Goal: Task Accomplishment & Management: Manage account settings

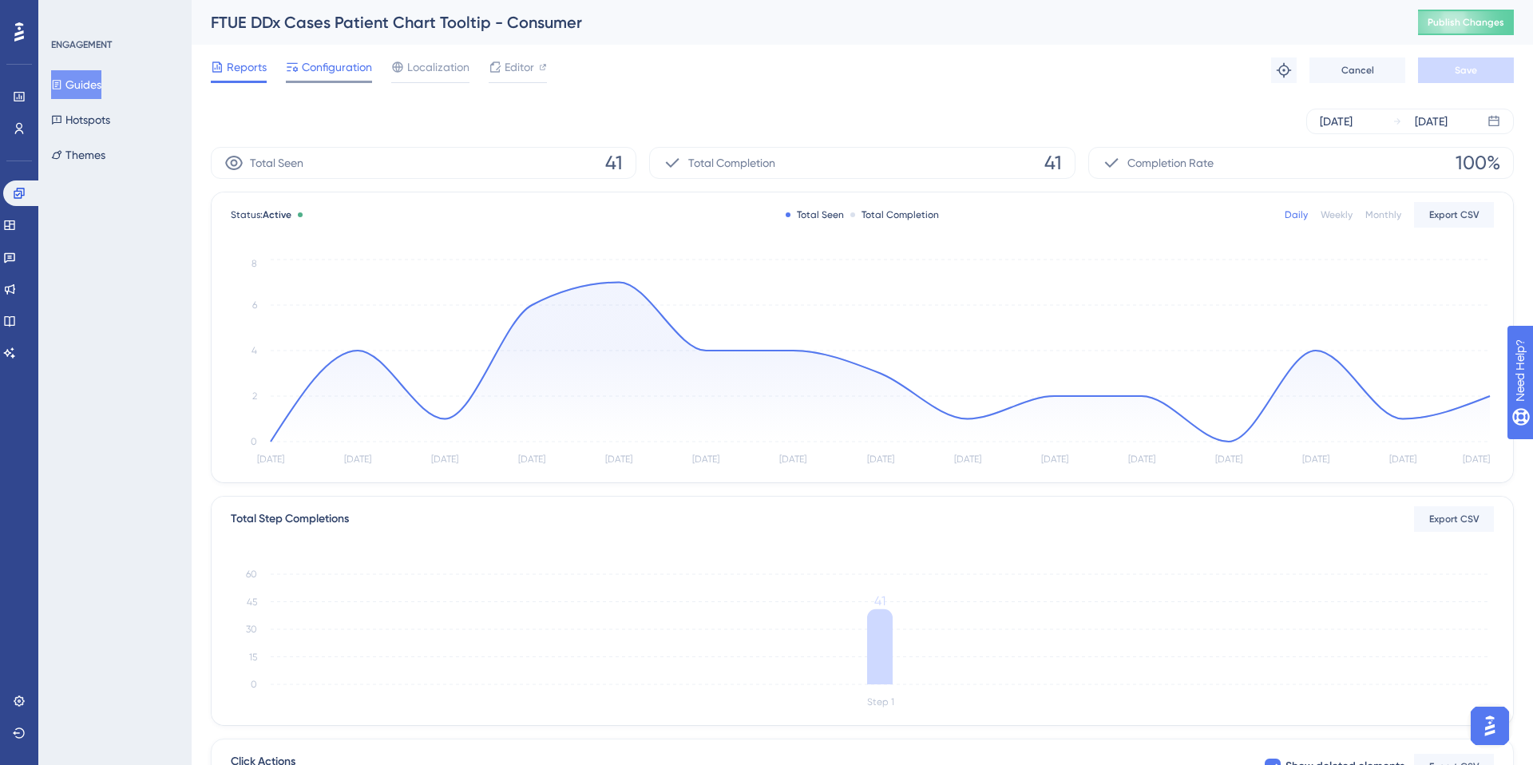
click at [335, 63] on span "Configuration" at bounding box center [337, 66] width 70 height 19
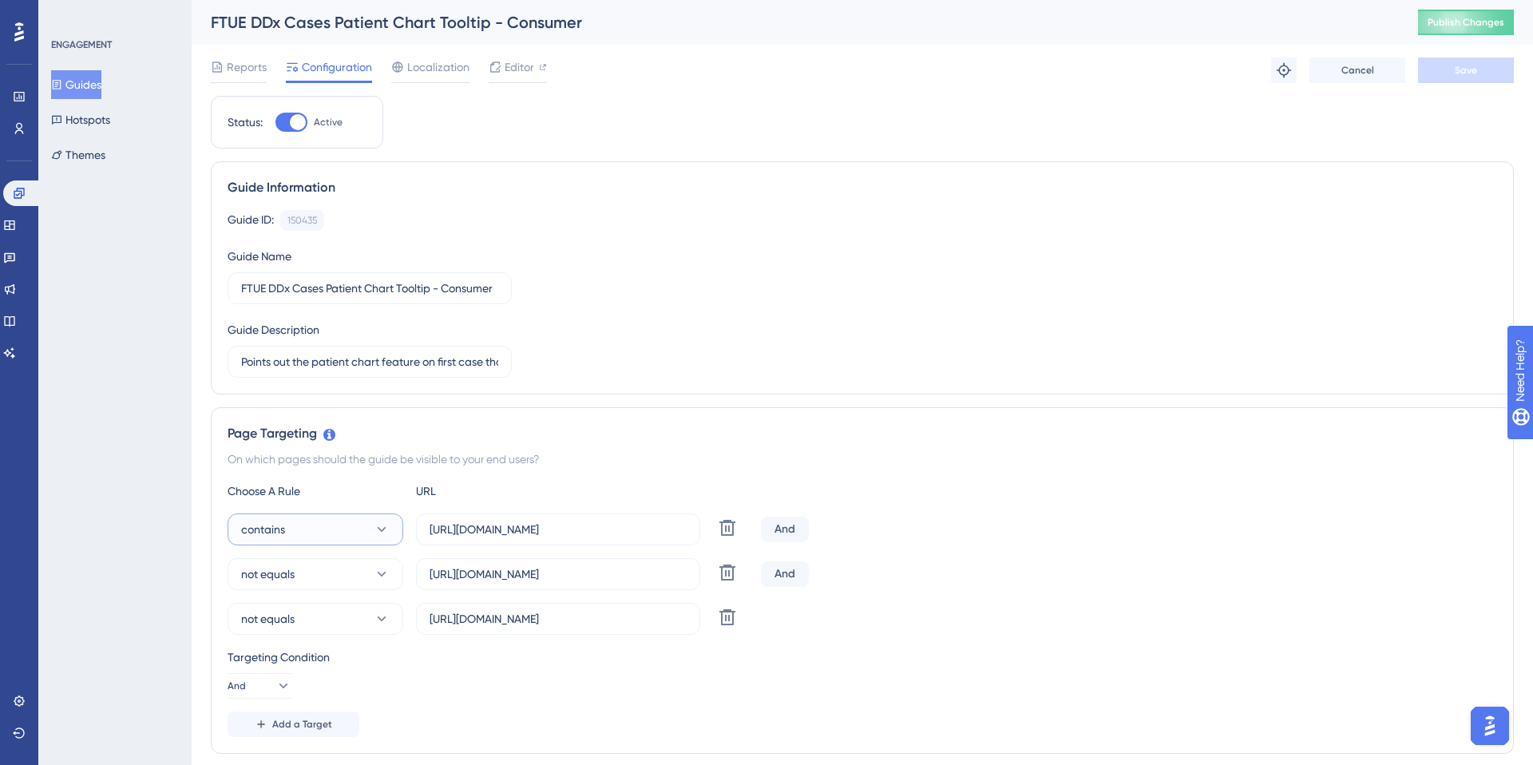
click at [355, 535] on button "contains" at bounding box center [316, 529] width 176 height 32
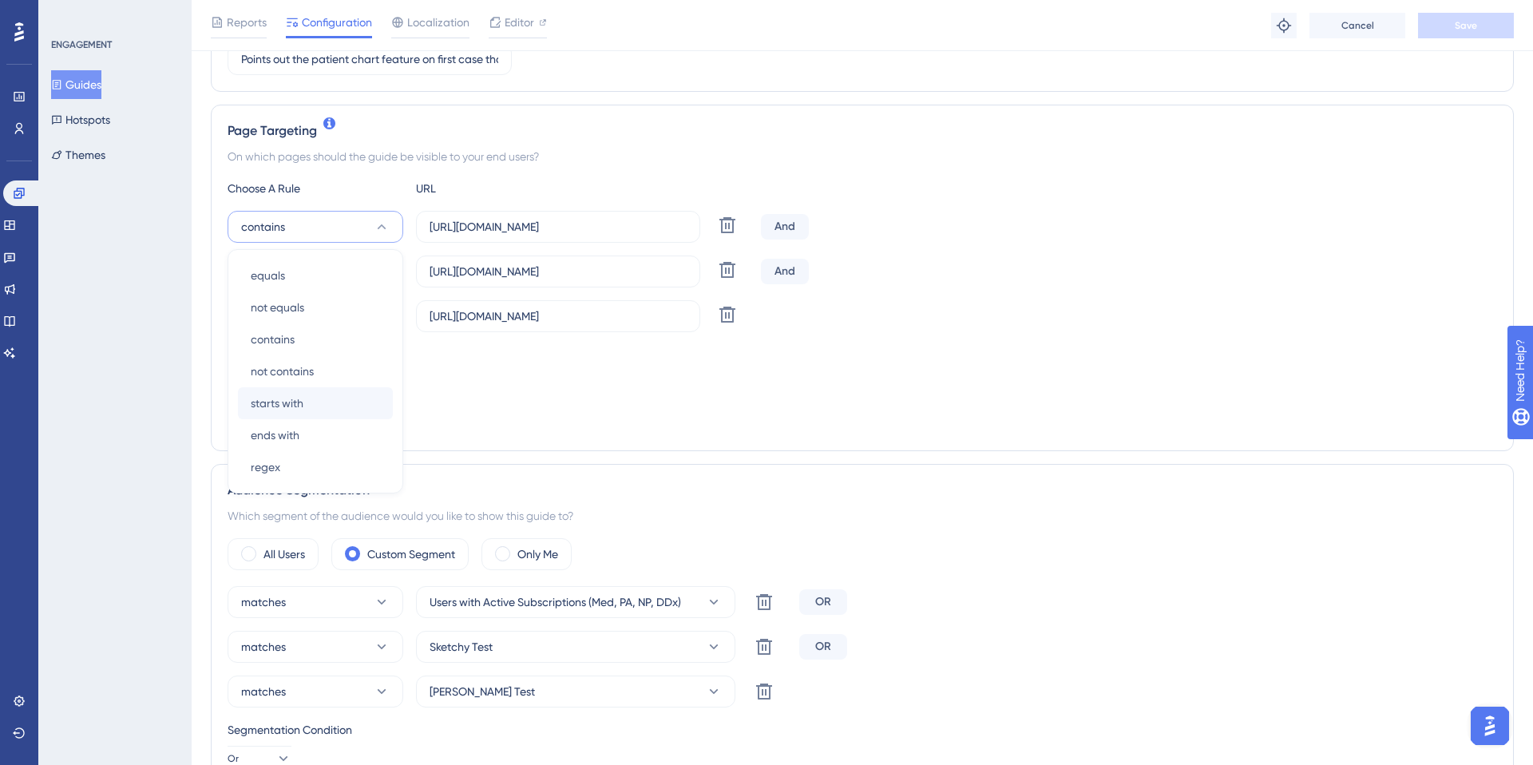
scroll to position [327, 0]
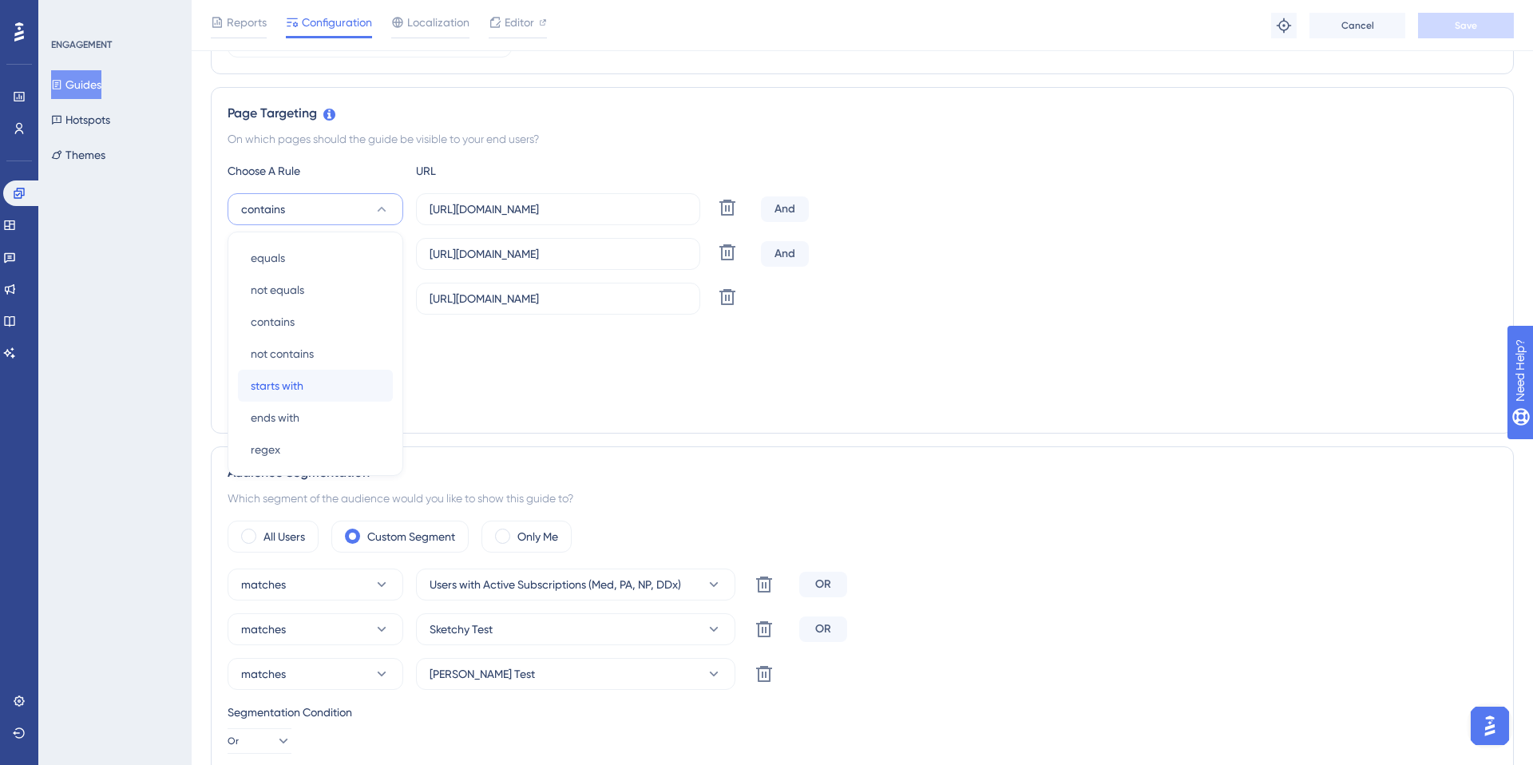
click at [297, 398] on div "starts with starts with" at bounding box center [315, 386] width 129 height 32
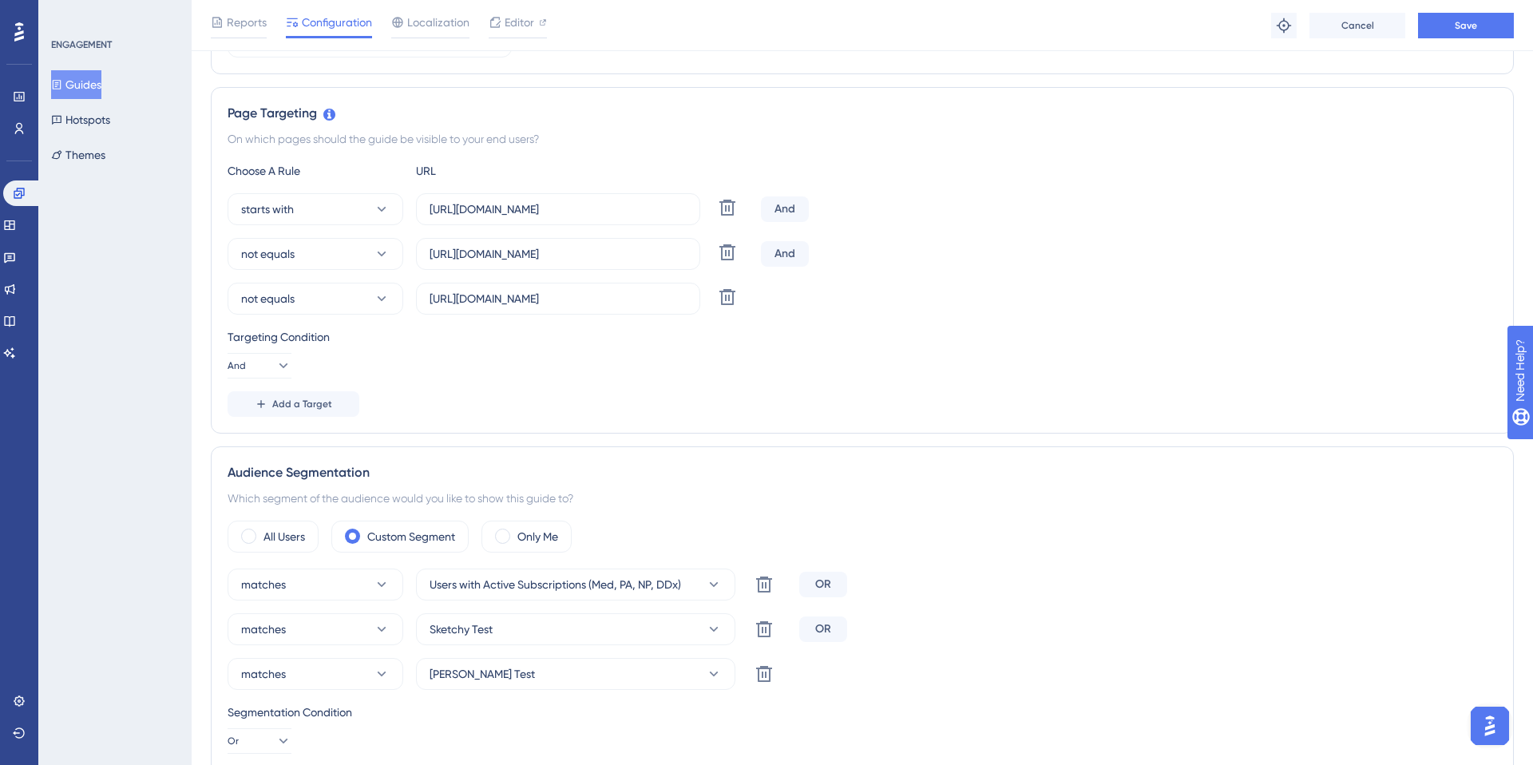
click at [689, 511] on div "Audience Segmentation Which segment of the audience would you like to show this…" at bounding box center [862, 627] width 1303 height 363
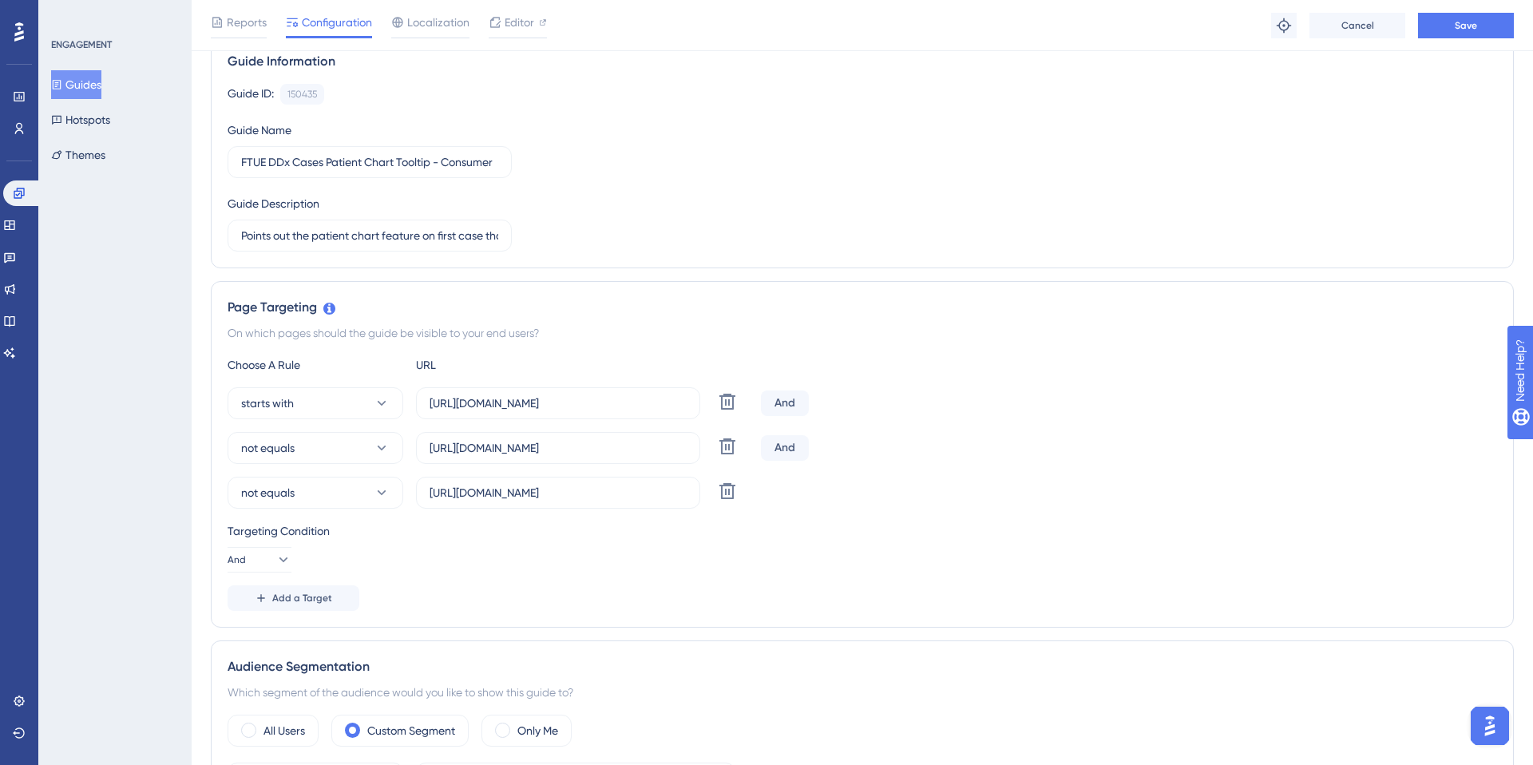
scroll to position [157, 0]
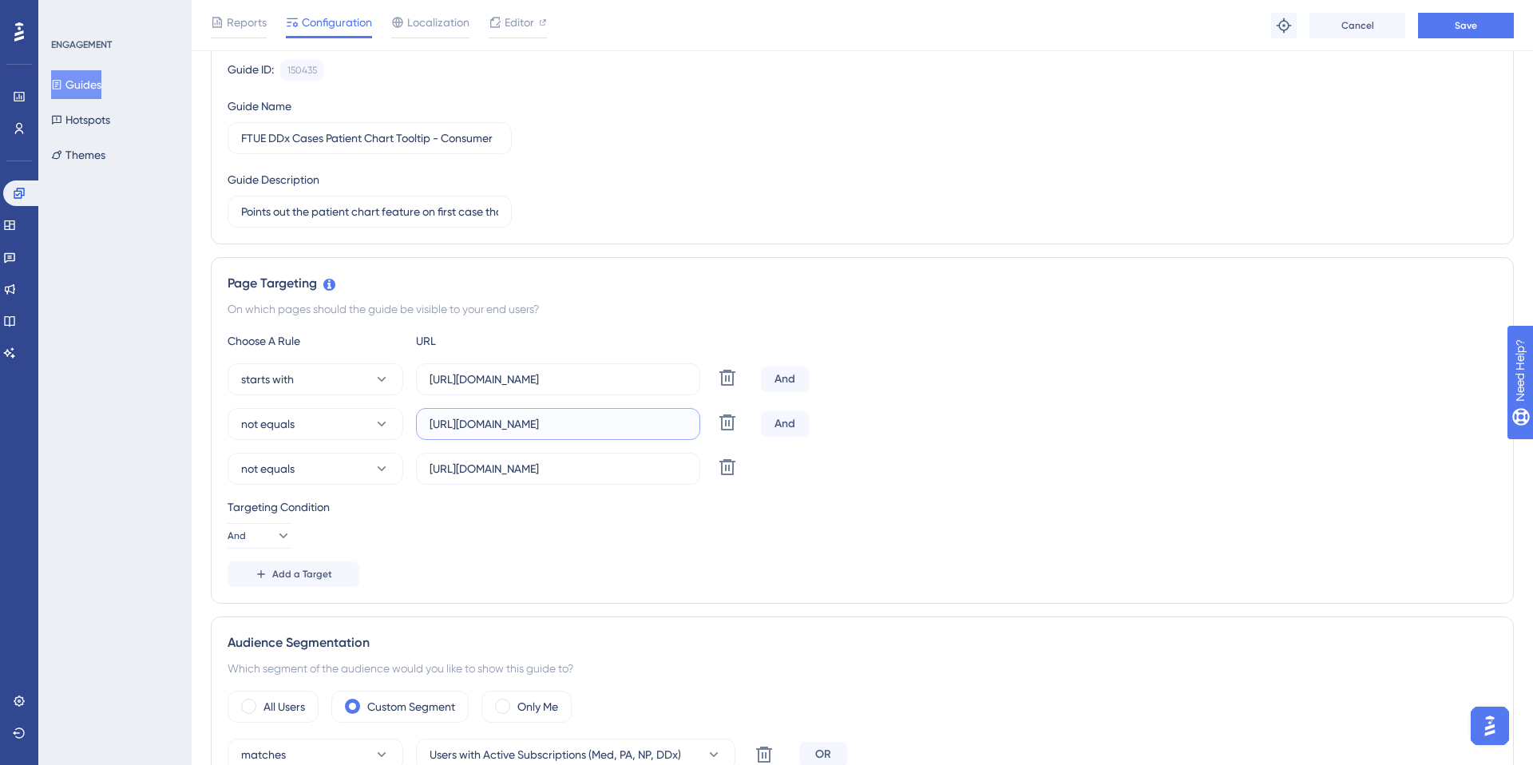
click at [481, 426] on input "https://app.sketchy.com/cases/bce7bbca-5b30-4a34-9cb0-b998eb43dce4" at bounding box center [558, 424] width 257 height 18
click at [466, 466] on input "https://app.sketchy.com/cases?status=All&search=" at bounding box center [558, 469] width 257 height 18
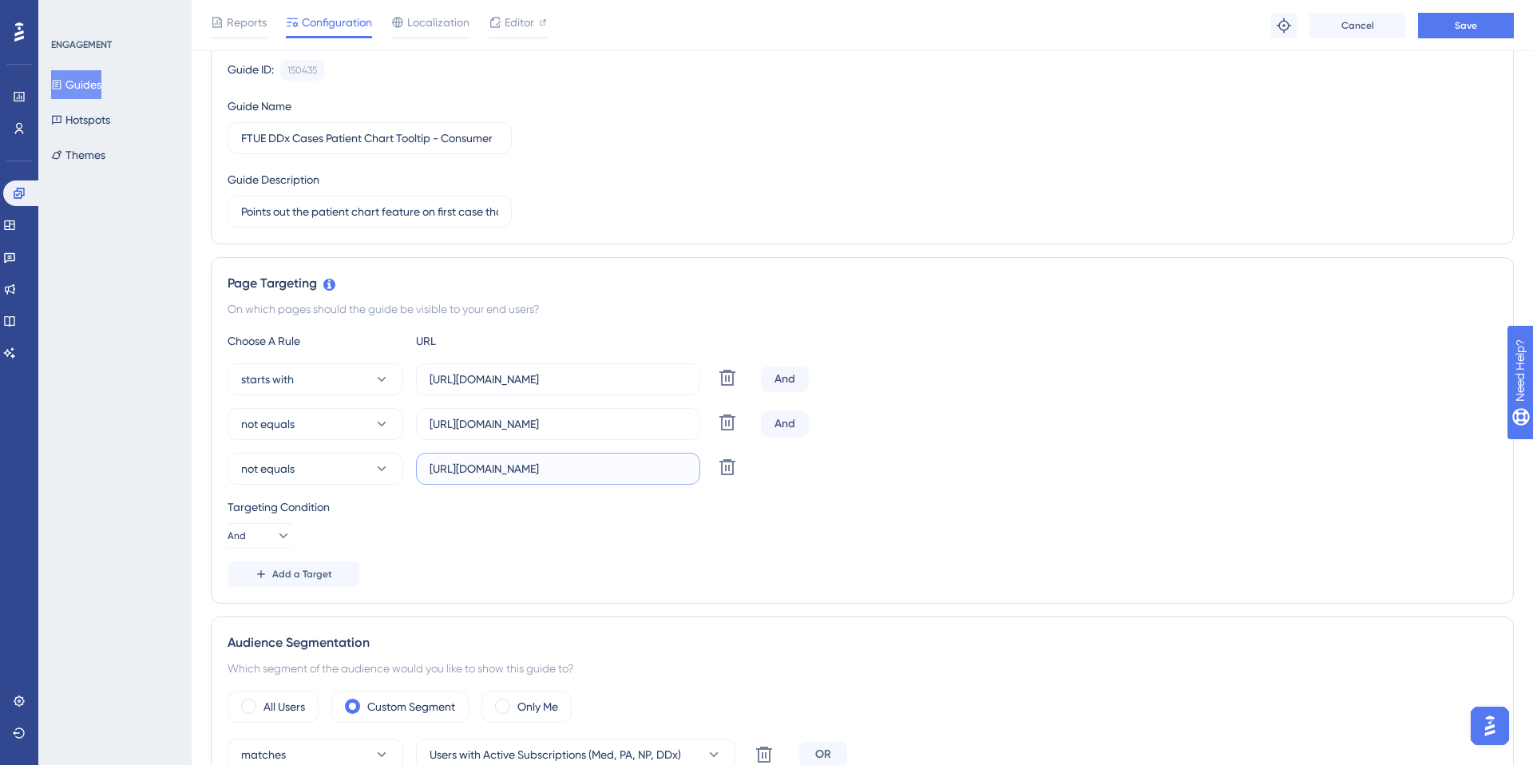
click at [466, 466] on input "https://app.sketchy.com/cases?status=All&search=" at bounding box center [558, 469] width 257 height 18
click at [454, 477] on label "https://app.sketchy.com/cases?status=All&search=" at bounding box center [558, 469] width 284 height 32
click at [454, 477] on input "https://app.sketchy.com/cases?status=All&search=" at bounding box center [558, 469] width 257 height 18
click at [454, 473] on input "https://app.sketchy.com/cases?status=All&search=" at bounding box center [558, 469] width 257 height 18
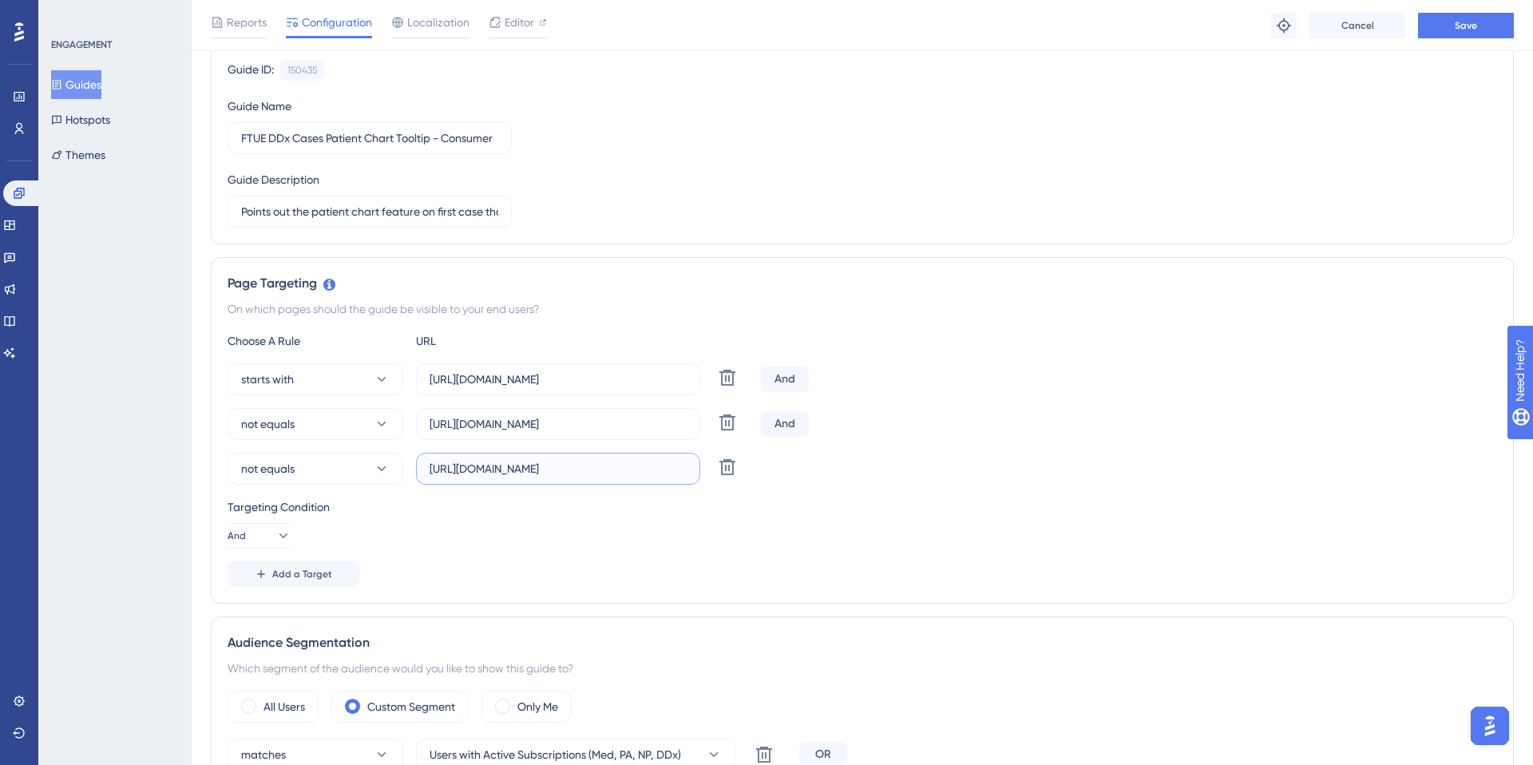
drag, startPoint x: 446, startPoint y: 465, endPoint x: 744, endPoint y: 496, distance: 299.5
click at [744, 496] on div "Choose A Rule URL starts with https://app.sketchy.com/cases/ Delete And not equ…" at bounding box center [863, 459] width 1270 height 256
click at [299, 469] on button "not equals" at bounding box center [316, 469] width 176 height 32
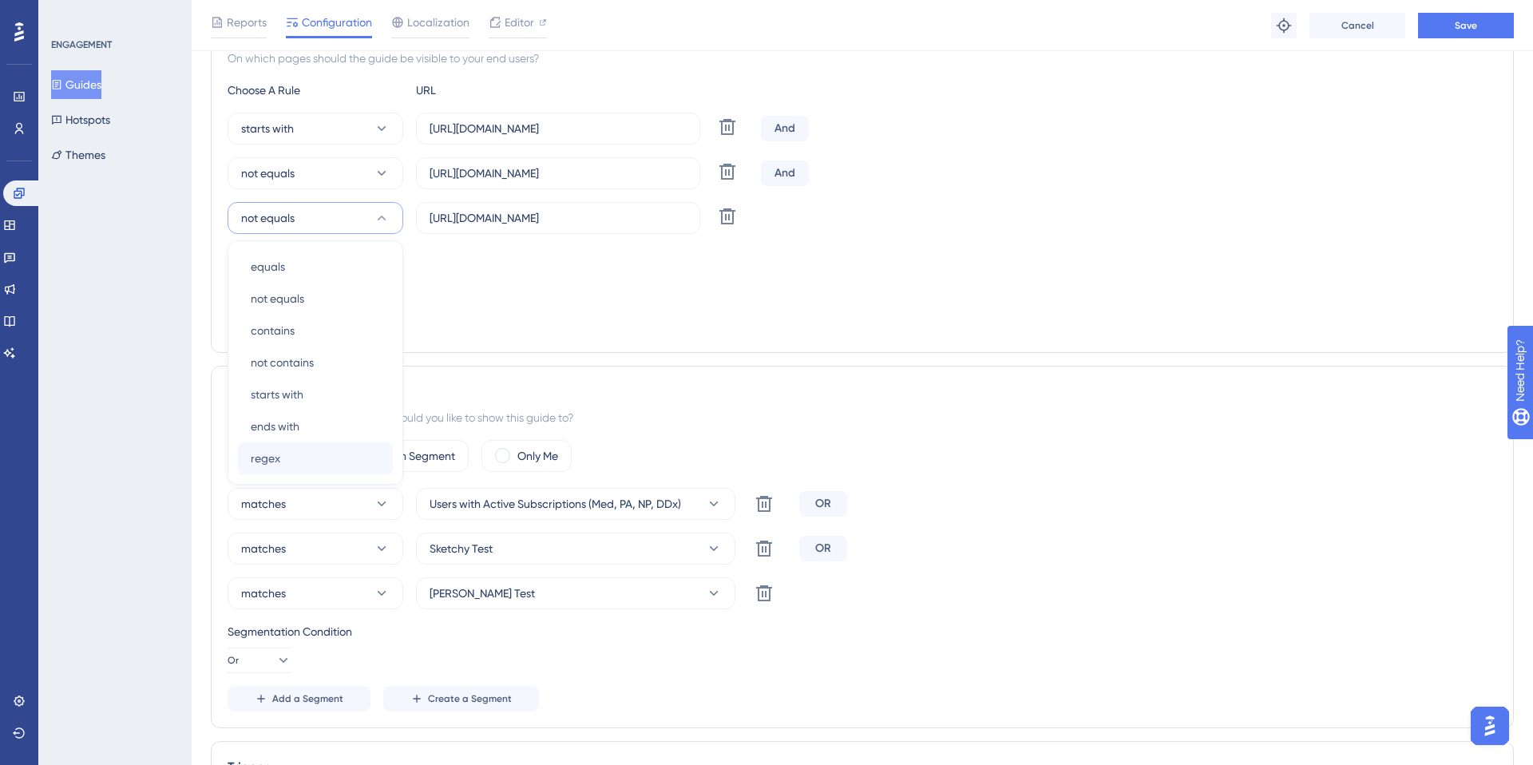
scroll to position [410, 0]
click at [295, 355] on span "not contains" at bounding box center [282, 360] width 63 height 19
click at [403, 283] on div "Targeting Condition And" at bounding box center [863, 269] width 1270 height 51
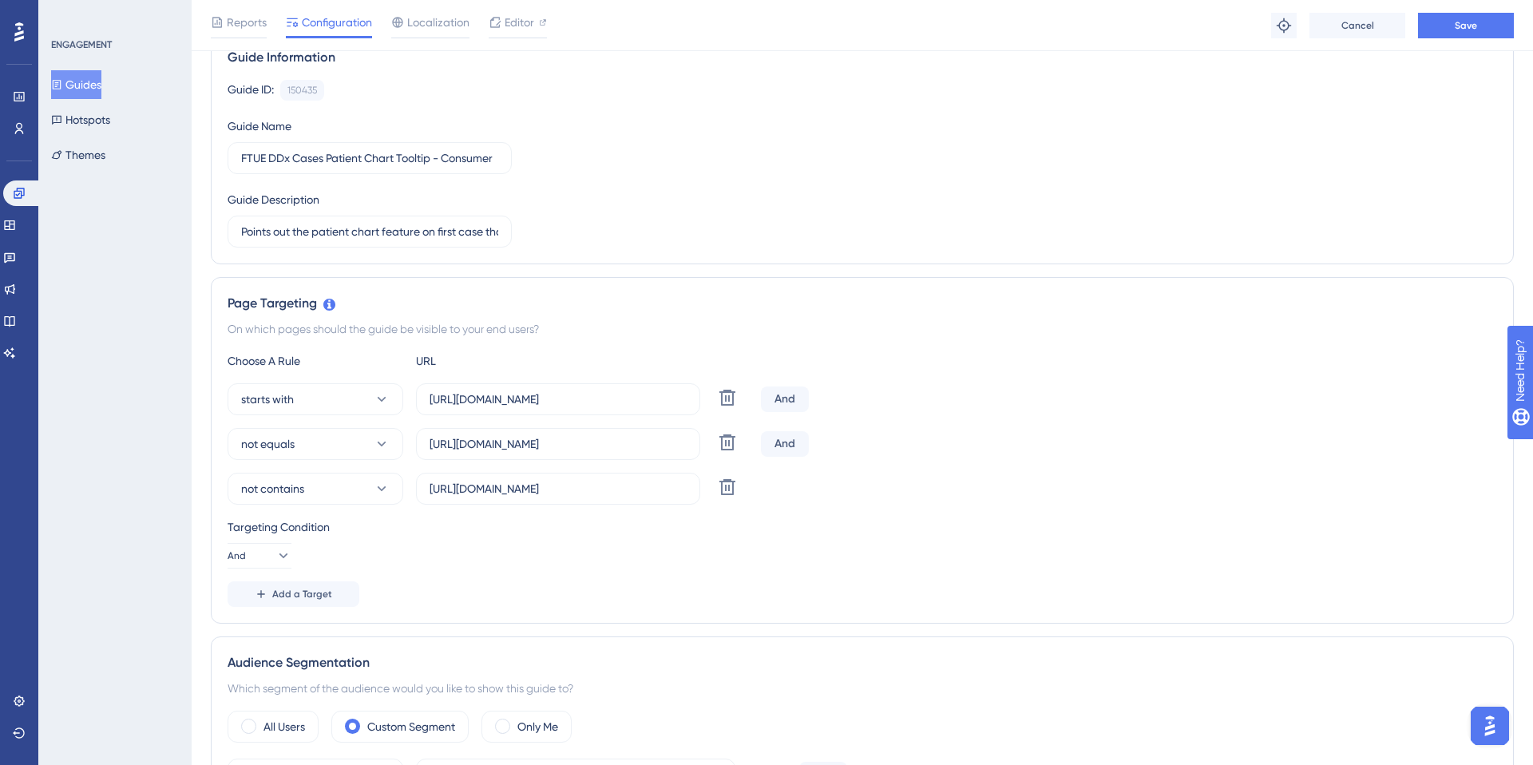
scroll to position [0, 0]
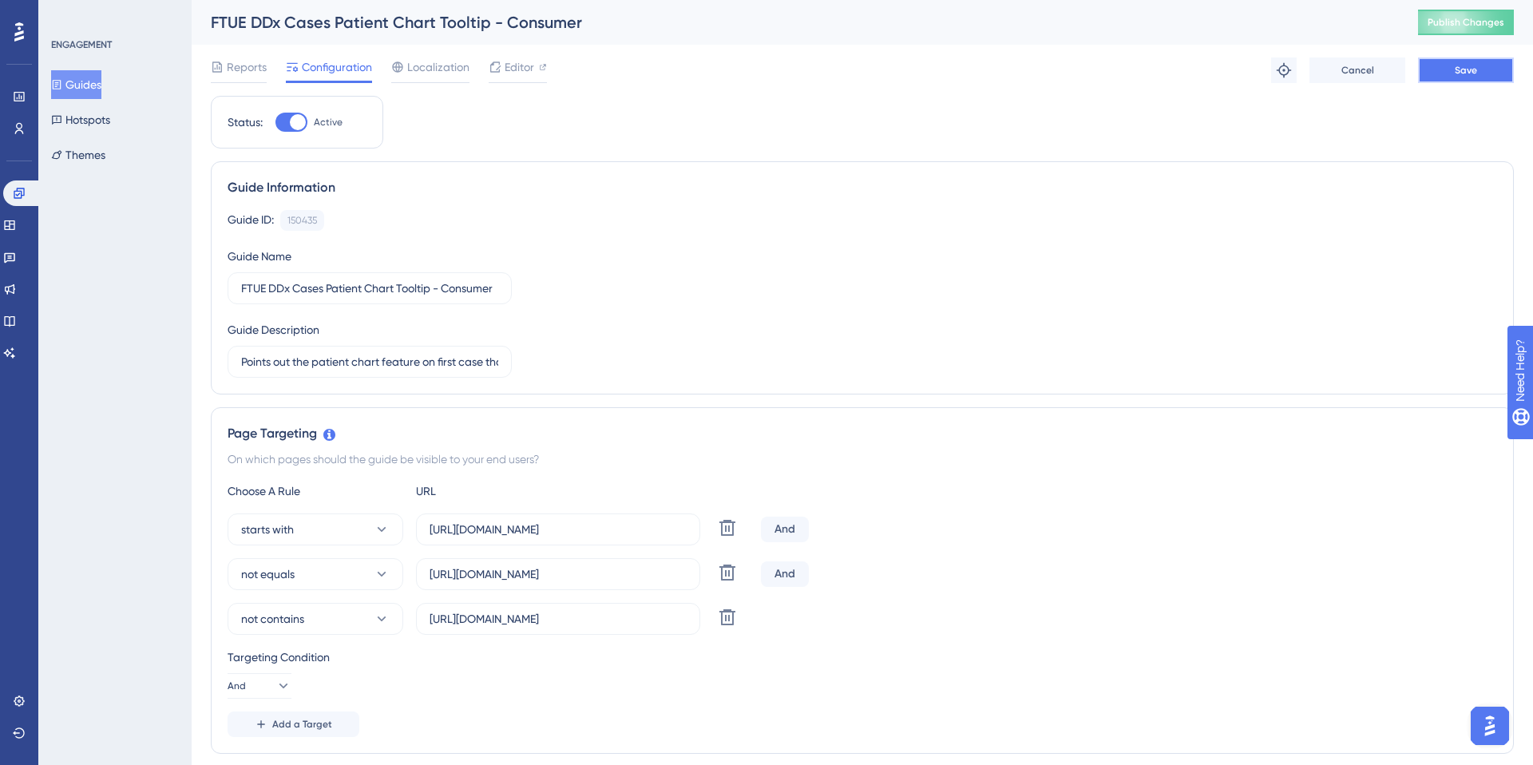
click at [1477, 70] on button "Save" at bounding box center [1466, 70] width 96 height 26
click at [505, 81] on div at bounding box center [518, 82] width 58 height 2
click at [1432, 30] on button "Publish Changes" at bounding box center [1466, 23] width 96 height 26
click at [413, 66] on span "Localization" at bounding box center [438, 66] width 62 height 19
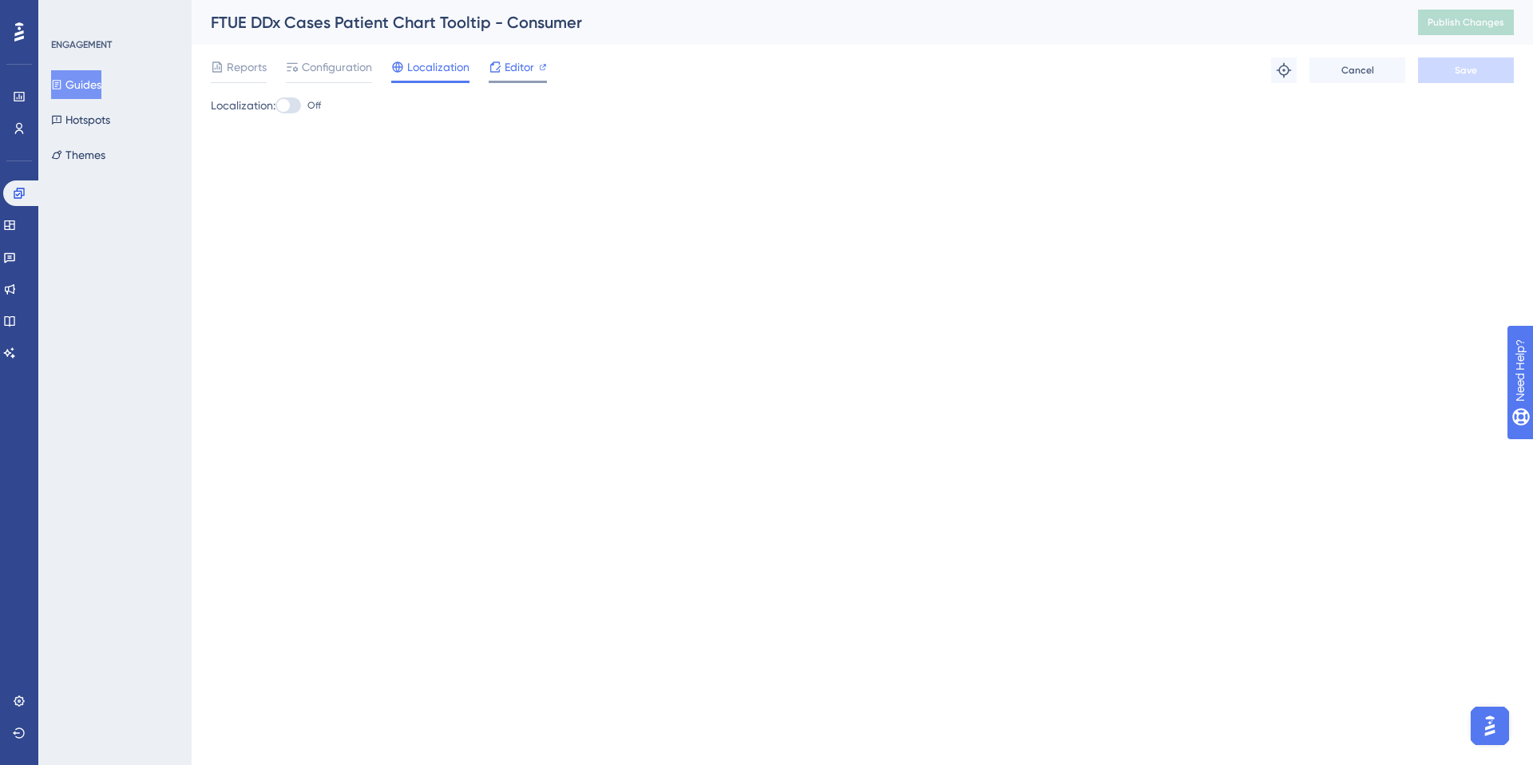
click at [497, 65] on icon at bounding box center [495, 67] width 13 height 13
click at [509, 67] on span "Editor" at bounding box center [520, 66] width 30 height 19
click at [260, 81] on div at bounding box center [239, 82] width 56 height 2
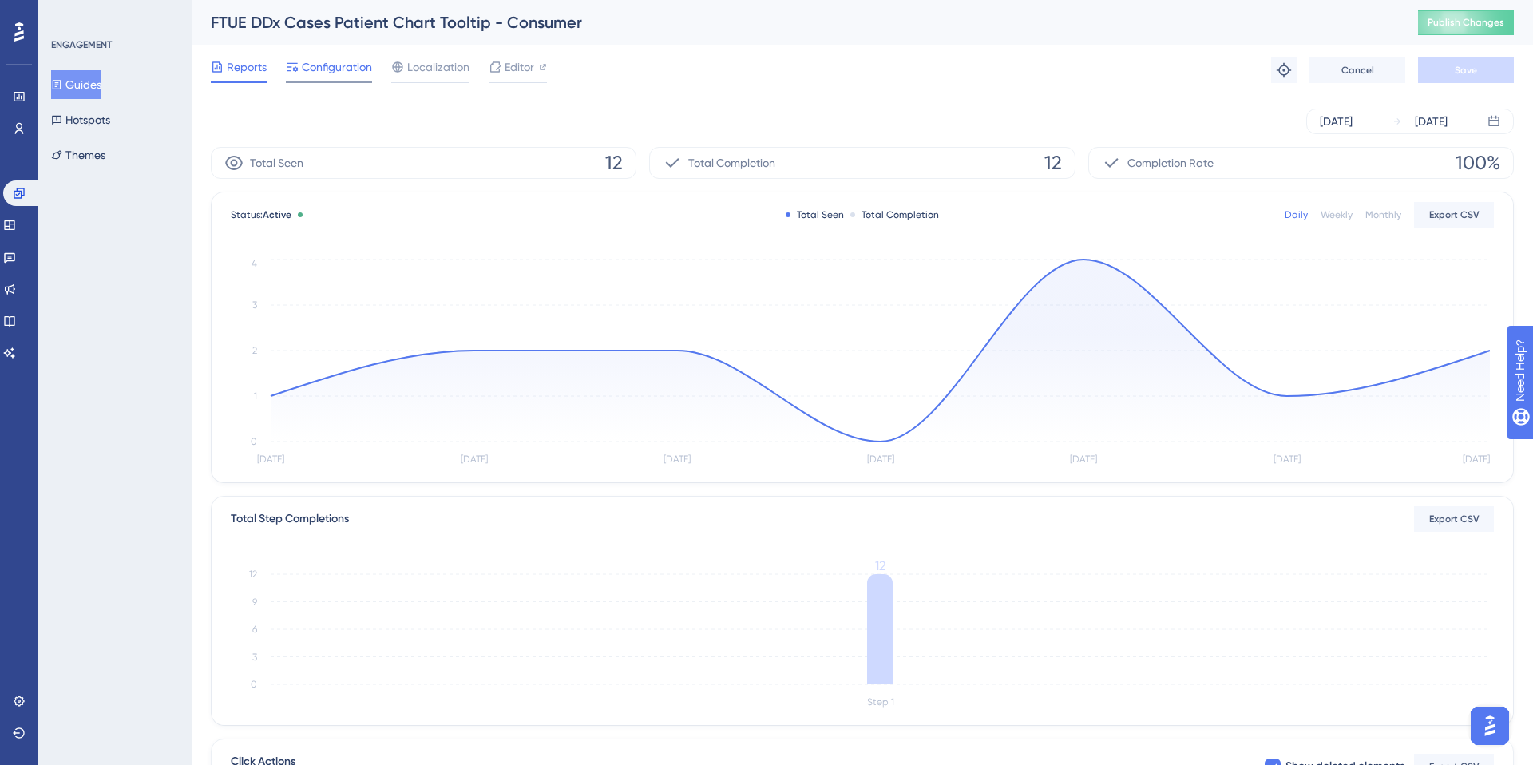
click at [334, 78] on div "Configuration" at bounding box center [329, 70] width 86 height 26
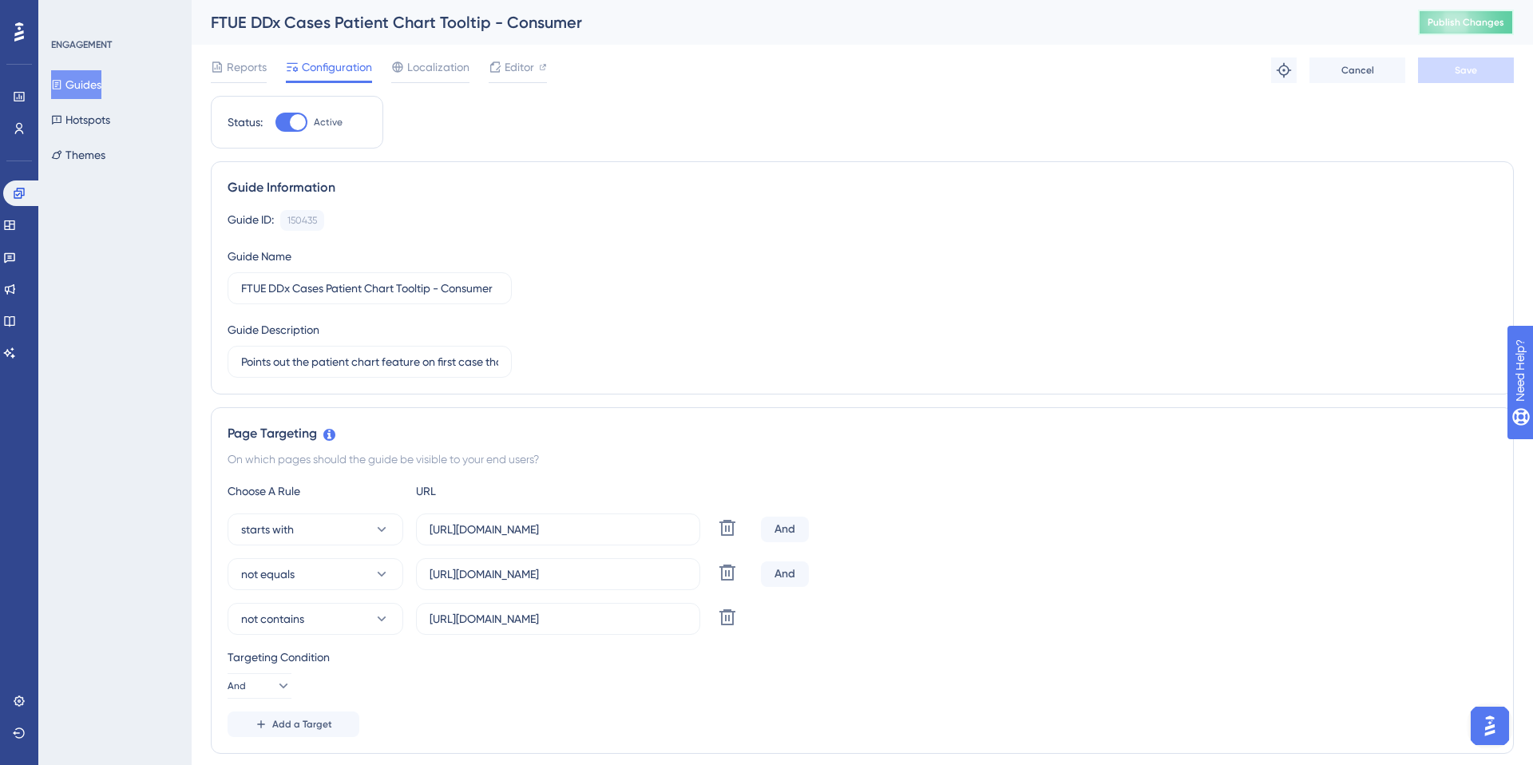
click at [1436, 17] on span "Publish Changes" at bounding box center [1466, 22] width 77 height 13
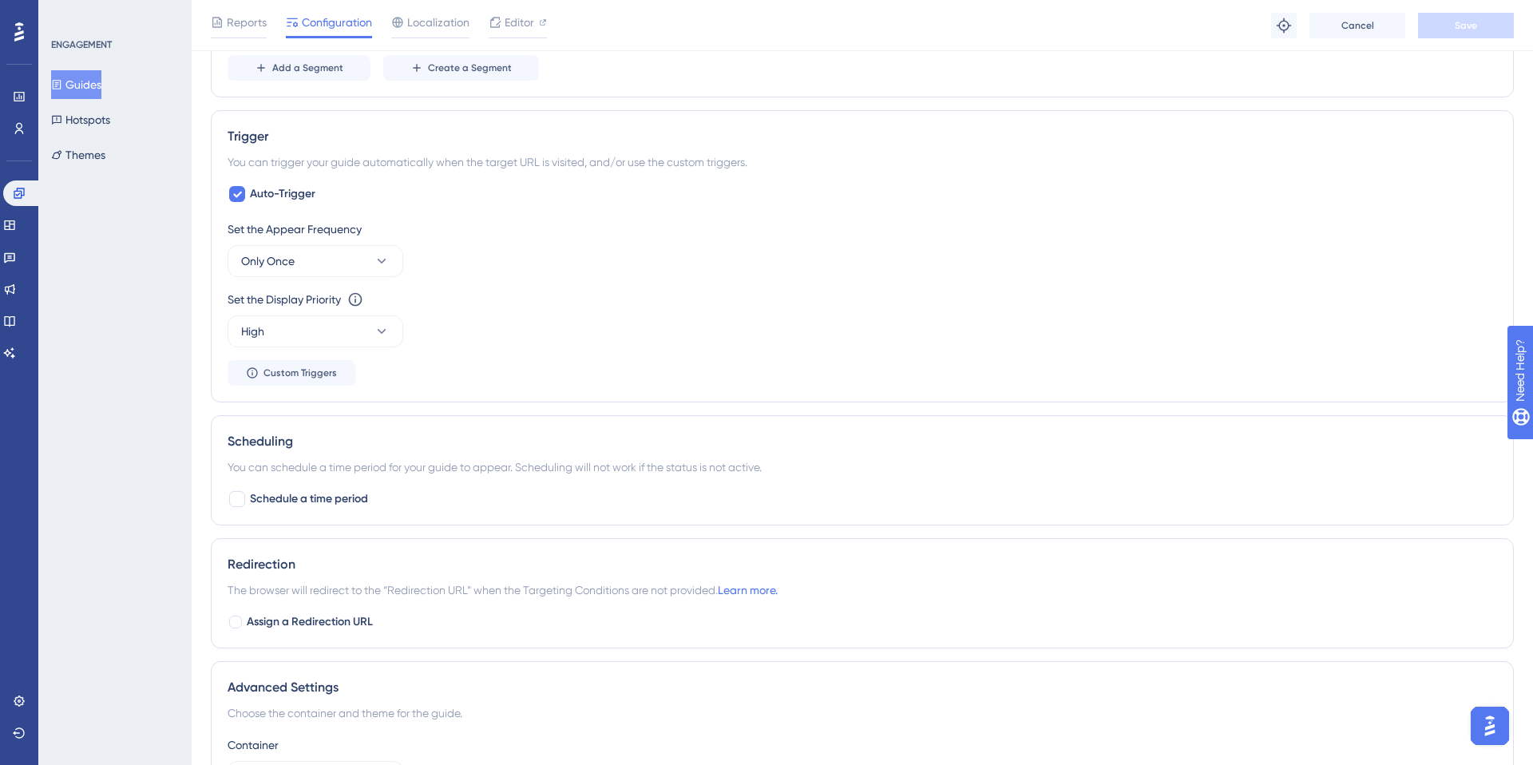
scroll to position [989, 0]
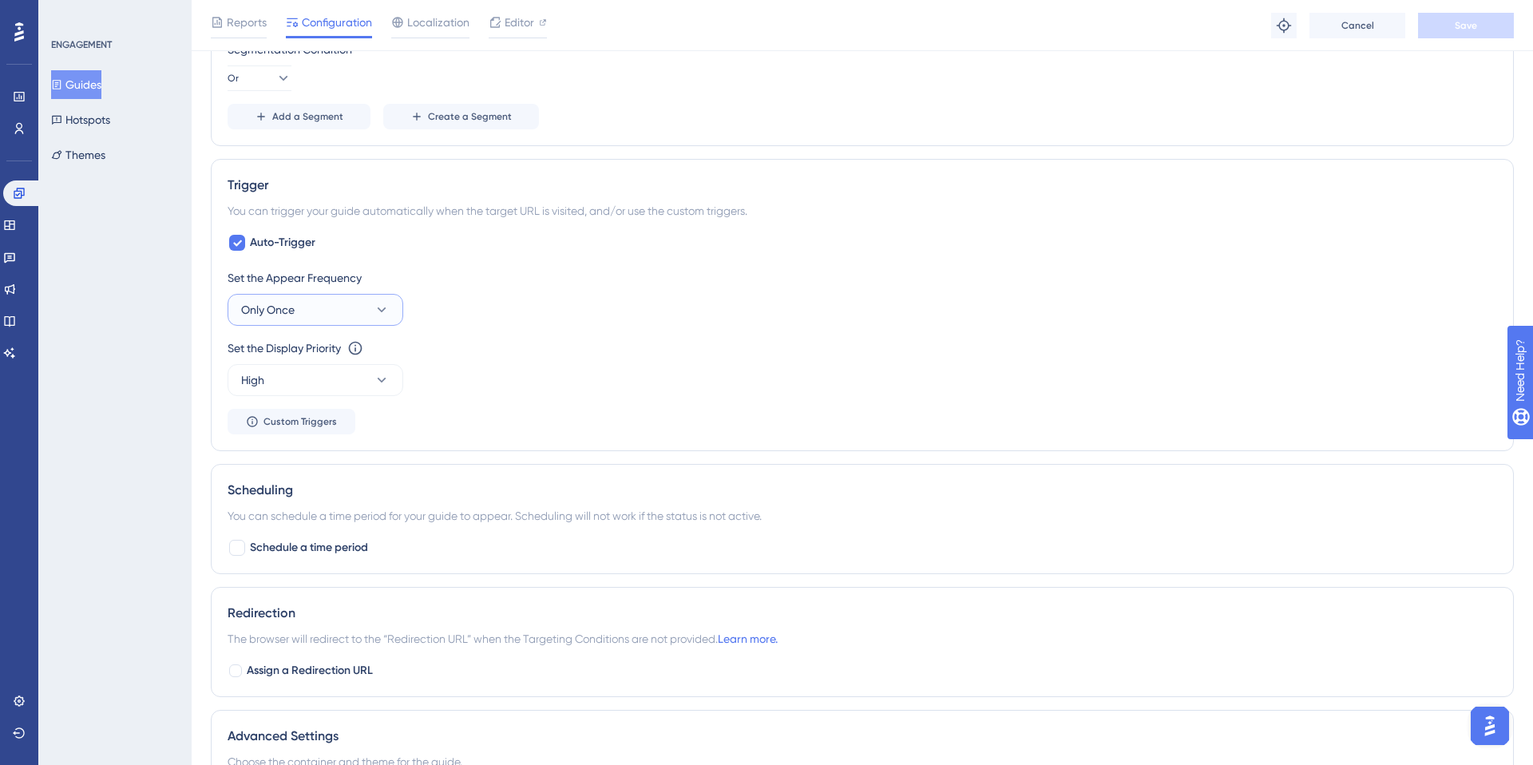
click at [332, 315] on button "Only Once" at bounding box center [316, 310] width 176 height 32
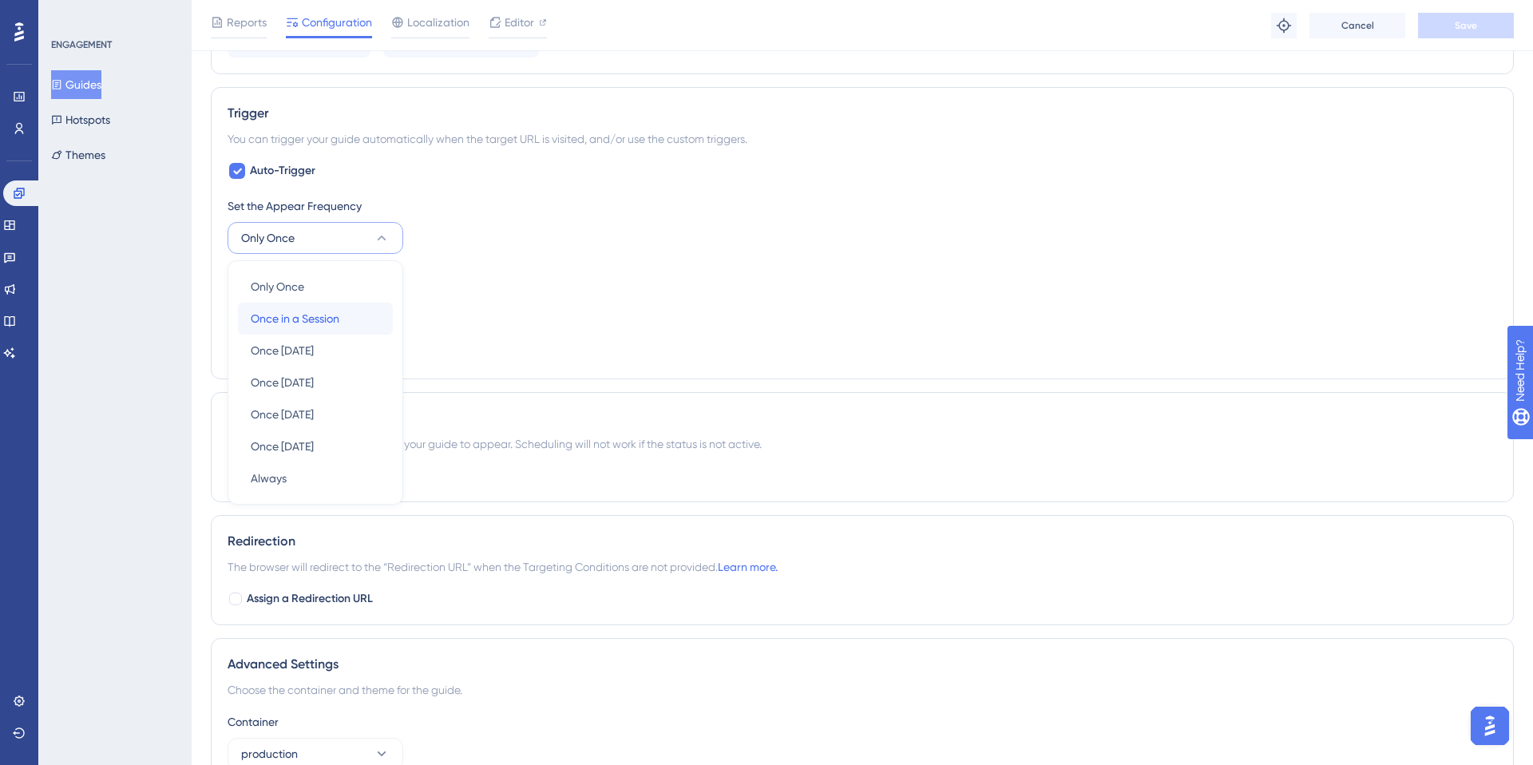
click at [327, 328] on div "Once in a Session Once in a Session" at bounding box center [315, 319] width 129 height 32
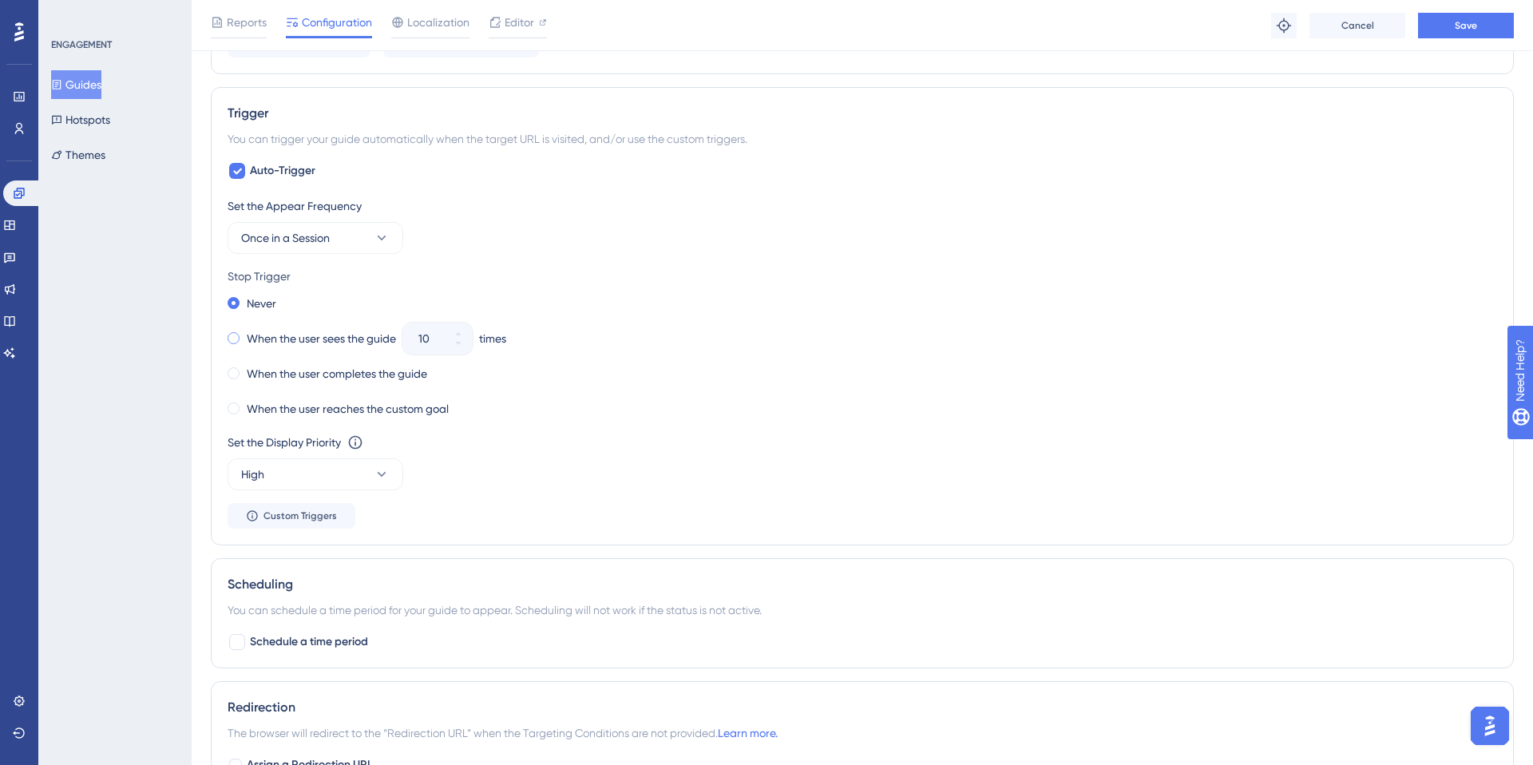
click at [233, 341] on span at bounding box center [234, 338] width 12 height 12
click at [244, 335] on input "radio" at bounding box center [244, 335] width 0 height 0
click at [454, 350] on button "10" at bounding box center [458, 347] width 29 height 16
click at [454, 350] on button "9" at bounding box center [458, 347] width 29 height 16
click at [454, 350] on button "8" at bounding box center [458, 347] width 29 height 16
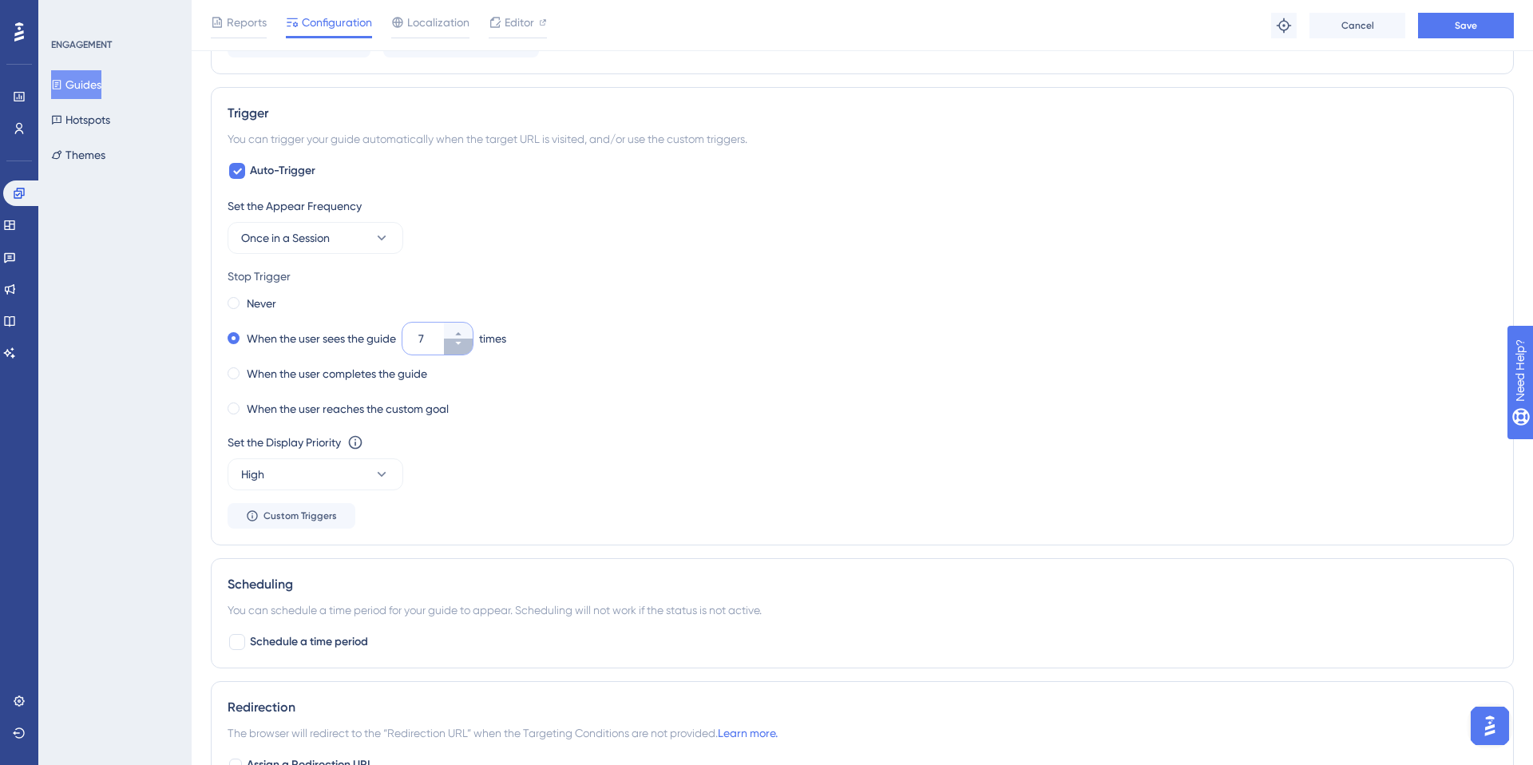
click at [454, 350] on button "7" at bounding box center [458, 347] width 29 height 16
click at [454, 350] on button "6" at bounding box center [458, 347] width 29 height 16
click at [454, 350] on button "5" at bounding box center [458, 347] width 29 height 16
click at [454, 350] on button "4" at bounding box center [458, 347] width 29 height 16
click at [454, 350] on button "3" at bounding box center [458, 347] width 29 height 16
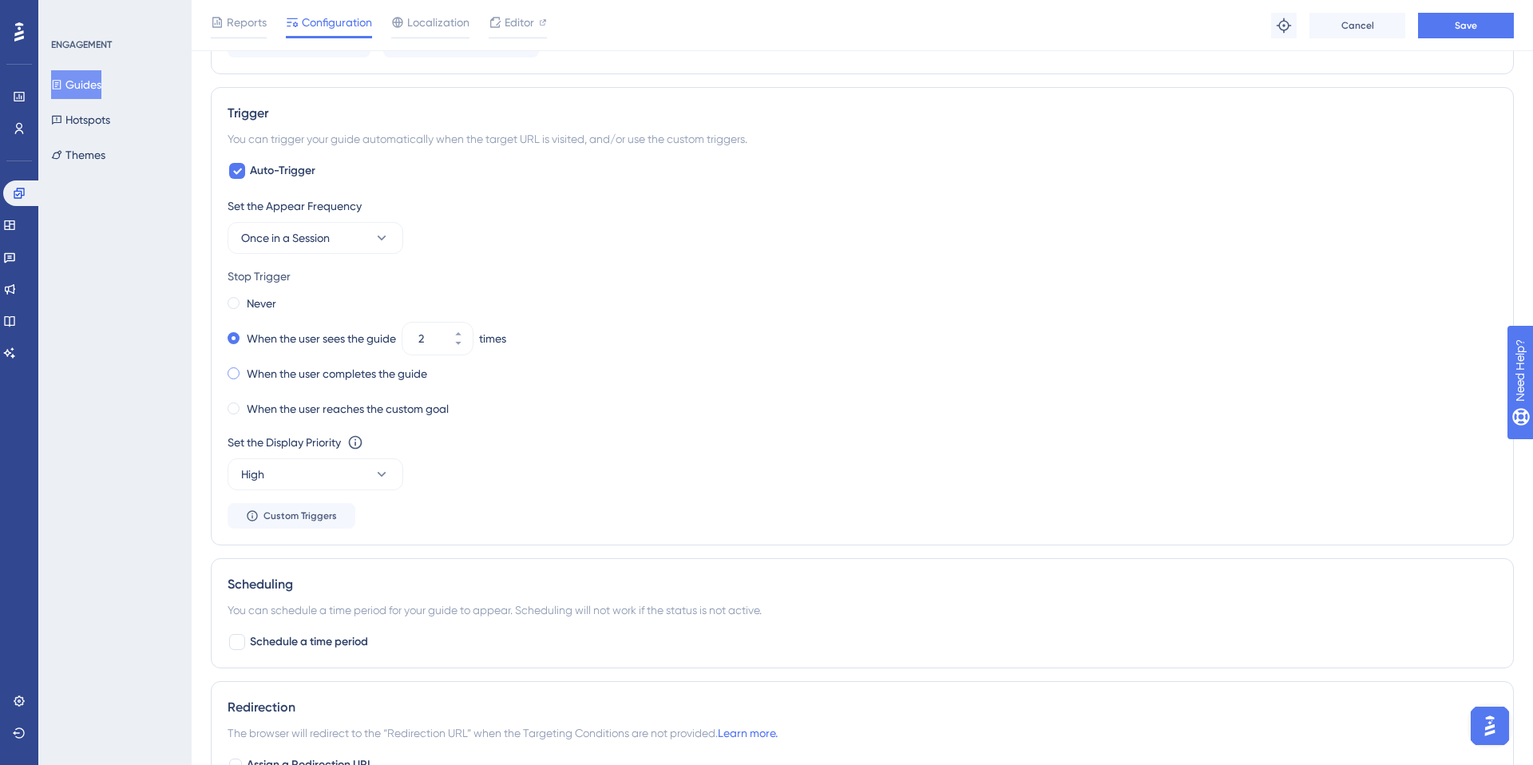
click at [237, 376] on span at bounding box center [234, 373] width 12 height 12
click at [244, 370] on input "radio" at bounding box center [244, 370] width 0 height 0
click at [290, 509] on span "Custom Triggers" at bounding box center [300, 515] width 73 height 13
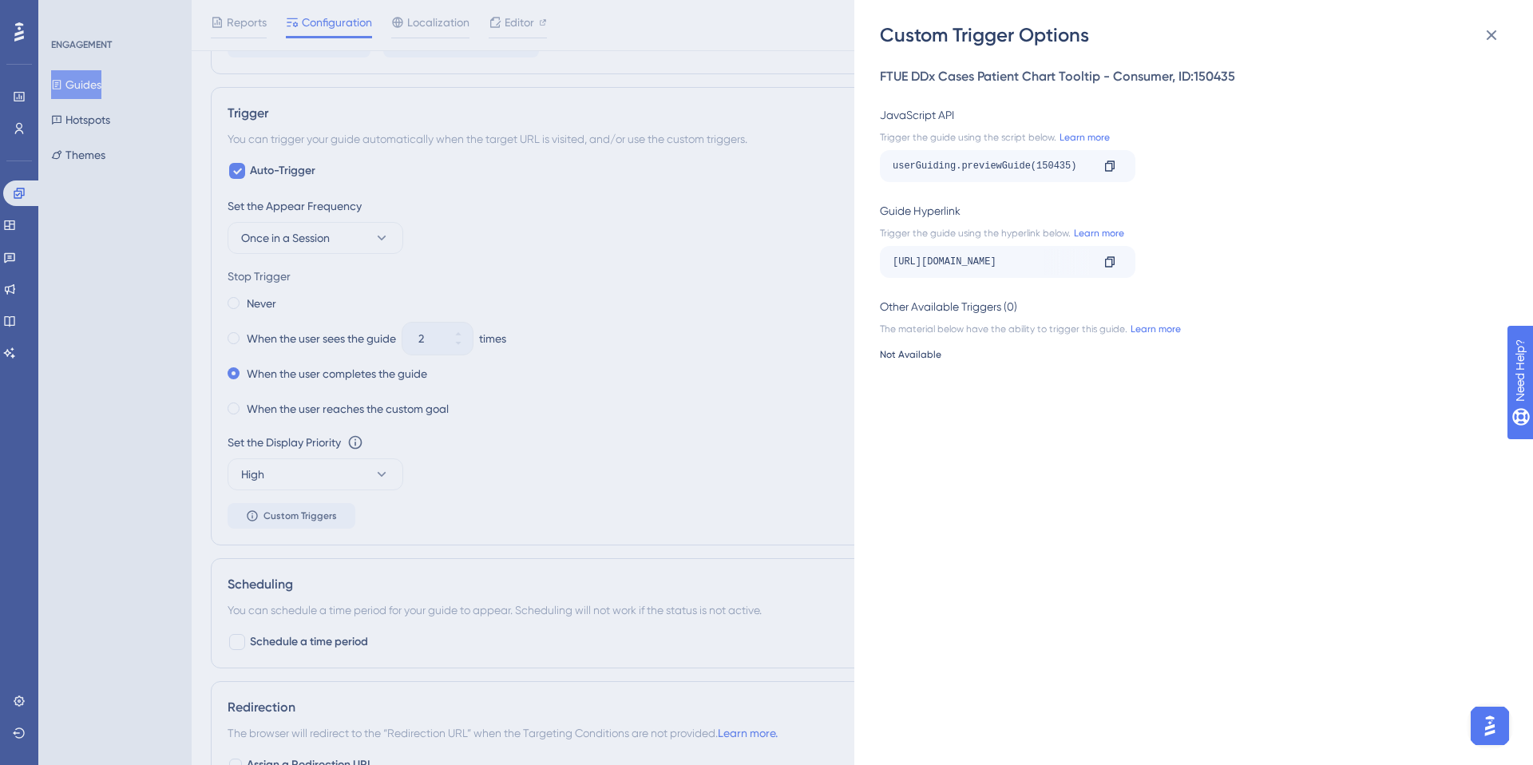
click at [695, 401] on div "Custom Trigger Options FTUE DDx Cases Patient Chart Tooltip - Consumer , ID: 15…" at bounding box center [766, 382] width 1533 height 765
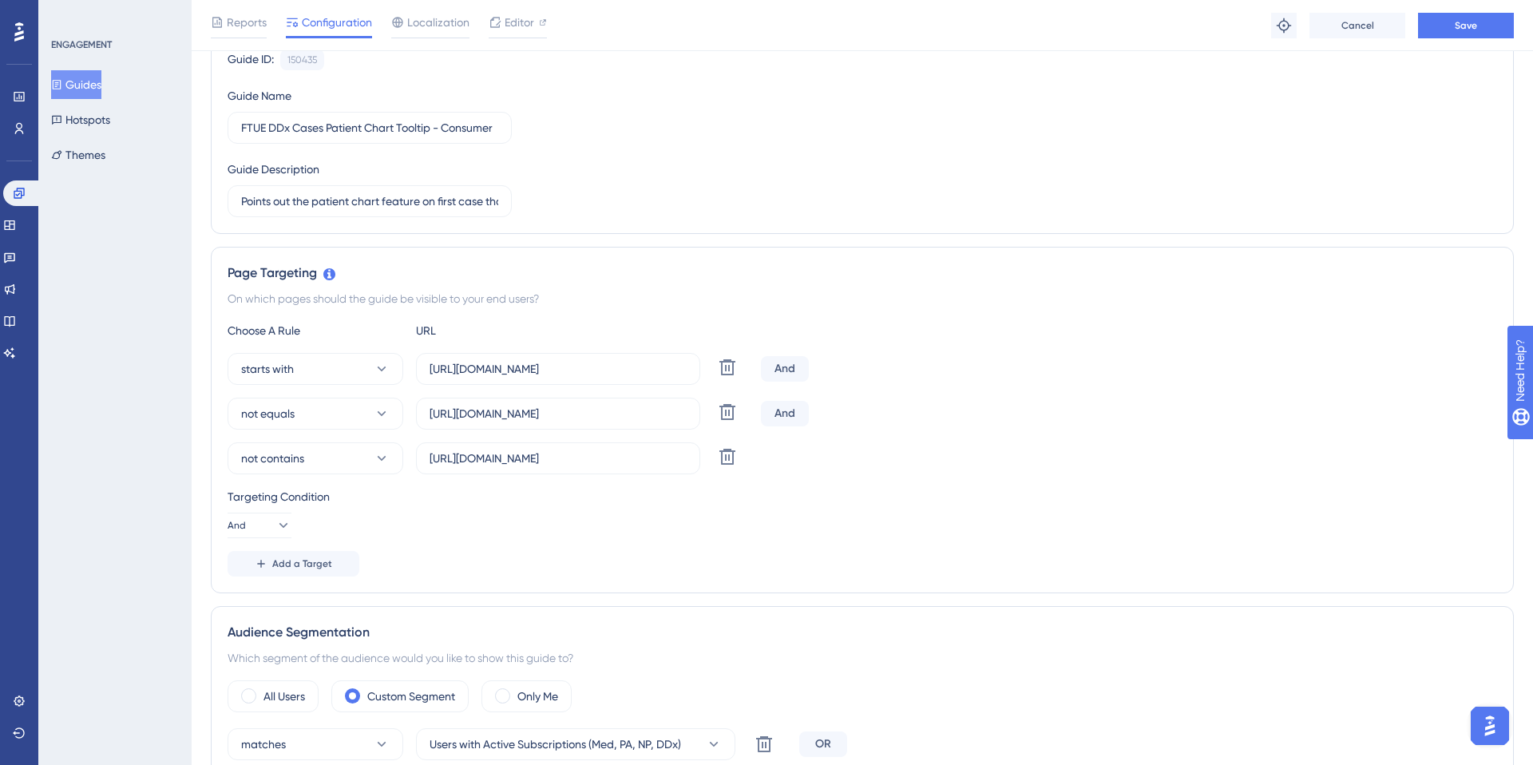
scroll to position [0, 0]
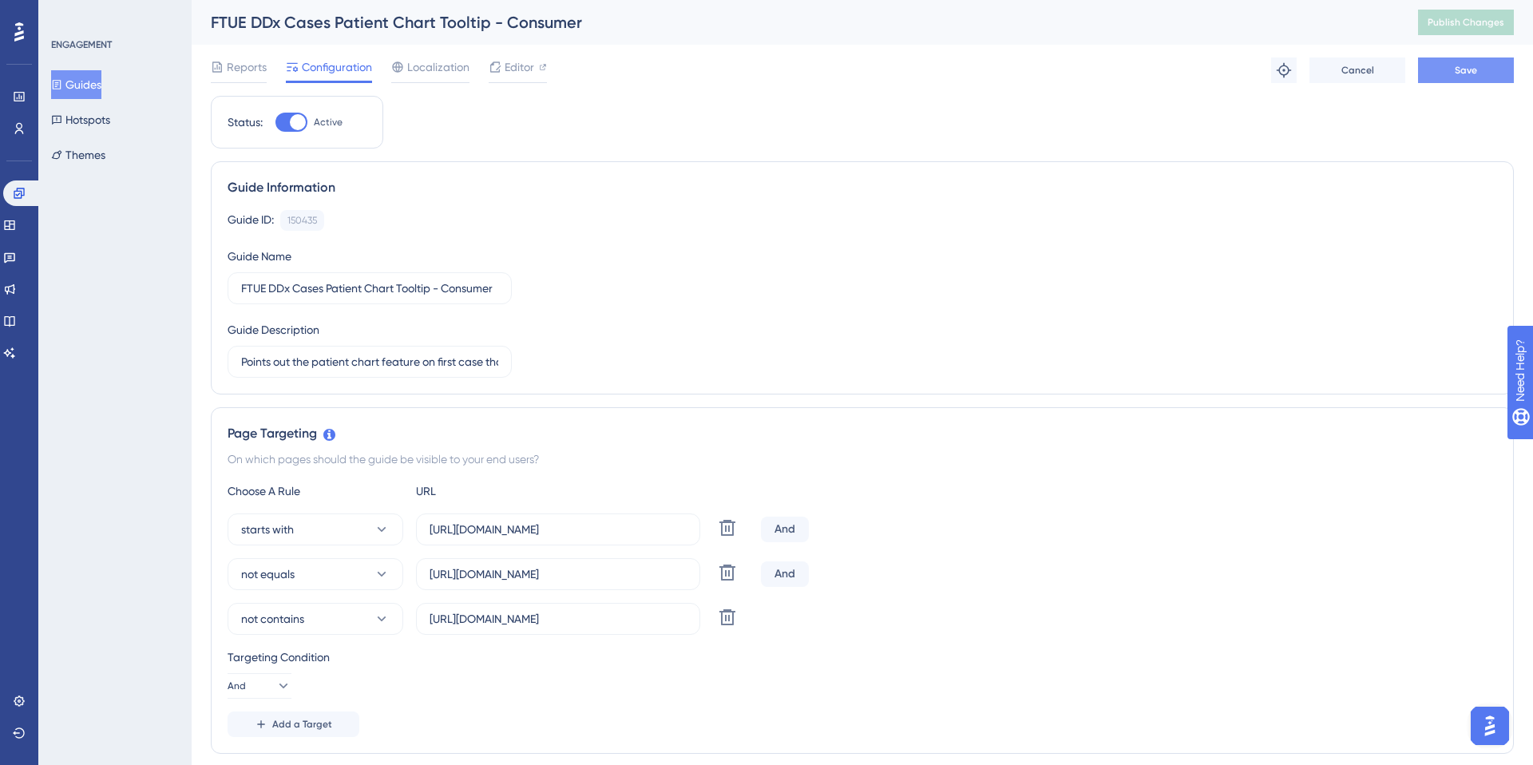
click at [1446, 70] on button "Save" at bounding box center [1466, 70] width 96 height 26
click at [521, 78] on div "Editor" at bounding box center [518, 70] width 58 height 26
click at [522, 255] on div "Guide ID: 150435 Copy Guide Name FTUE DDx Cases Patient Chart Tooltip - Consume…" at bounding box center [863, 294] width 1270 height 168
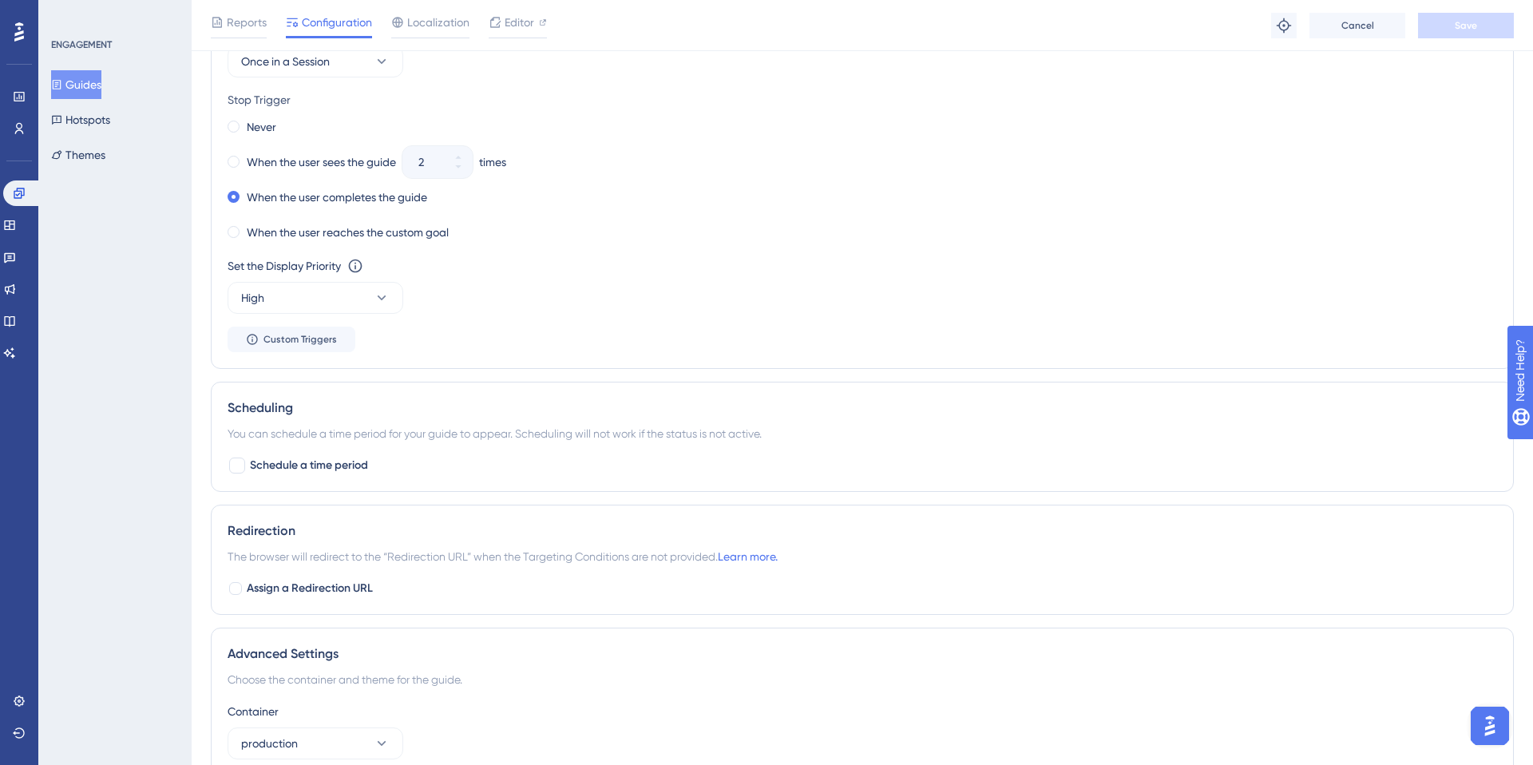
scroll to position [1221, 0]
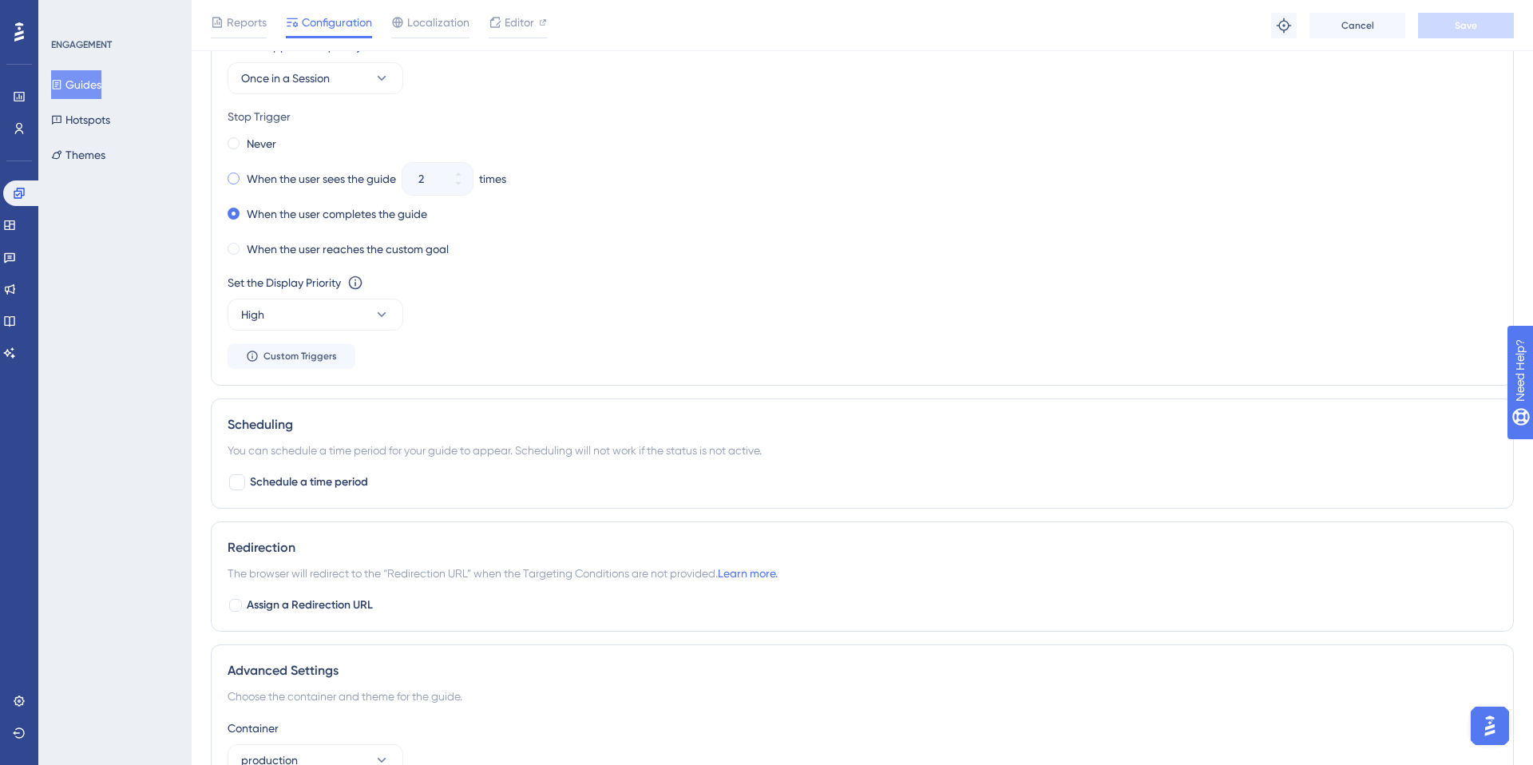
click at [244, 177] on div "When the user sees the guide" at bounding box center [312, 179] width 168 height 22
click at [462, 176] on icon at bounding box center [459, 174] width 10 height 10
click at [462, 190] on button "5" at bounding box center [458, 187] width 29 height 16
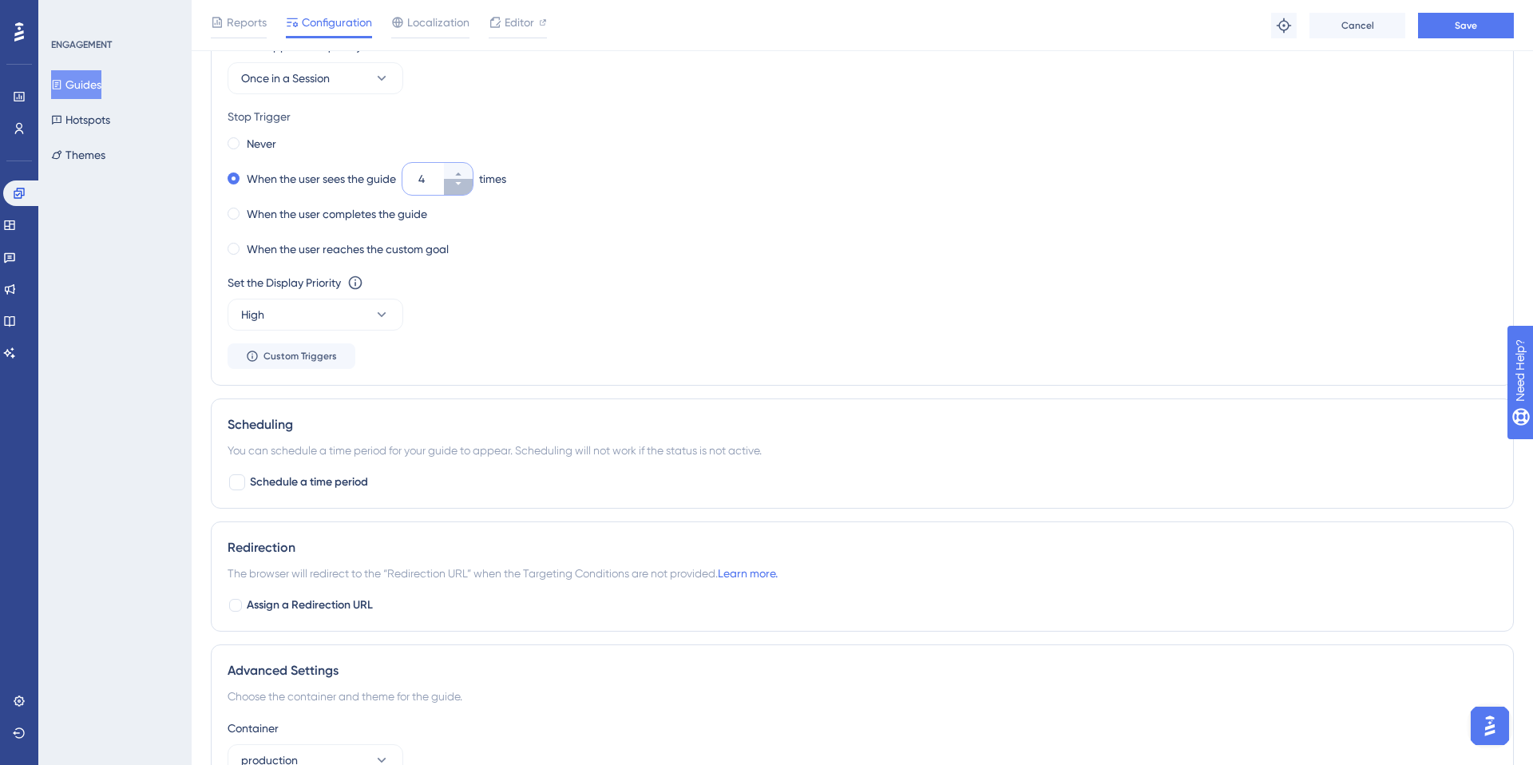
click at [462, 190] on button "4" at bounding box center [458, 187] width 29 height 16
click at [462, 190] on button "3" at bounding box center [458, 187] width 29 height 16
type input "2"
click at [538, 211] on div "When the user completes the guide" at bounding box center [863, 214] width 1270 height 22
click at [525, 27] on span "Editor" at bounding box center [520, 22] width 30 height 19
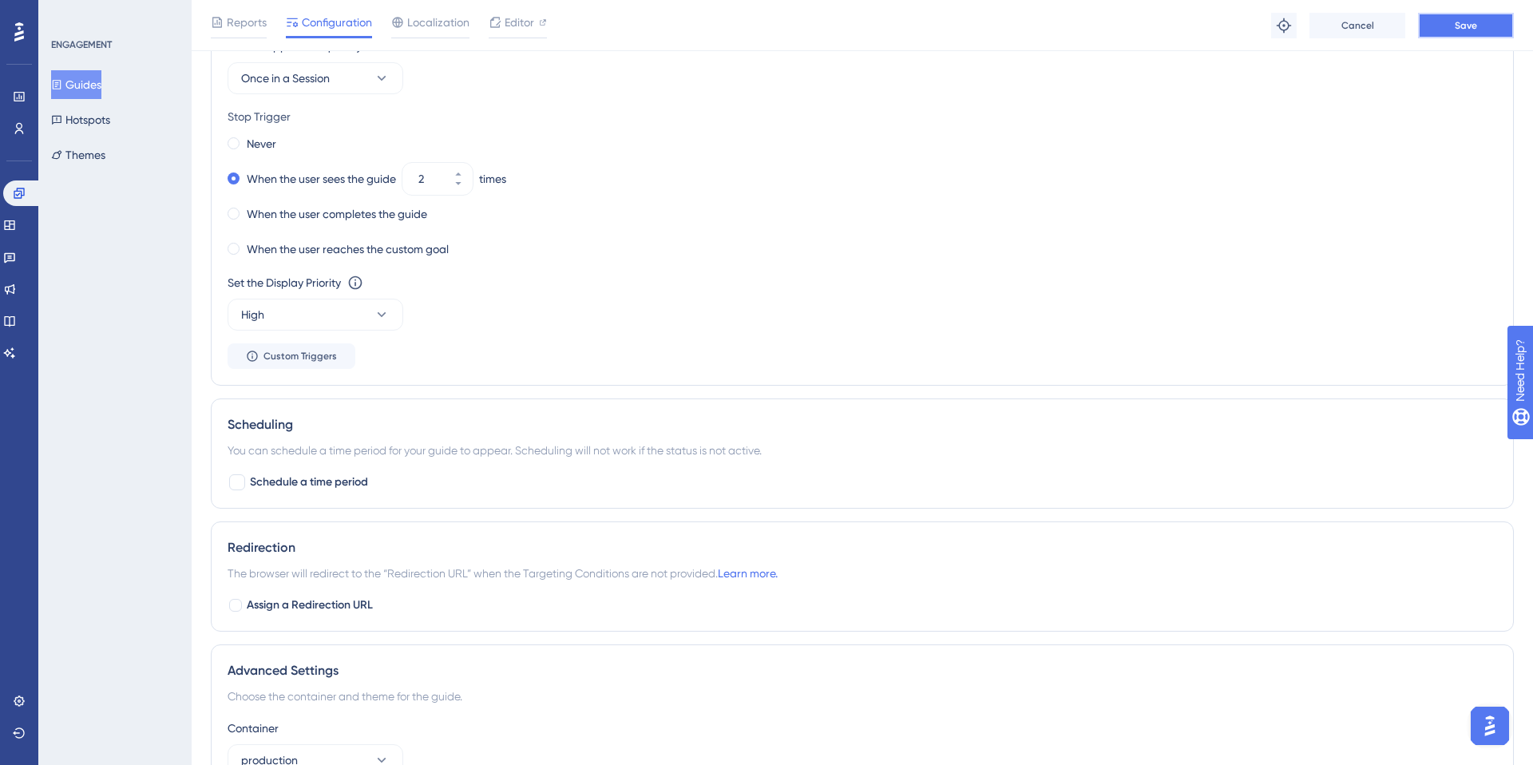
click at [1456, 35] on button "Save" at bounding box center [1466, 26] width 96 height 26
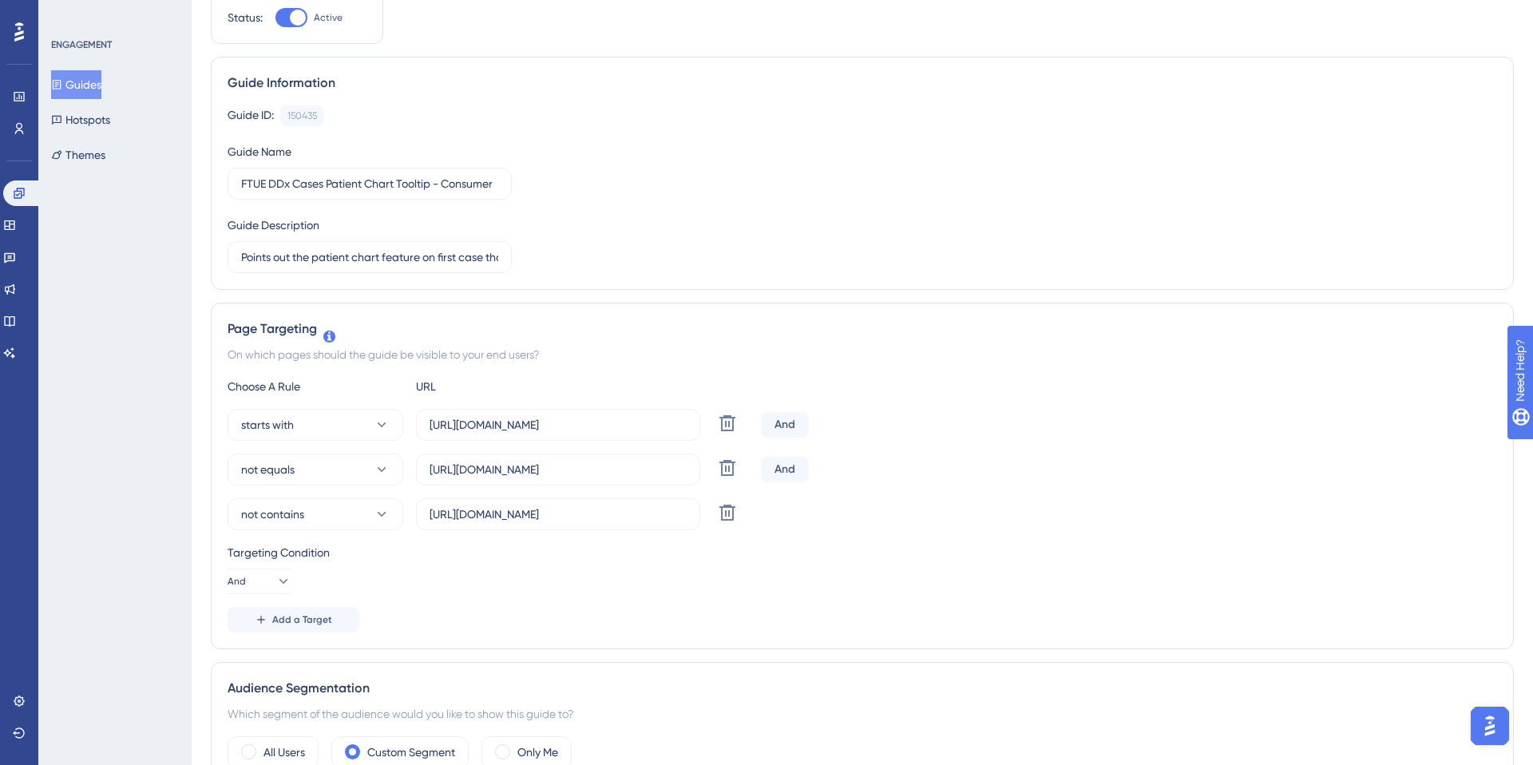
scroll to position [0, 0]
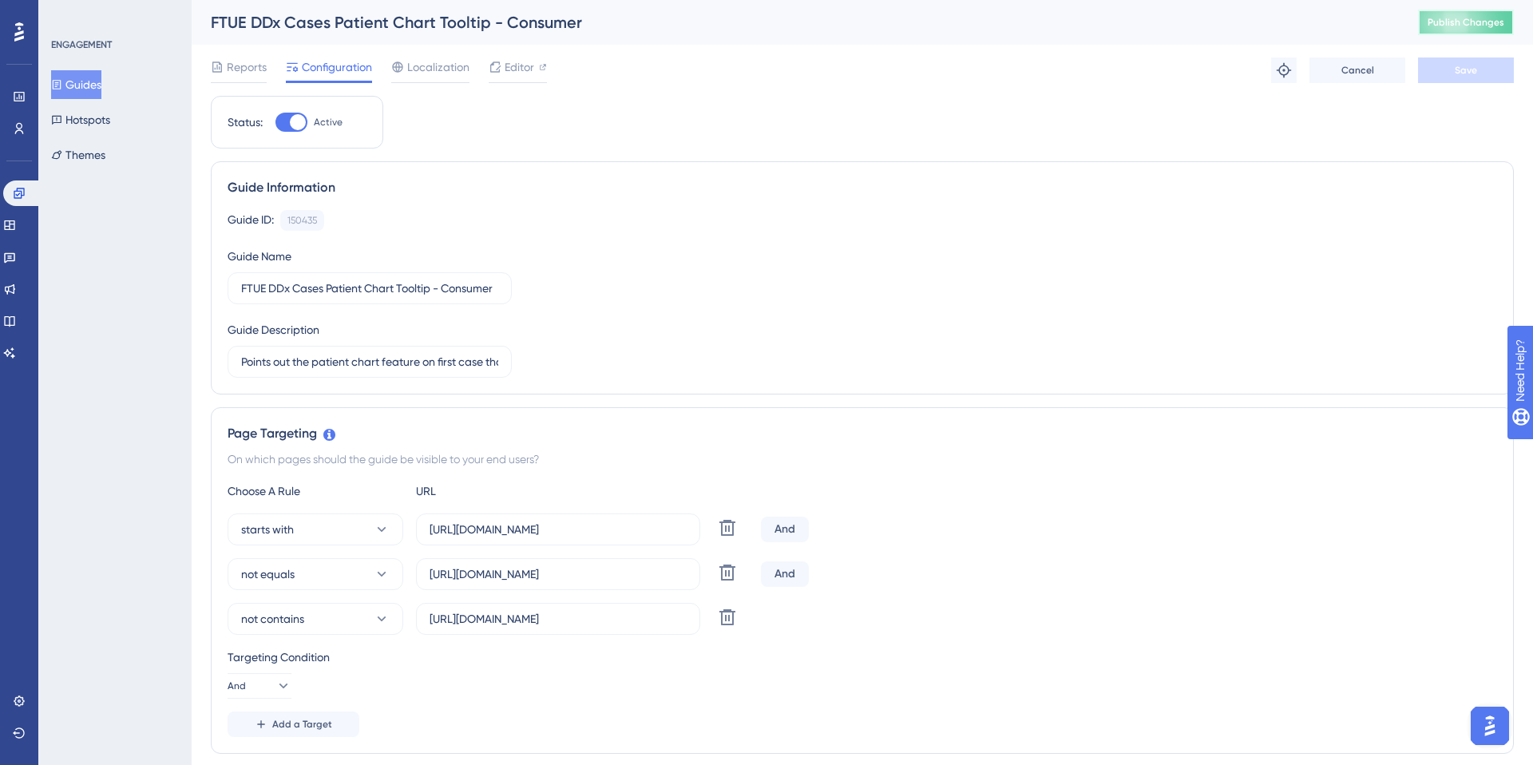
click at [1436, 19] on span "Publish Changes" at bounding box center [1466, 22] width 77 height 13
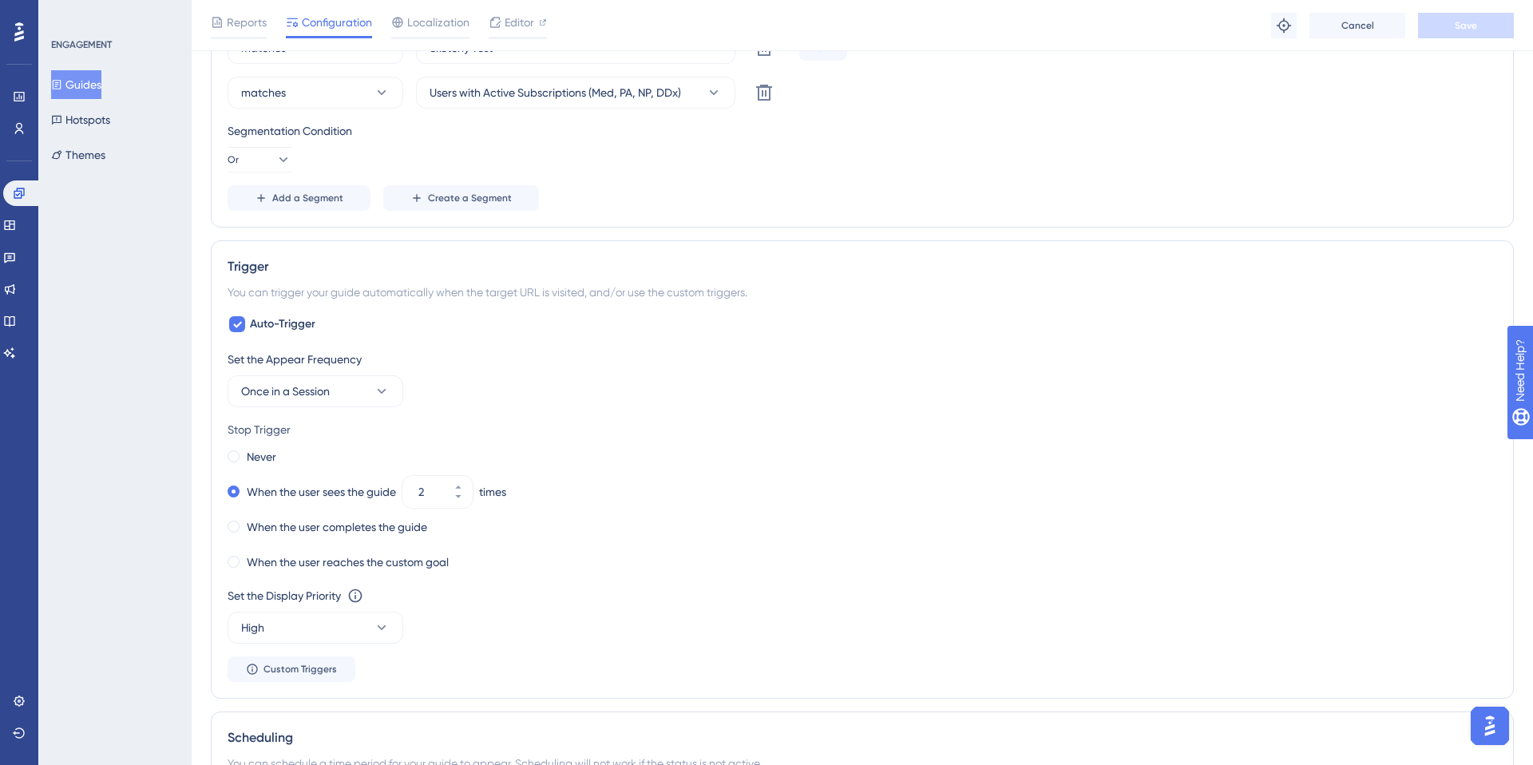
scroll to position [1008, 0]
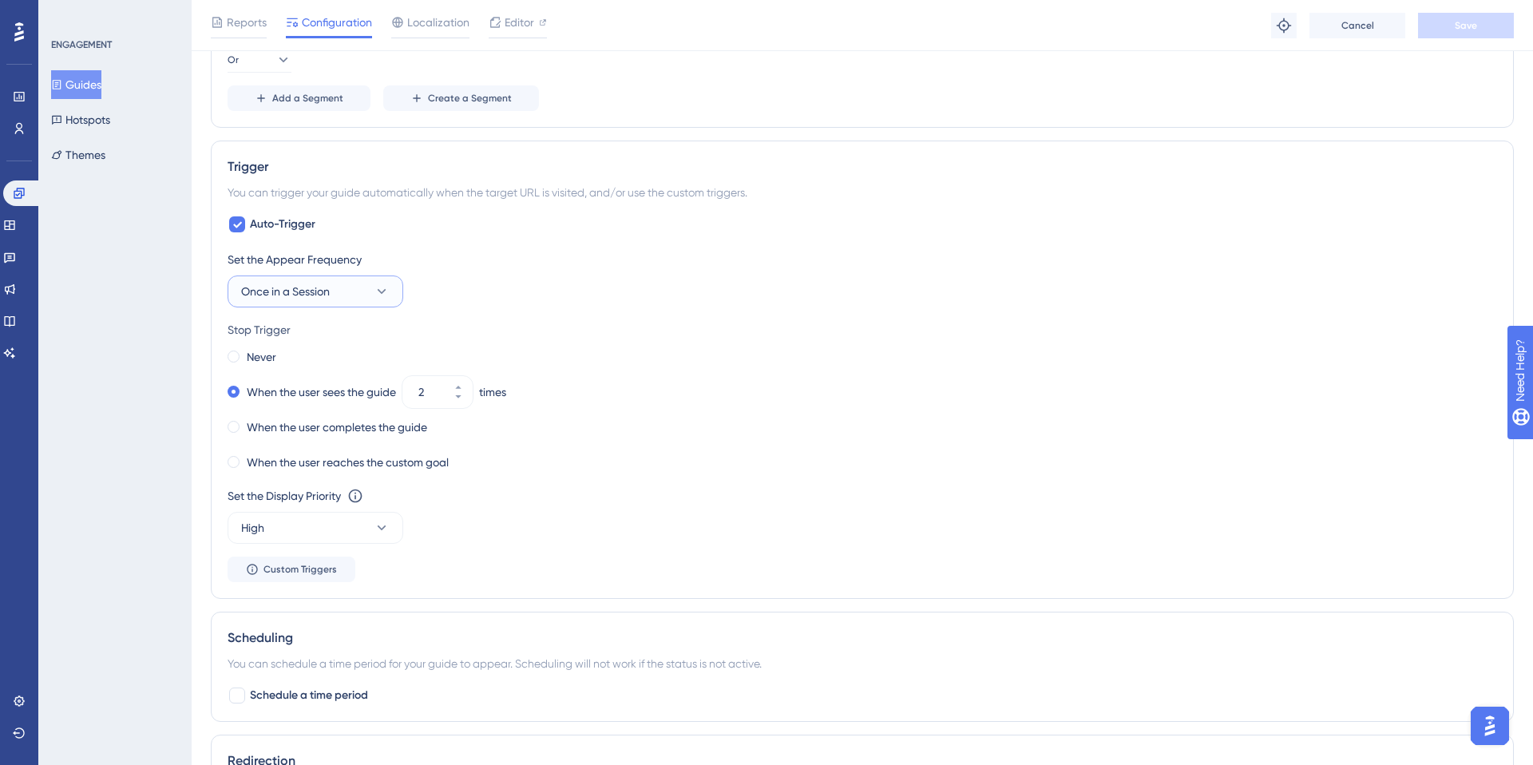
click at [321, 294] on span "Once in a Session" at bounding box center [285, 291] width 89 height 19
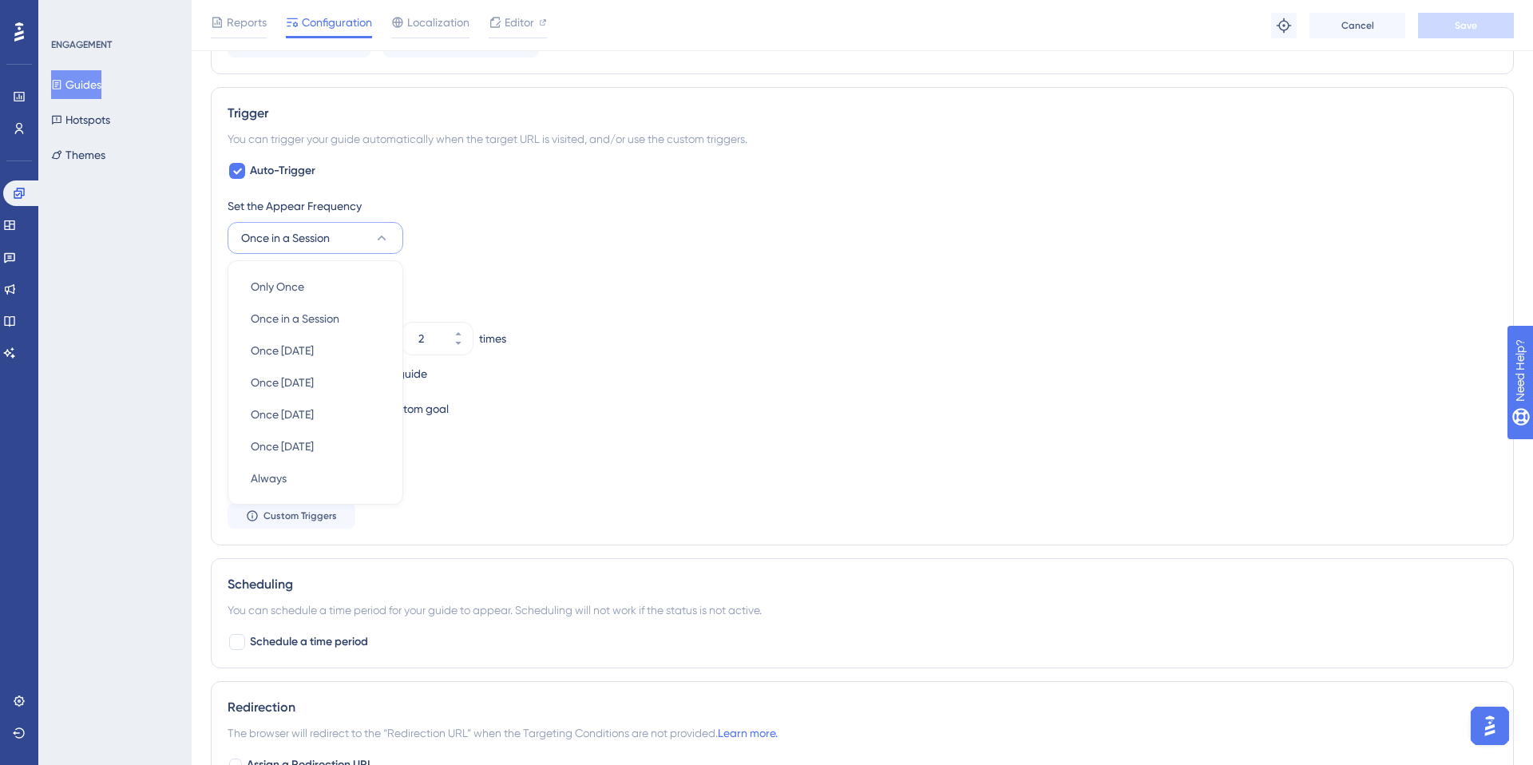
click at [553, 306] on div "Never" at bounding box center [863, 303] width 1270 height 22
click at [378, 237] on icon at bounding box center [382, 238] width 9 height 5
click at [329, 310] on span "Once in a Session" at bounding box center [295, 318] width 89 height 19
click at [508, 279] on div "Stop Trigger" at bounding box center [863, 276] width 1270 height 19
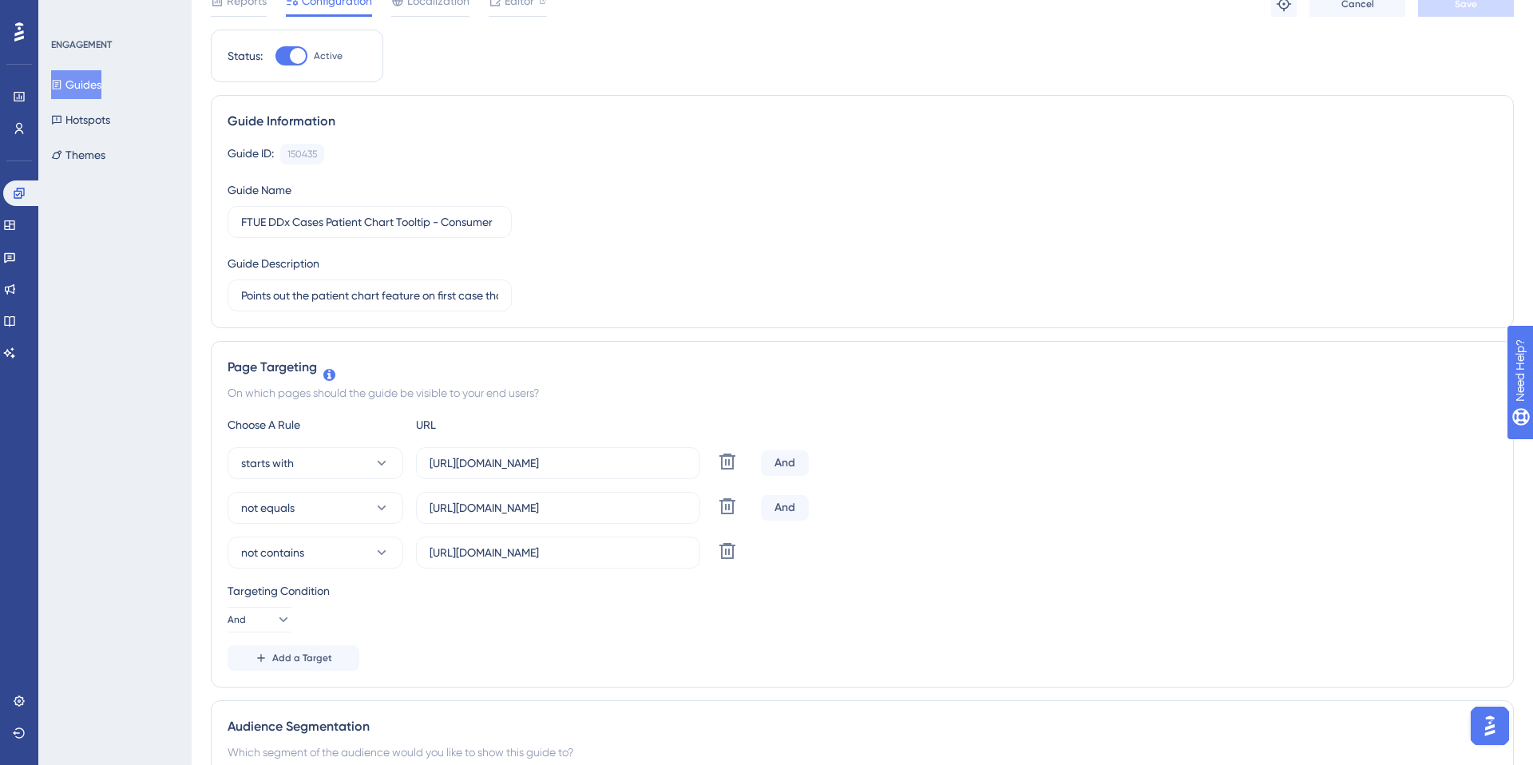
scroll to position [0, 0]
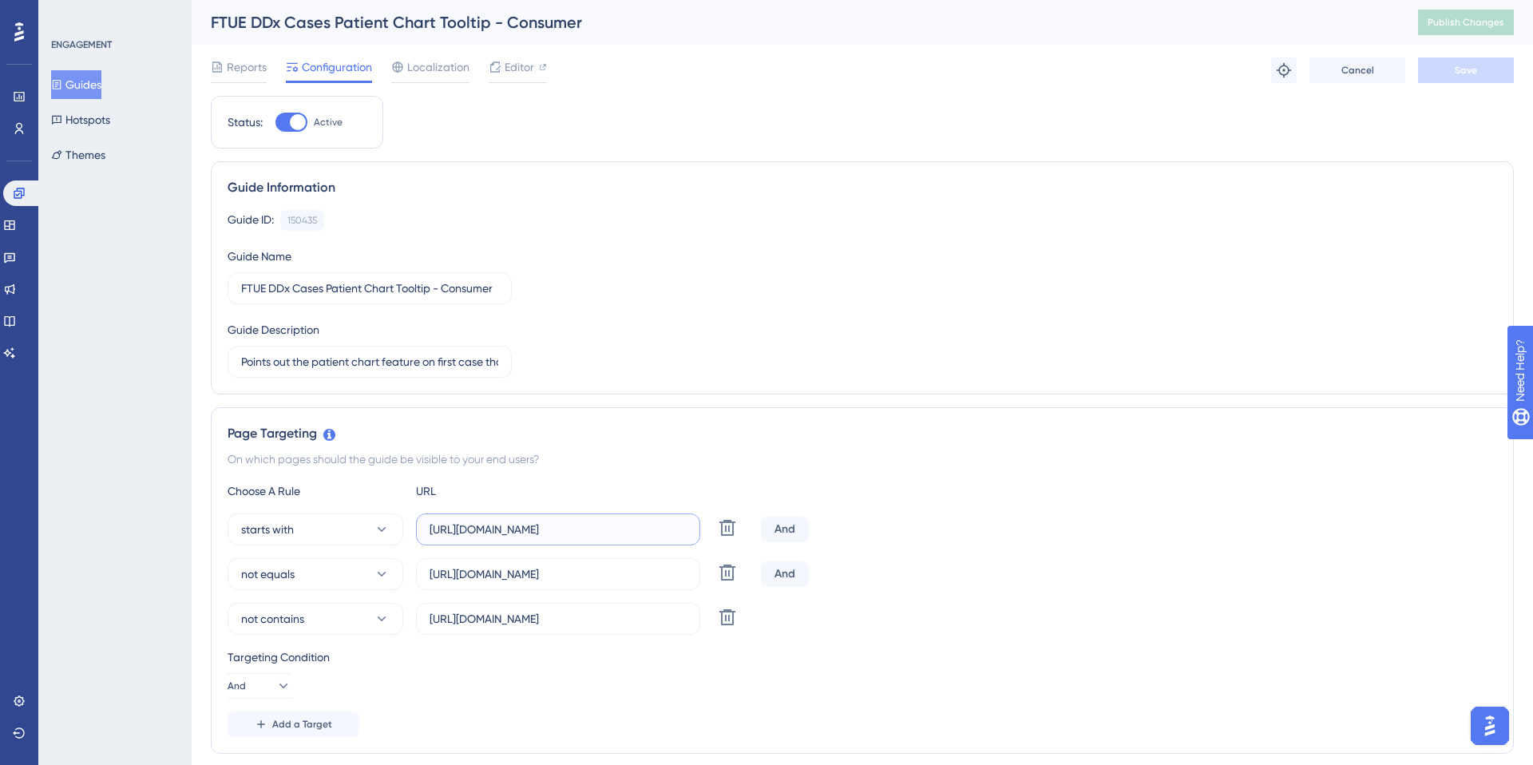
click at [485, 537] on input "https://app.sketchy.com/cases/" at bounding box center [558, 530] width 257 height 18
click at [522, 69] on span "Editor" at bounding box center [520, 66] width 30 height 19
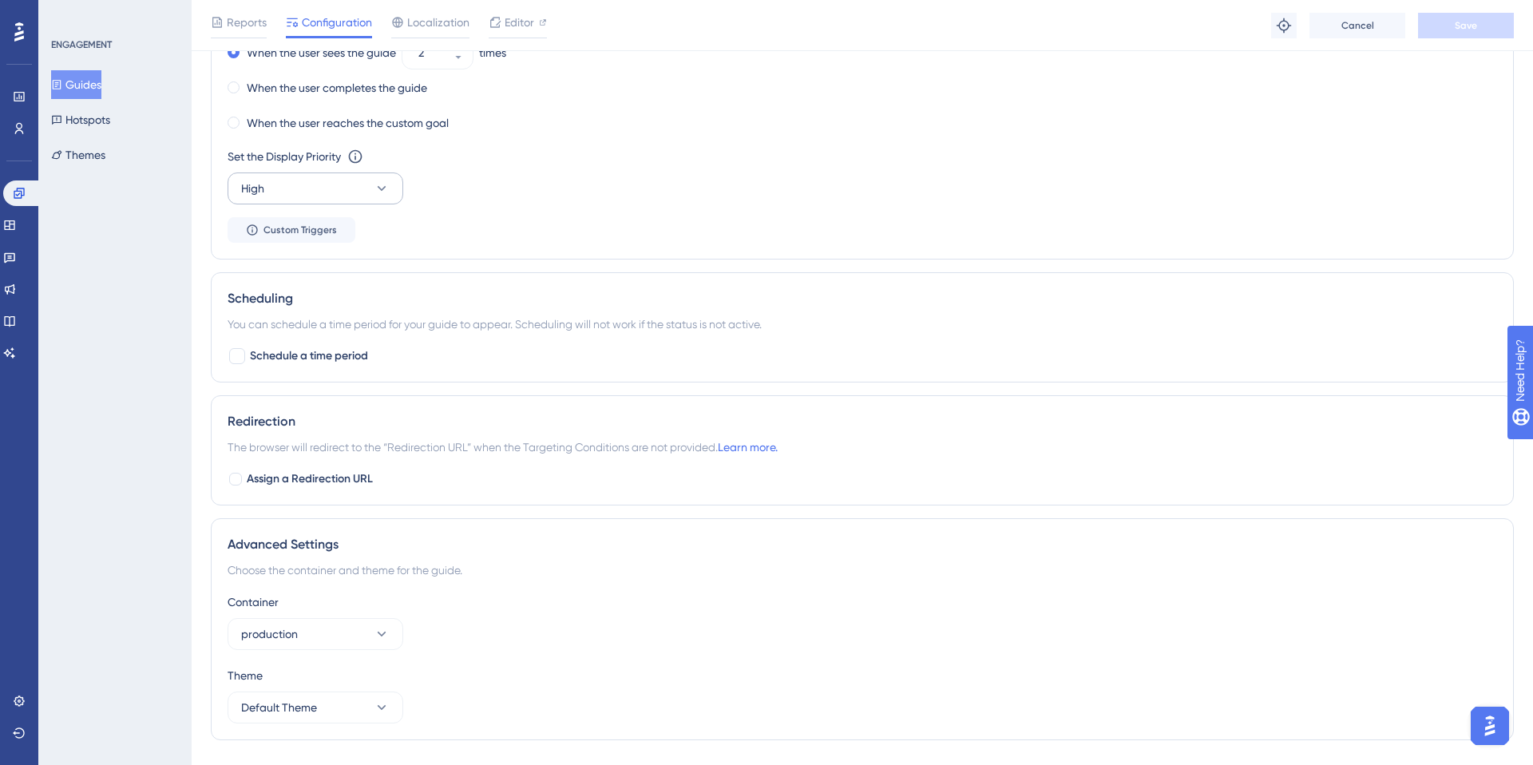
scroll to position [1386, 0]
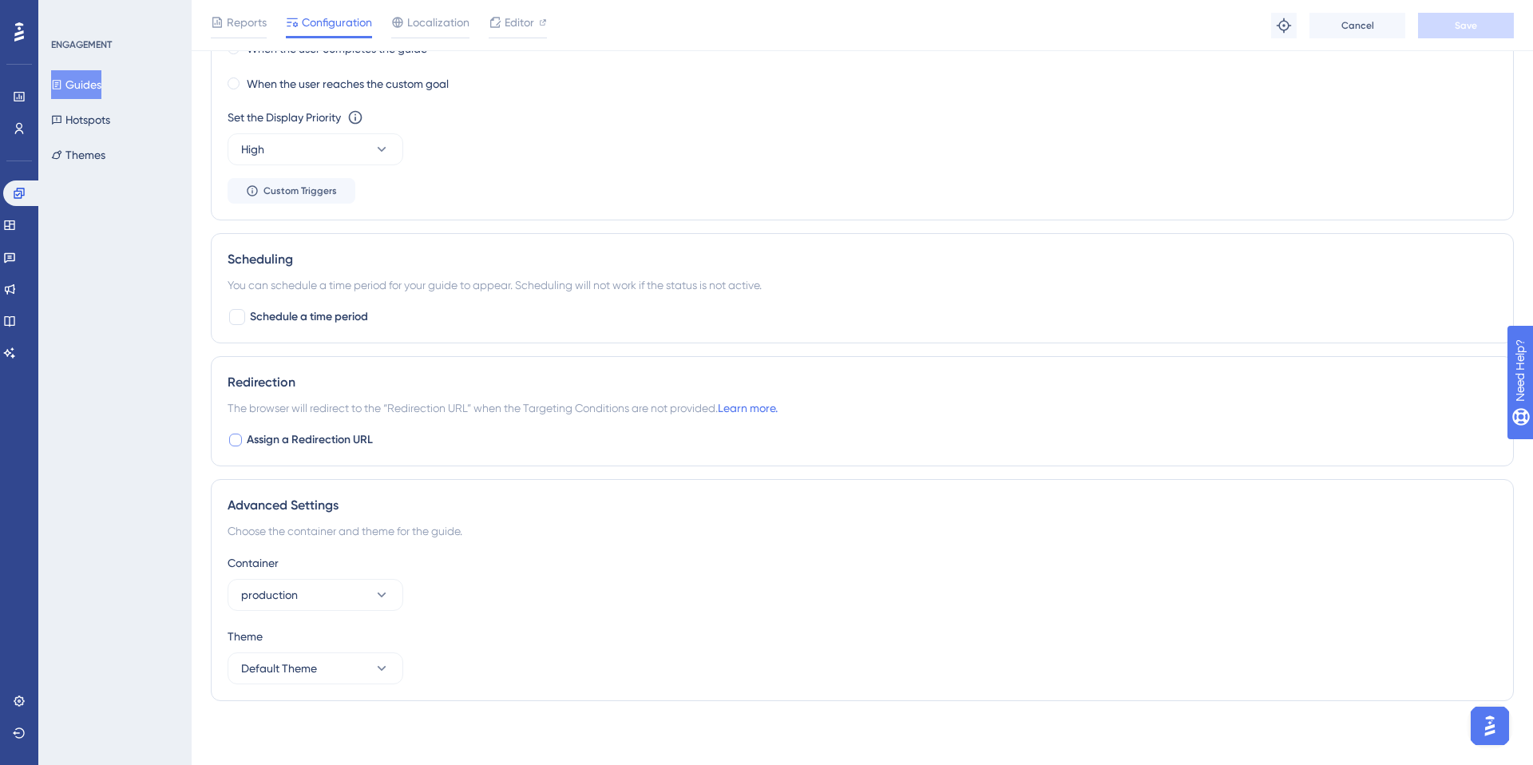
click at [234, 442] on div at bounding box center [235, 440] width 13 height 13
checkbox input "true"
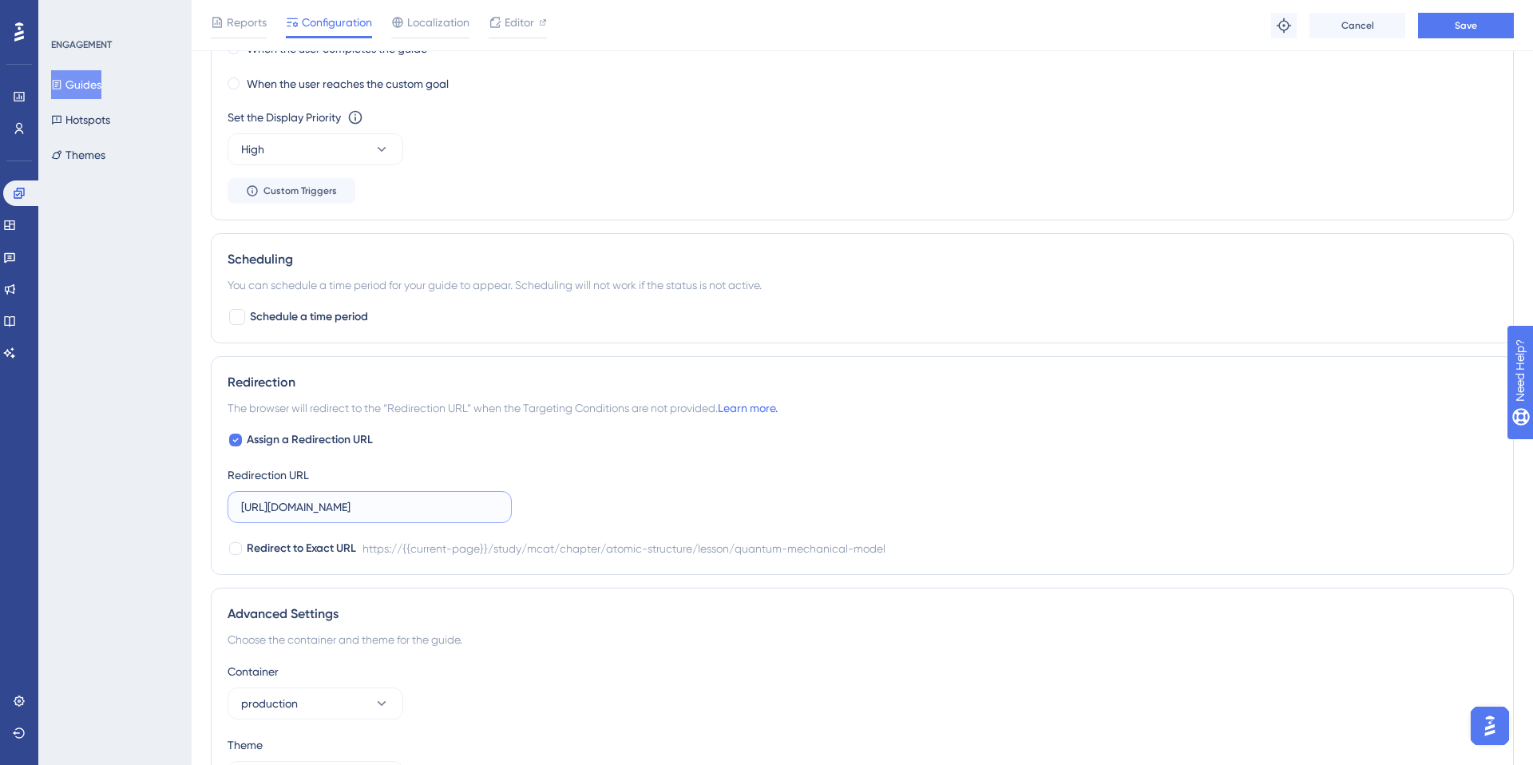
click at [293, 506] on input "https://app.sketchy.com/study/mcat/chapter/atomic-structure/lesson/quantum-mech…" at bounding box center [369, 507] width 257 height 18
paste input "cases/"
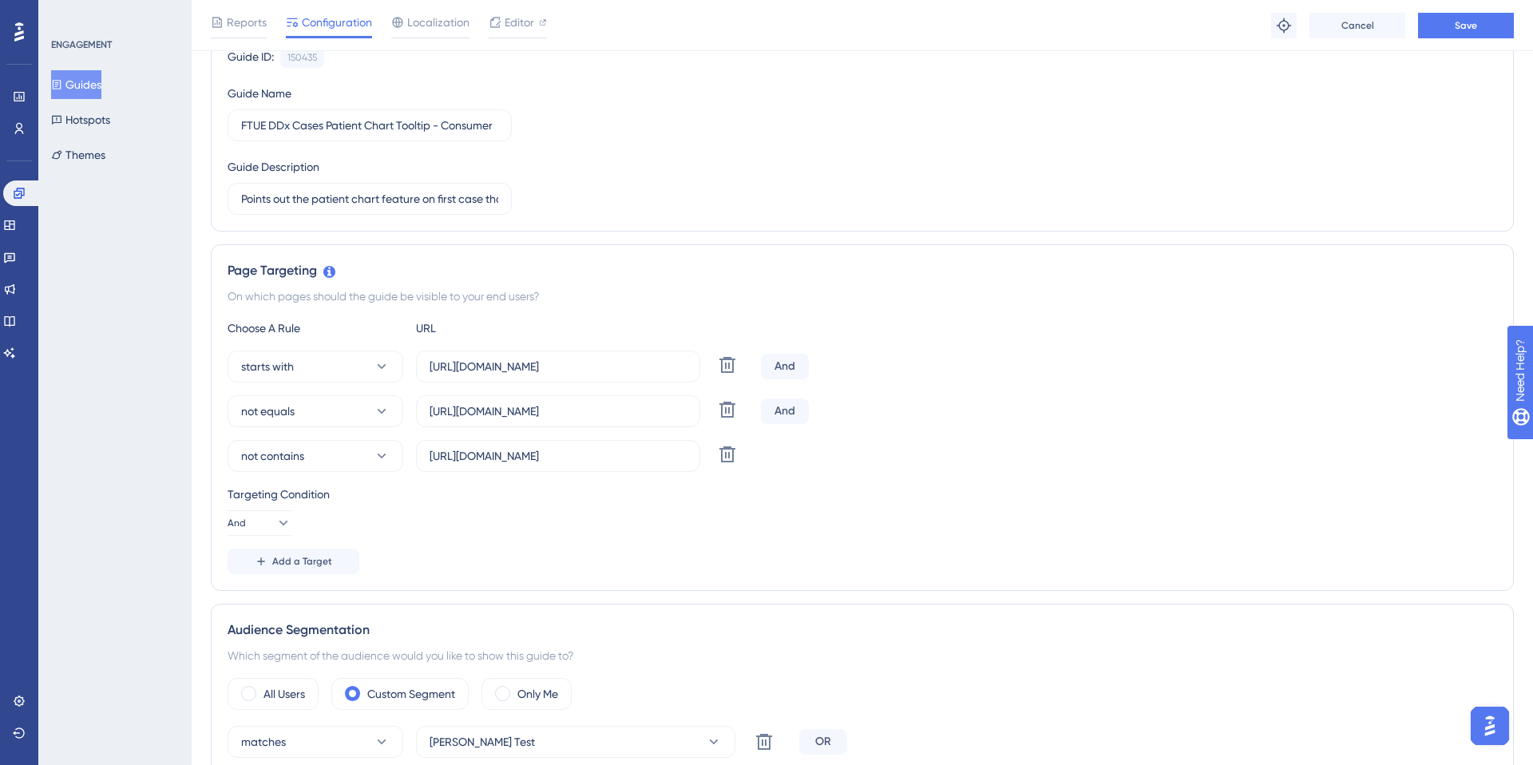
scroll to position [0, 0]
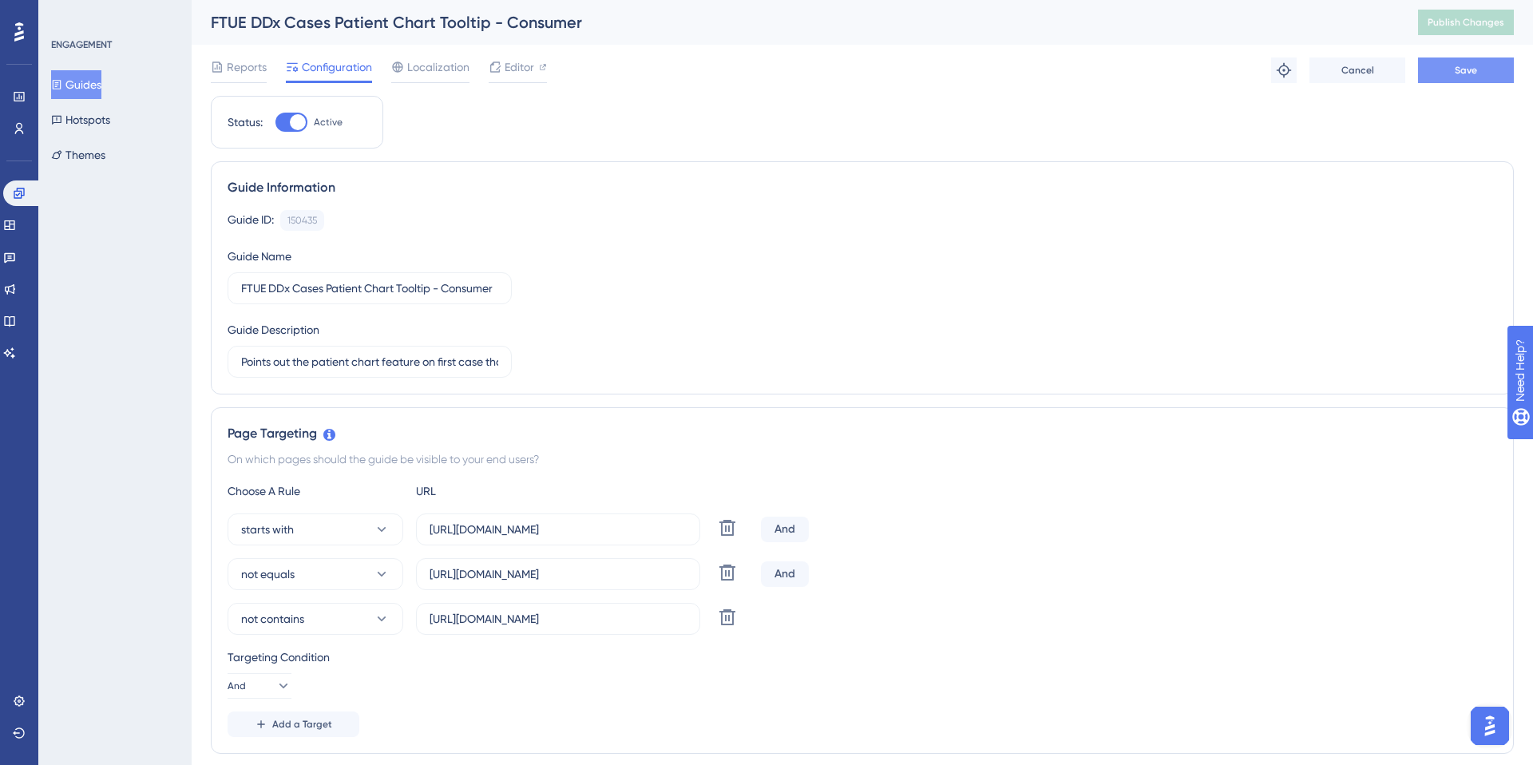
type input "https://app.sketchy.com/cases/"
click at [1458, 72] on span "Save" at bounding box center [1466, 70] width 22 height 13
click at [1492, 30] on button "Publish Changes" at bounding box center [1466, 23] width 96 height 26
click at [527, 58] on span "Editor" at bounding box center [520, 66] width 30 height 19
click at [624, 530] on input "https://app.sketchy.com/cases/" at bounding box center [558, 530] width 257 height 18
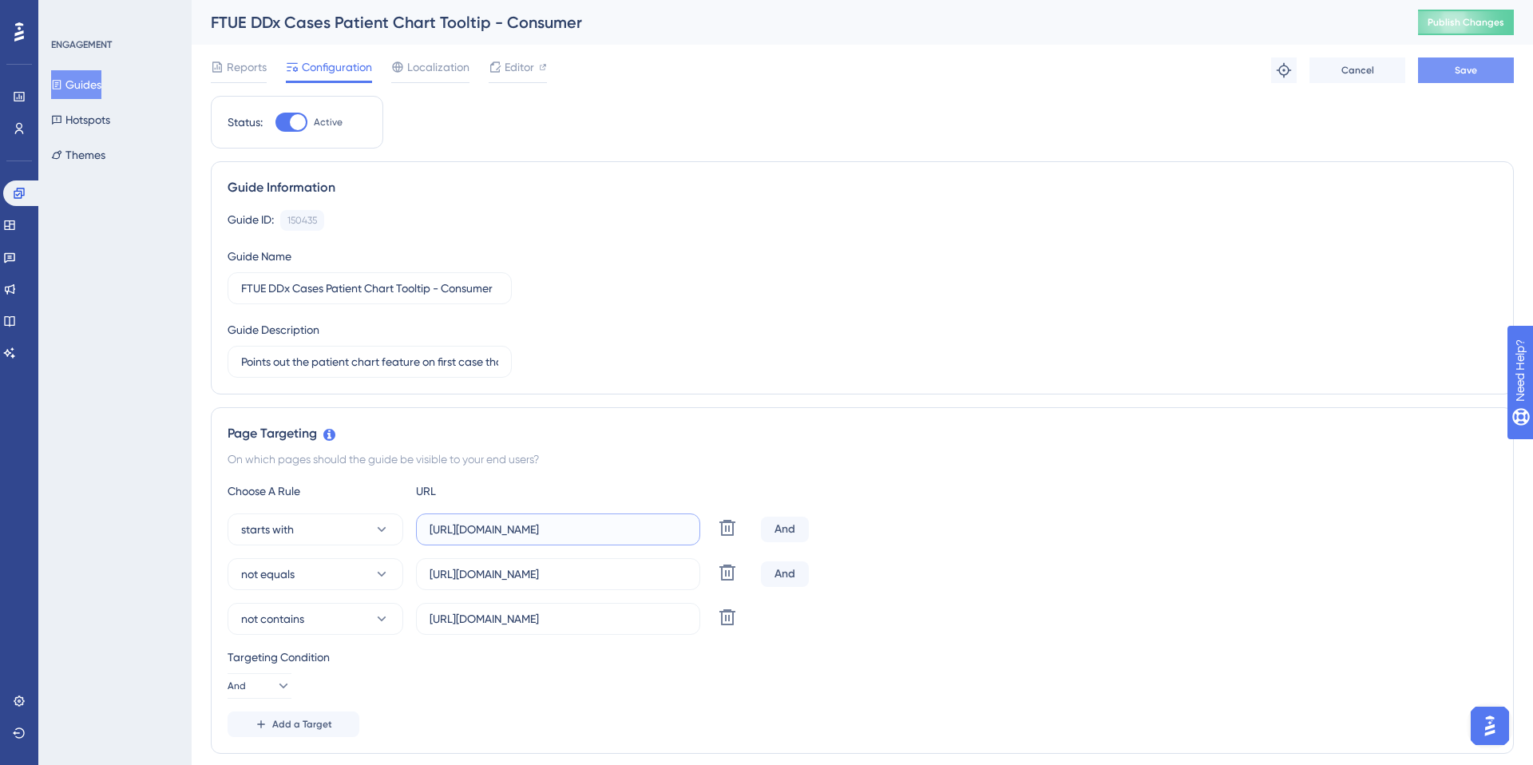
type input "https://app.sketchy.com/cases/(.*)"
click at [1448, 65] on button "Save" at bounding box center [1466, 70] width 96 height 26
click at [1470, 17] on span "Publish Changes" at bounding box center [1466, 22] width 77 height 13
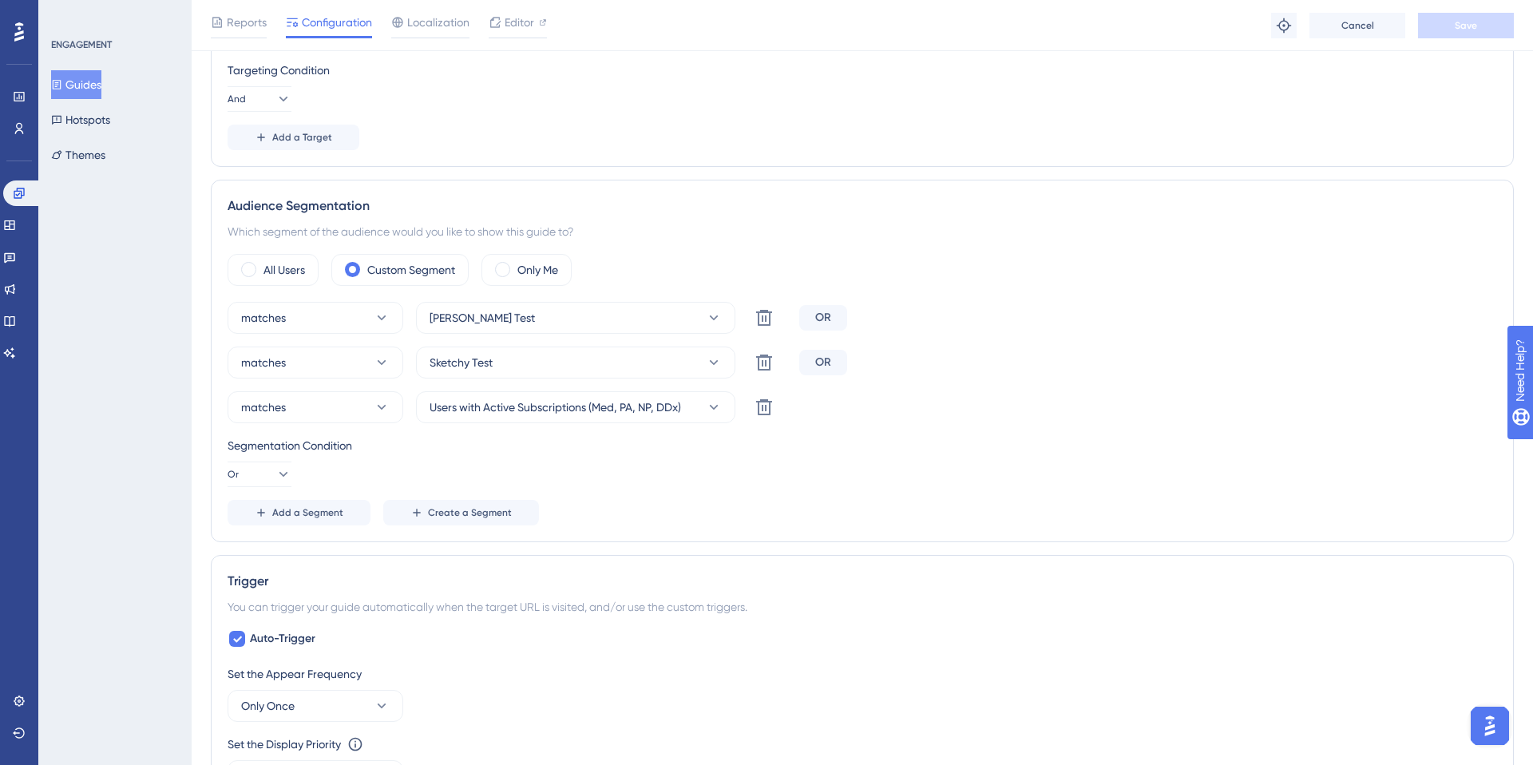
scroll to position [723, 0]
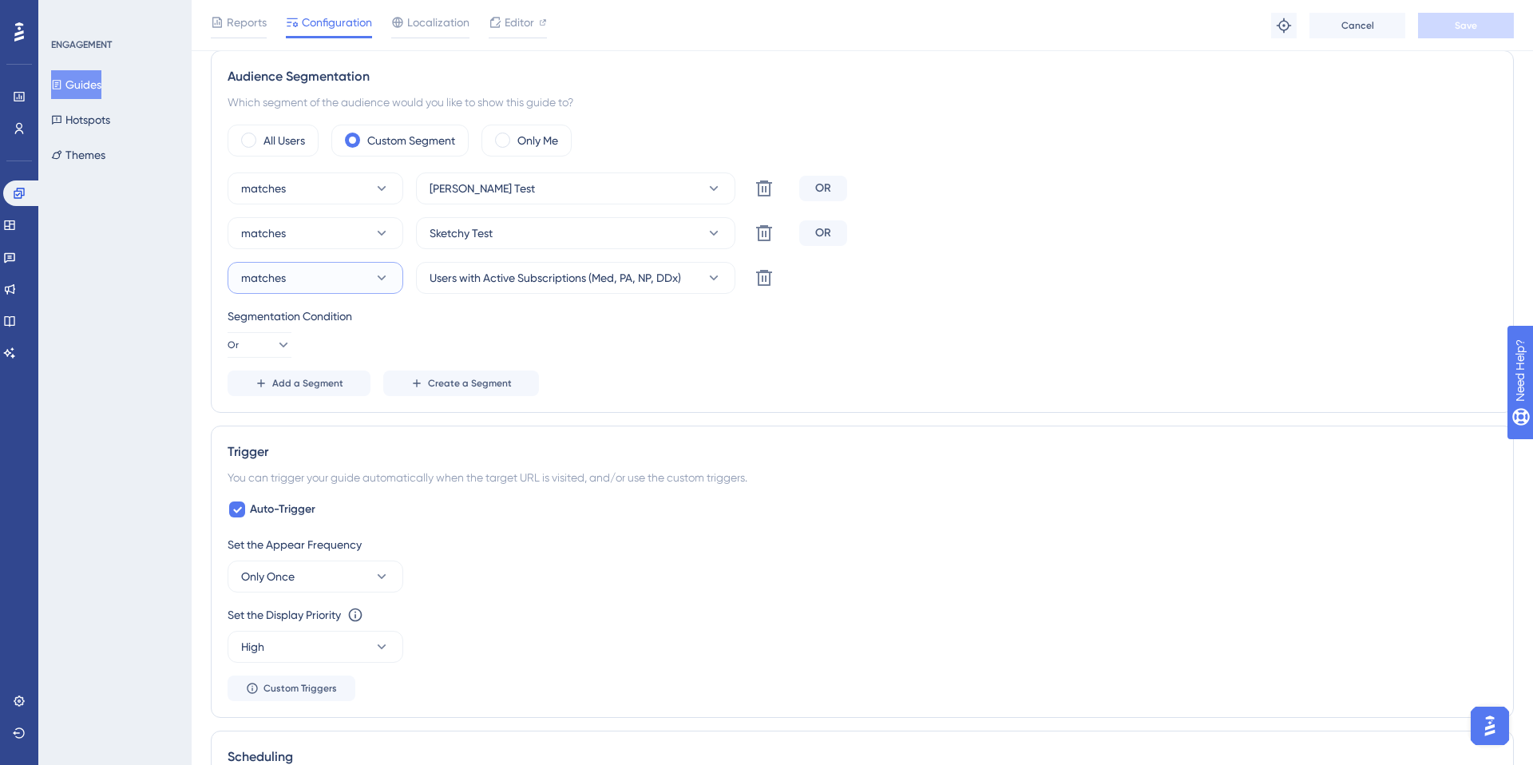
click at [378, 265] on button "matches" at bounding box center [316, 278] width 176 height 32
click at [378, 268] on button "matches" at bounding box center [316, 278] width 176 height 32
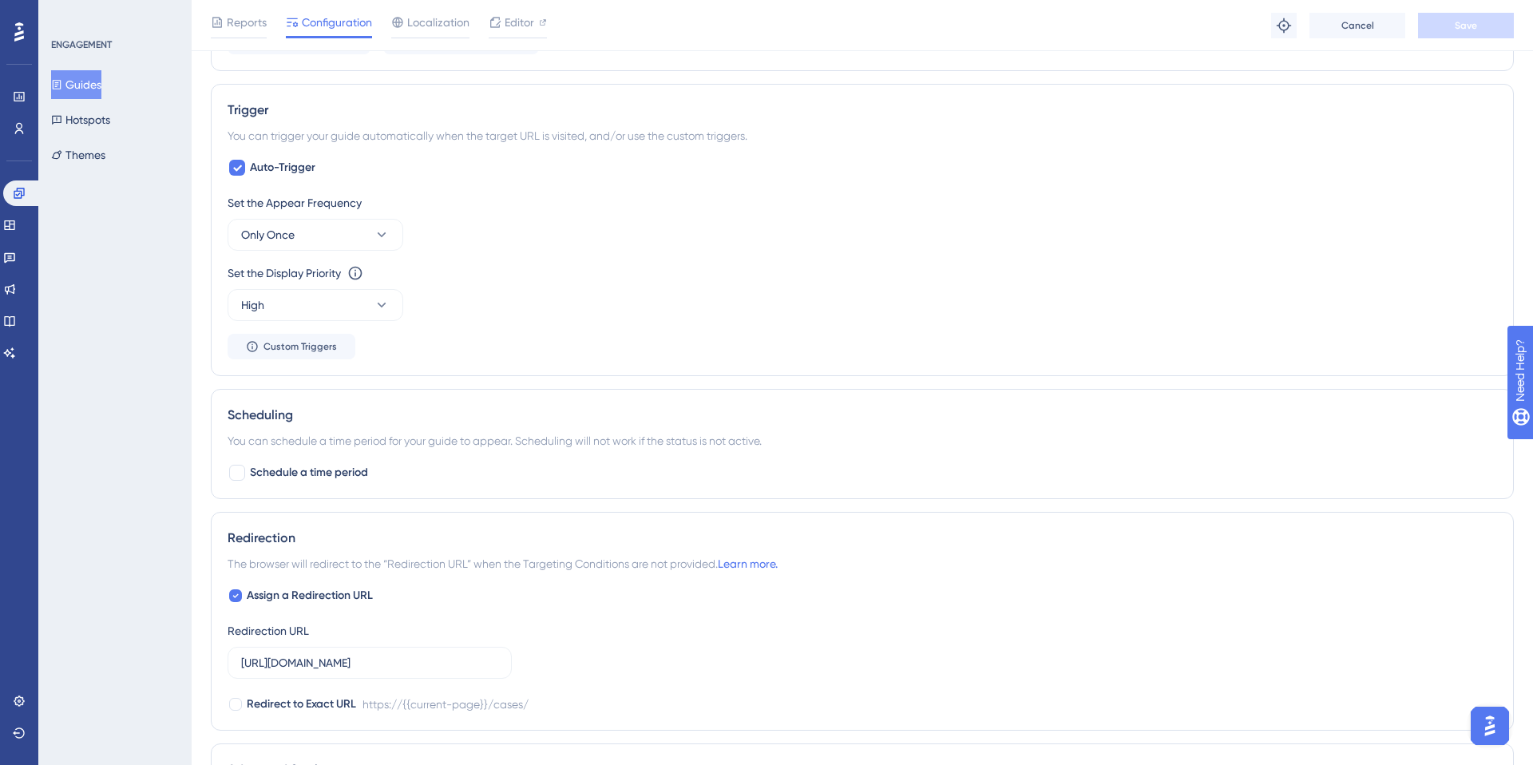
scroll to position [939, 0]
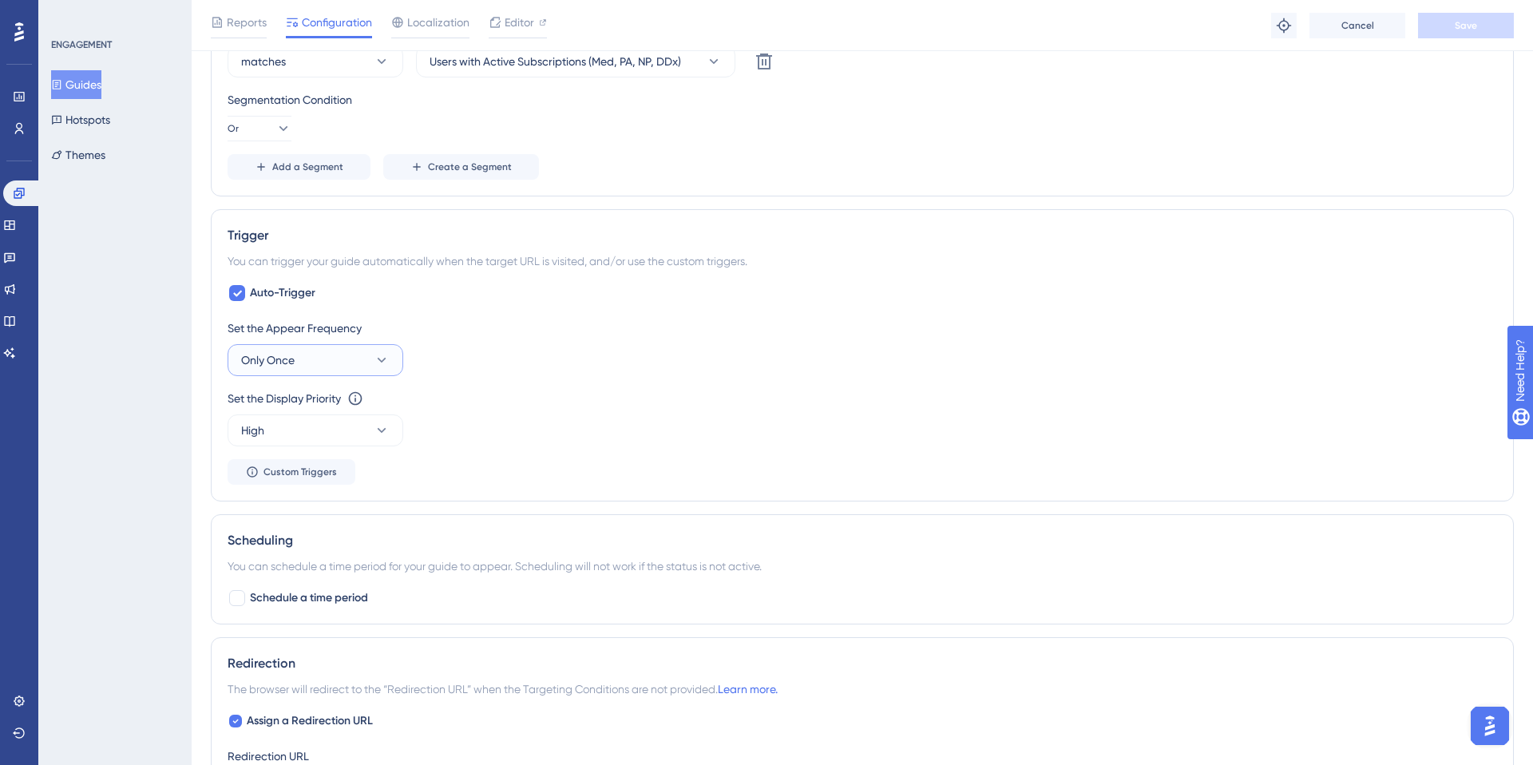
click at [271, 358] on span "Only Once" at bounding box center [267, 360] width 53 height 19
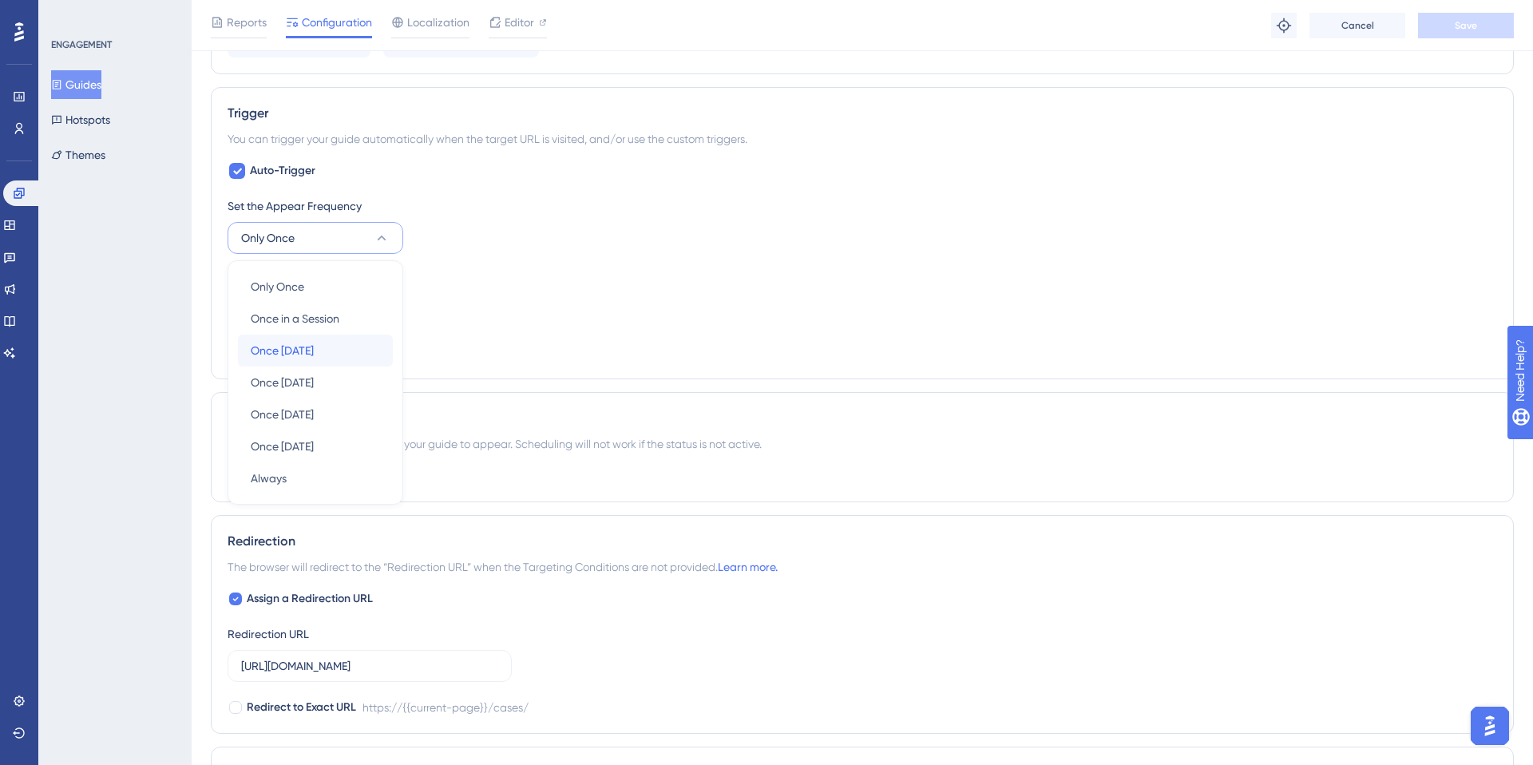
click at [288, 350] on span "Once in 1 day" at bounding box center [282, 350] width 63 height 19
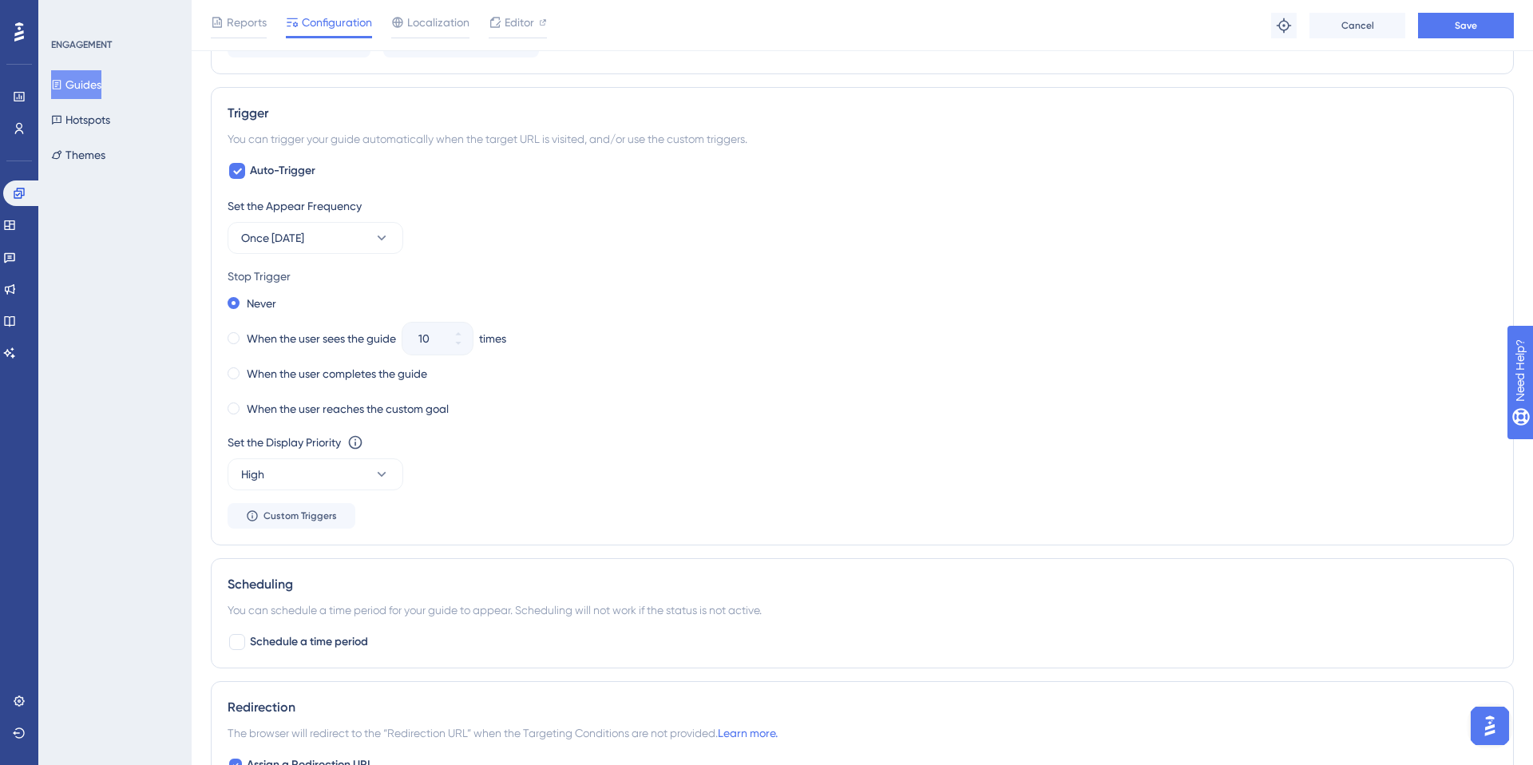
click at [565, 245] on div "Set the Appear Frequency Once in 1 day" at bounding box center [863, 224] width 1270 height 57
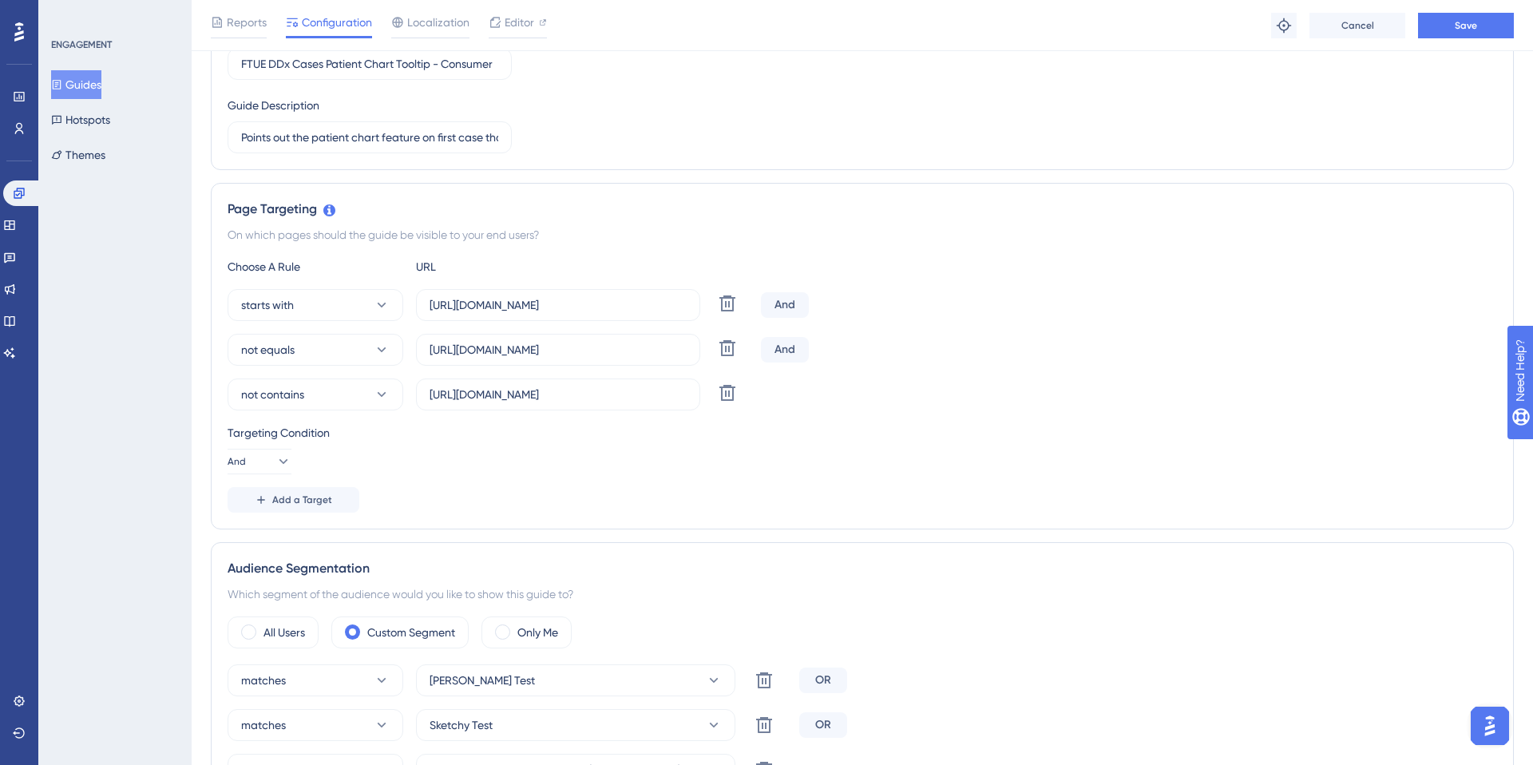
scroll to position [218, 0]
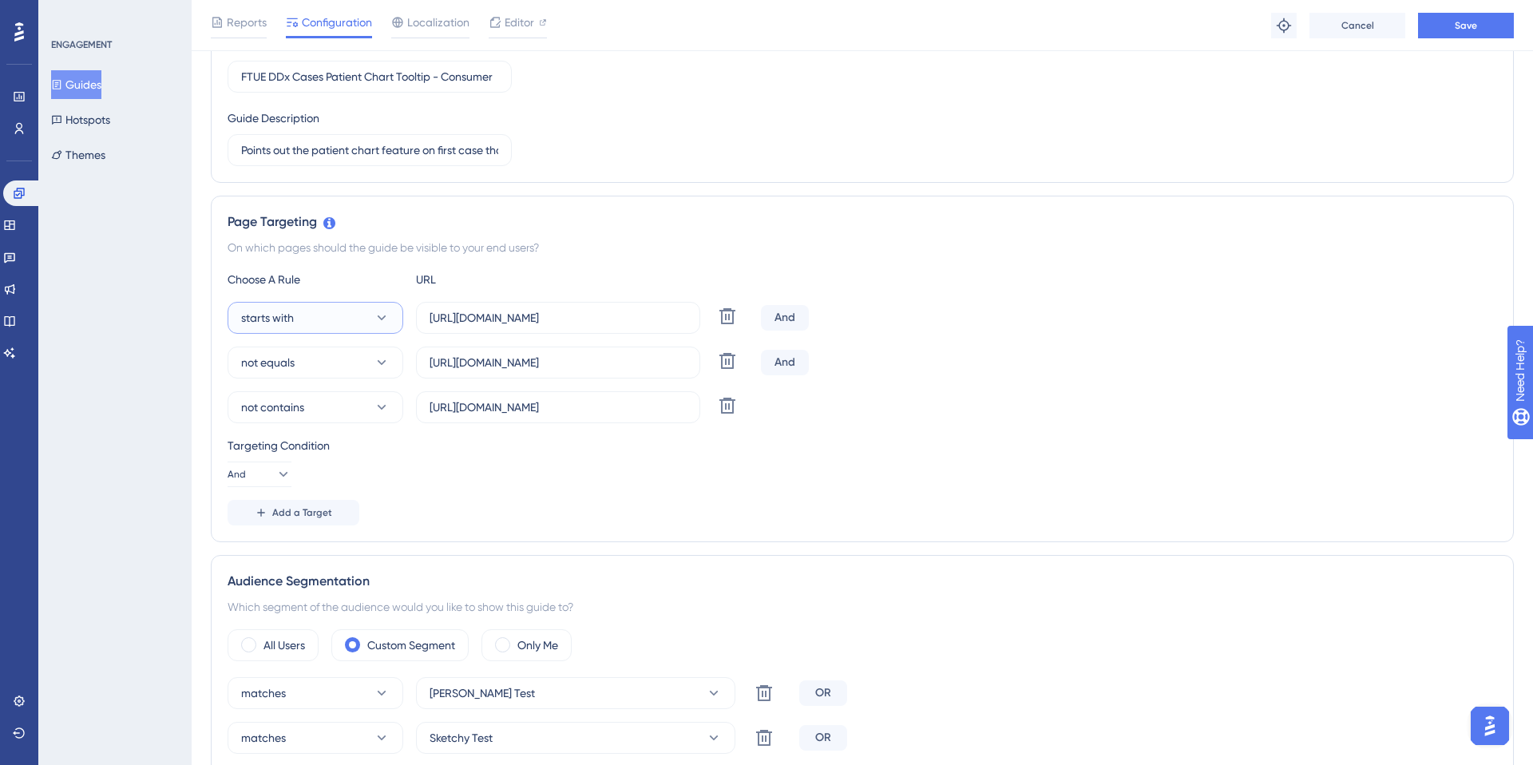
click at [317, 329] on button "starts with" at bounding box center [316, 318] width 176 height 32
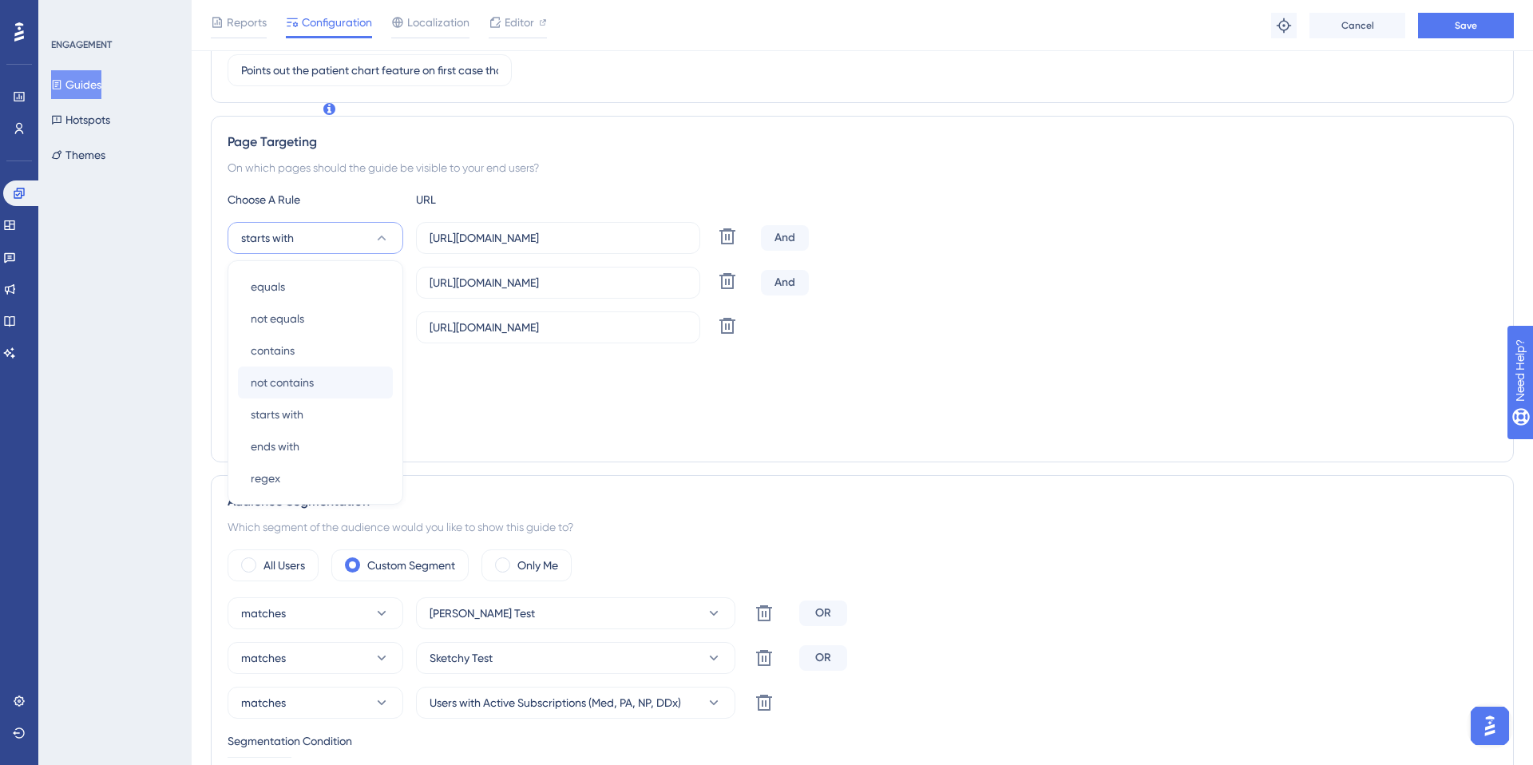
scroll to position [418, 0]
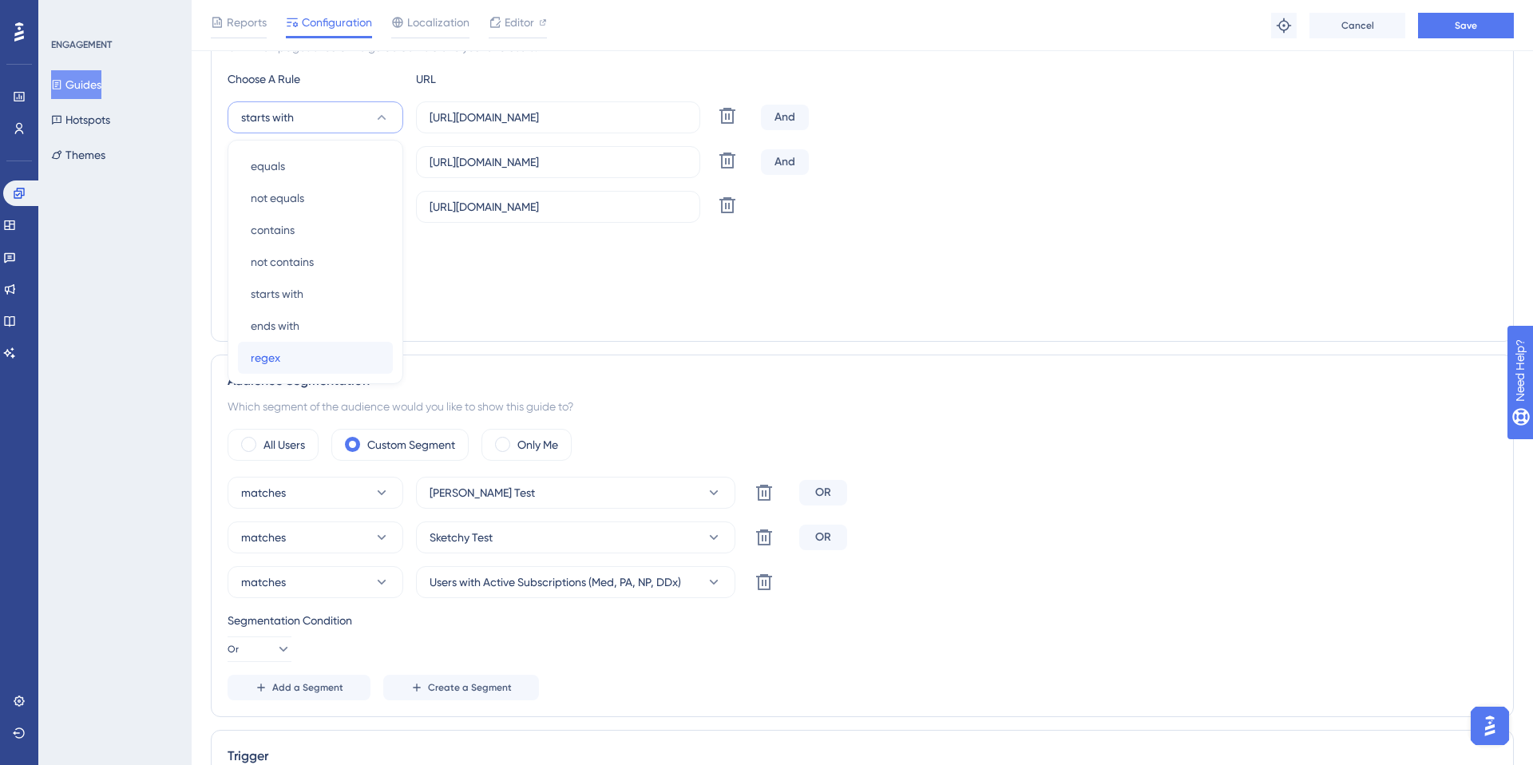
click at [283, 367] on div "regex regex" at bounding box center [315, 358] width 129 height 32
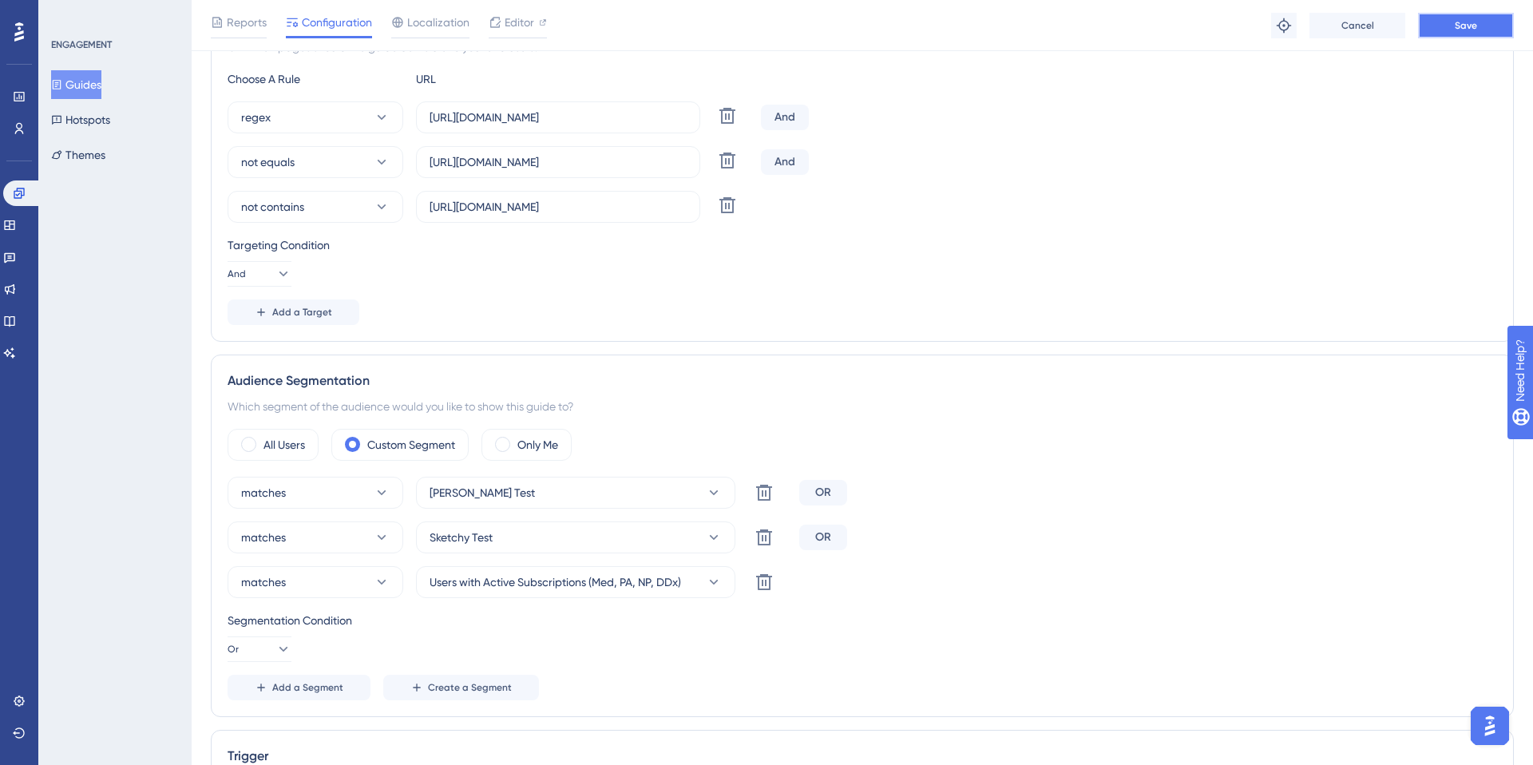
click at [1470, 18] on button "Save" at bounding box center [1466, 26] width 96 height 26
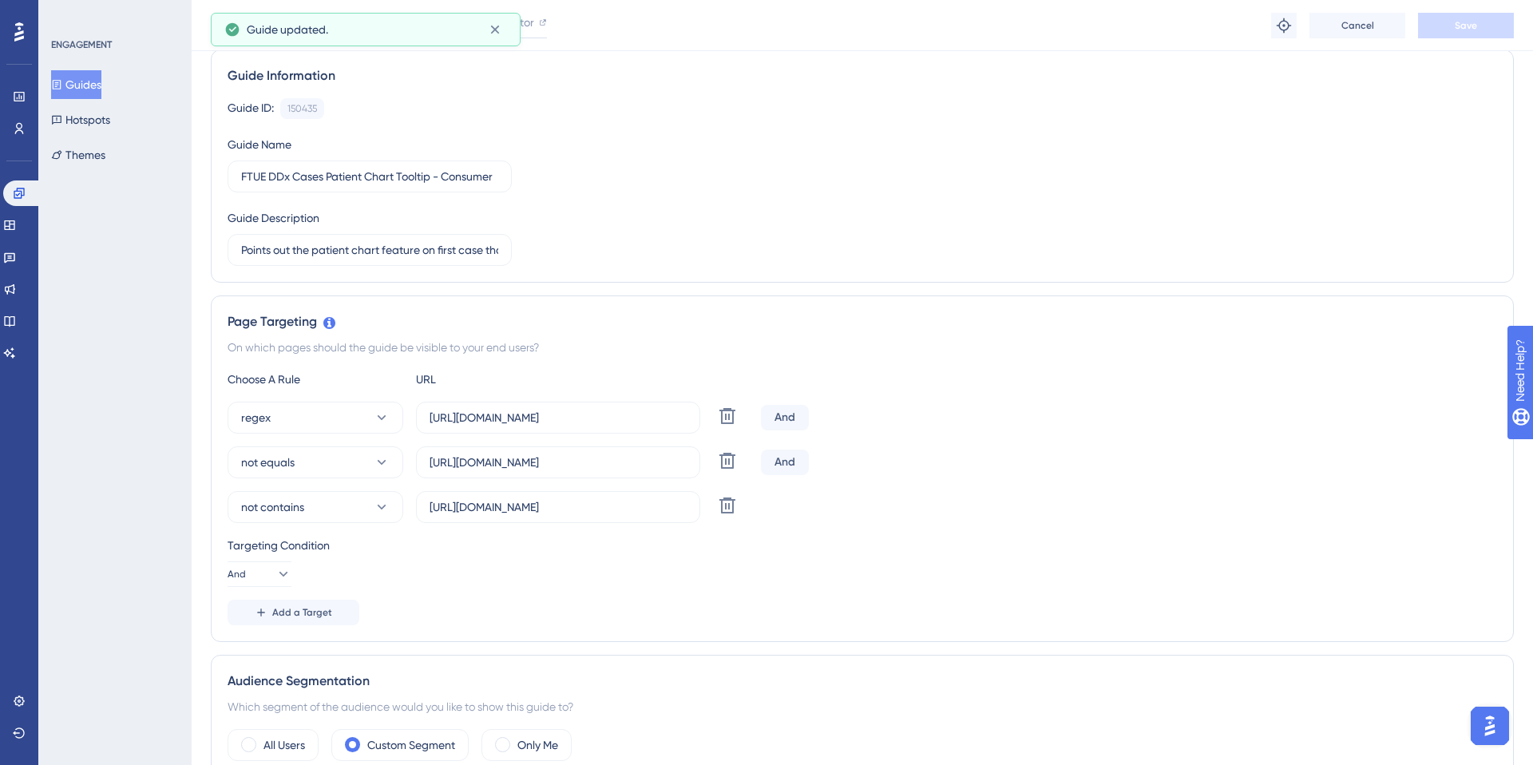
scroll to position [0, 0]
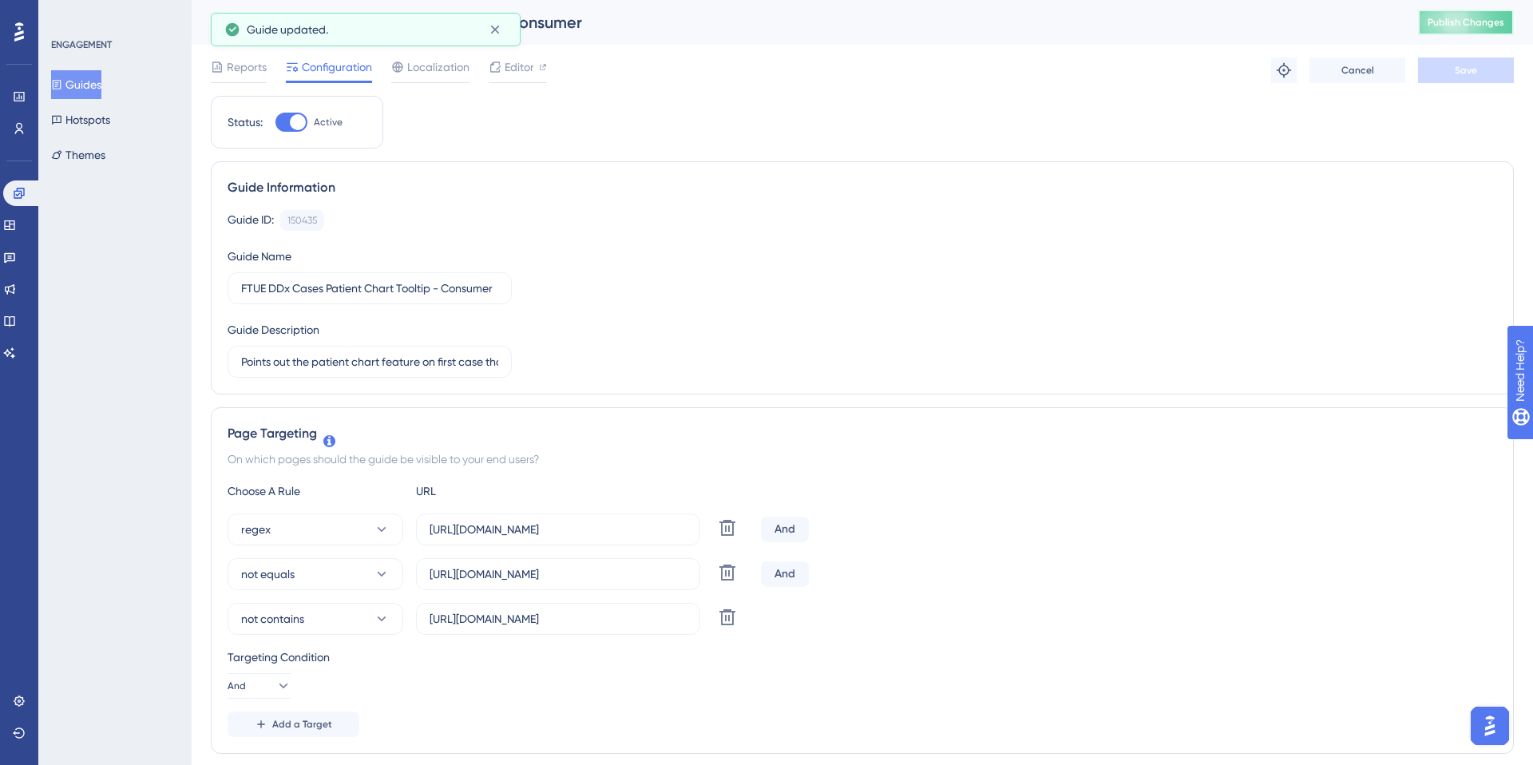
click at [1453, 22] on span "Publish Changes" at bounding box center [1466, 22] width 77 height 13
click at [521, 67] on span "Editor" at bounding box center [520, 66] width 30 height 19
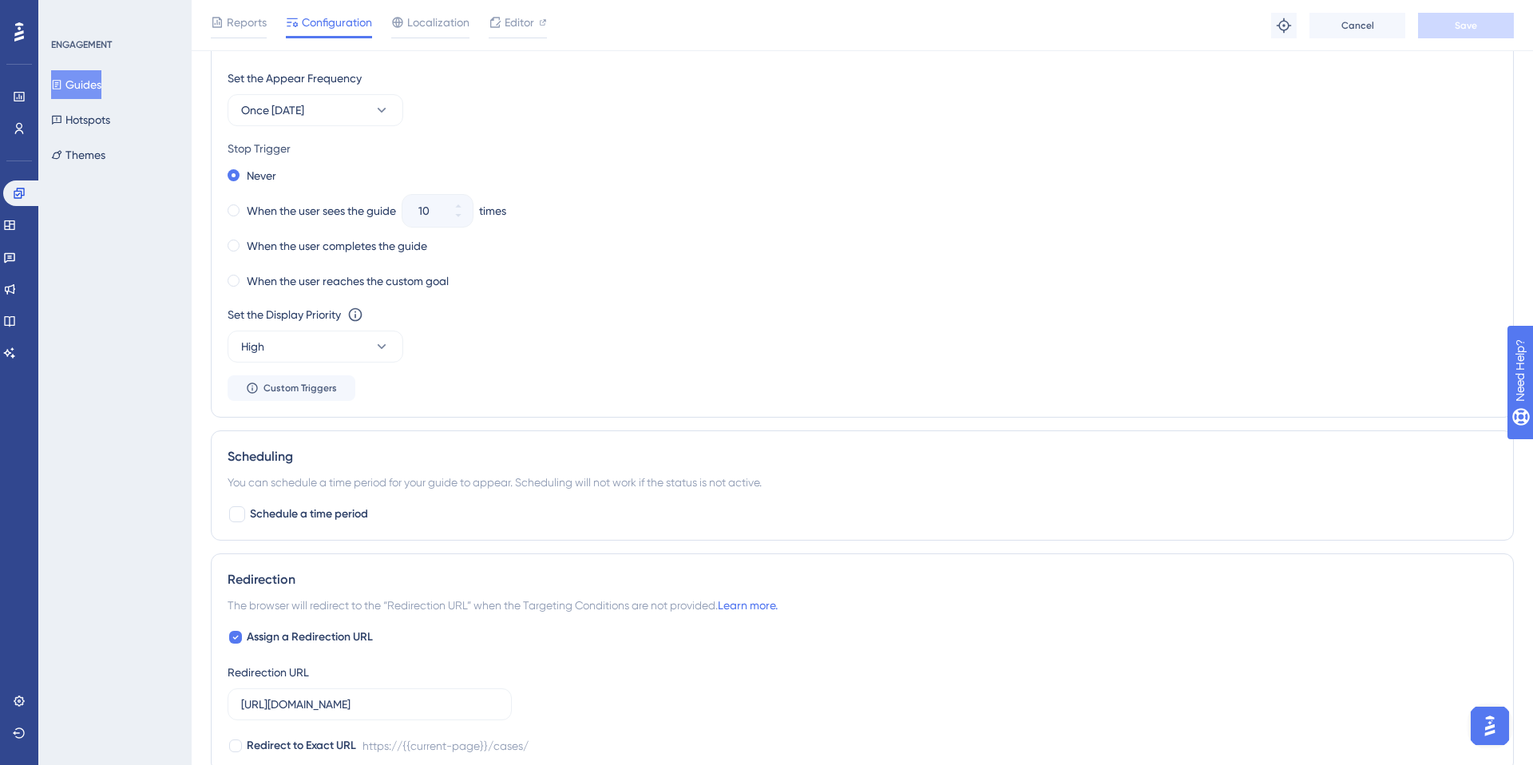
scroll to position [832, 0]
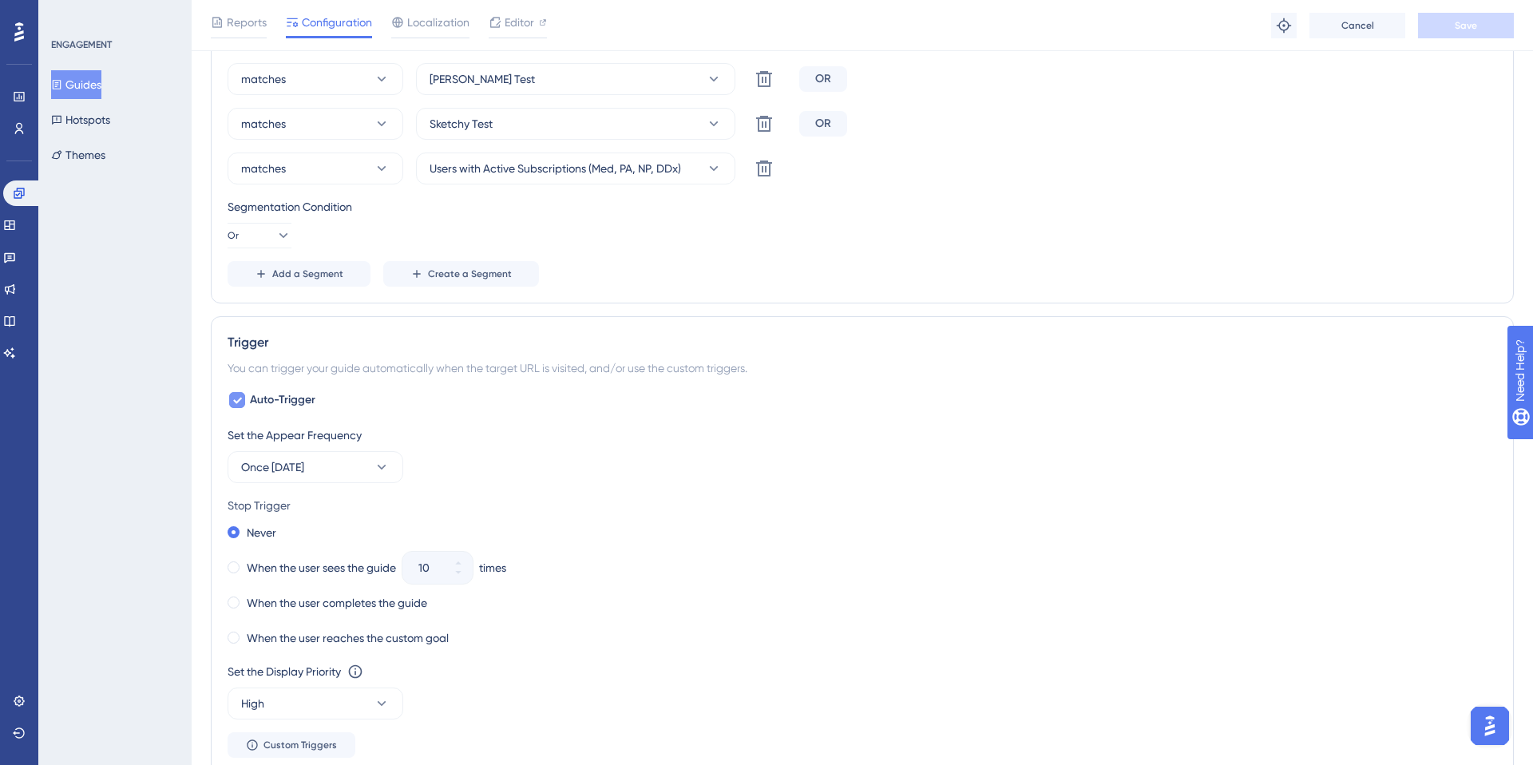
click at [240, 396] on icon at bounding box center [237, 400] width 10 height 13
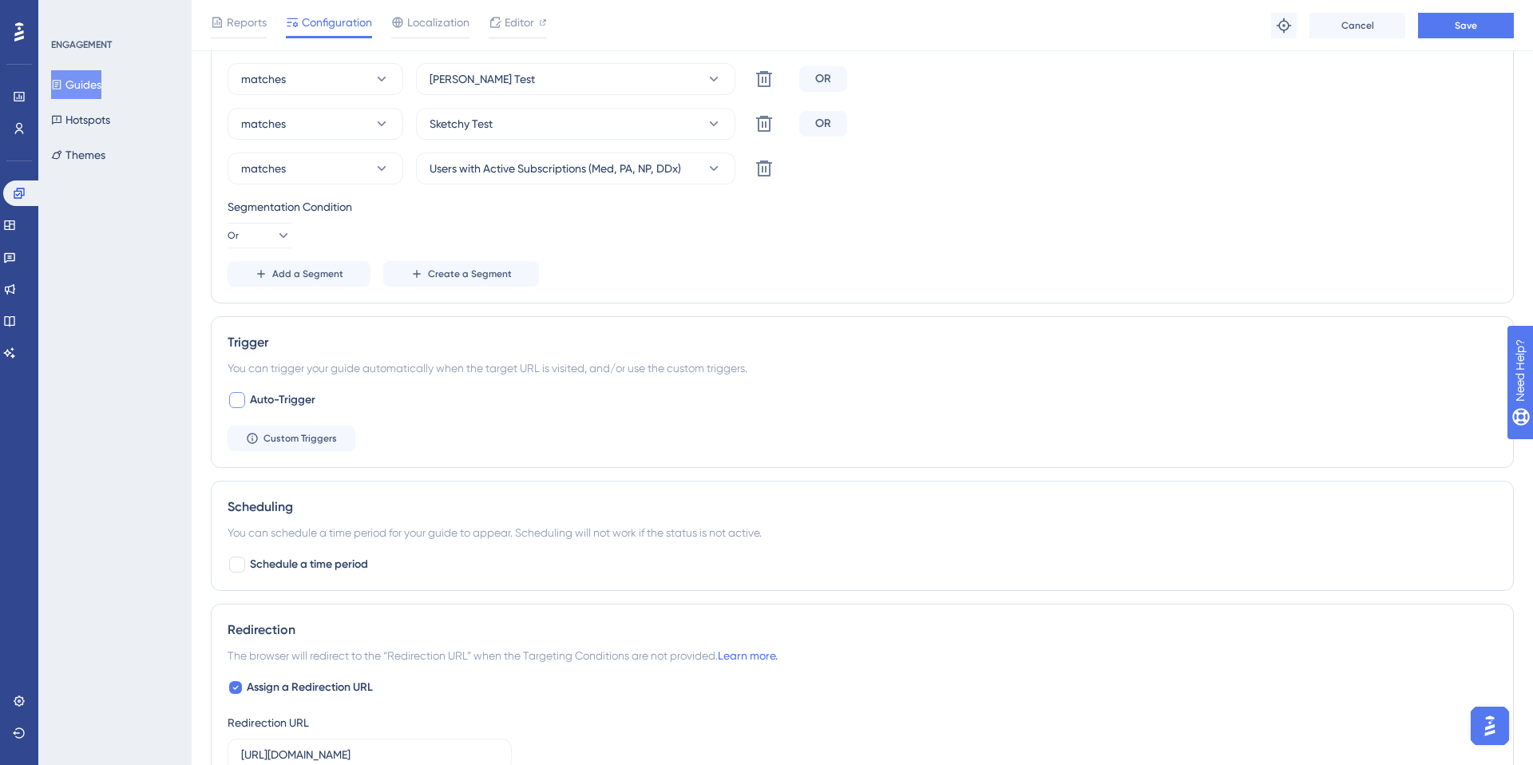
click at [240, 398] on div at bounding box center [237, 400] width 16 height 16
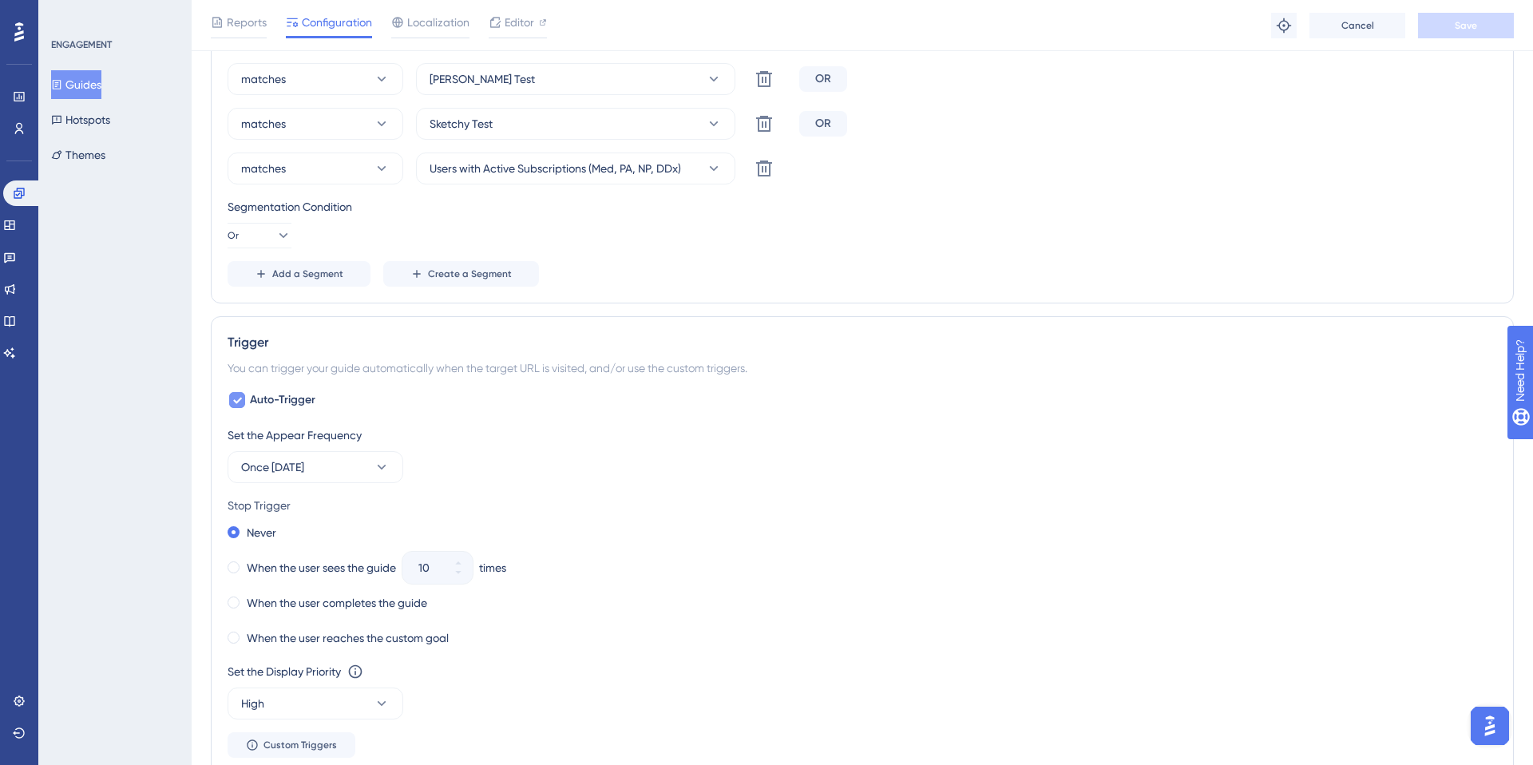
click at [240, 398] on icon at bounding box center [237, 401] width 9 height 6
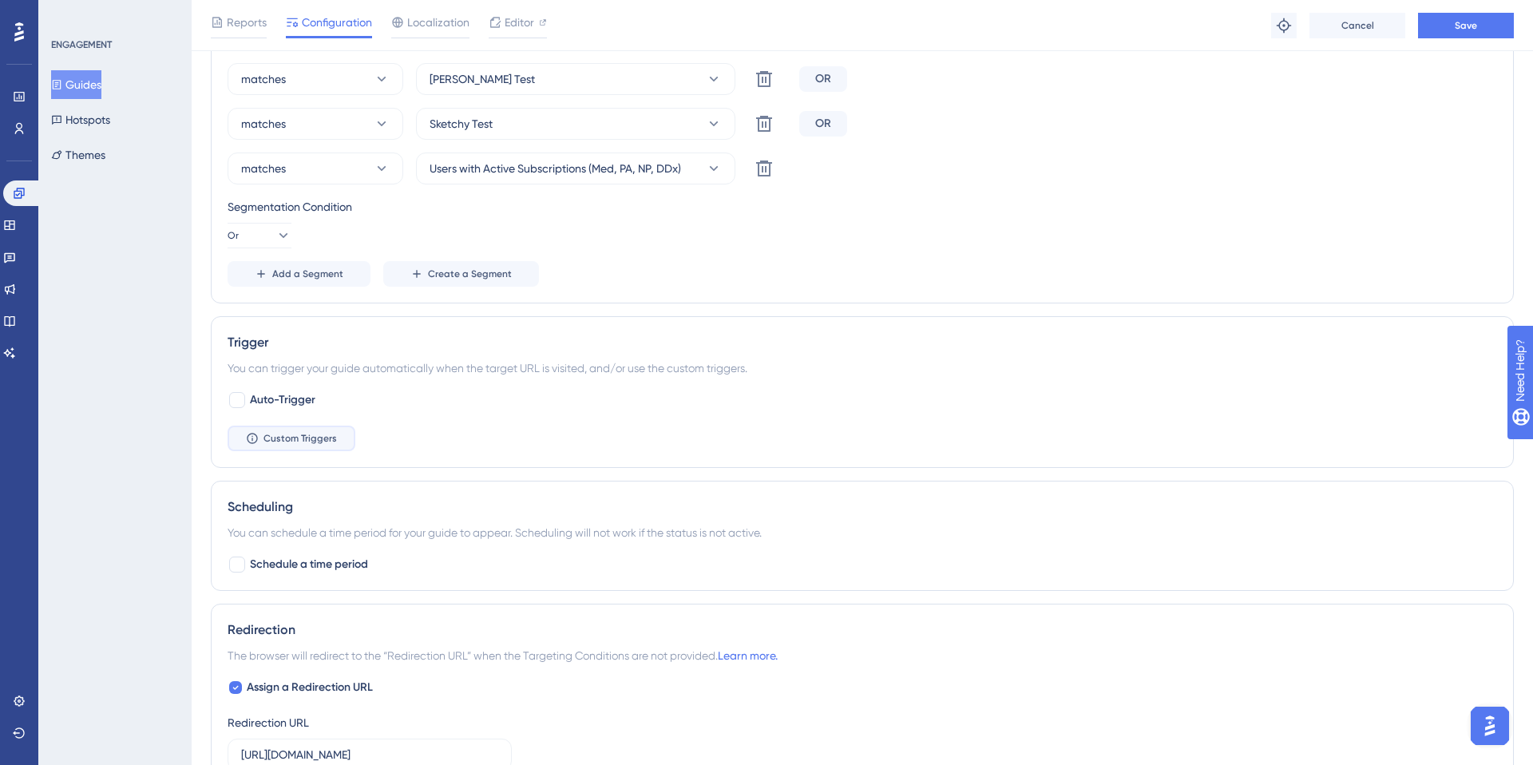
click at [269, 436] on span "Custom Triggers" at bounding box center [300, 438] width 73 height 13
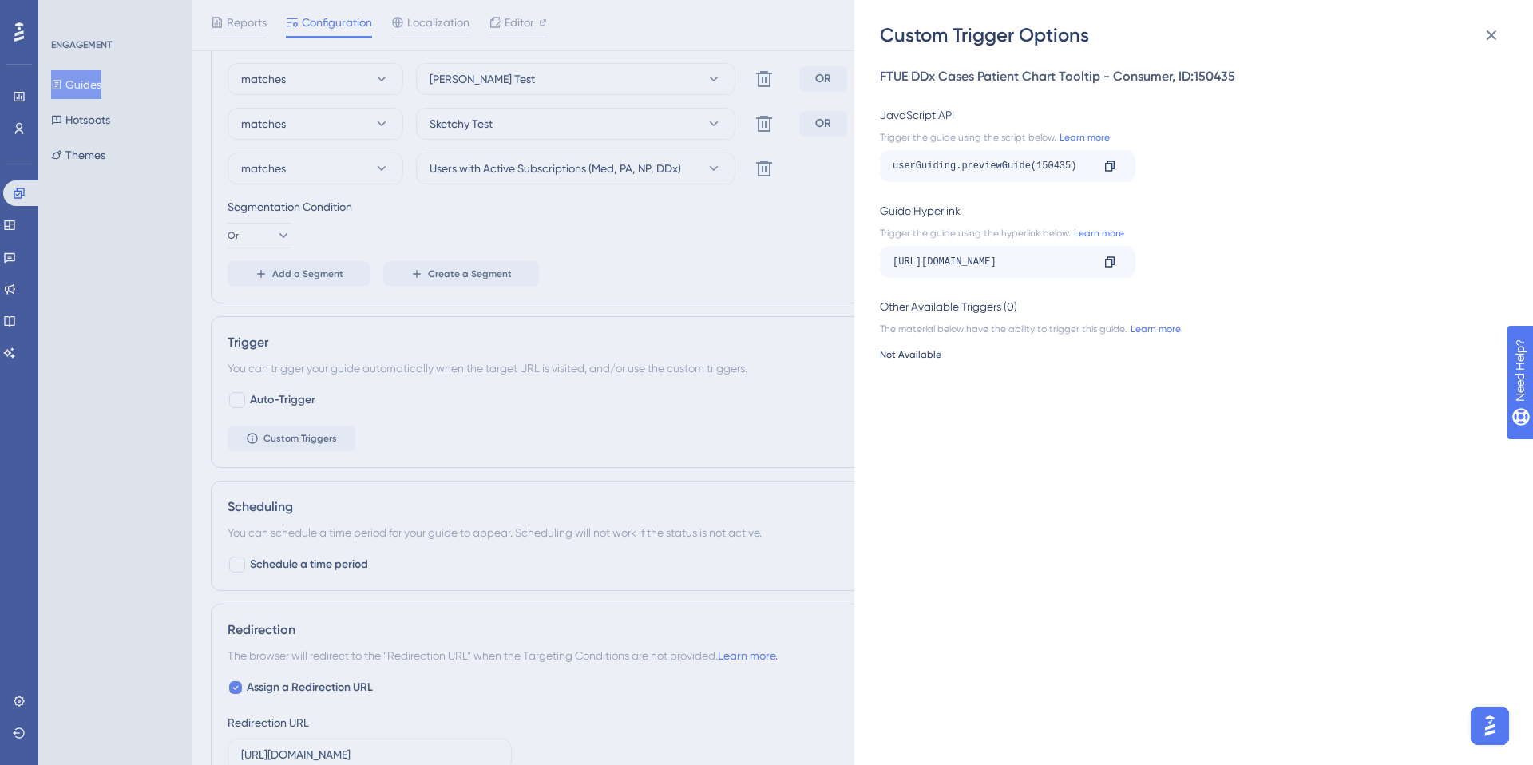
click at [476, 421] on div "Custom Trigger Options FTUE DDx Cases Patient Chart Tooltip - Consumer , ID: 15…" at bounding box center [766, 382] width 1533 height 765
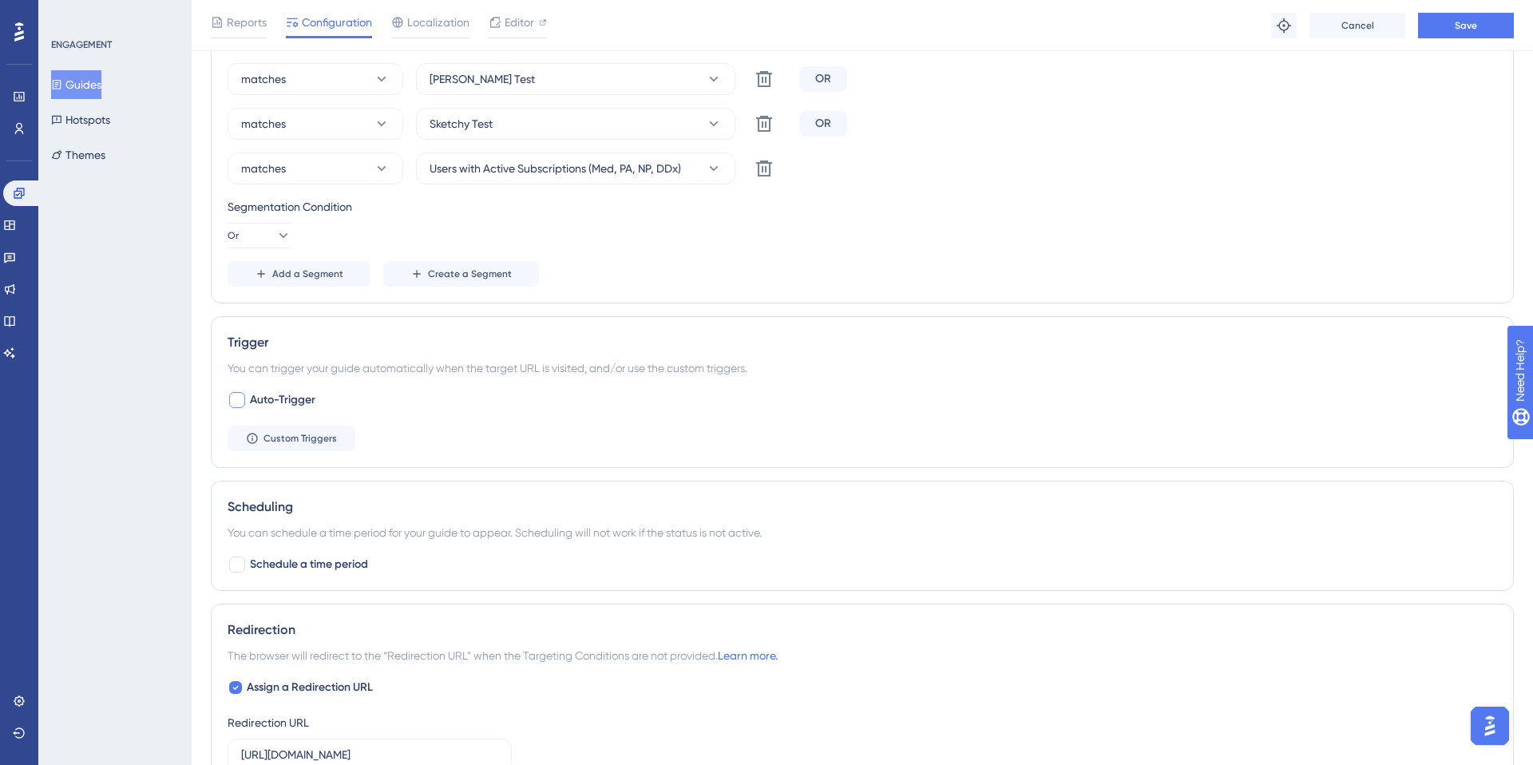
click at [232, 392] on div at bounding box center [237, 400] width 16 height 16
checkbox input "true"
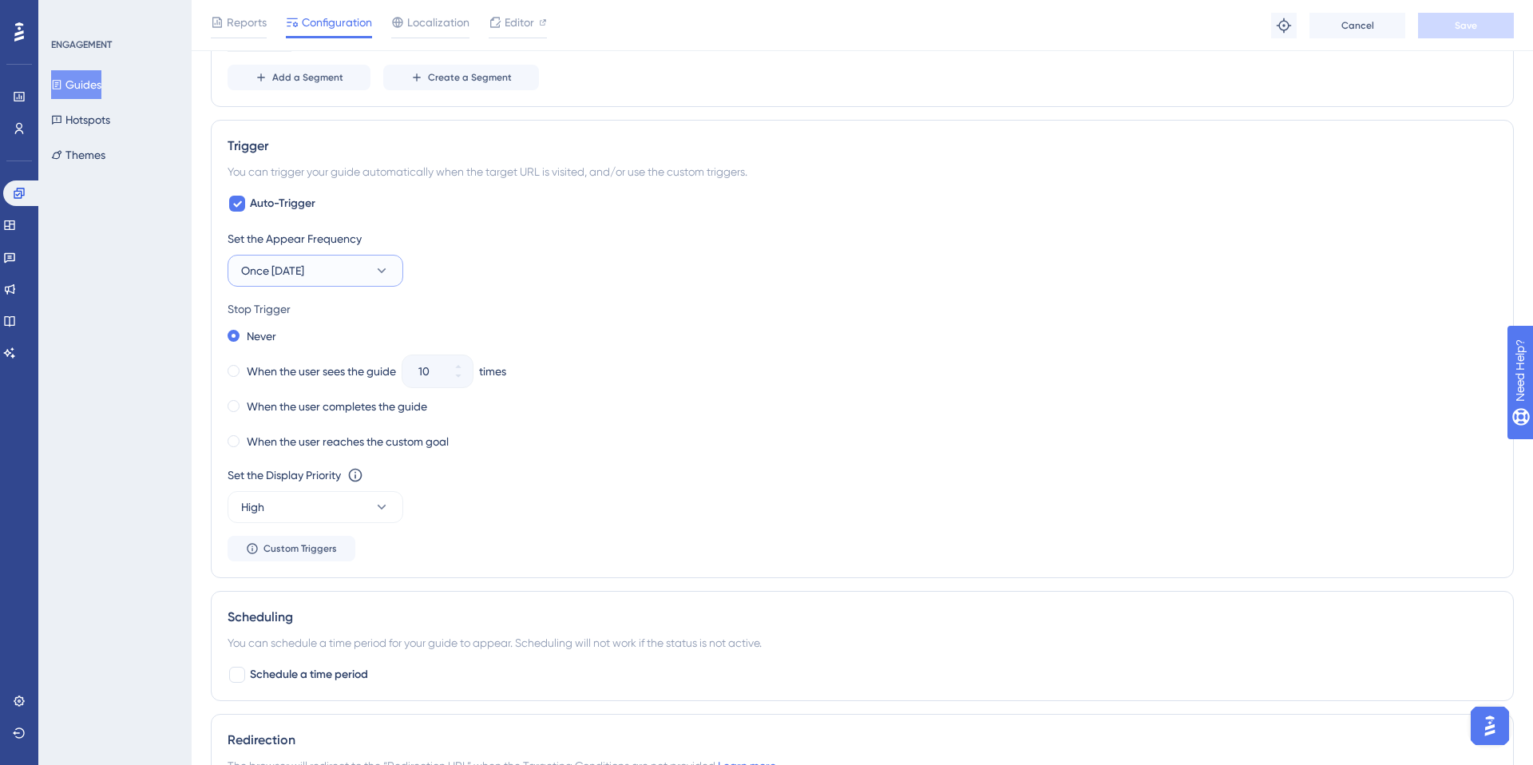
click at [311, 259] on button "Once in 1 day" at bounding box center [316, 271] width 176 height 32
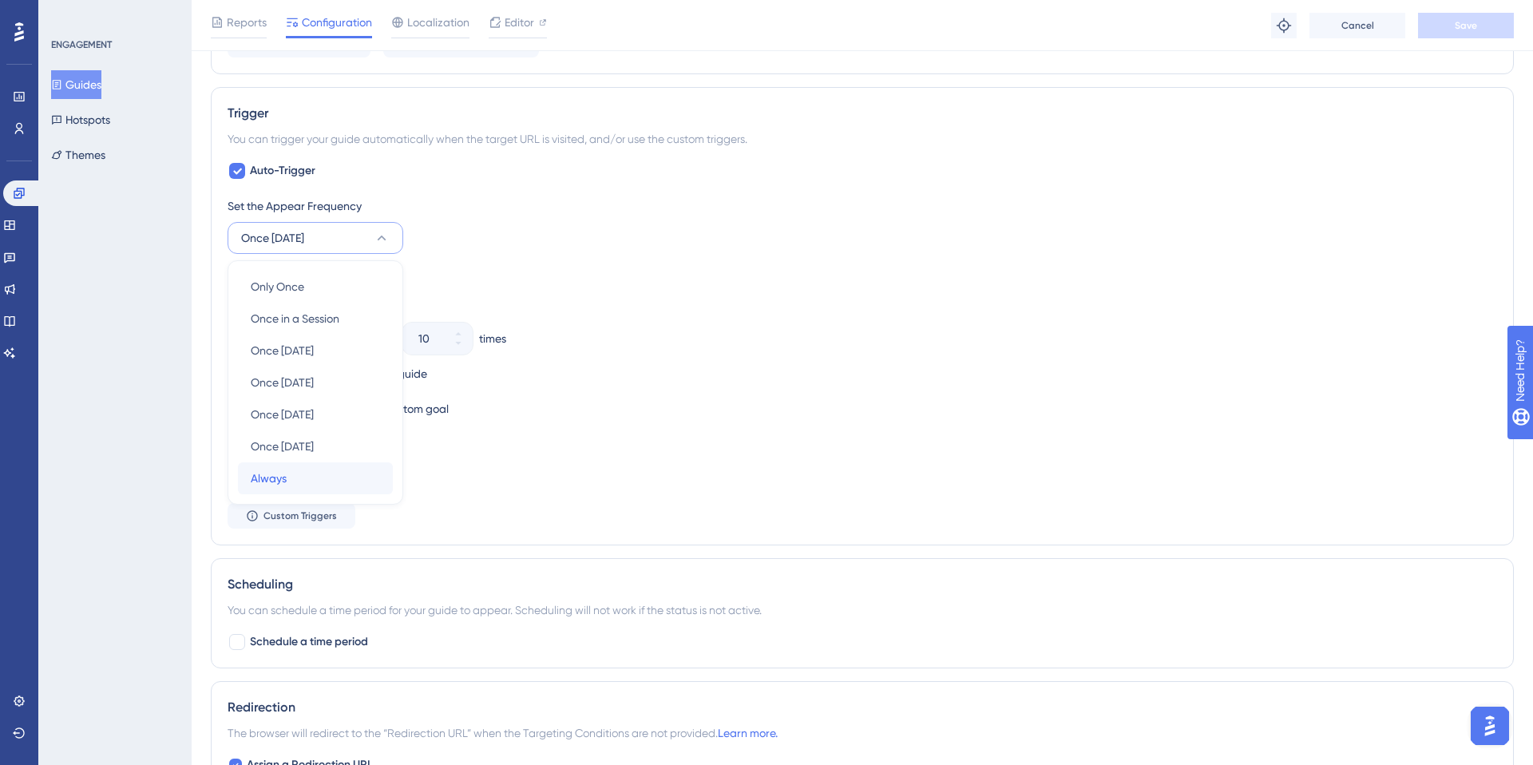
click at [289, 483] on div "Always Always" at bounding box center [315, 478] width 129 height 32
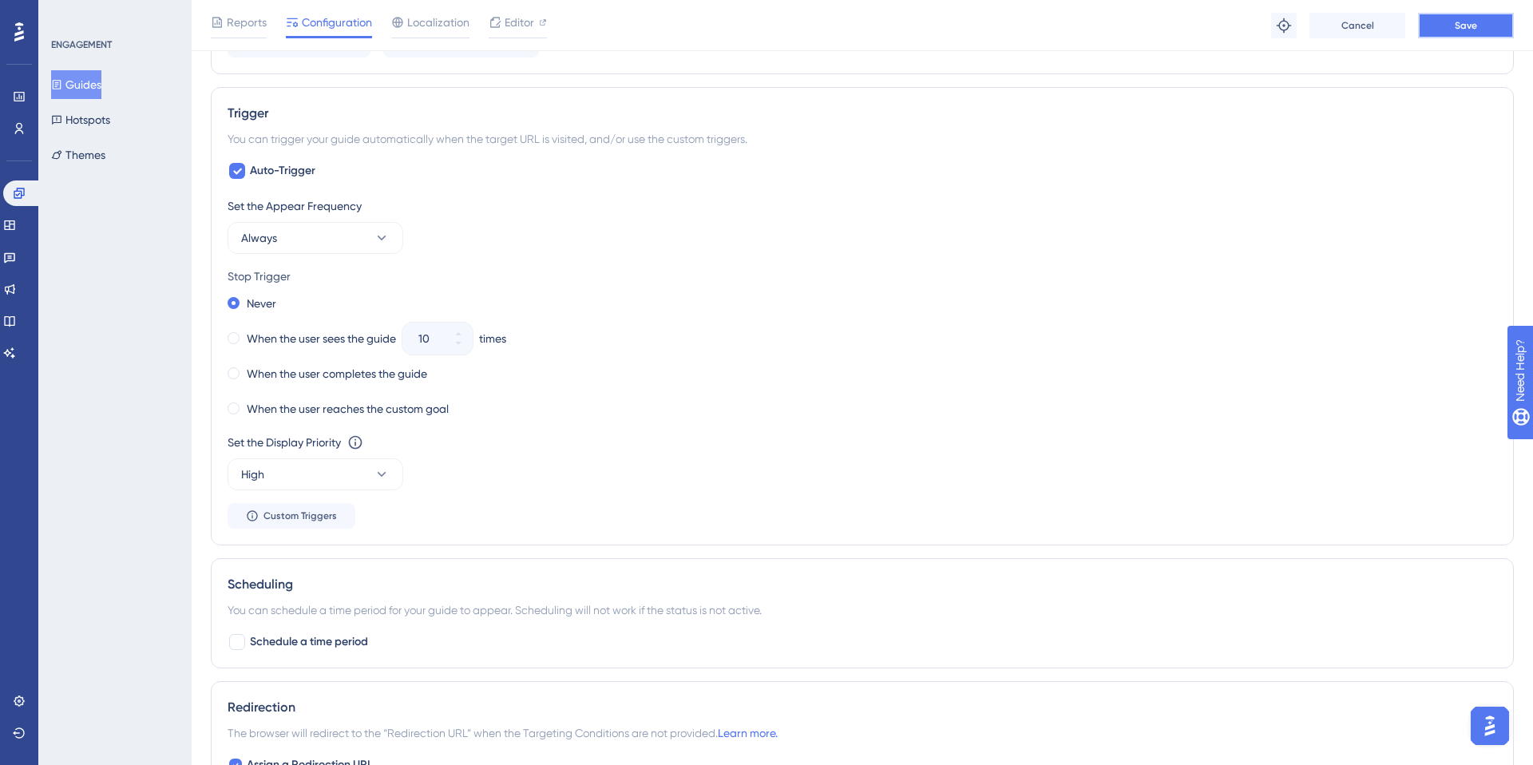
click at [1468, 26] on span "Save" at bounding box center [1466, 25] width 22 height 13
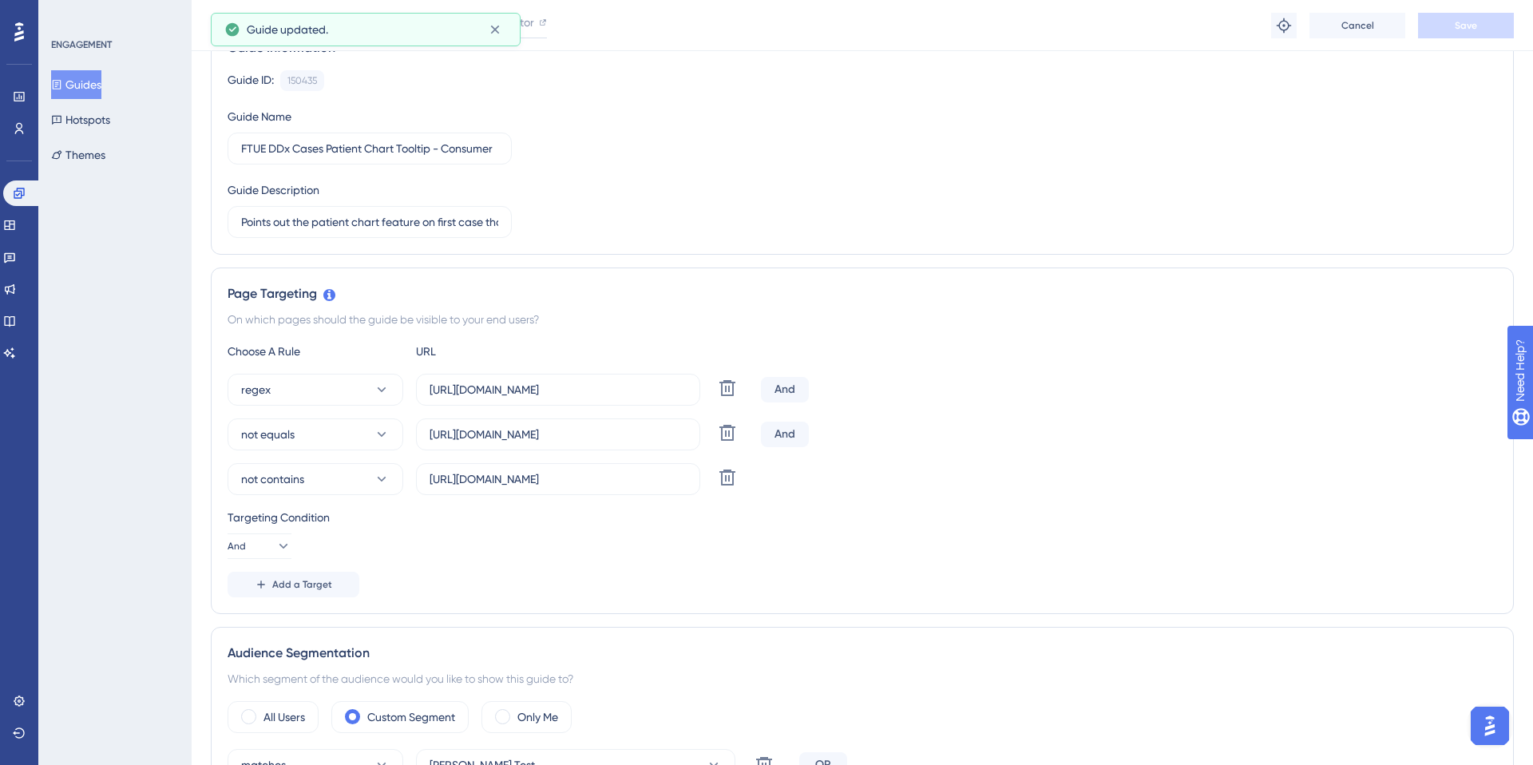
scroll to position [0, 0]
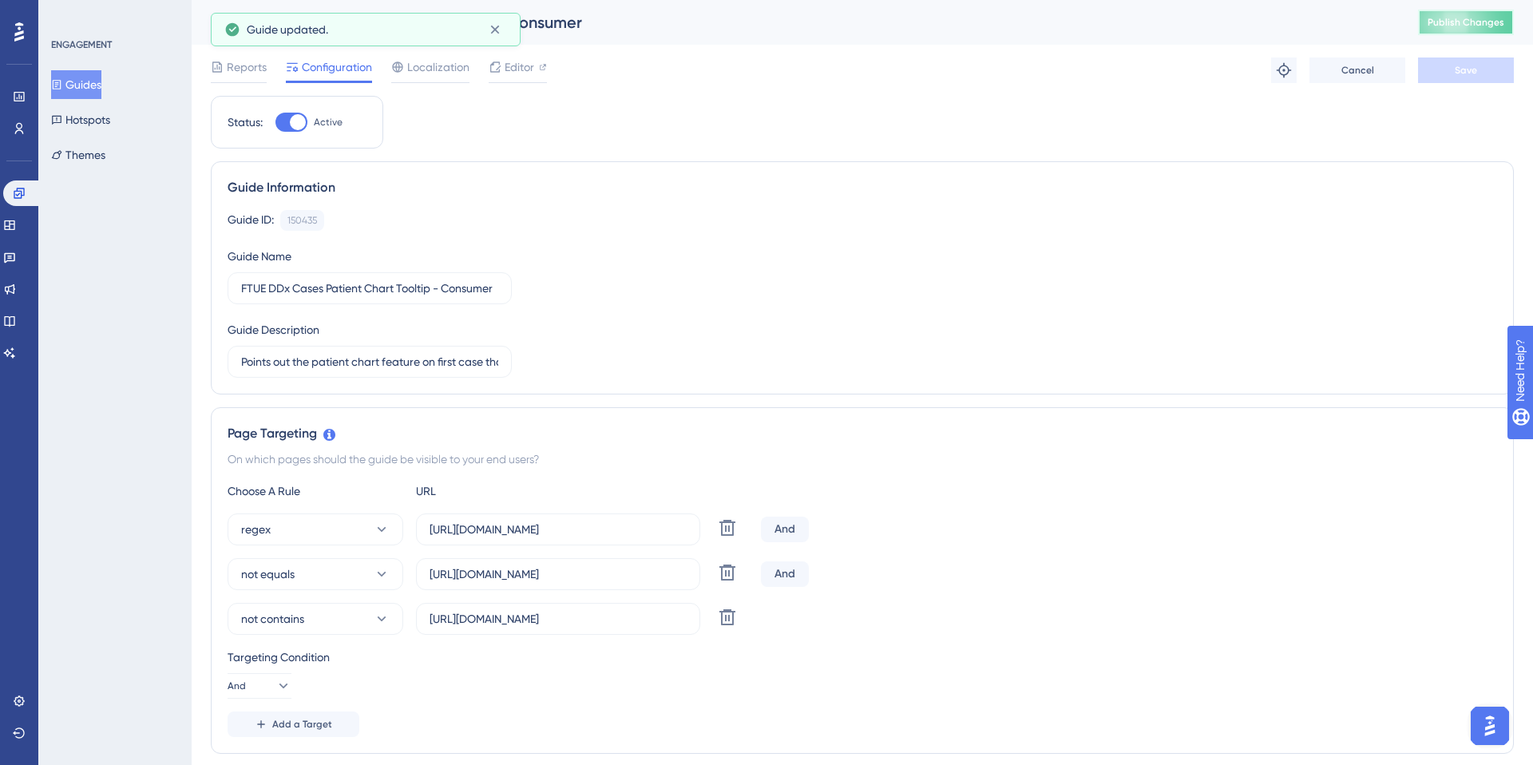
click at [1433, 33] on button "Publish Changes" at bounding box center [1466, 23] width 96 height 26
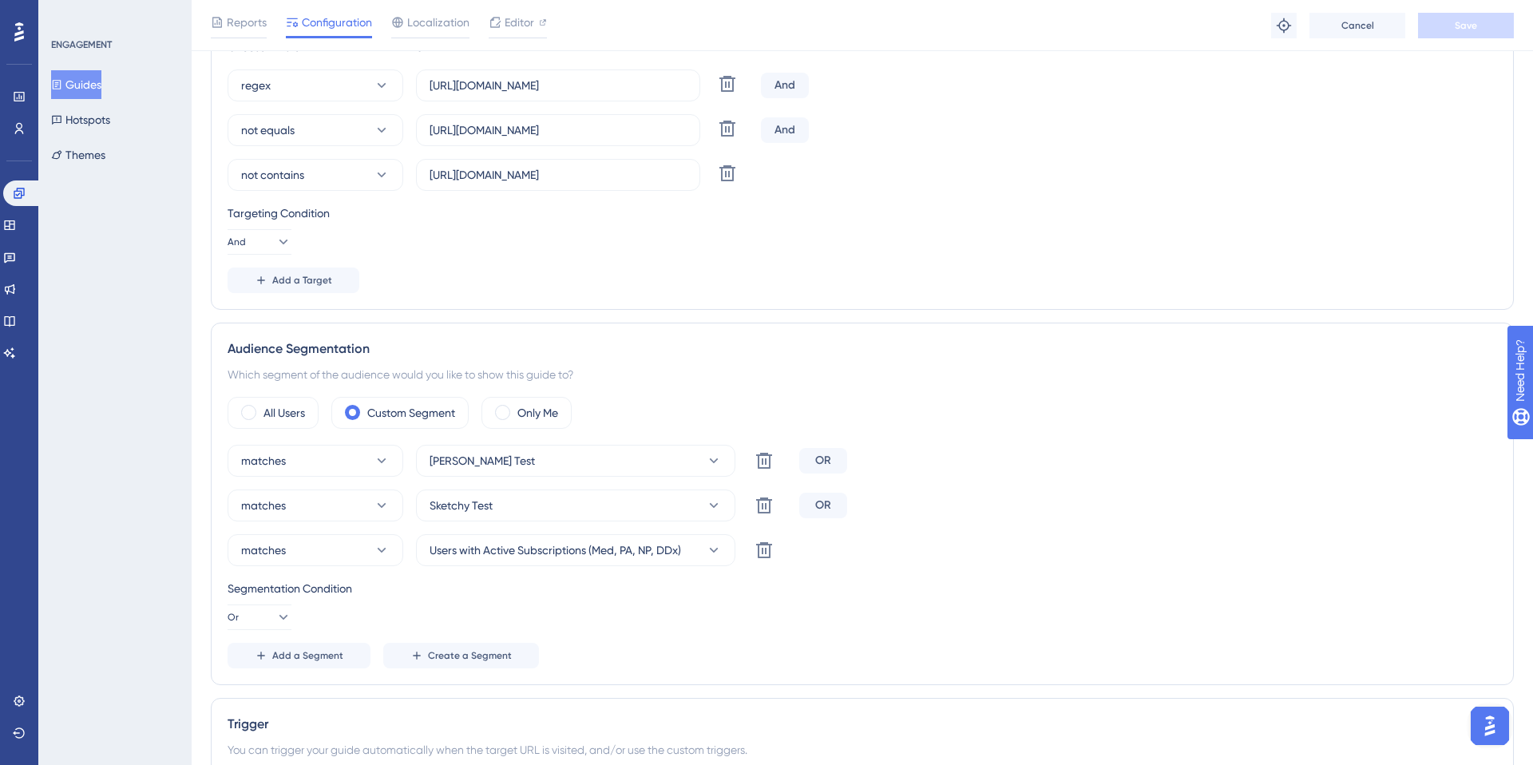
scroll to position [557, 0]
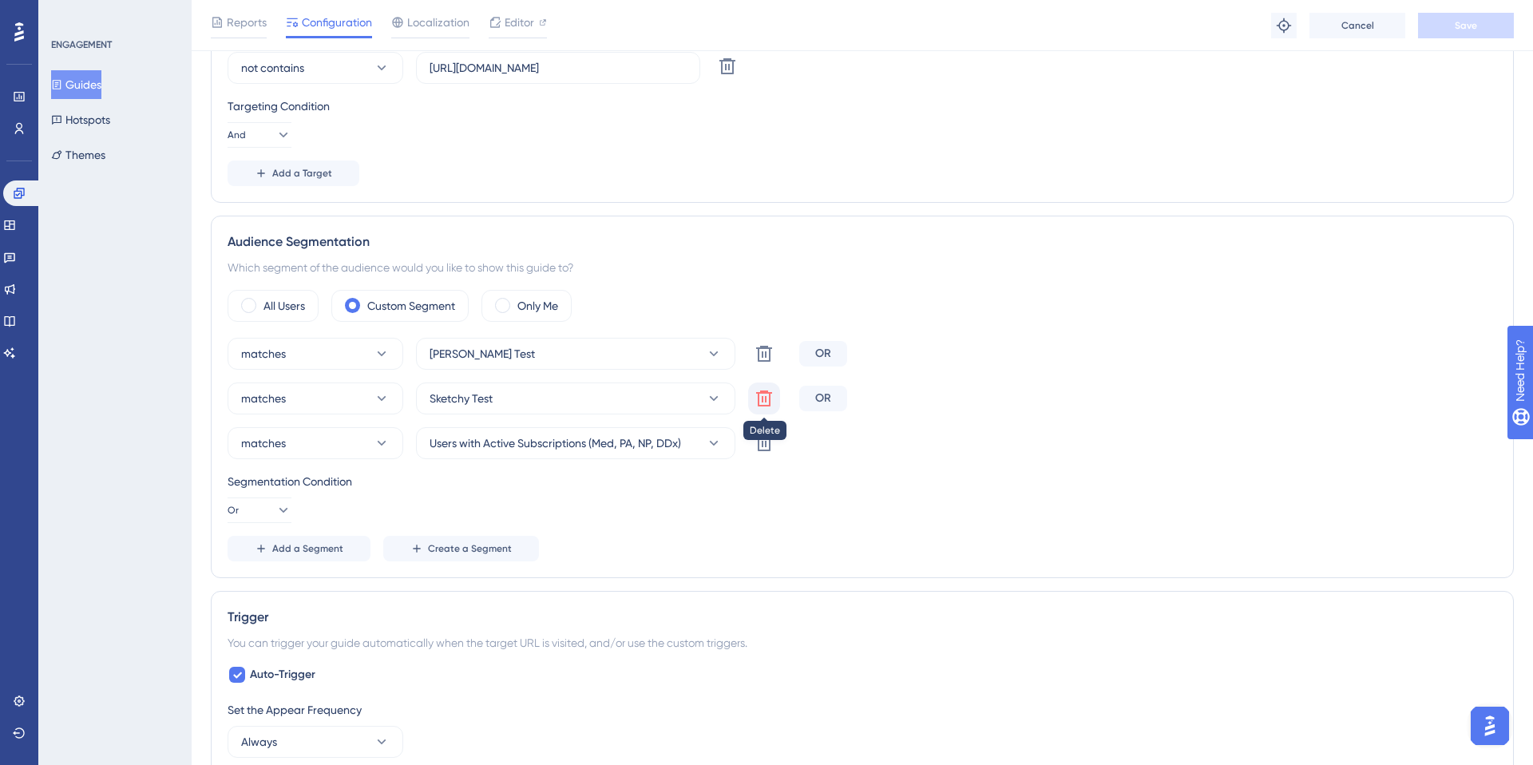
click at [758, 396] on icon at bounding box center [764, 398] width 16 height 16
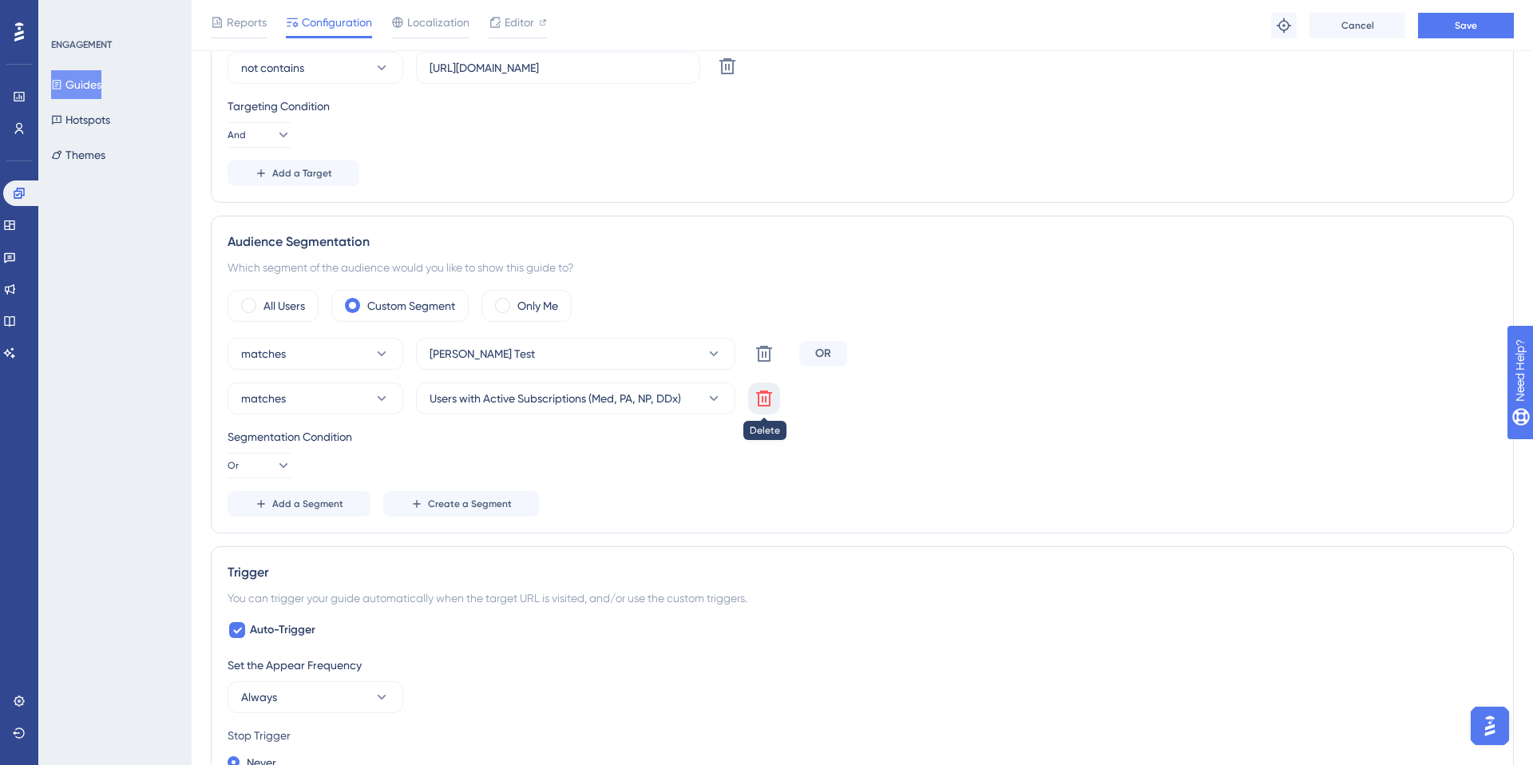
click at [758, 397] on icon at bounding box center [764, 398] width 16 height 16
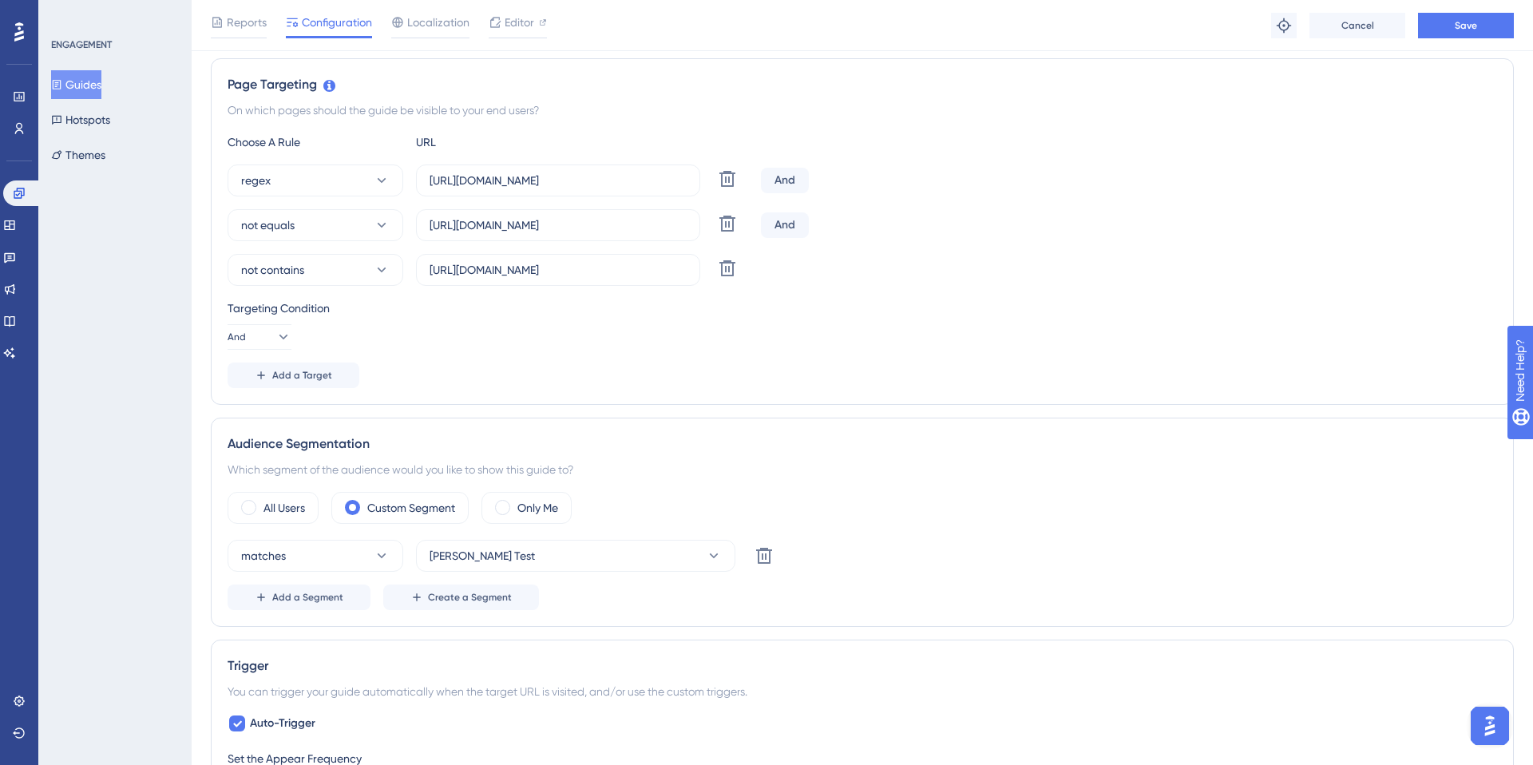
scroll to position [100, 0]
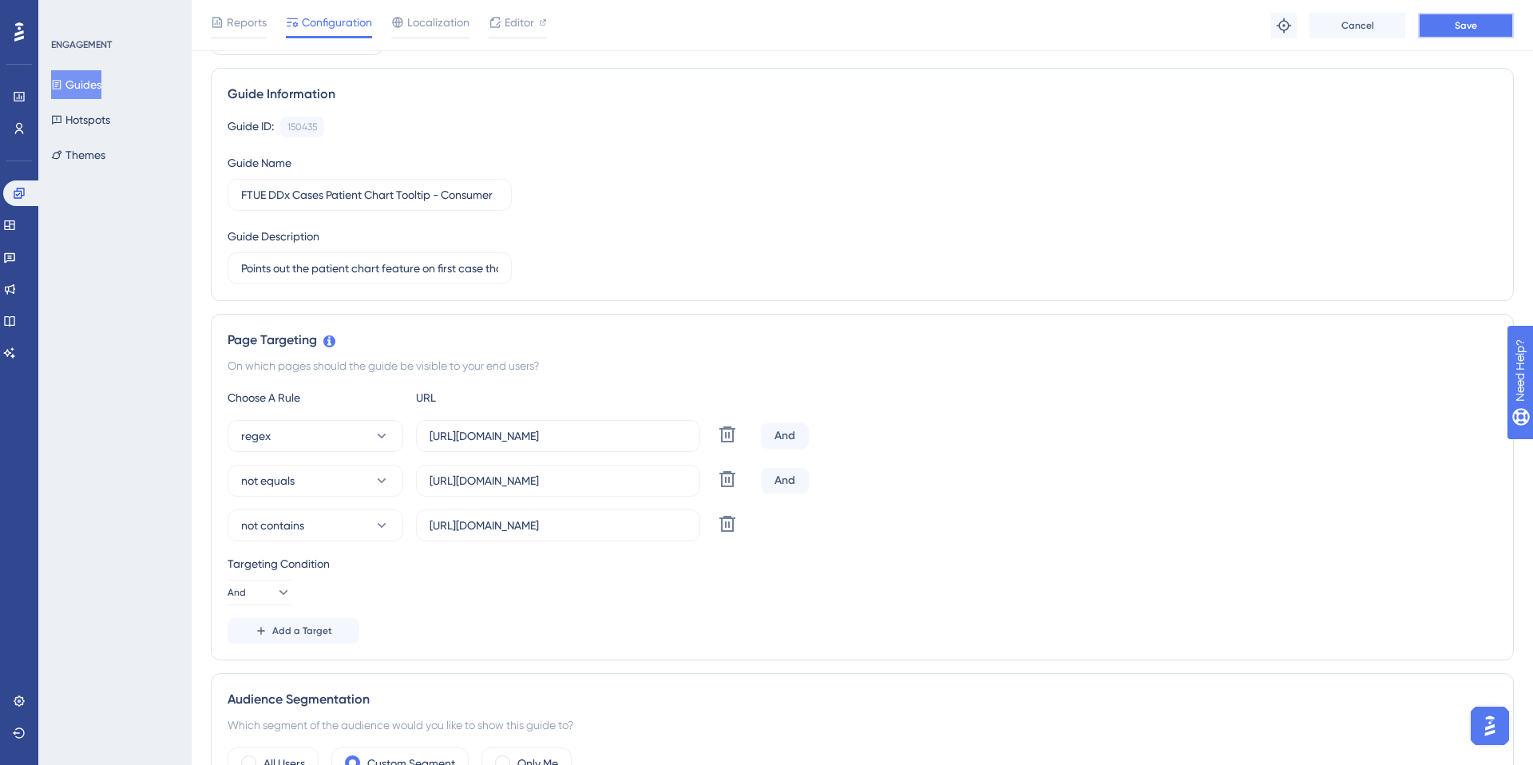
click at [1456, 28] on span "Save" at bounding box center [1466, 25] width 22 height 13
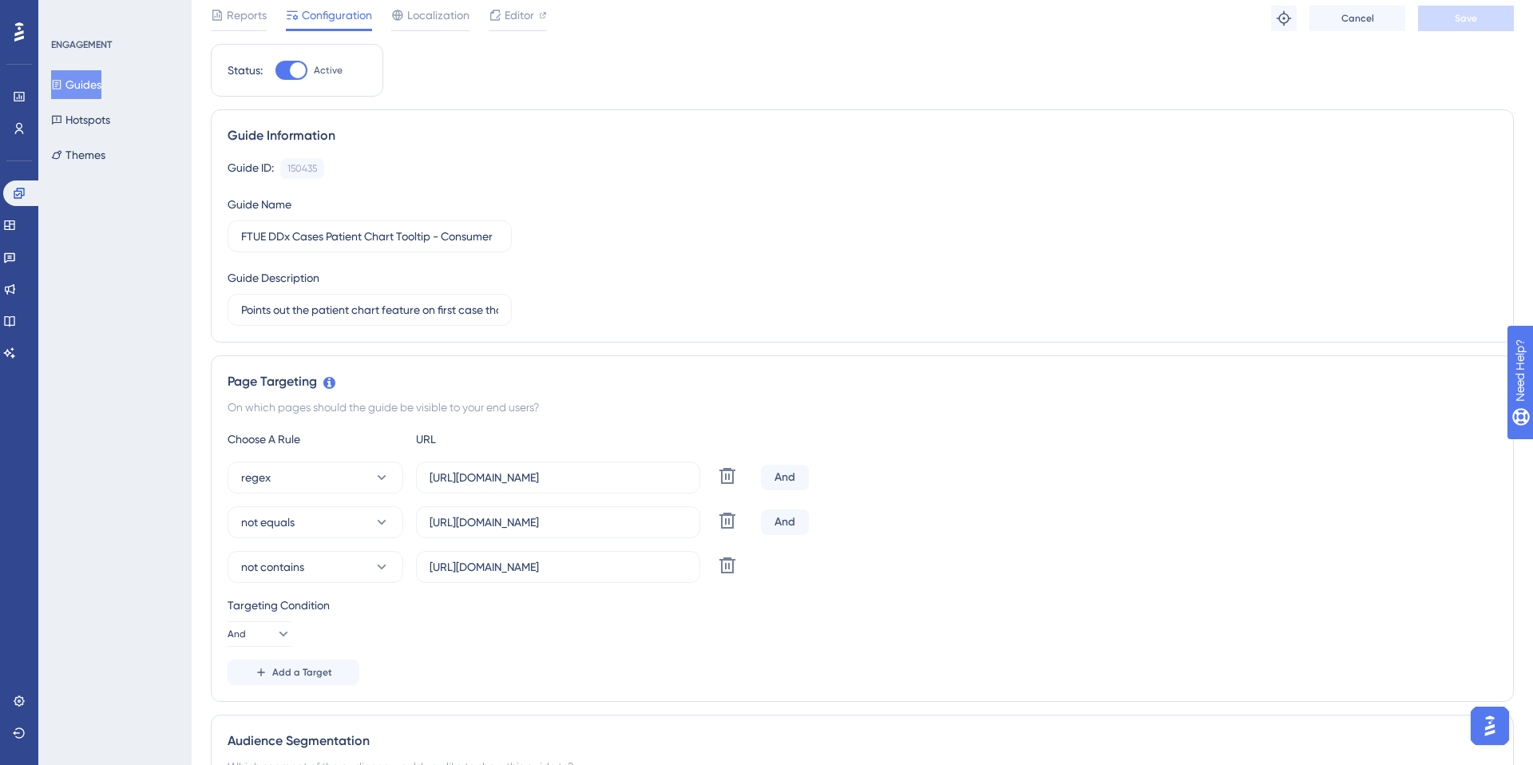
scroll to position [0, 0]
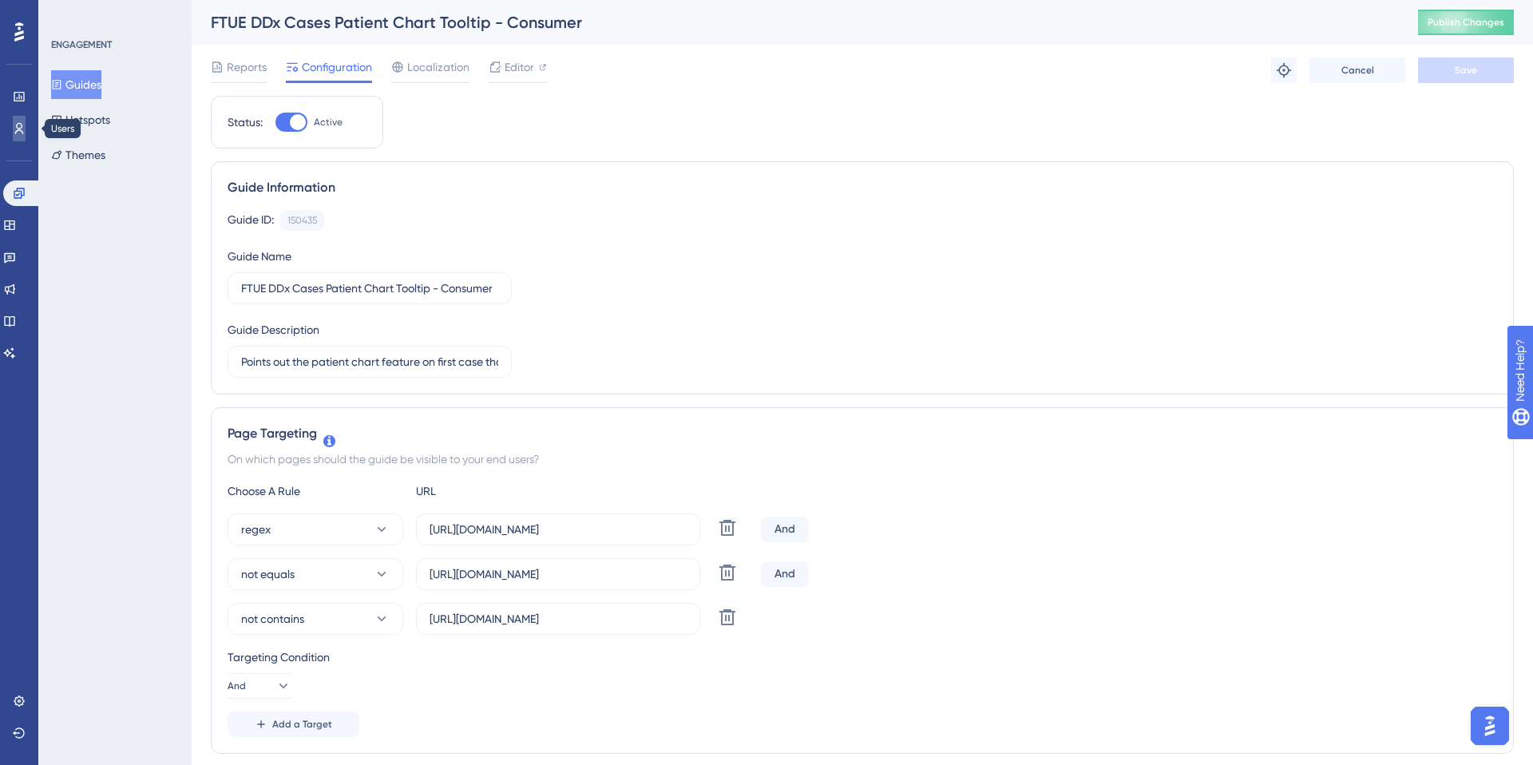
click at [20, 124] on icon at bounding box center [19, 128] width 9 height 11
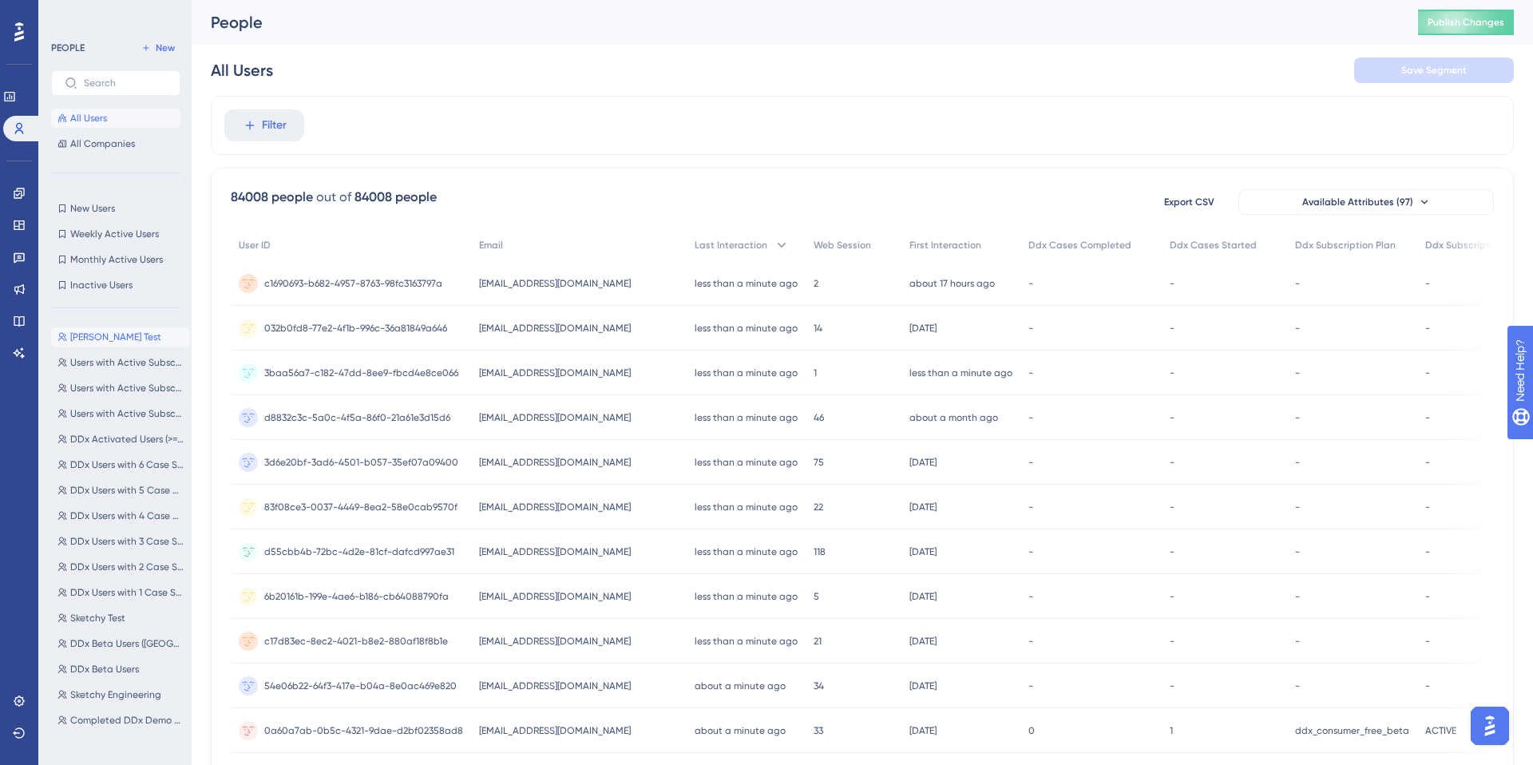
click at [98, 328] on button "Kelly Test Kelly Test" at bounding box center [120, 336] width 139 height 19
click at [82, 340] on span "Kelly Test" at bounding box center [115, 337] width 91 height 13
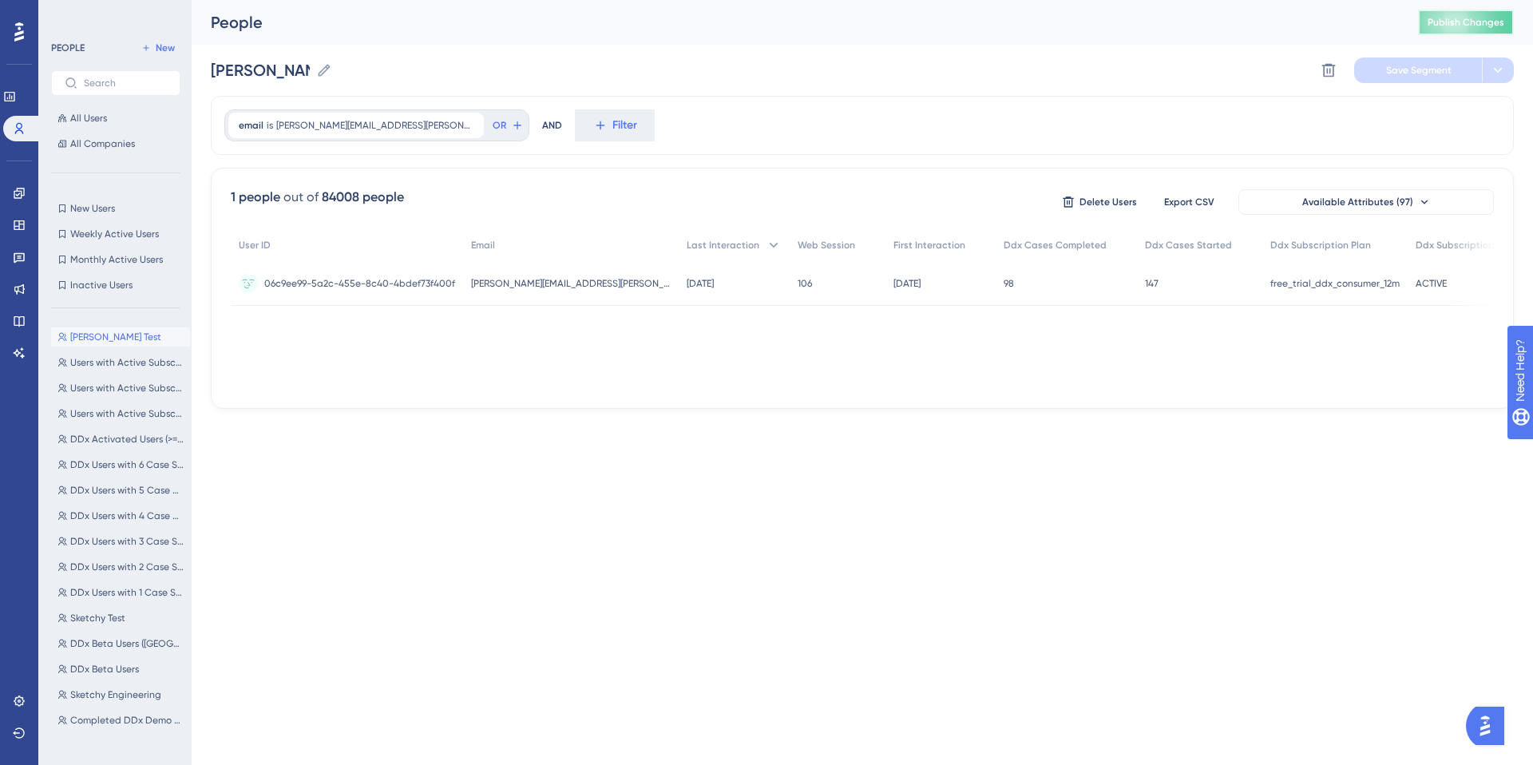
click at [1442, 30] on button "Publish Changes" at bounding box center [1466, 23] width 96 height 26
click at [26, 703] on link at bounding box center [19, 701] width 13 height 26
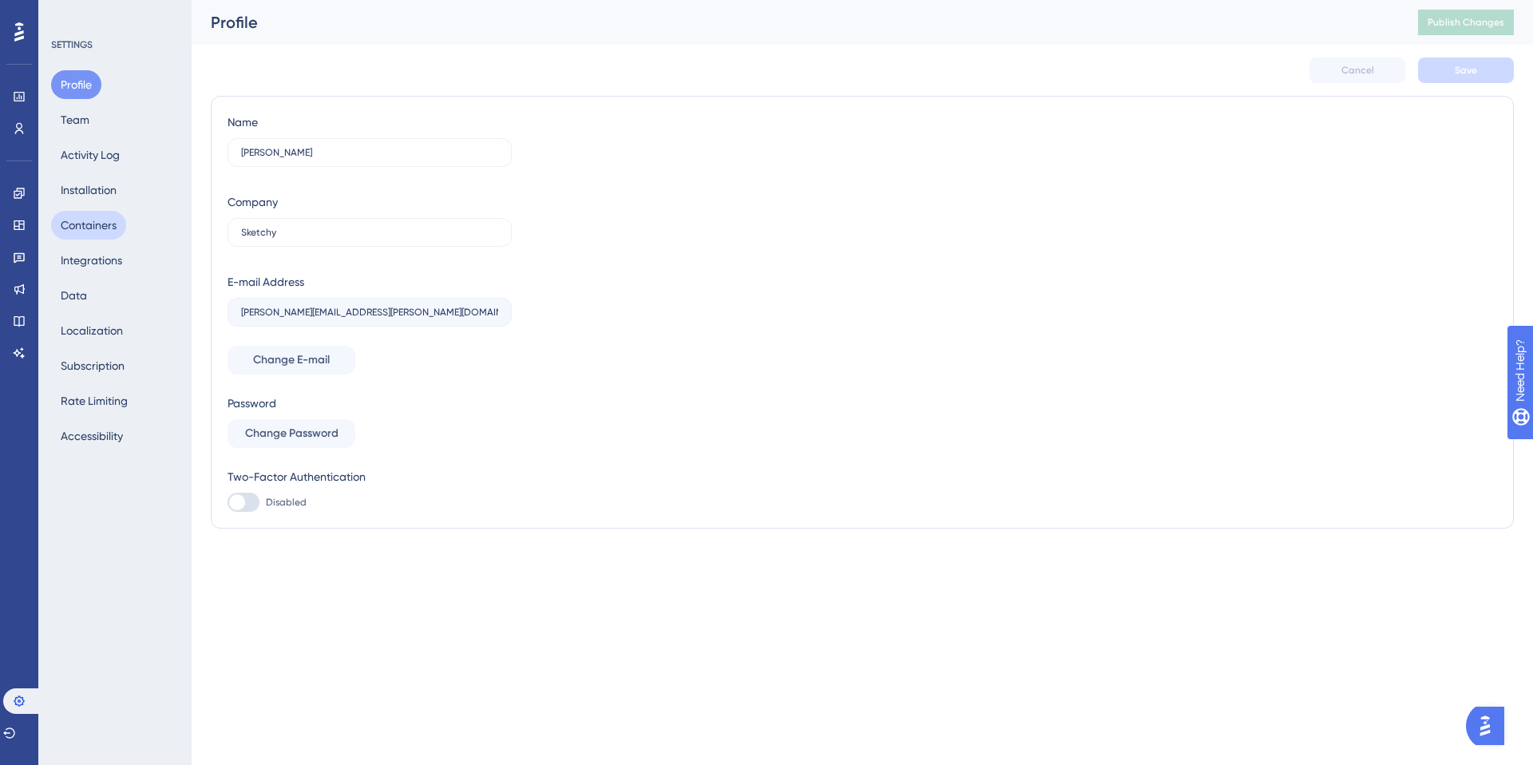
click at [95, 232] on button "Containers" at bounding box center [88, 225] width 75 height 29
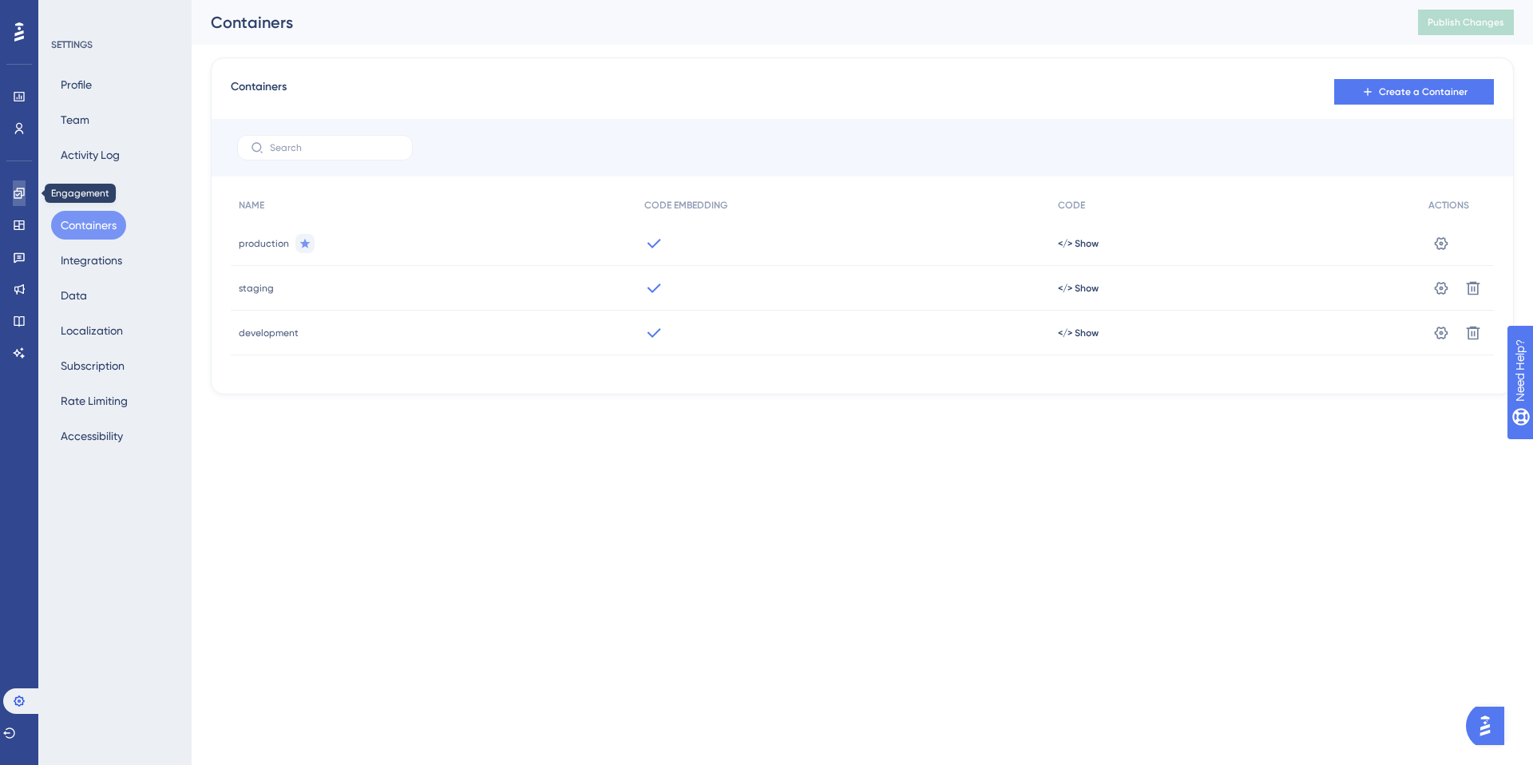
click at [15, 193] on icon at bounding box center [19, 193] width 13 height 13
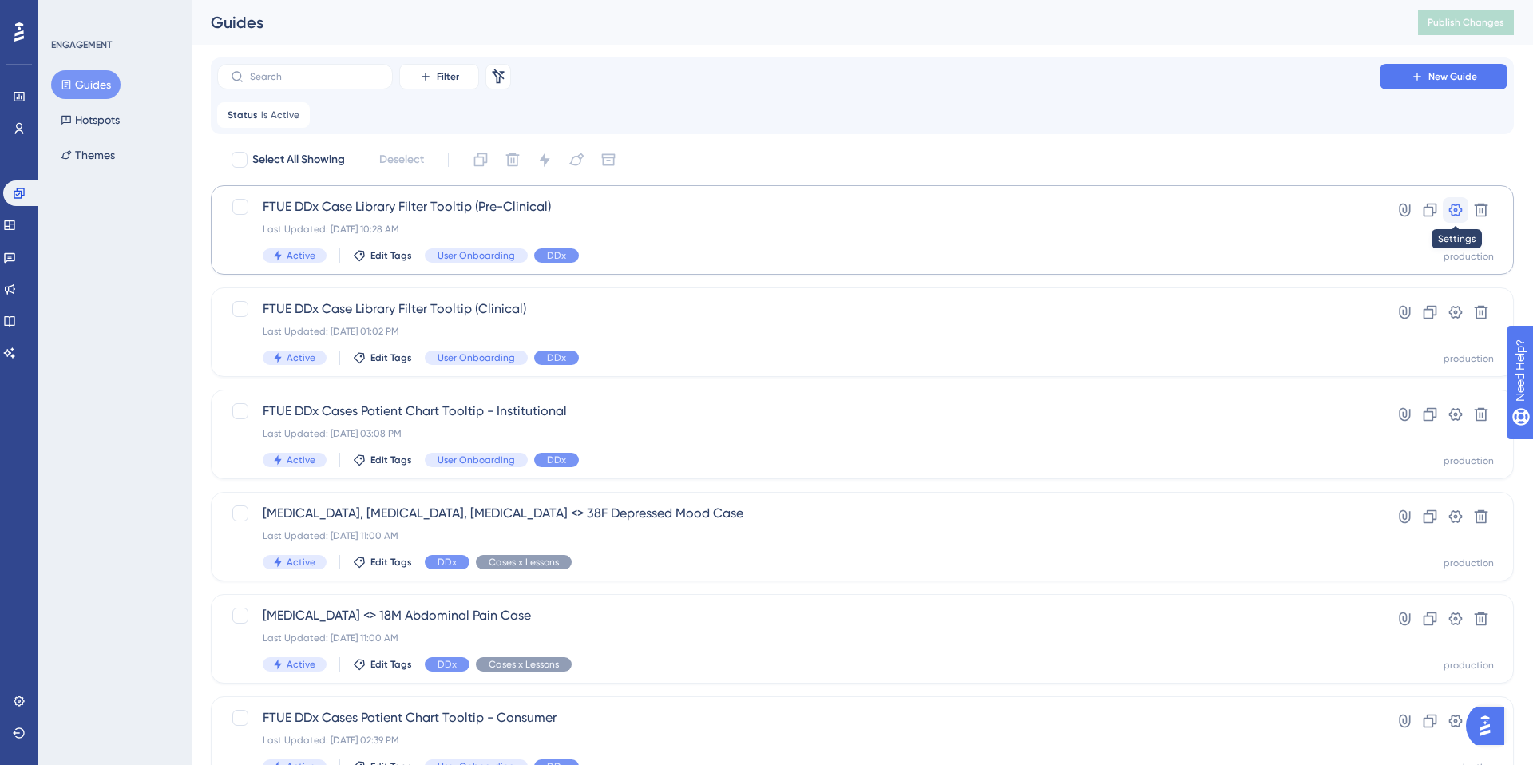
click at [1452, 205] on icon at bounding box center [1456, 210] width 14 height 13
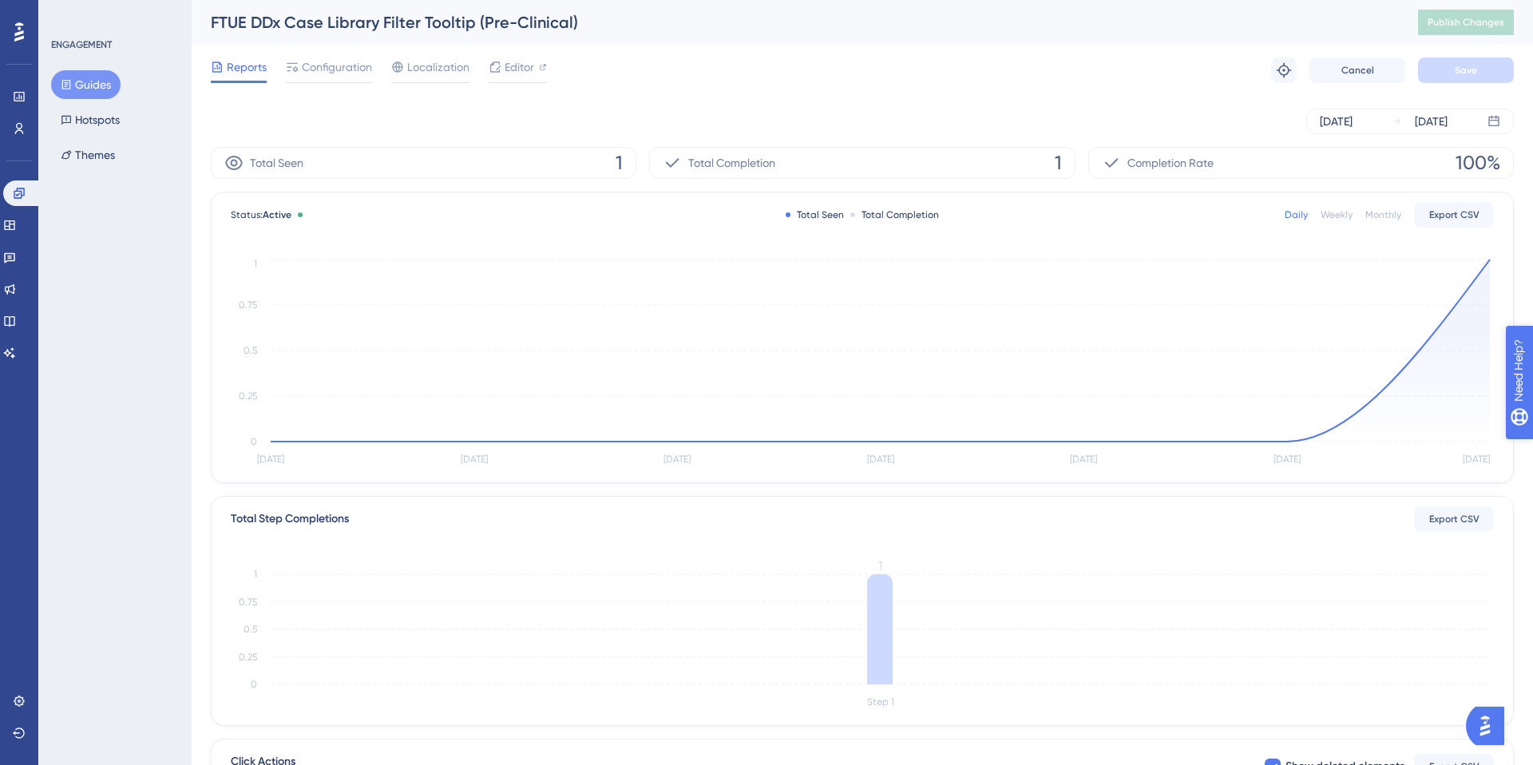
click at [1532, 454] on div "Need Help?" at bounding box center [1563, 452] width 86 height 19
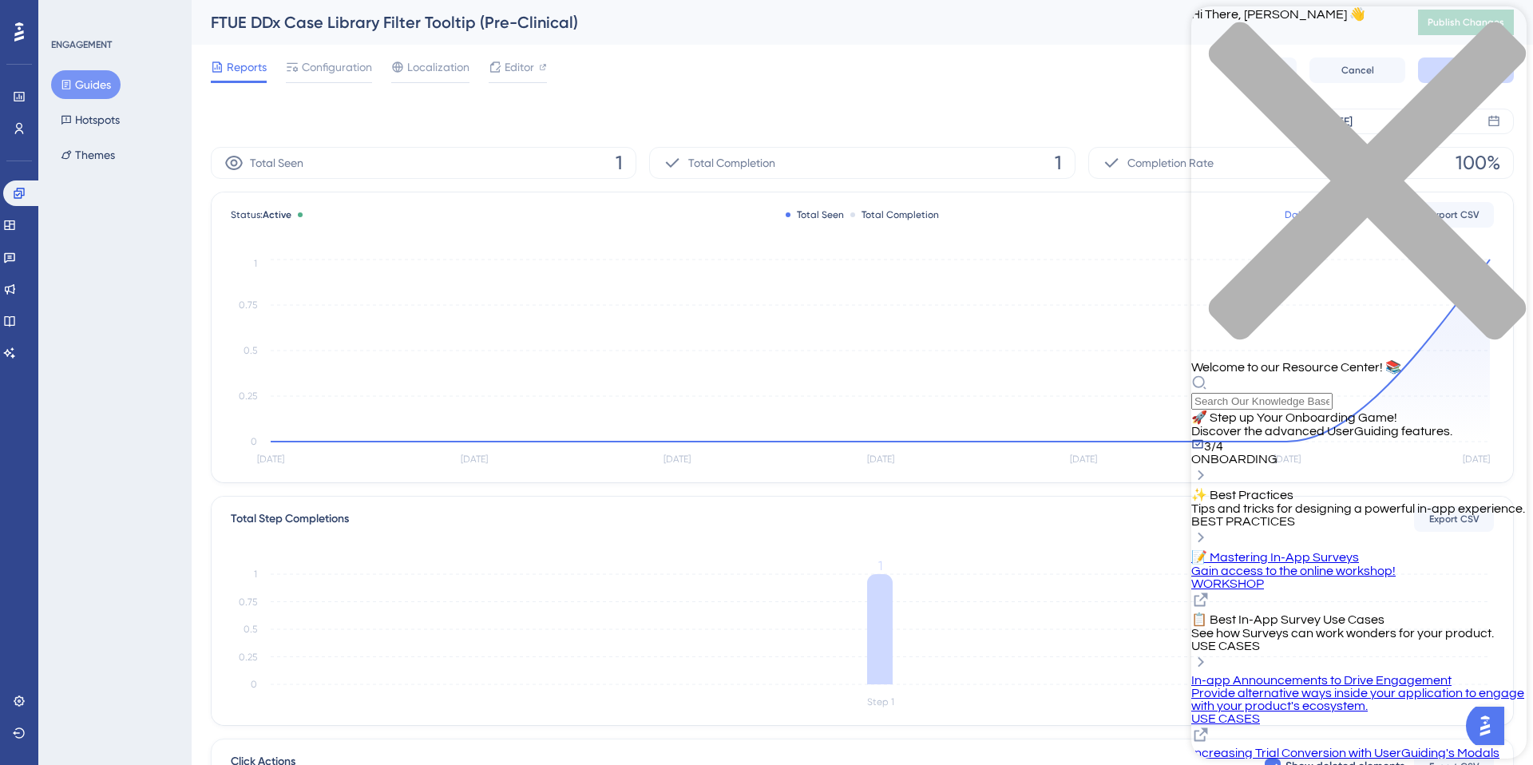
click at [1500, 29] on icon "close resource center" at bounding box center [1358, 189] width 335 height 335
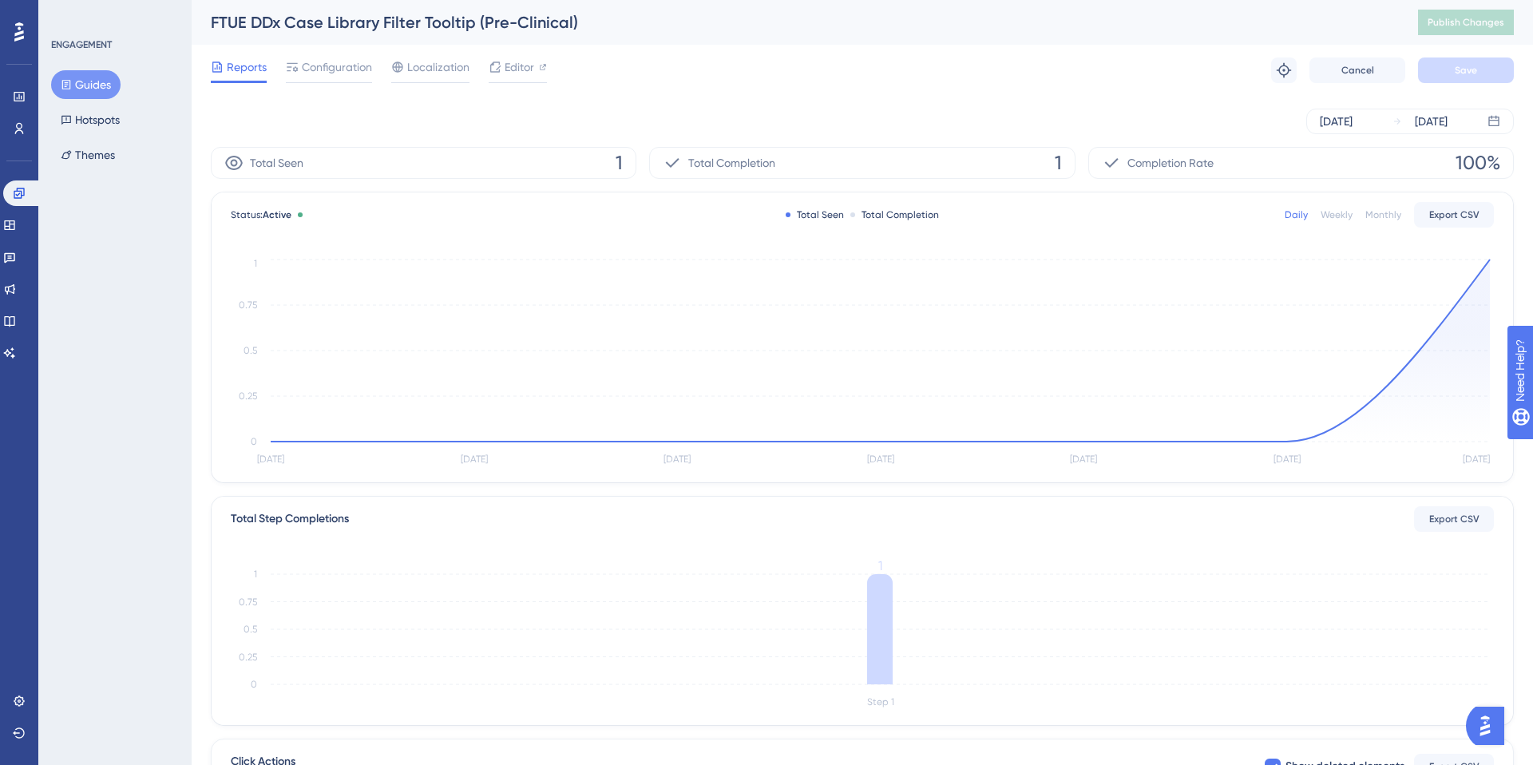
click at [1477, 723] on img "Open AI Assistant Launcher" at bounding box center [1485, 725] width 29 height 29
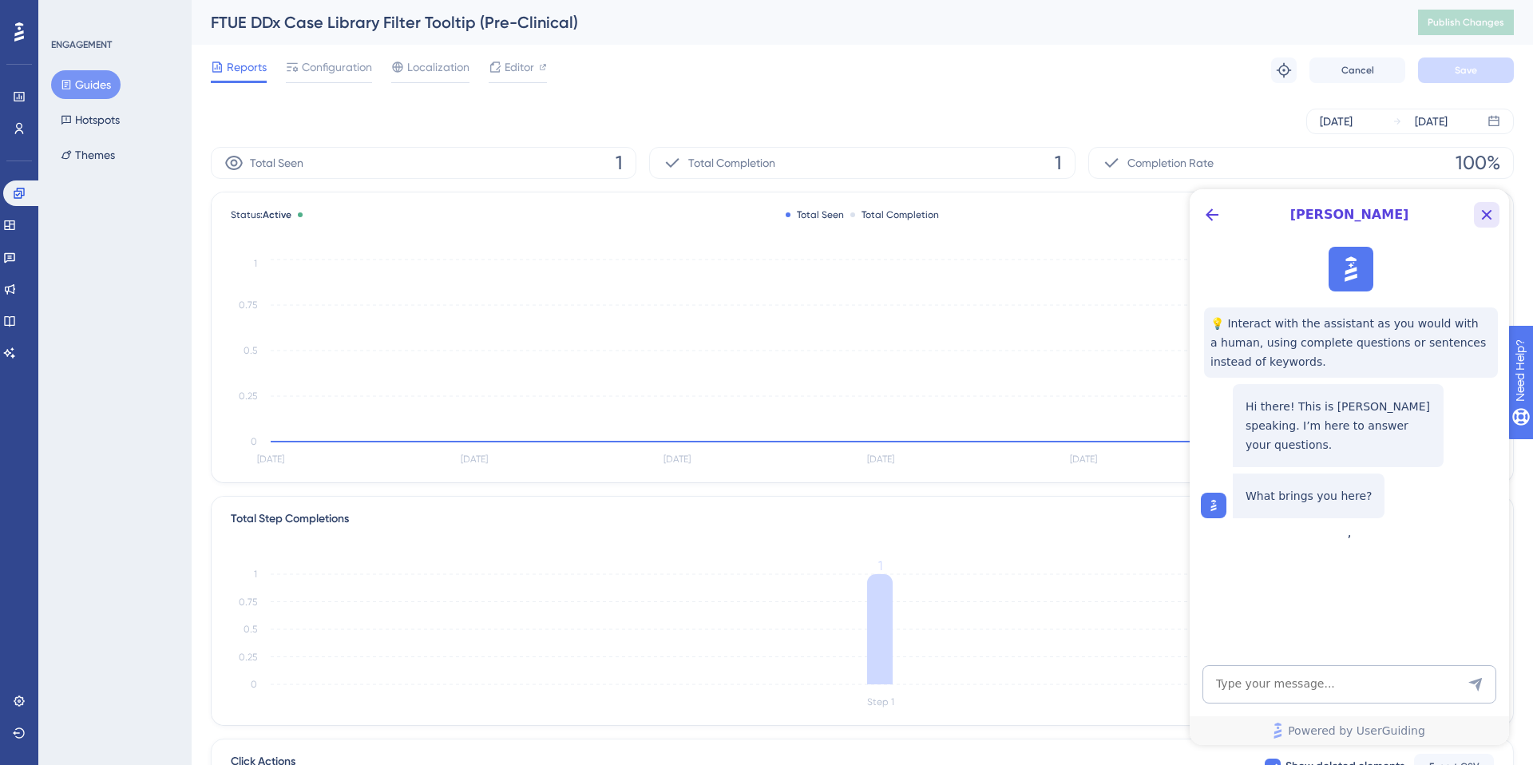
click at [1484, 220] on icon "Close Button" at bounding box center [1486, 214] width 19 height 19
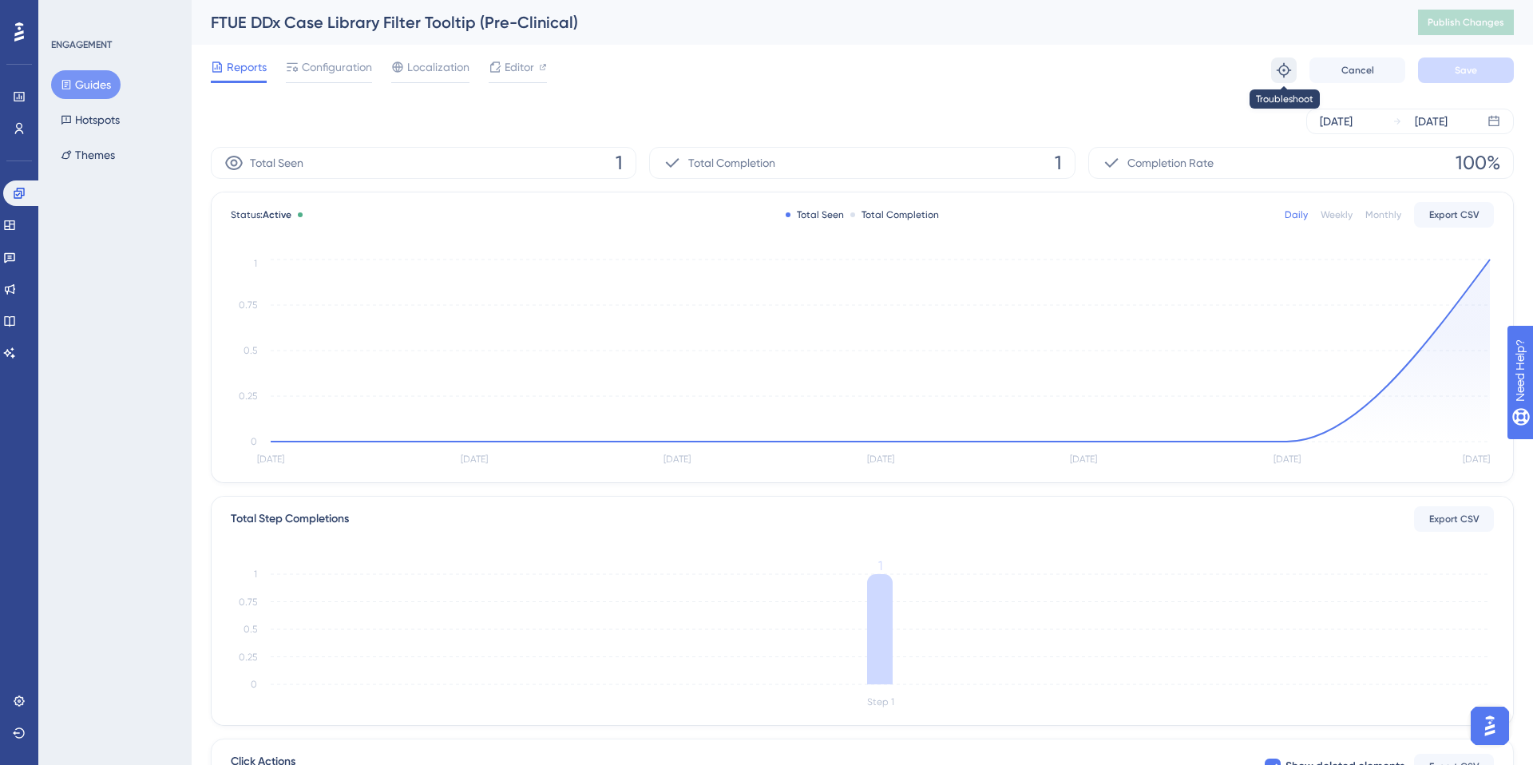
click at [1288, 76] on icon at bounding box center [1284, 70] width 16 height 16
click at [1291, 68] on icon at bounding box center [1284, 70] width 16 height 16
click at [26, 703] on link at bounding box center [19, 701] width 13 height 26
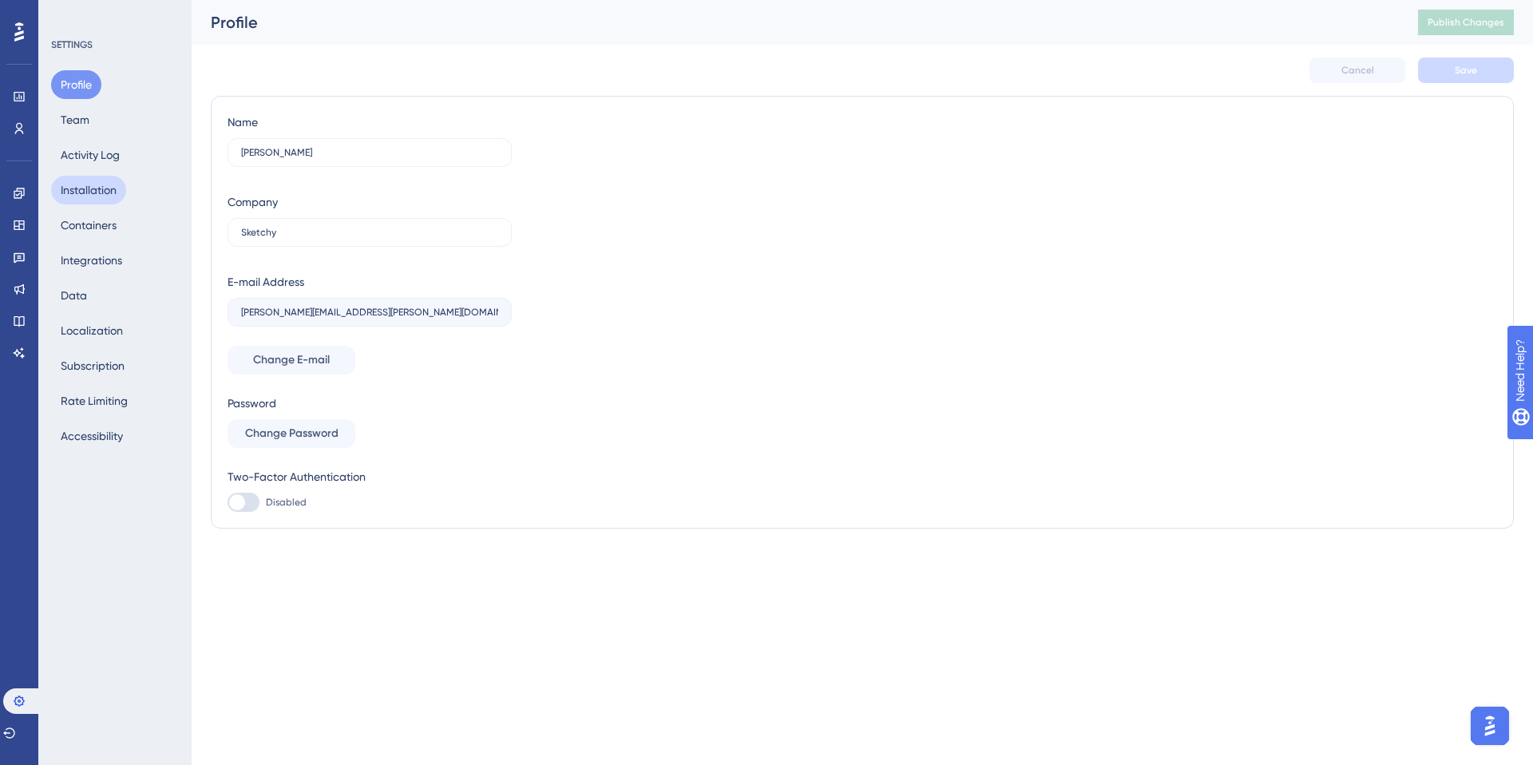
click at [109, 184] on button "Installation" at bounding box center [88, 190] width 75 height 29
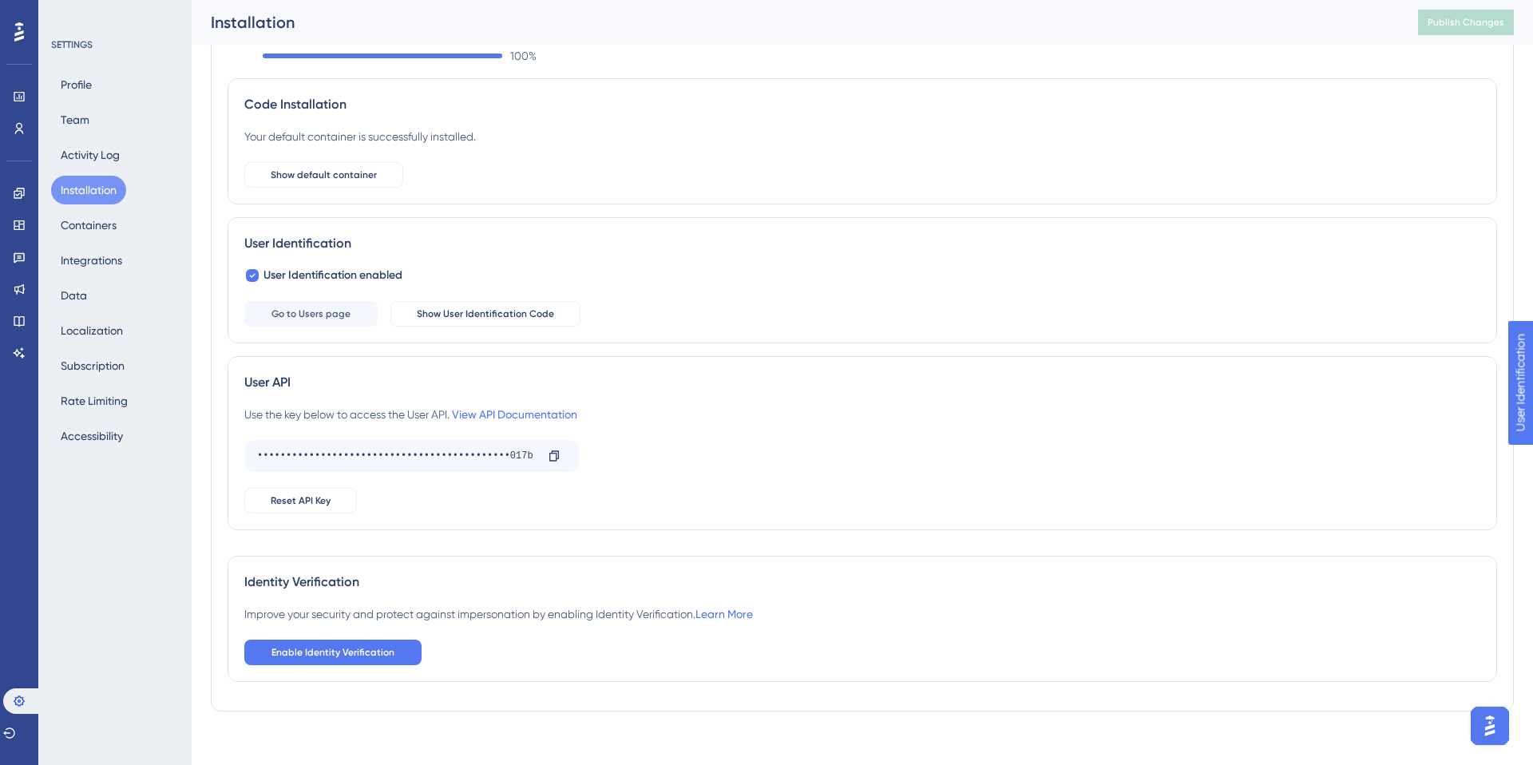
scroll to position [77, 0]
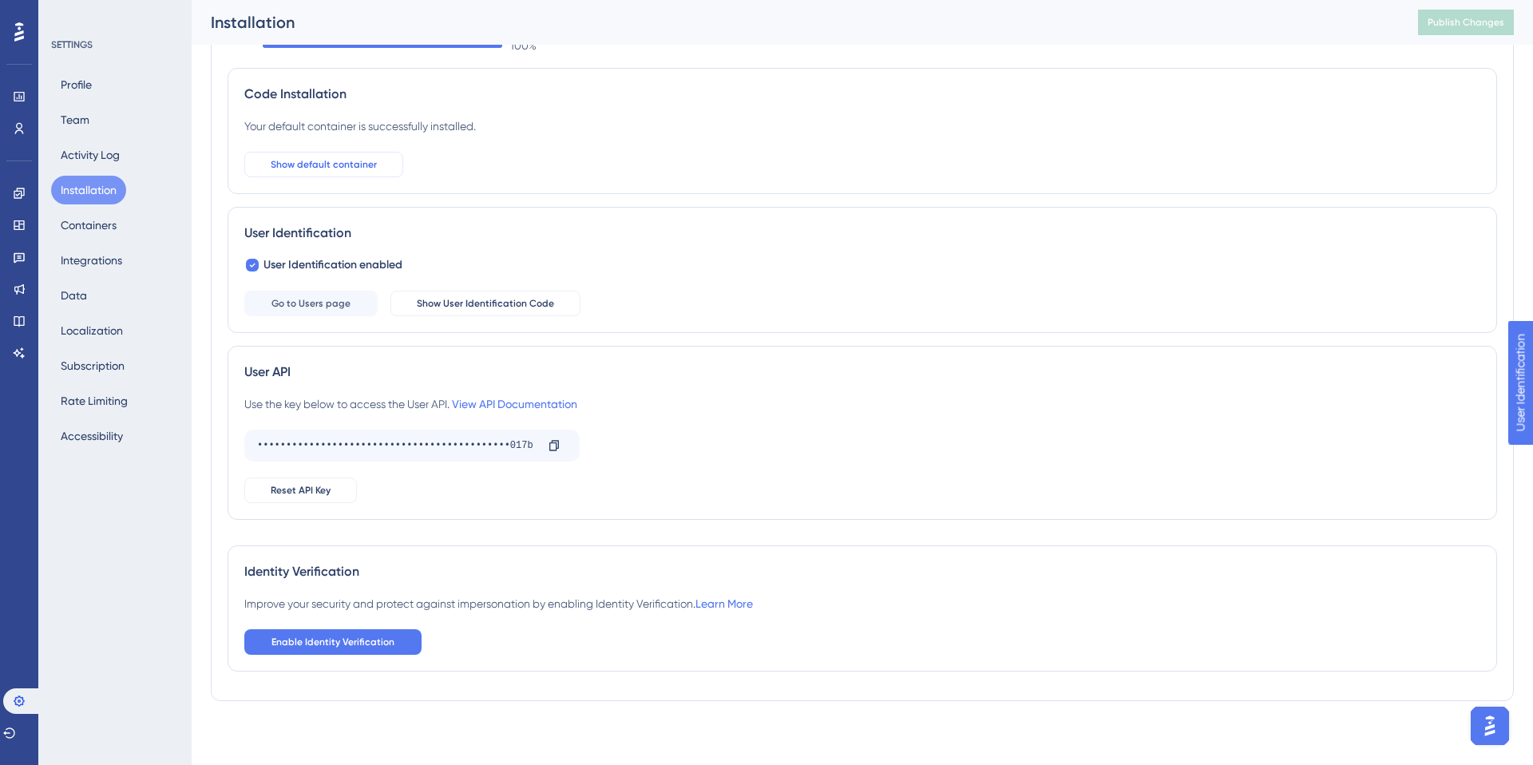
click at [346, 164] on span "Show default container" at bounding box center [324, 164] width 106 height 13
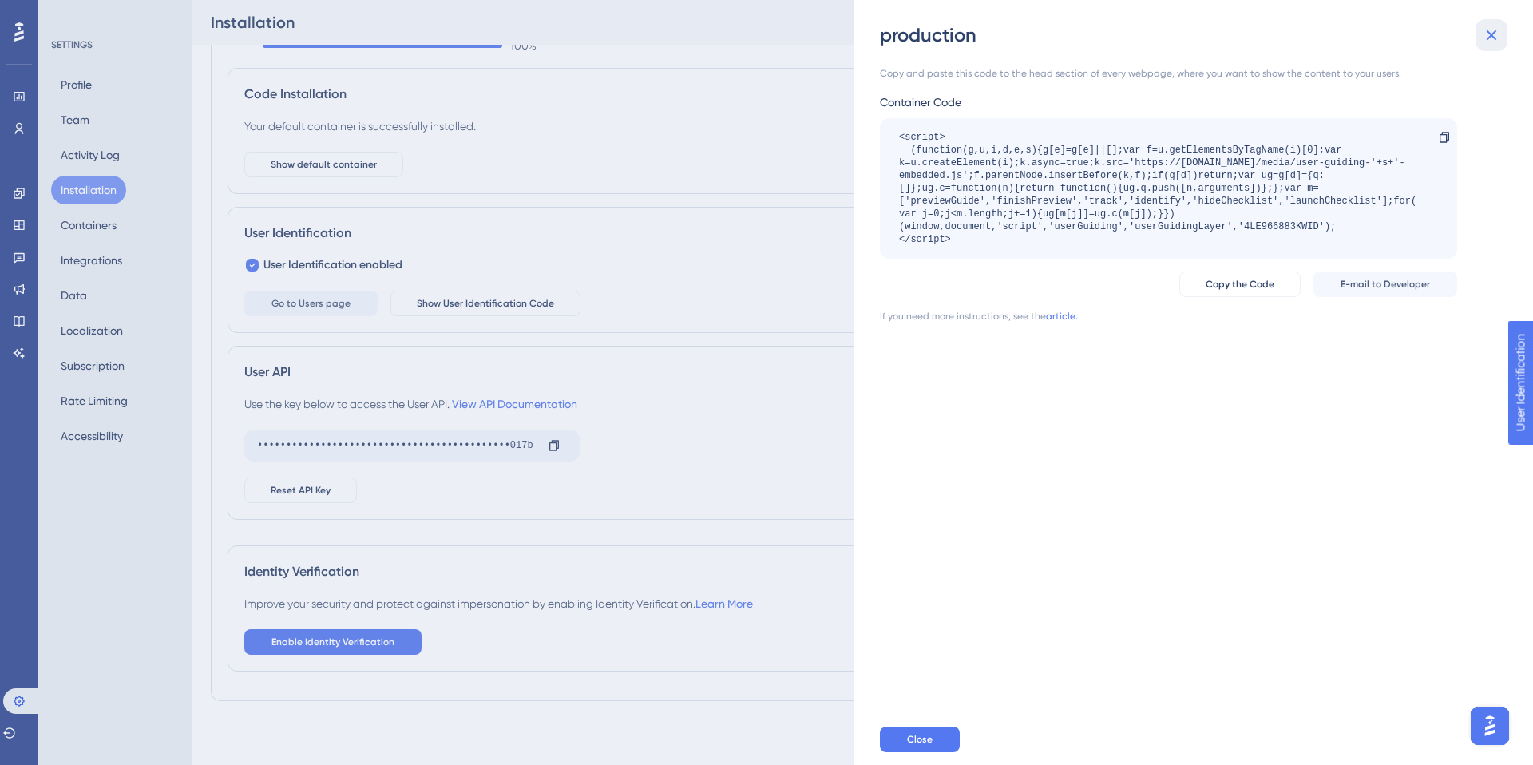
click at [1498, 36] on icon at bounding box center [1491, 35] width 19 height 19
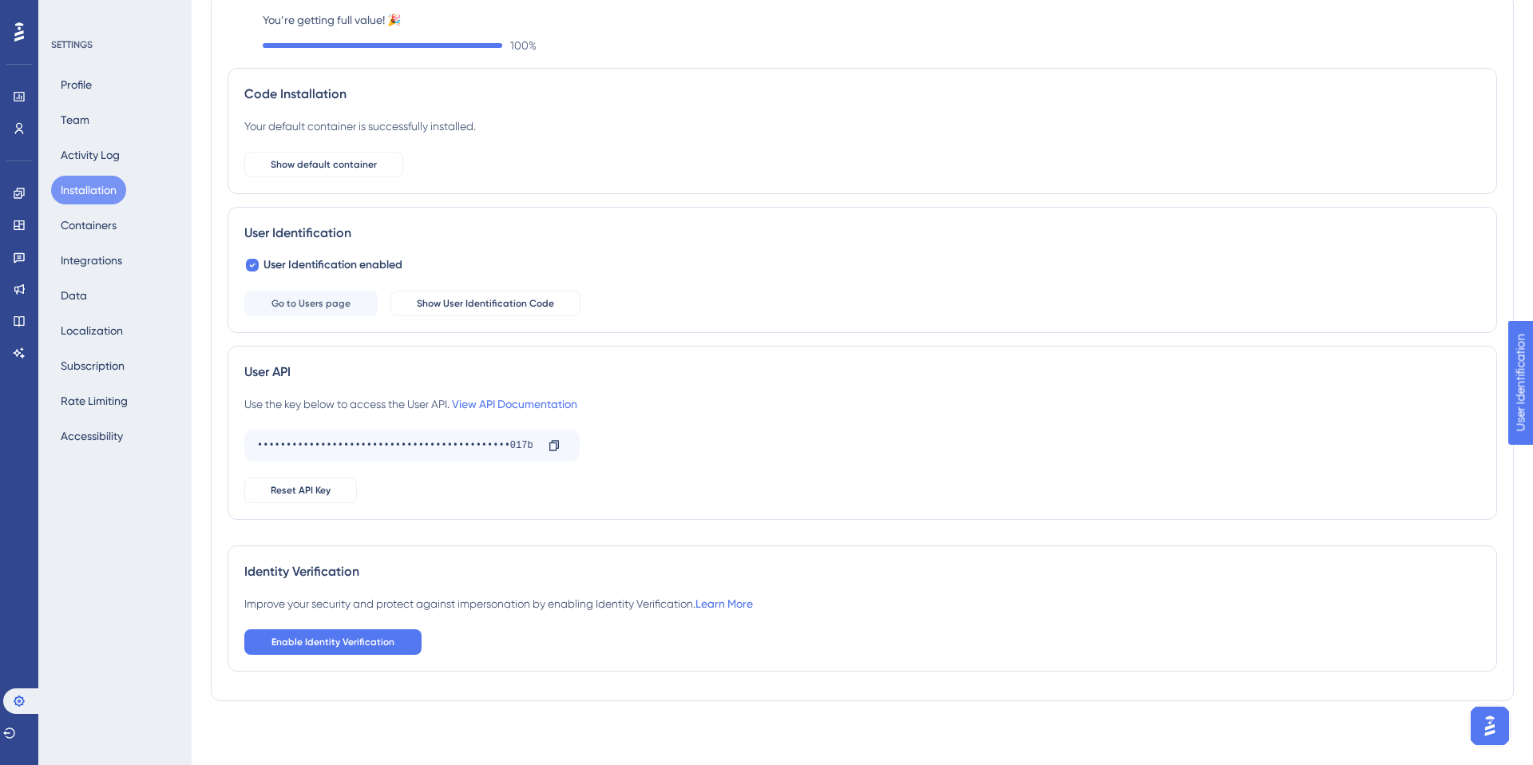
scroll to position [0, 0]
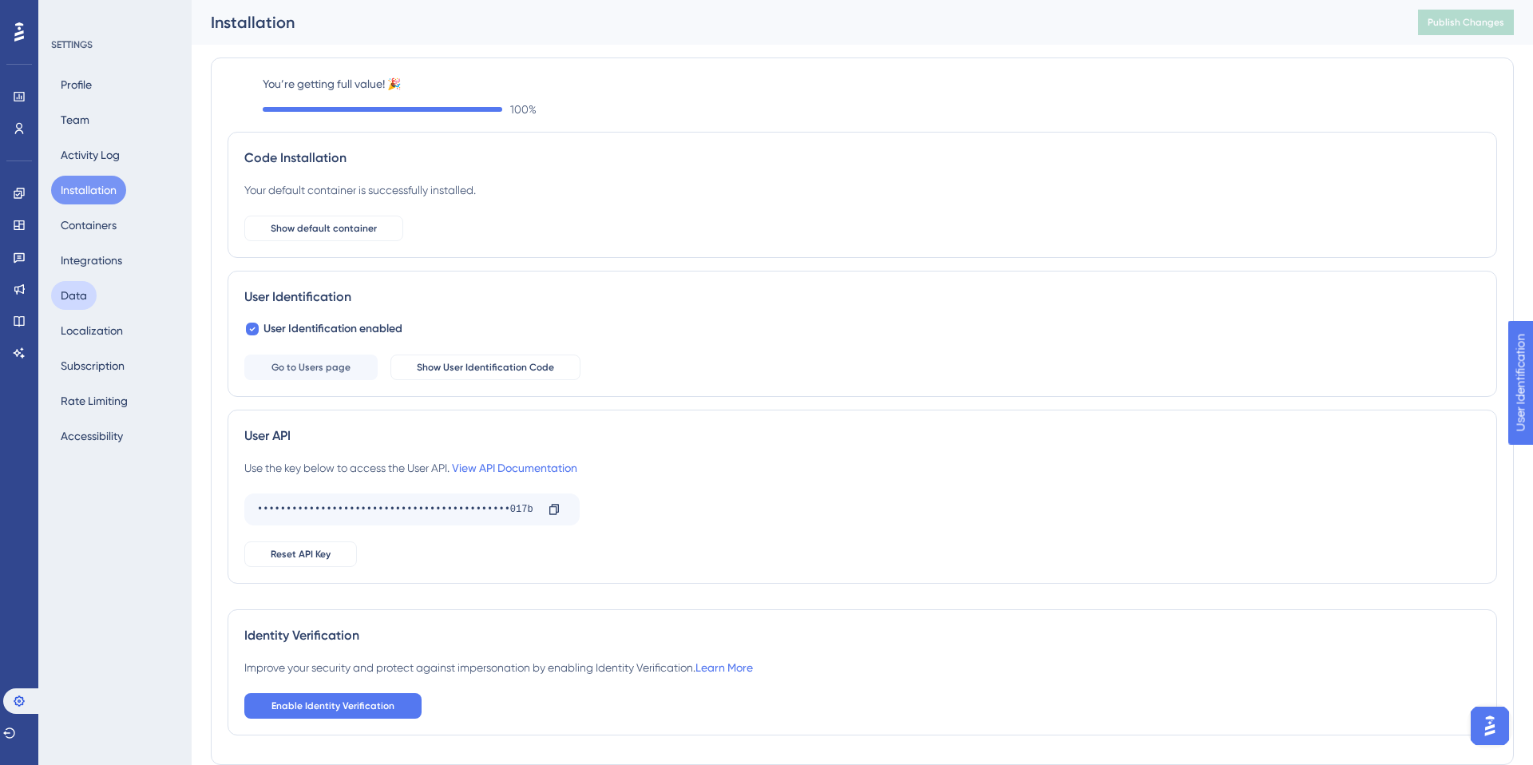
click at [82, 294] on button "Data" at bounding box center [74, 295] width 46 height 29
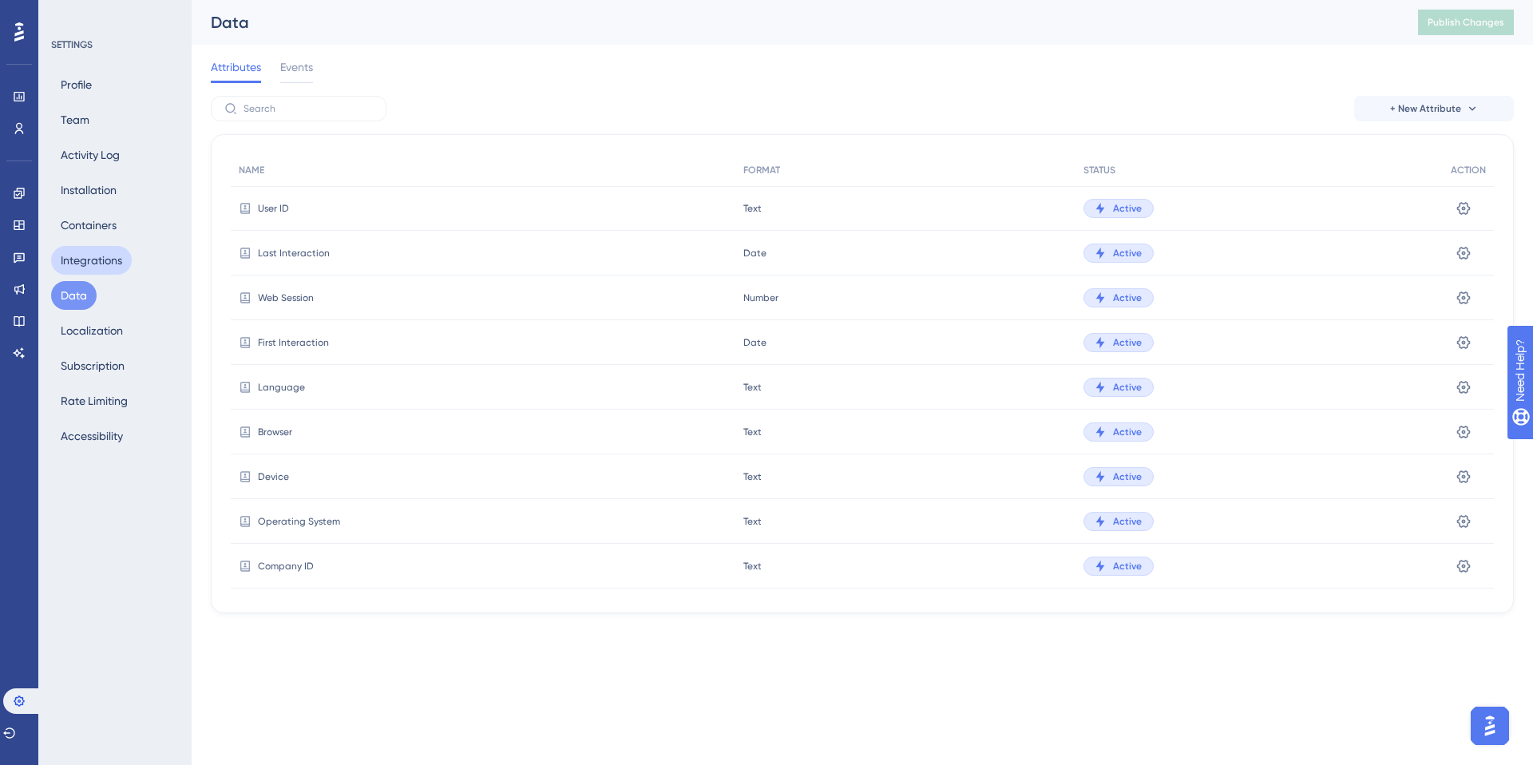
click at [89, 271] on button "Integrations" at bounding box center [91, 260] width 81 height 29
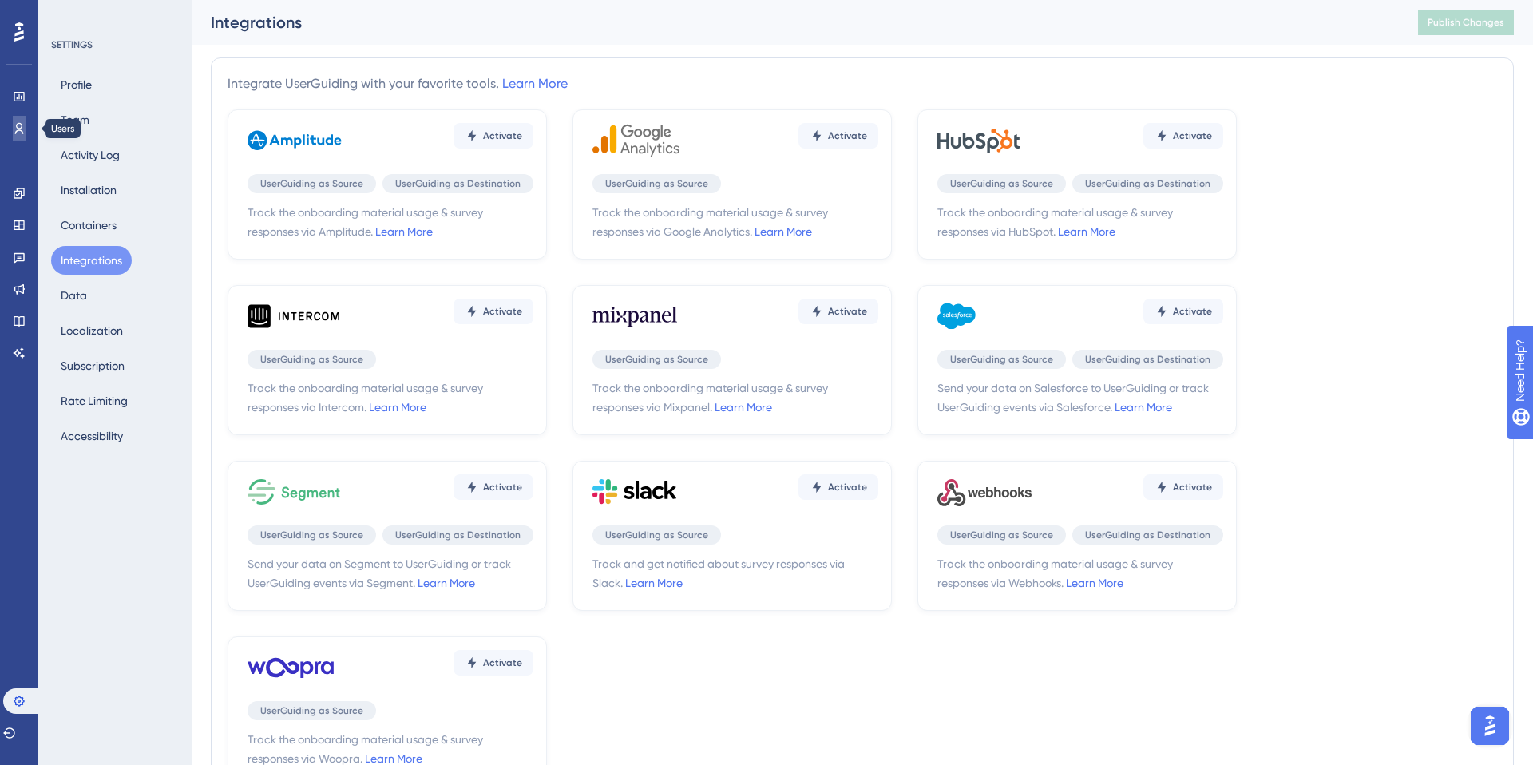
click at [20, 133] on icon at bounding box center [19, 128] width 13 height 13
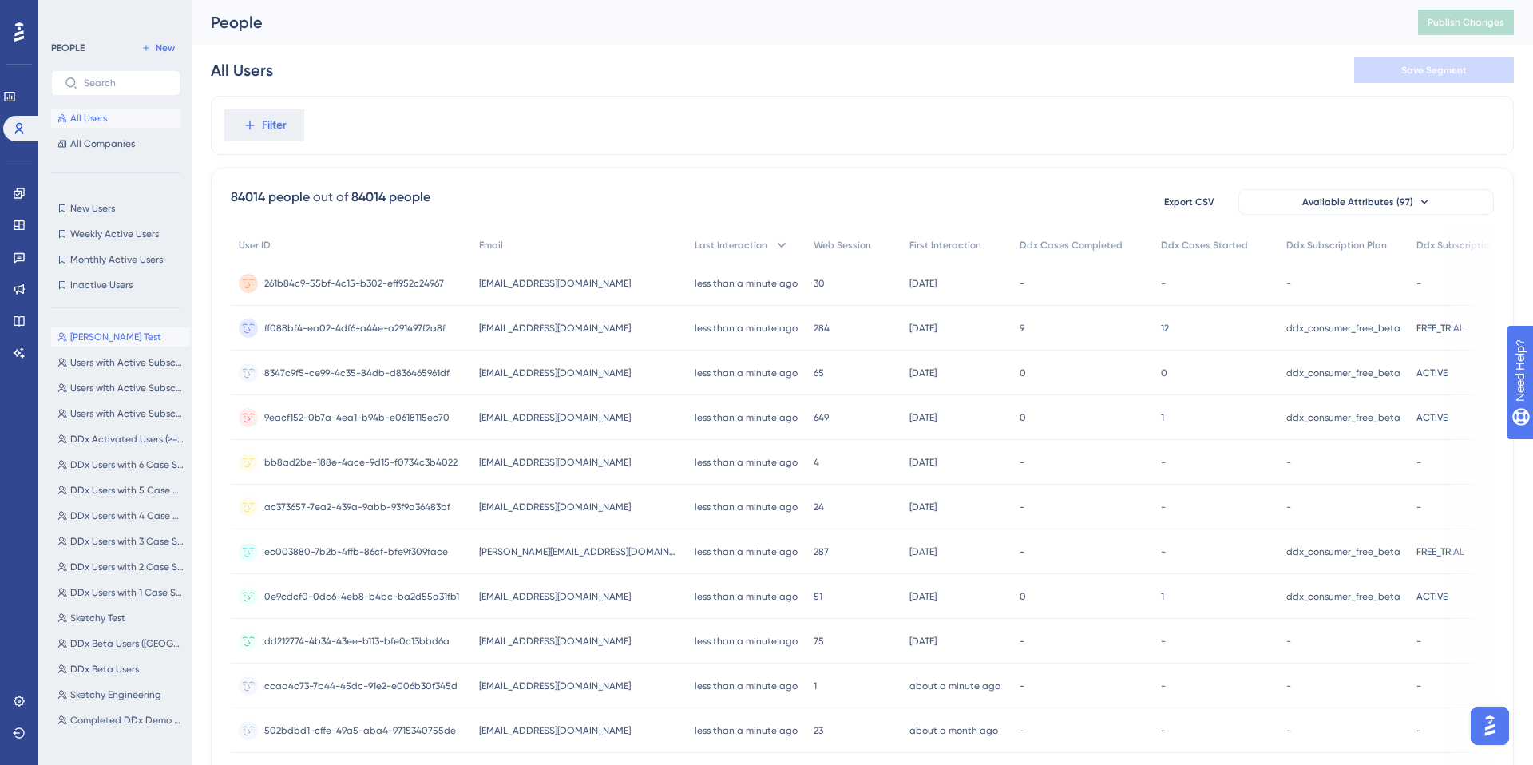
click at [89, 335] on span "Kelly Test" at bounding box center [115, 337] width 91 height 13
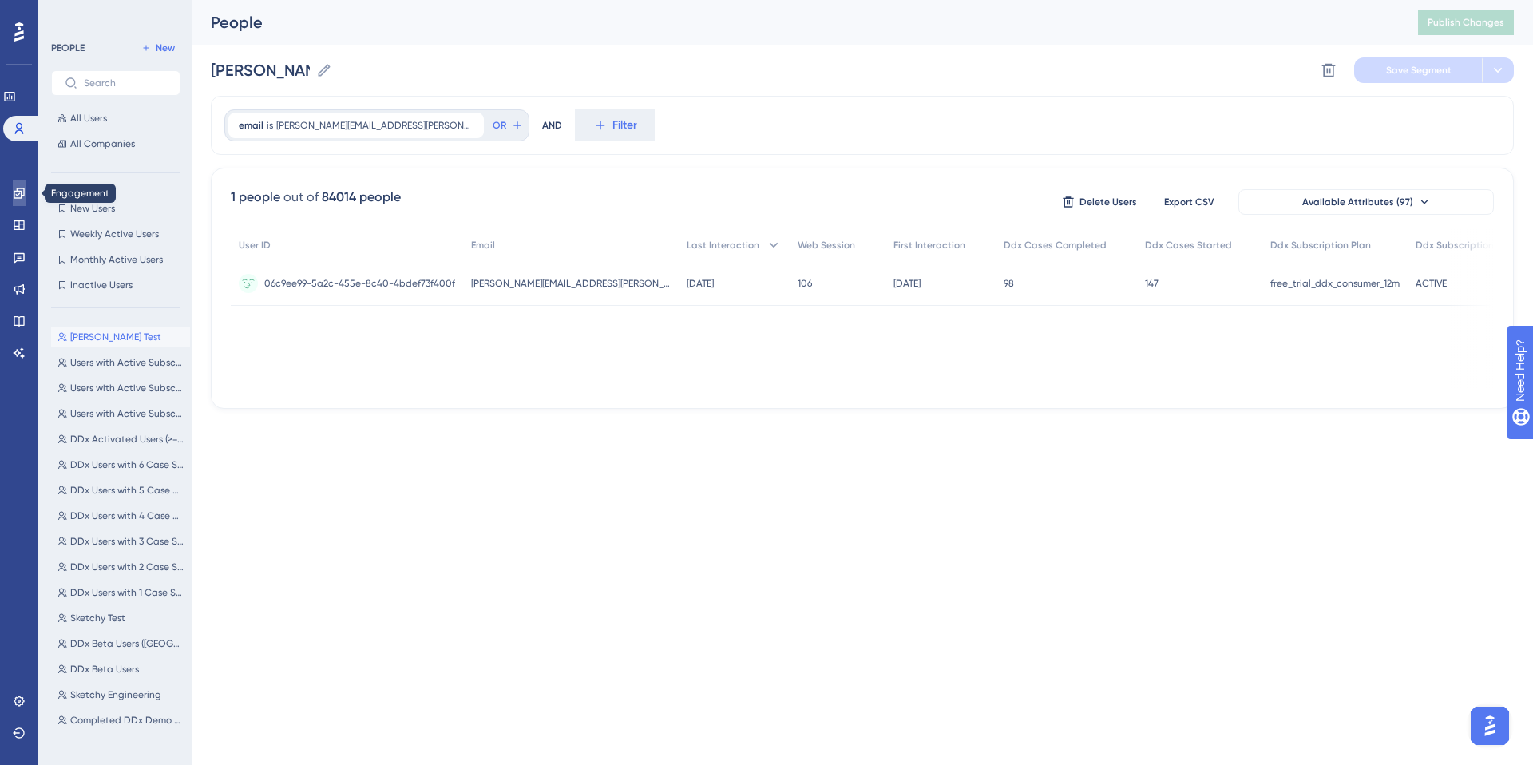
click at [13, 190] on link at bounding box center [19, 193] width 13 height 26
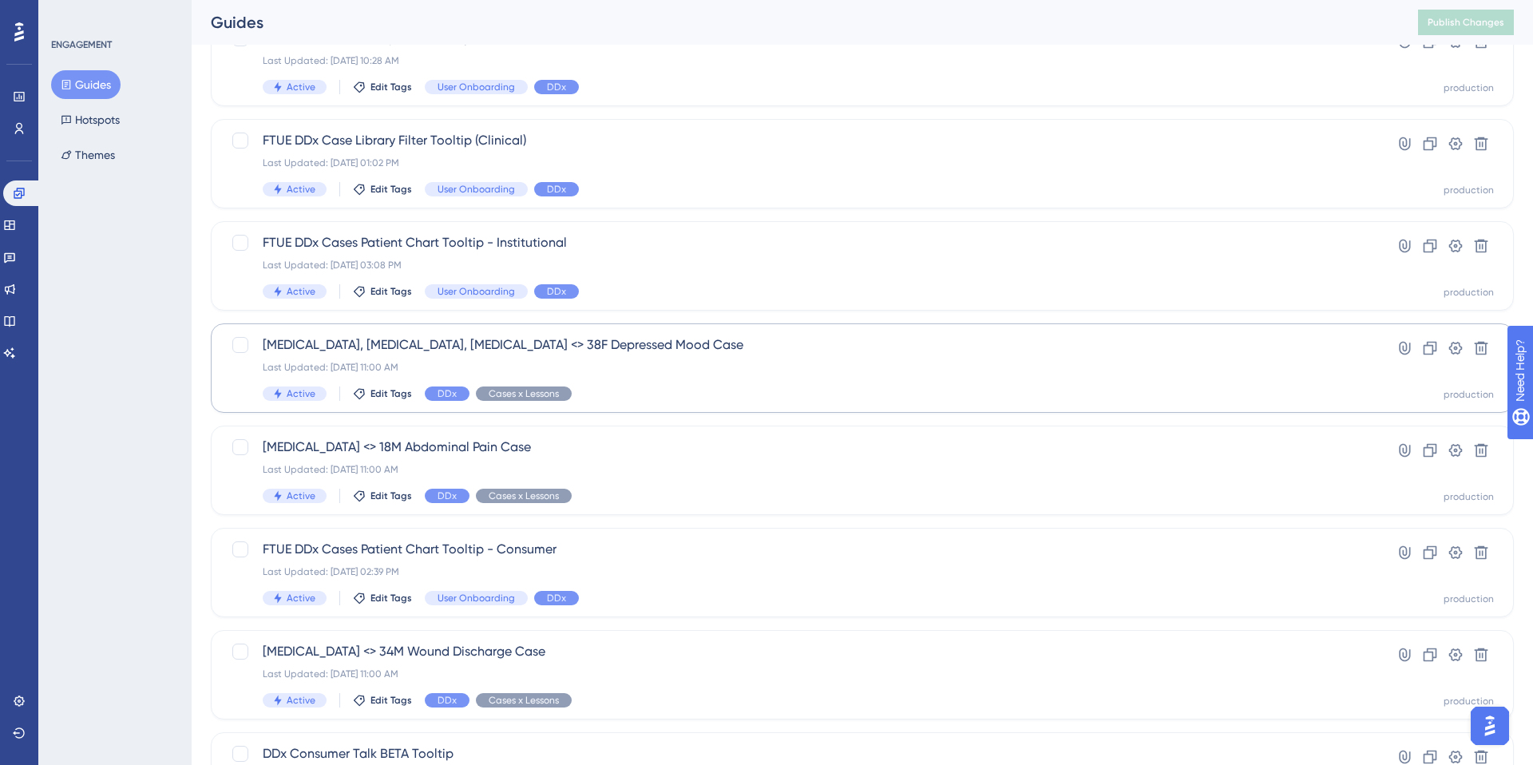
scroll to position [259, 0]
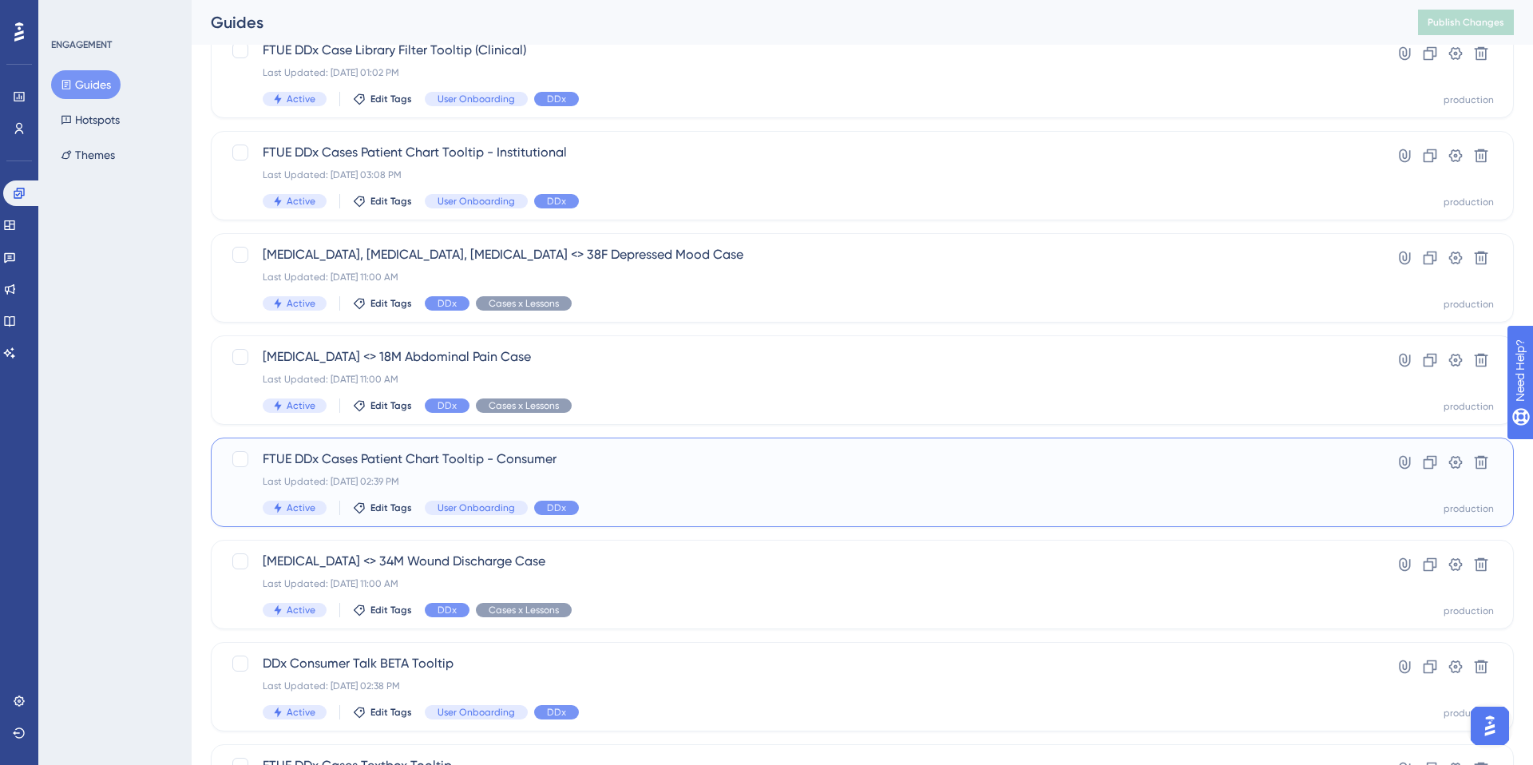
click at [466, 468] on span "FTUE DDx Cases Patient Chart Tooltip - Consumer" at bounding box center [799, 459] width 1072 height 19
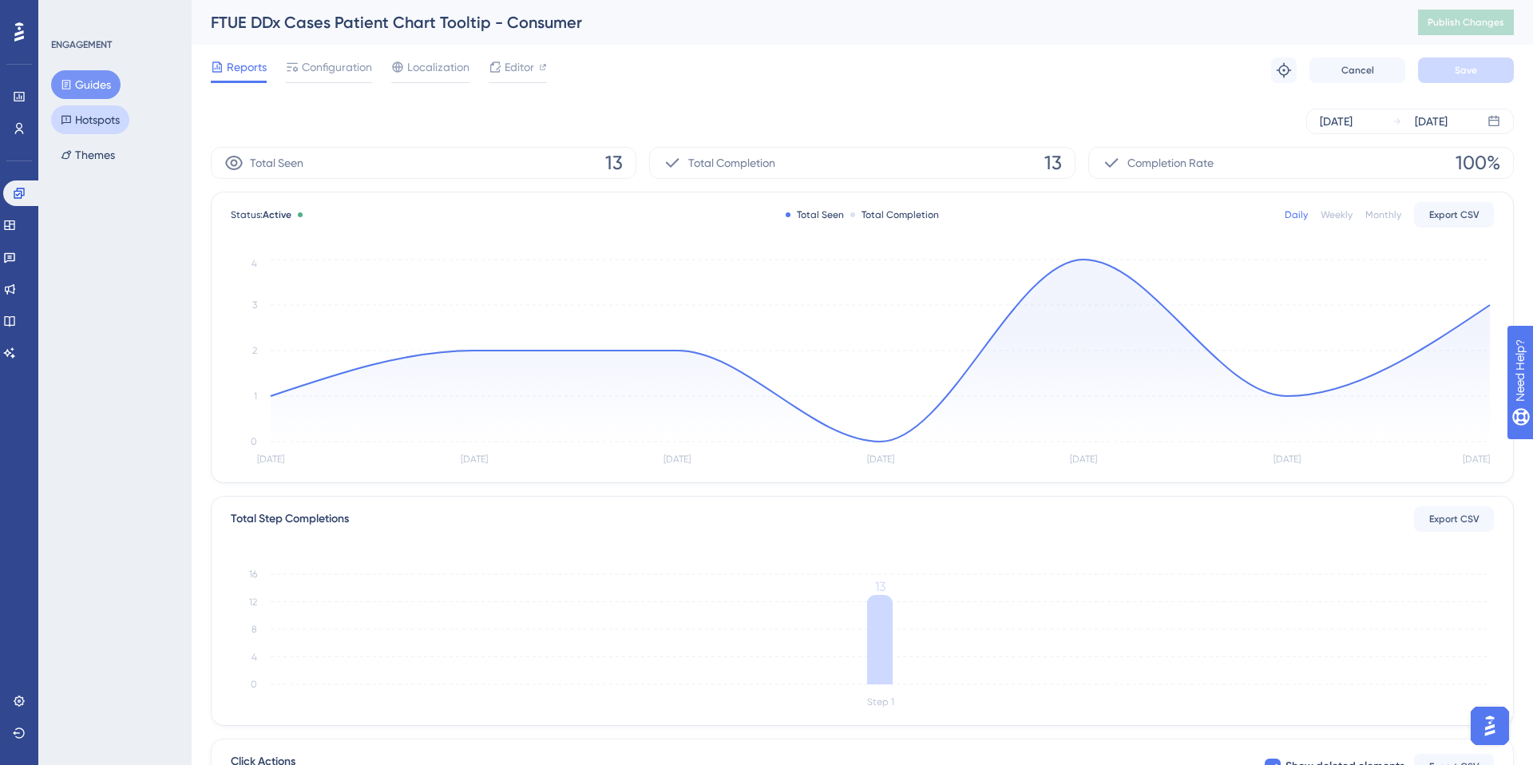
click at [85, 121] on button "Hotspots" at bounding box center [90, 119] width 78 height 29
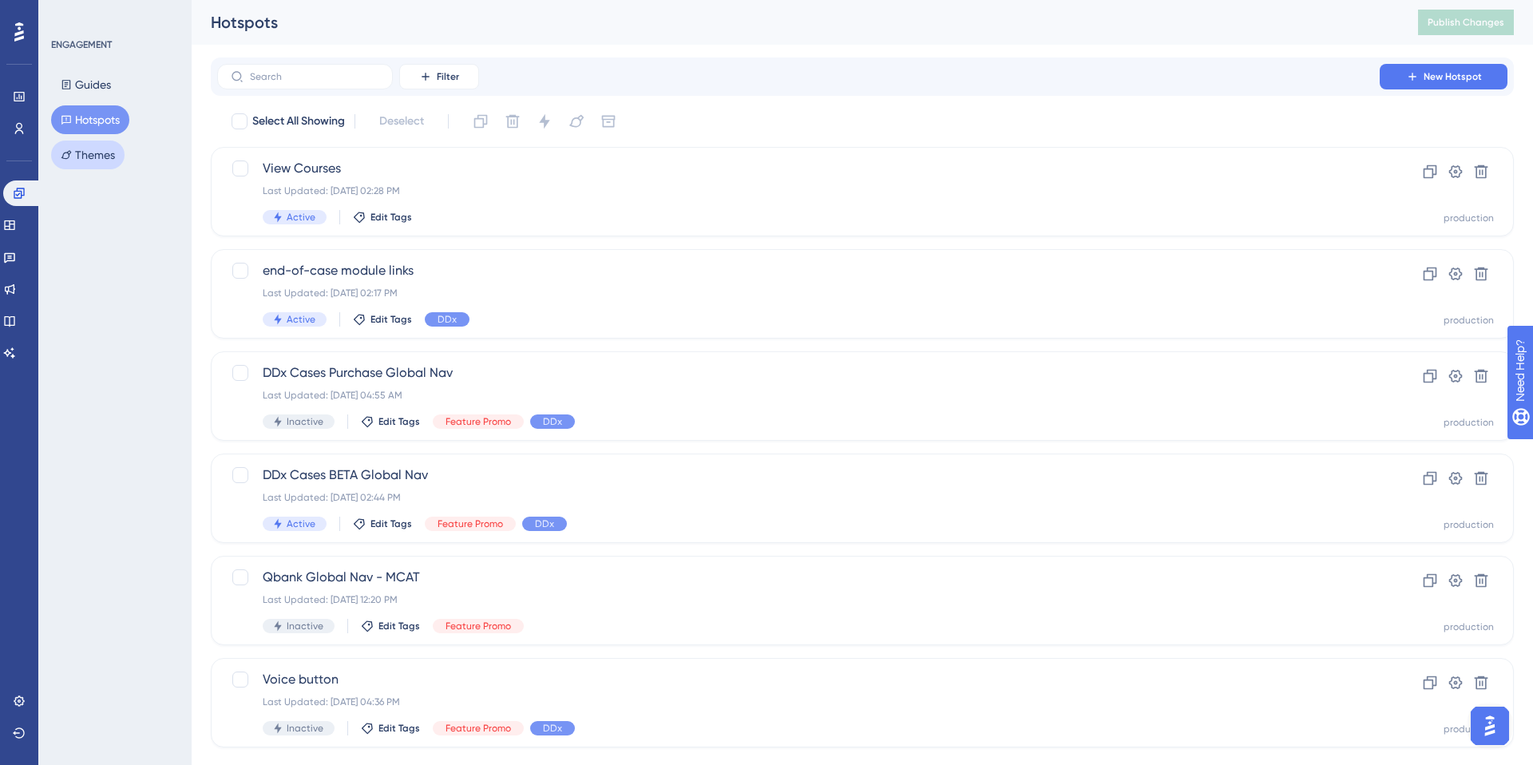
click at [101, 148] on button "Themes" at bounding box center [87, 155] width 73 height 29
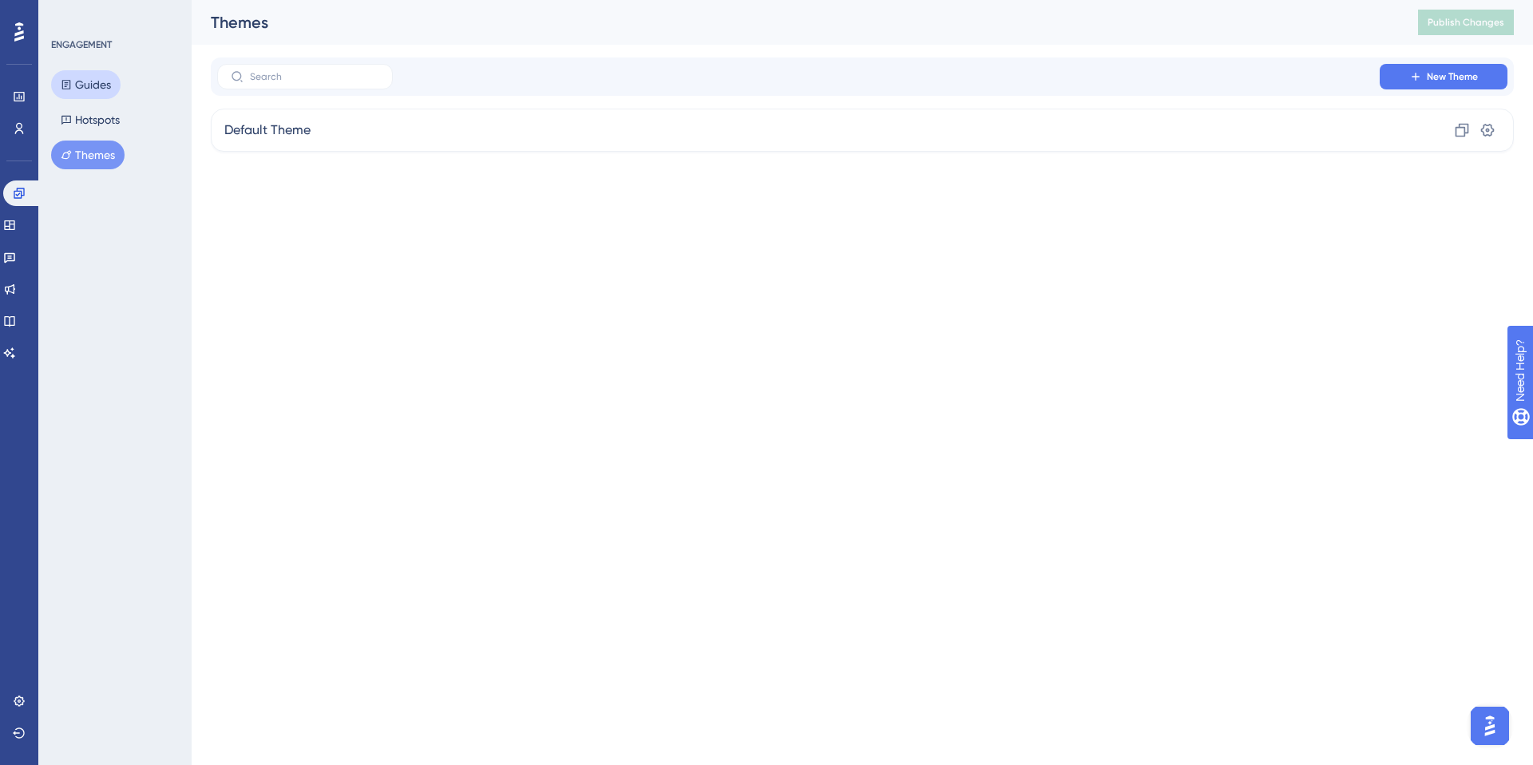
click at [99, 77] on button "Guides" at bounding box center [85, 84] width 69 height 29
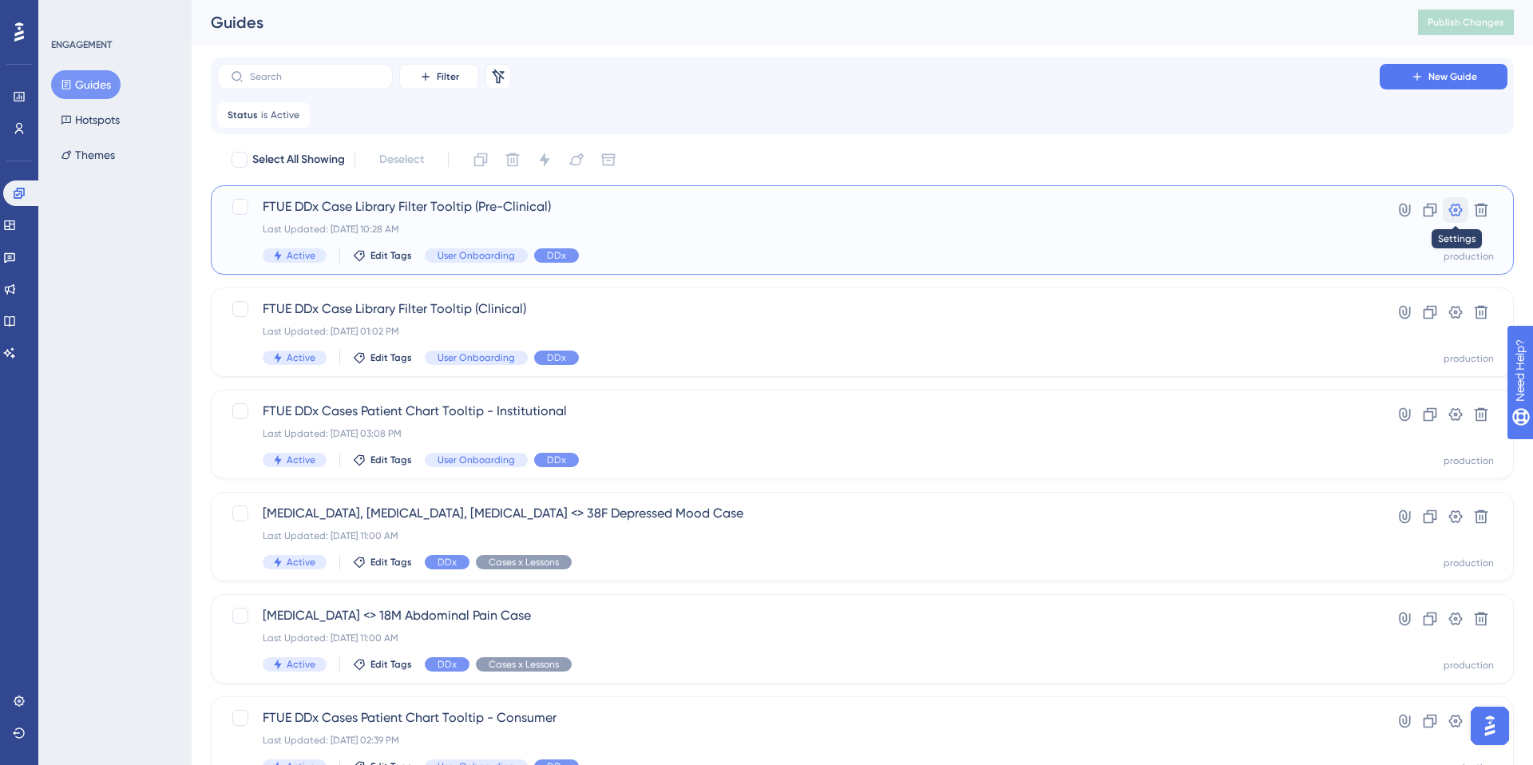
click at [1453, 212] on icon at bounding box center [1456, 210] width 16 height 16
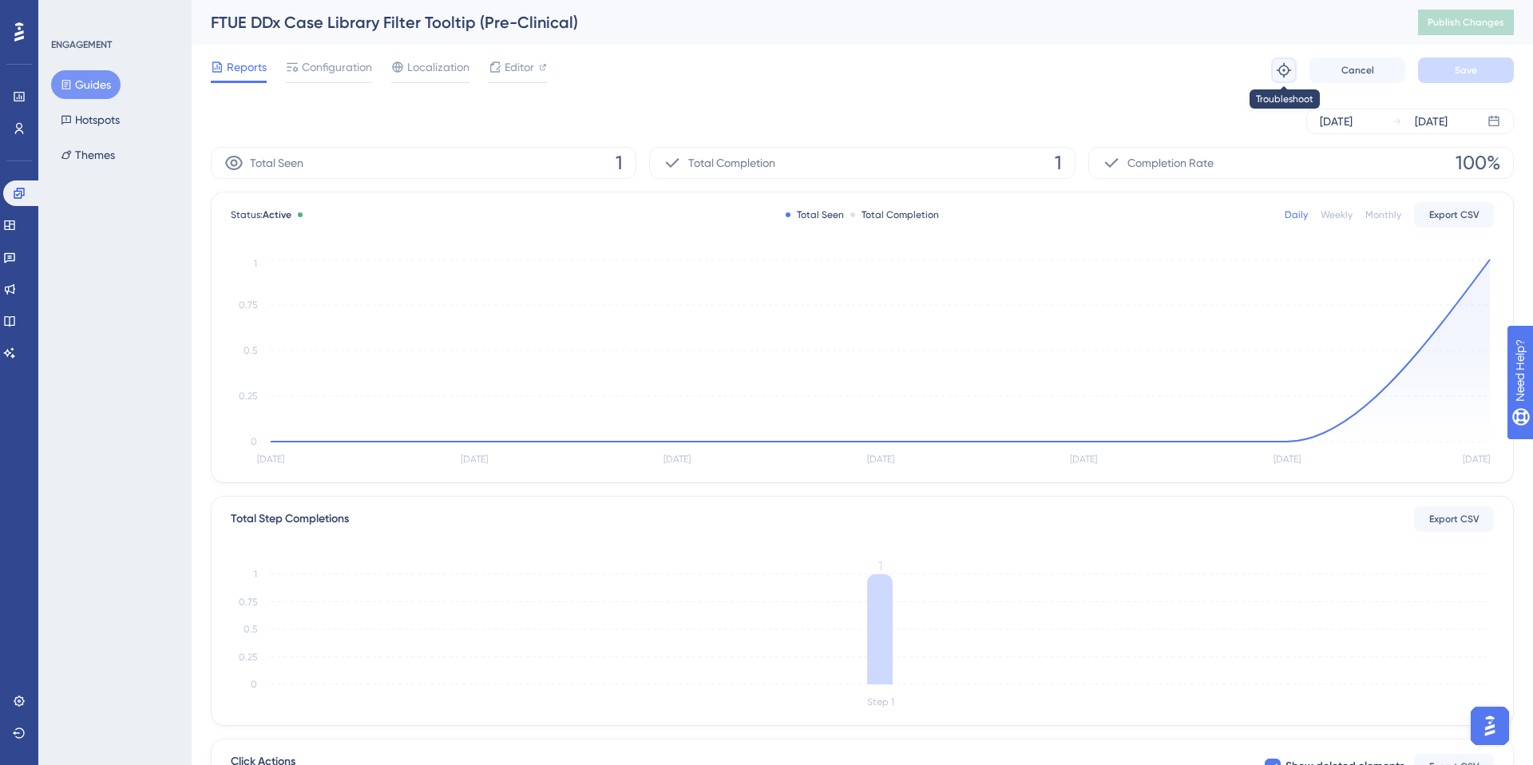
click at [1287, 65] on icon at bounding box center [1284, 70] width 16 height 16
click at [72, 95] on button "Guides" at bounding box center [85, 84] width 69 height 29
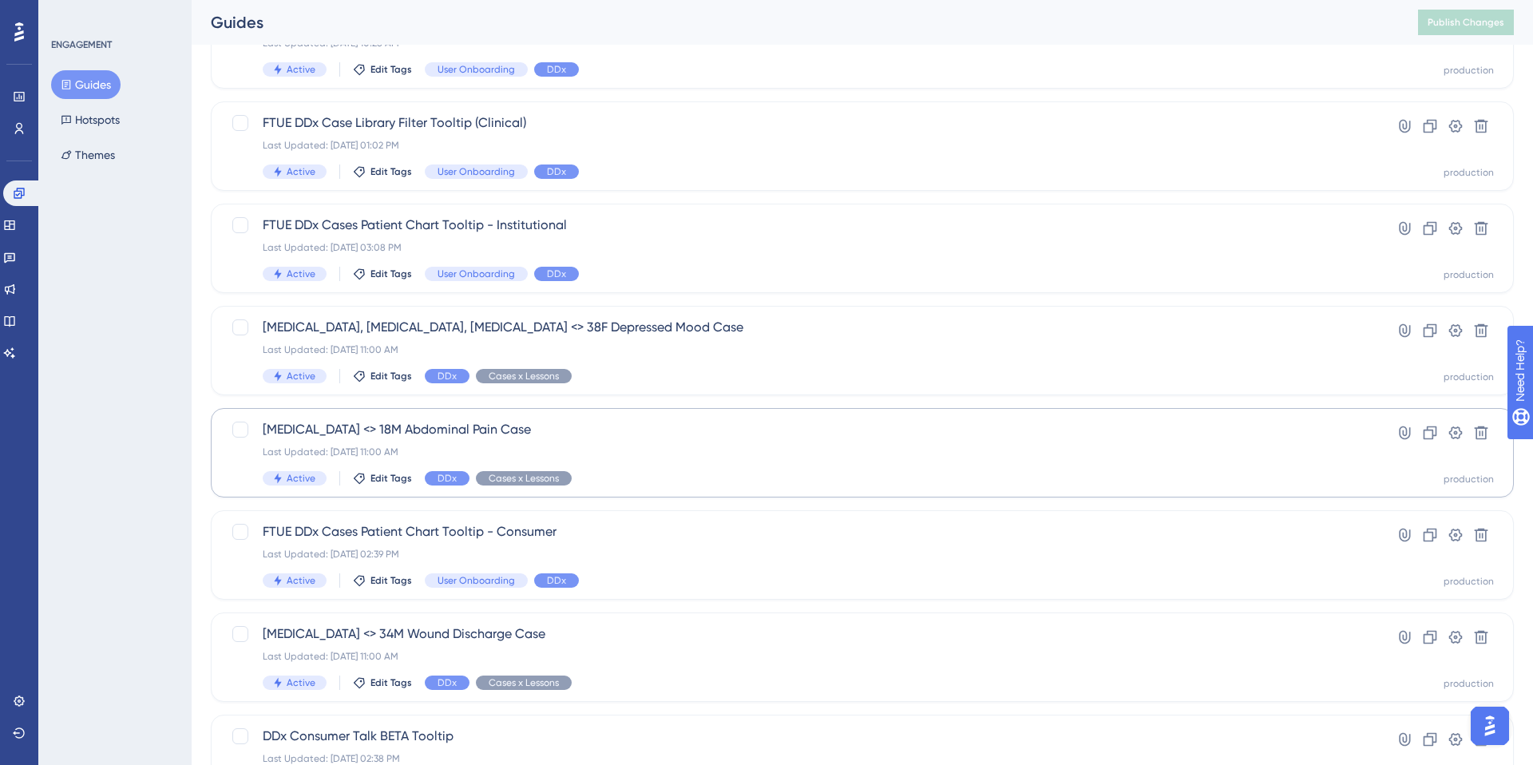
scroll to position [303, 0]
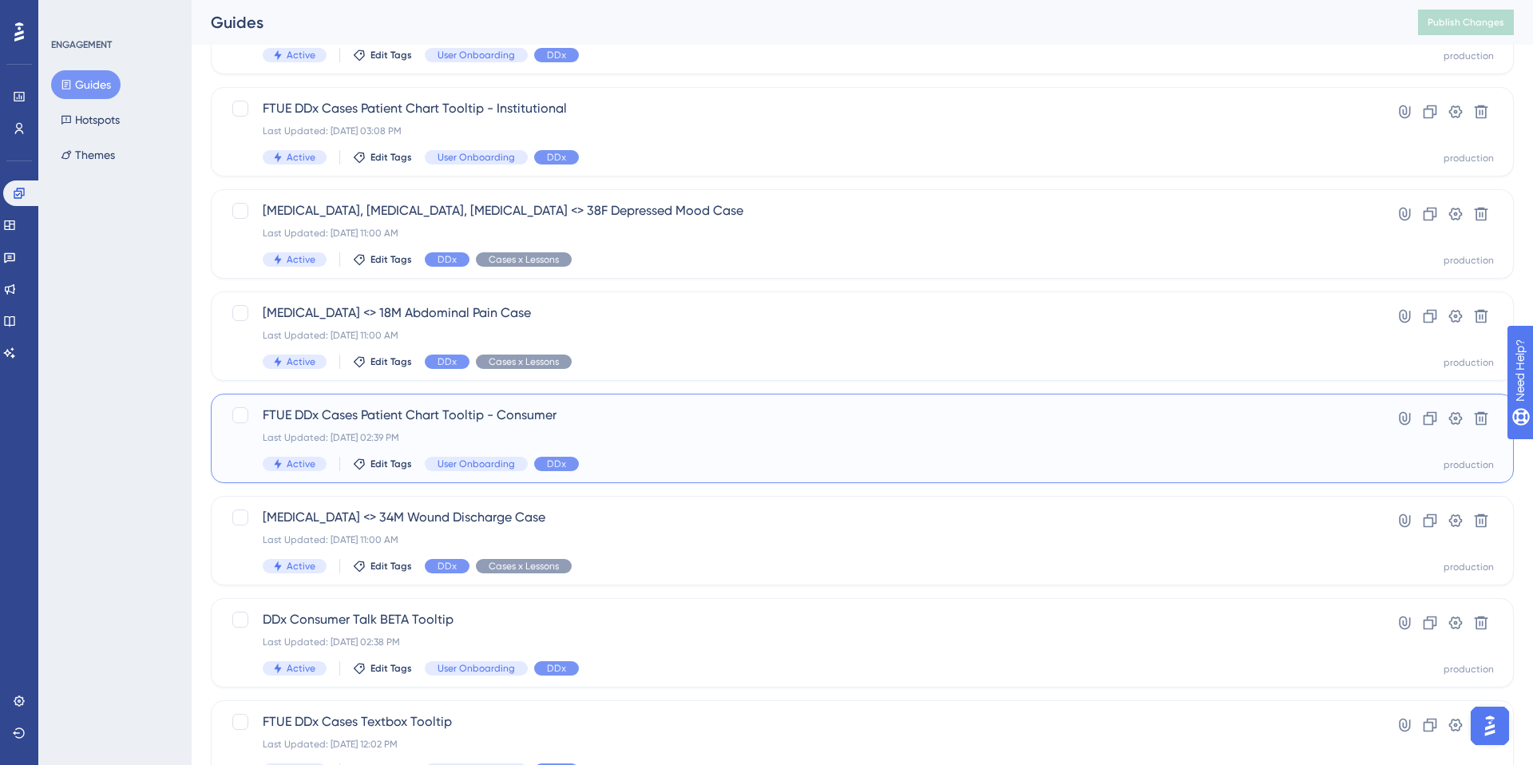
click at [627, 446] on div "FTUE DDx Cases Patient Chart Tooltip - Consumer Last Updated: Sep 11 2025, 02:3…" at bounding box center [799, 438] width 1072 height 65
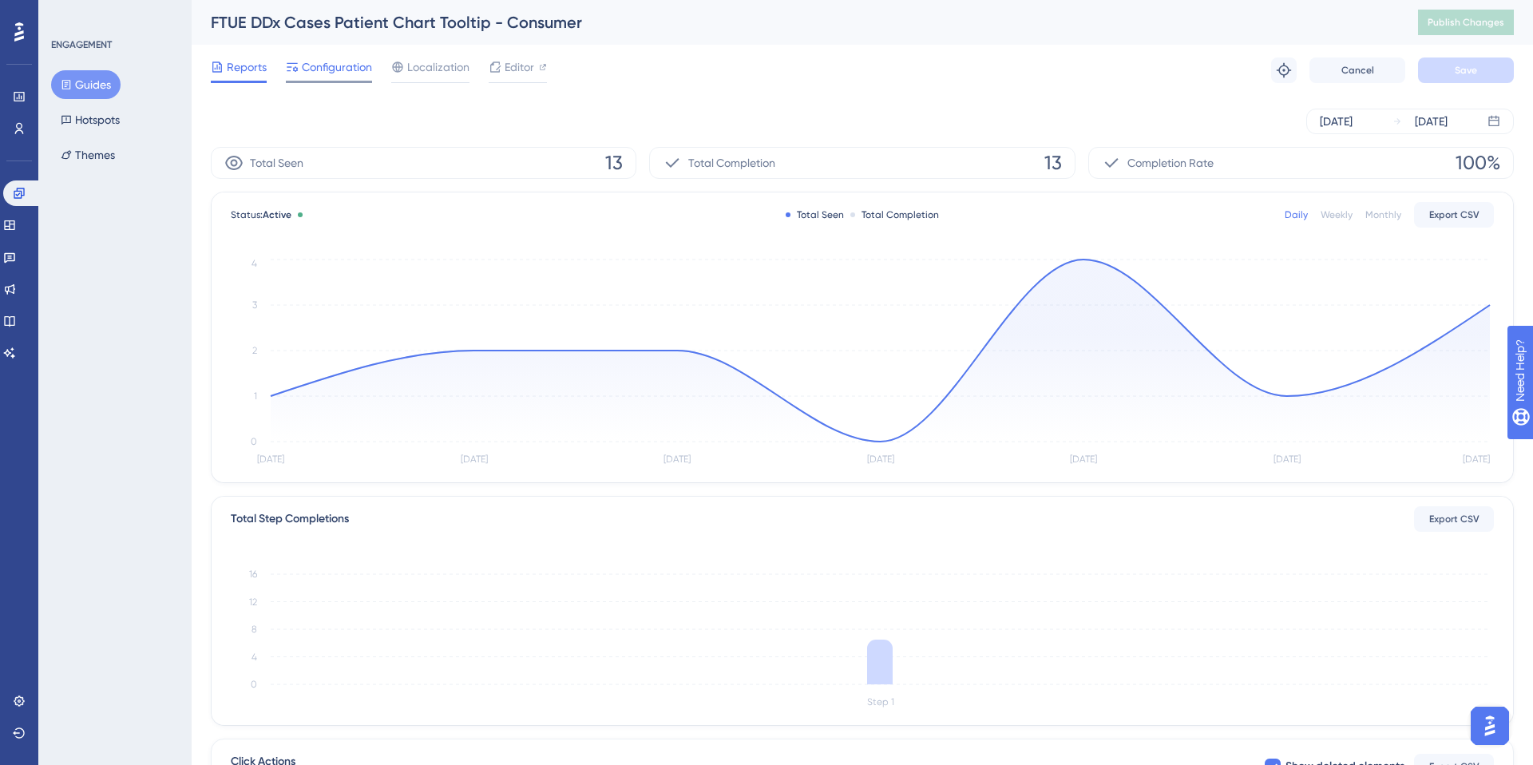
click at [353, 66] on span "Configuration" at bounding box center [337, 66] width 70 height 19
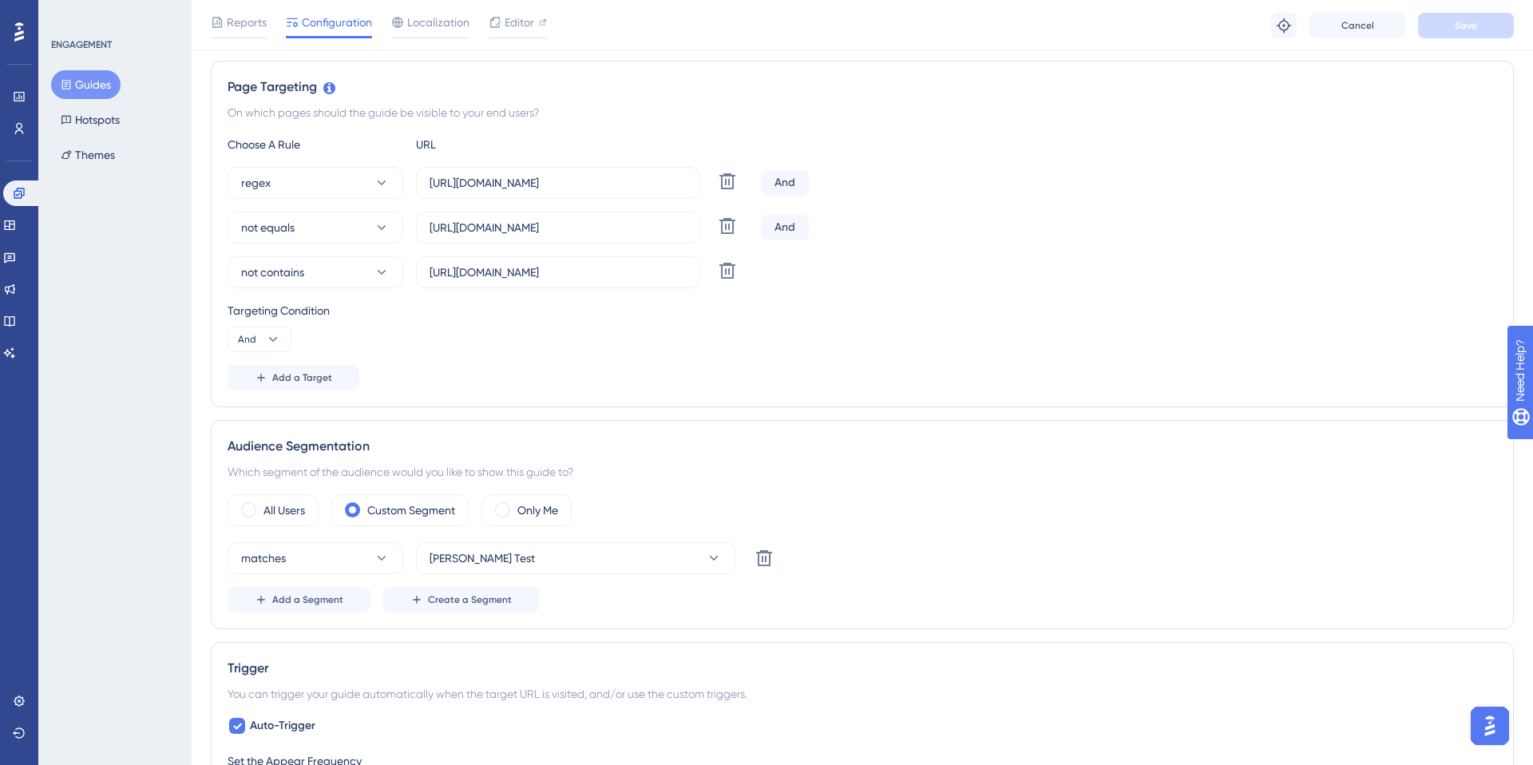
scroll to position [462, 0]
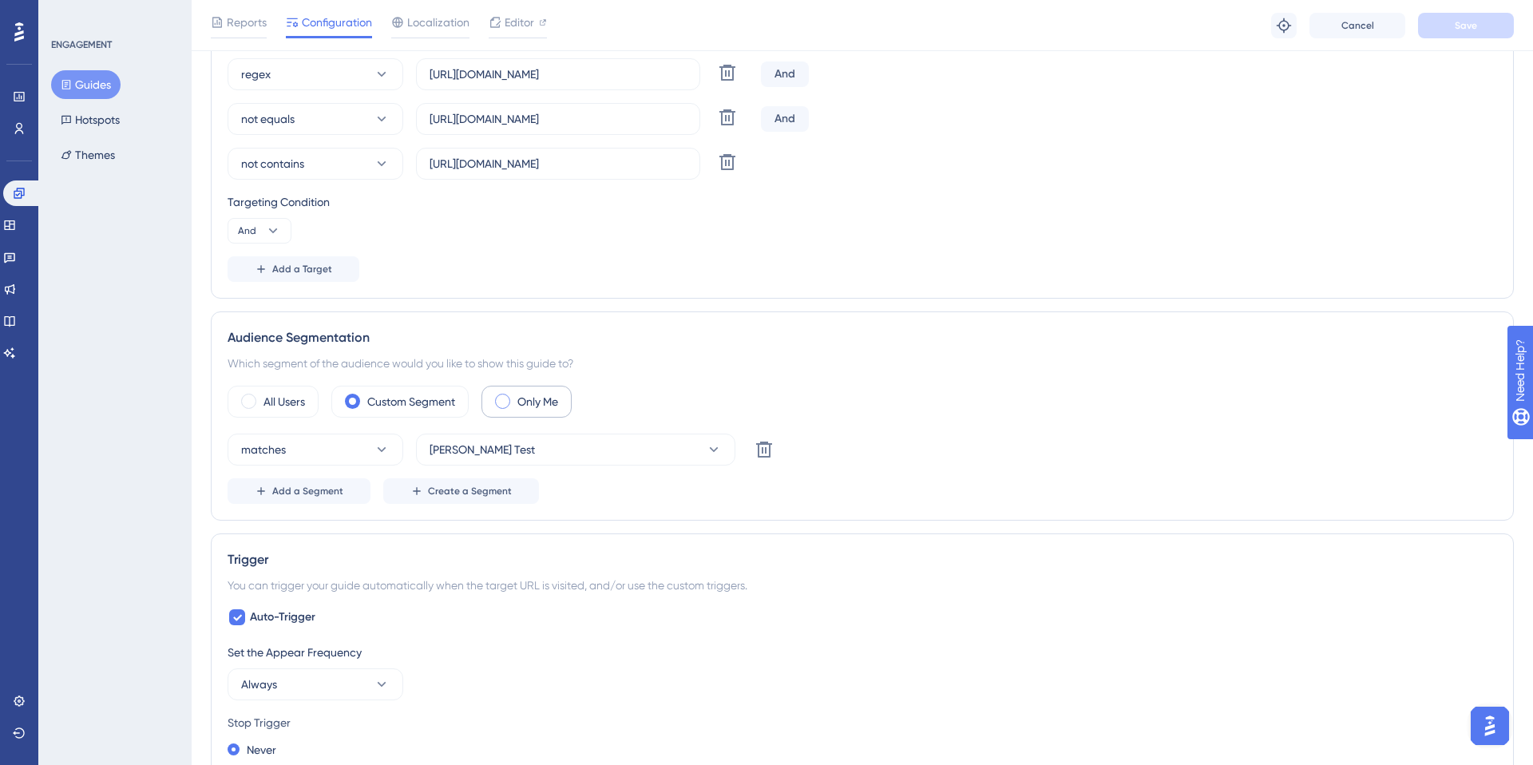
click at [501, 403] on span at bounding box center [502, 401] width 15 height 15
click at [515, 396] on input "radio" at bounding box center [515, 396] width 0 height 0
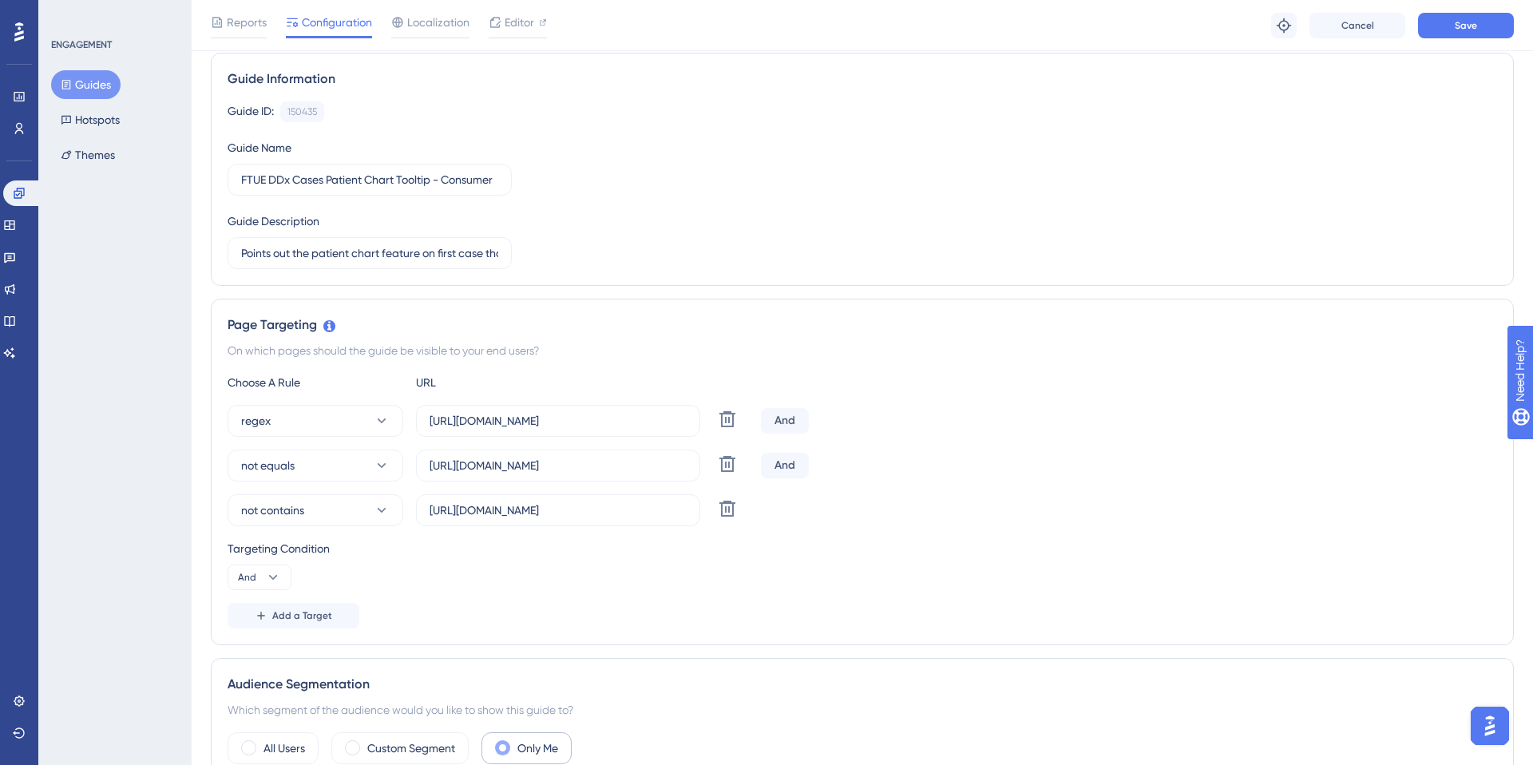
scroll to position [0, 0]
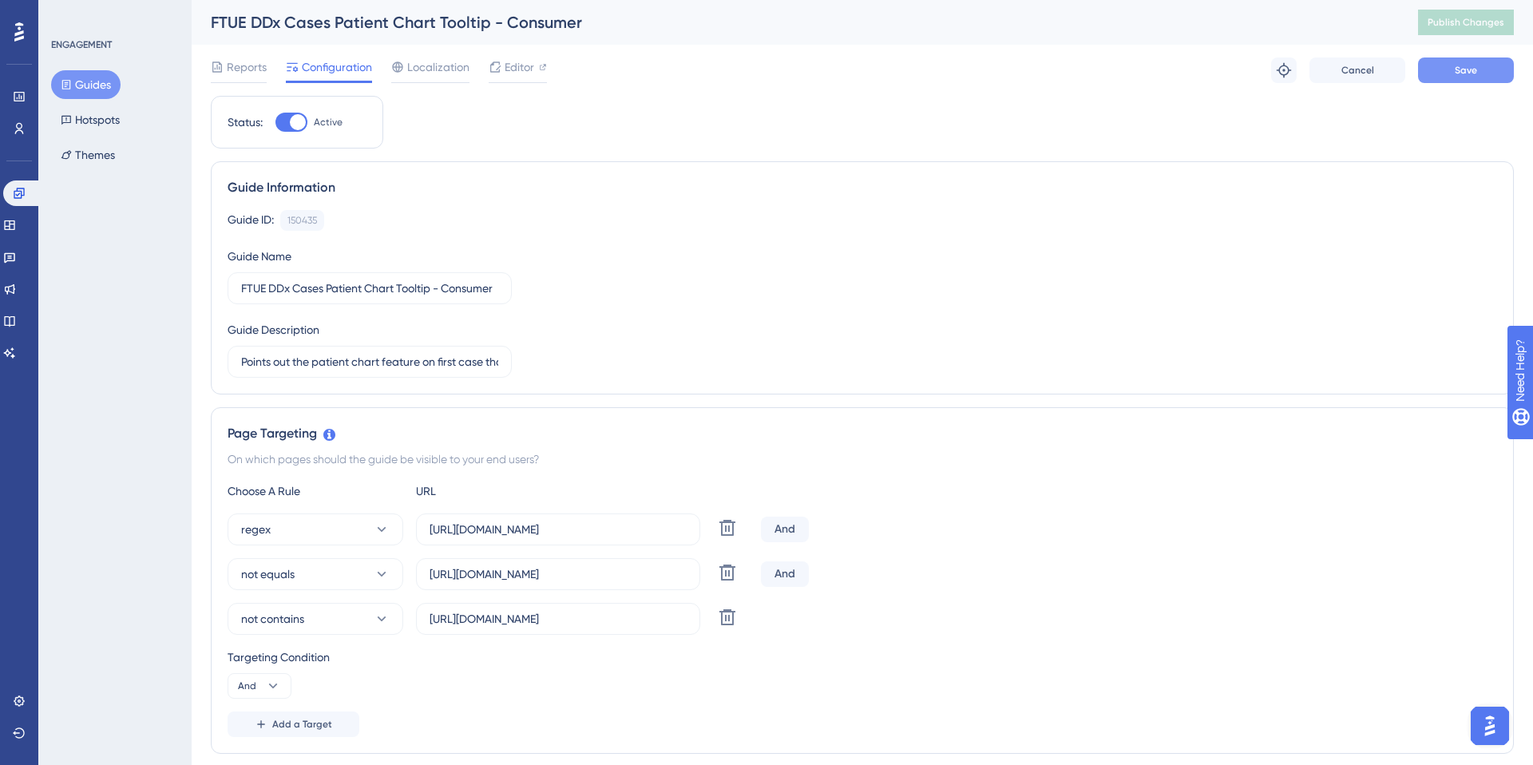
click at [1438, 68] on button "Save" at bounding box center [1466, 70] width 96 height 26
click at [1463, 30] on button "Publish Changes" at bounding box center [1466, 23] width 96 height 26
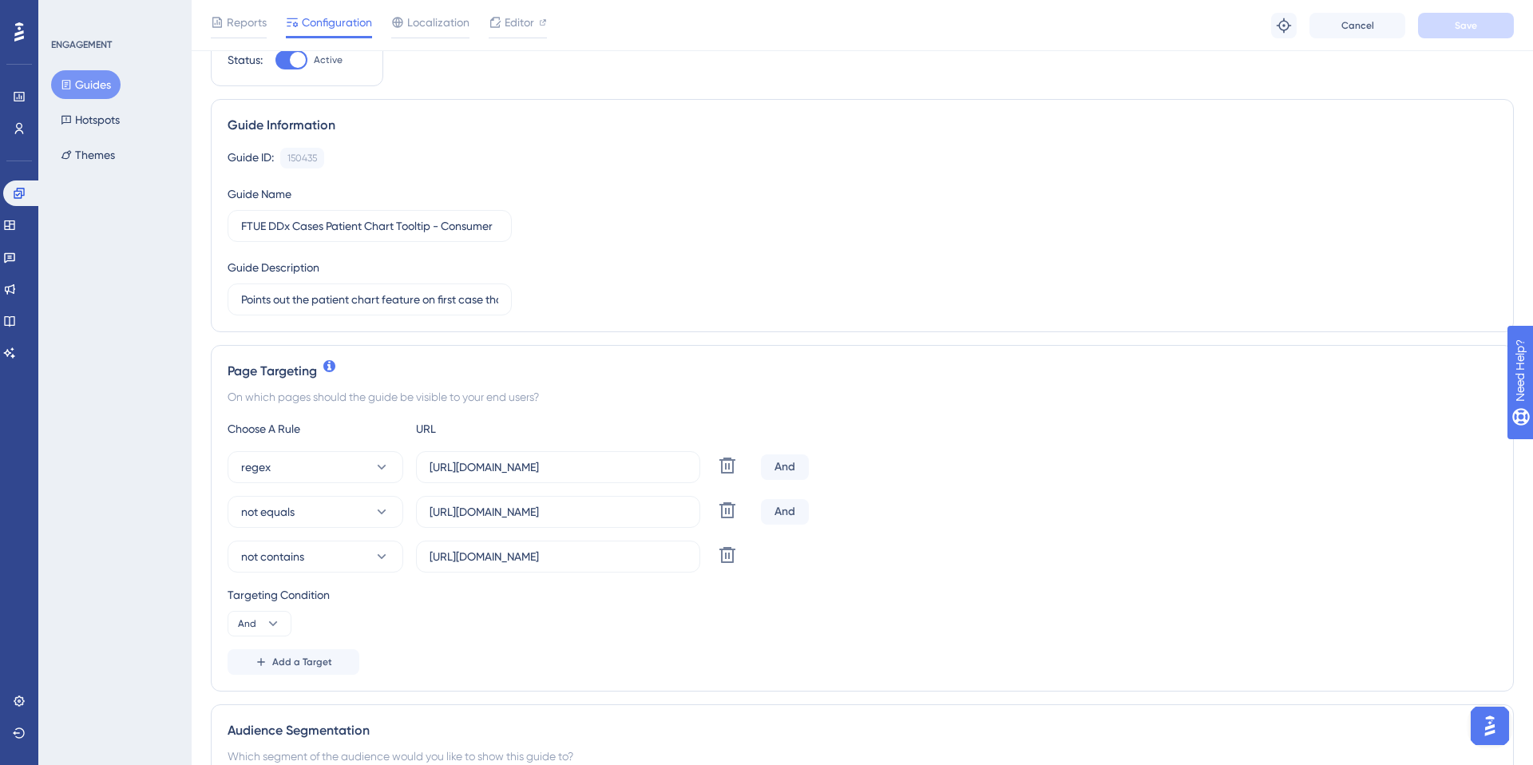
scroll to position [145, 0]
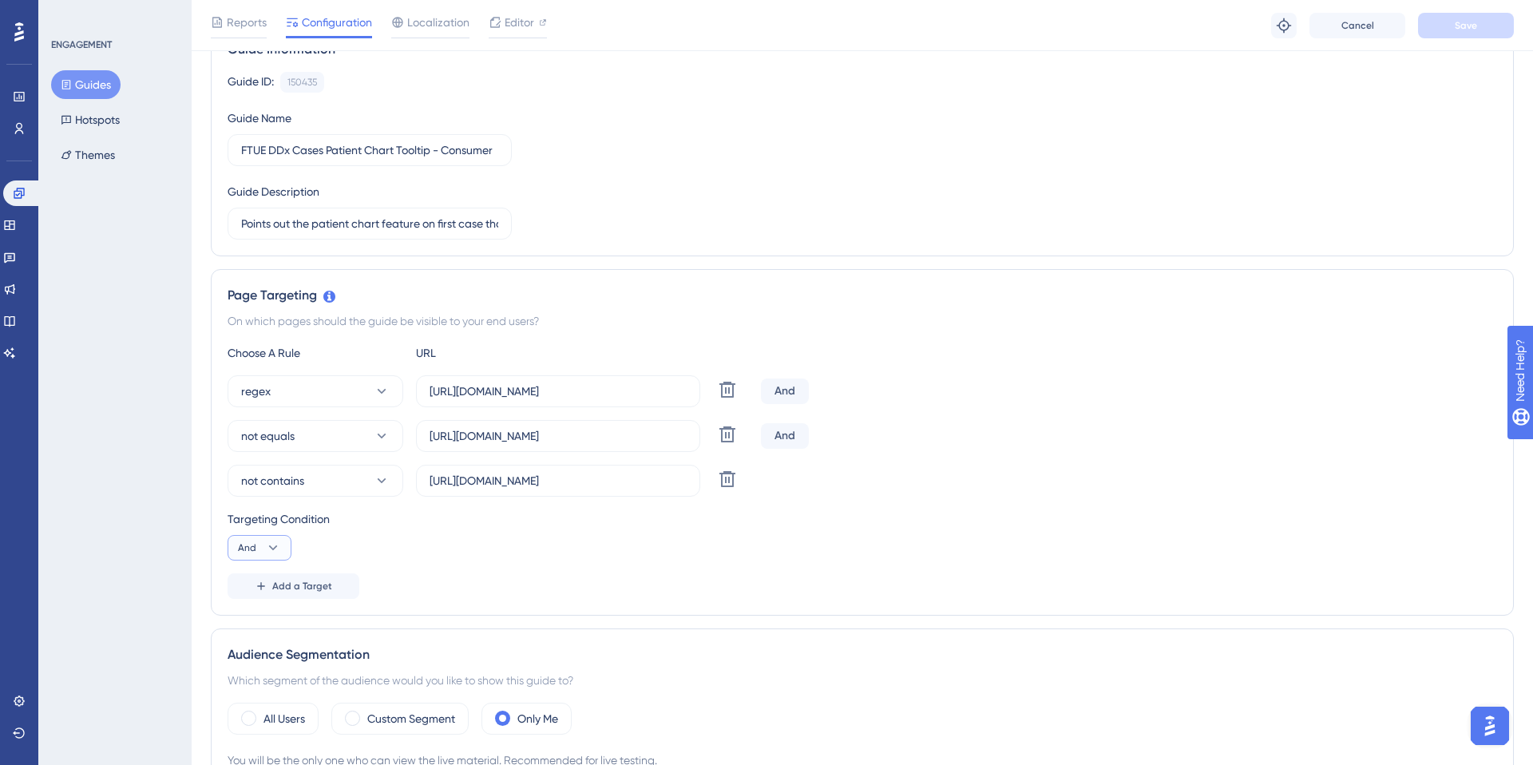
click at [271, 548] on icon at bounding box center [273, 547] width 9 height 5
click at [244, 592] on span "And" at bounding box center [254, 593] width 21 height 19
click at [278, 580] on span "Add a Target" at bounding box center [302, 586] width 60 height 13
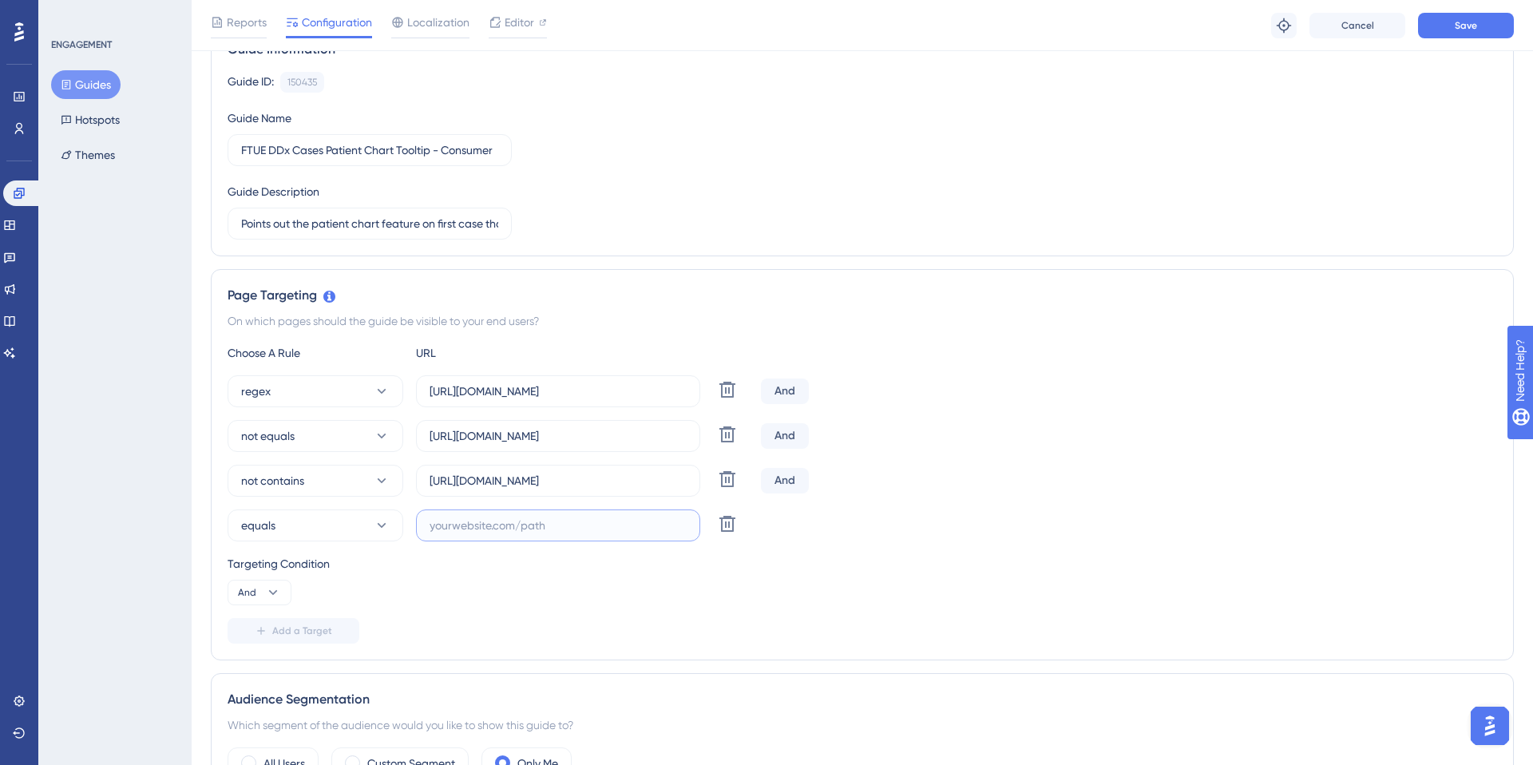
click at [455, 531] on input "text" at bounding box center [558, 526] width 257 height 18
paste input "https://app.sketchy.com/cases/27d17a5d-3bb5-4304-b6a0-a18a2b95adf4"
type input "https://app.sketchy.com/cases/27d17a5d-3bb5-4304-b6a0-a18a2b95adf4"
click at [836, 569] on div "Targeting Condition" at bounding box center [863, 563] width 1270 height 19
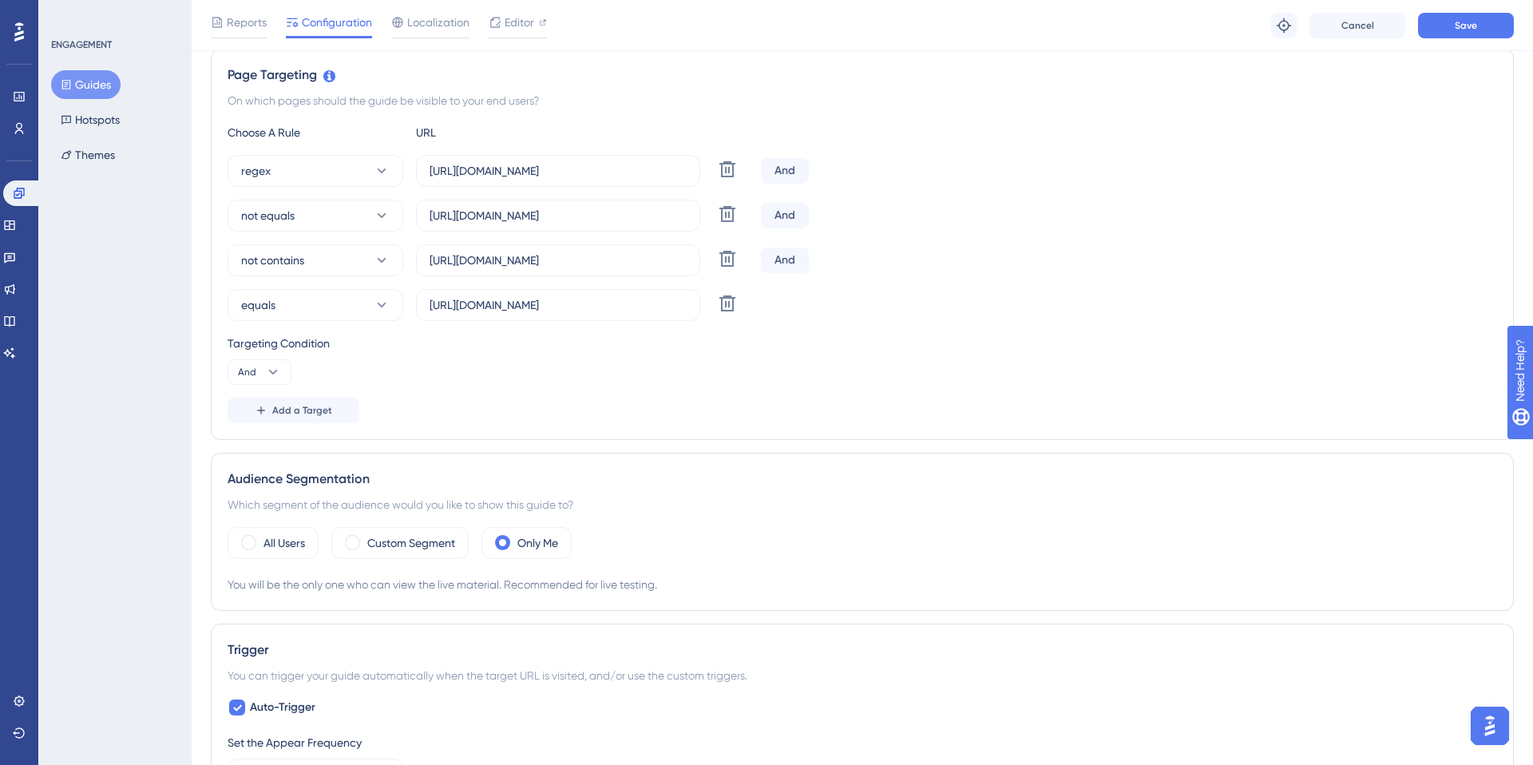
scroll to position [0, 0]
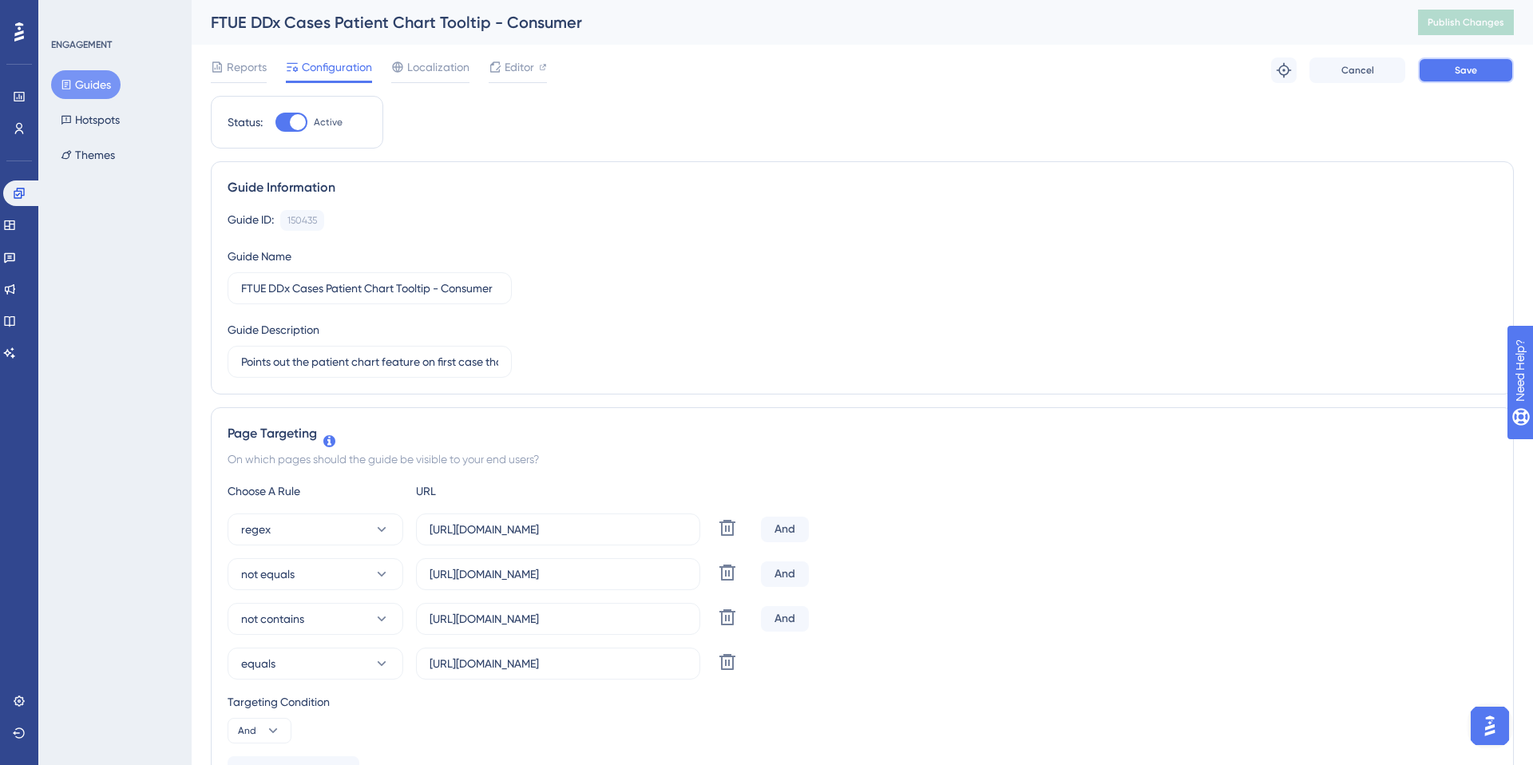
click at [1468, 80] on button "Save" at bounding box center [1466, 70] width 96 height 26
click at [1435, 18] on span "Publish Changes" at bounding box center [1466, 22] width 77 height 13
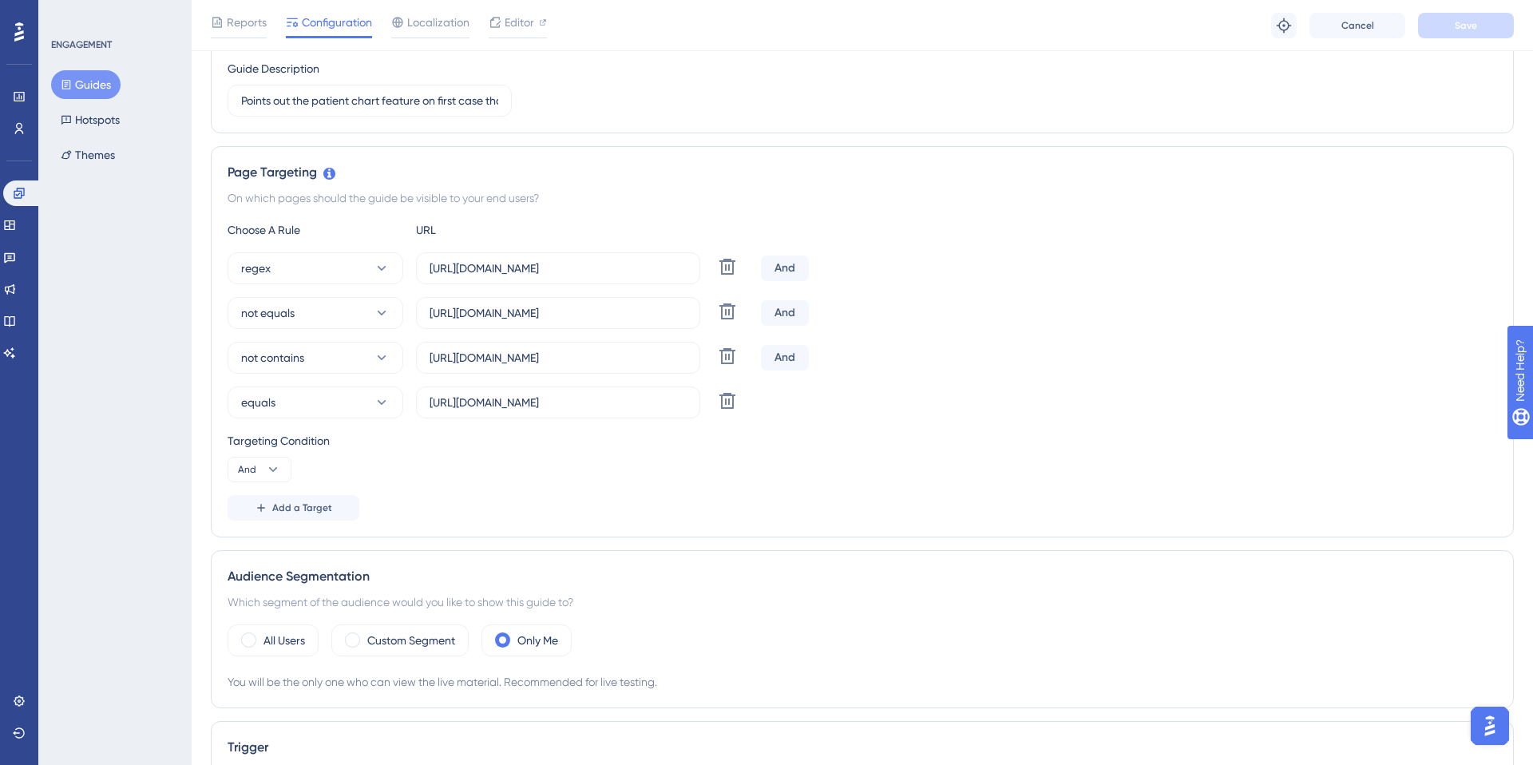
scroll to position [96, 0]
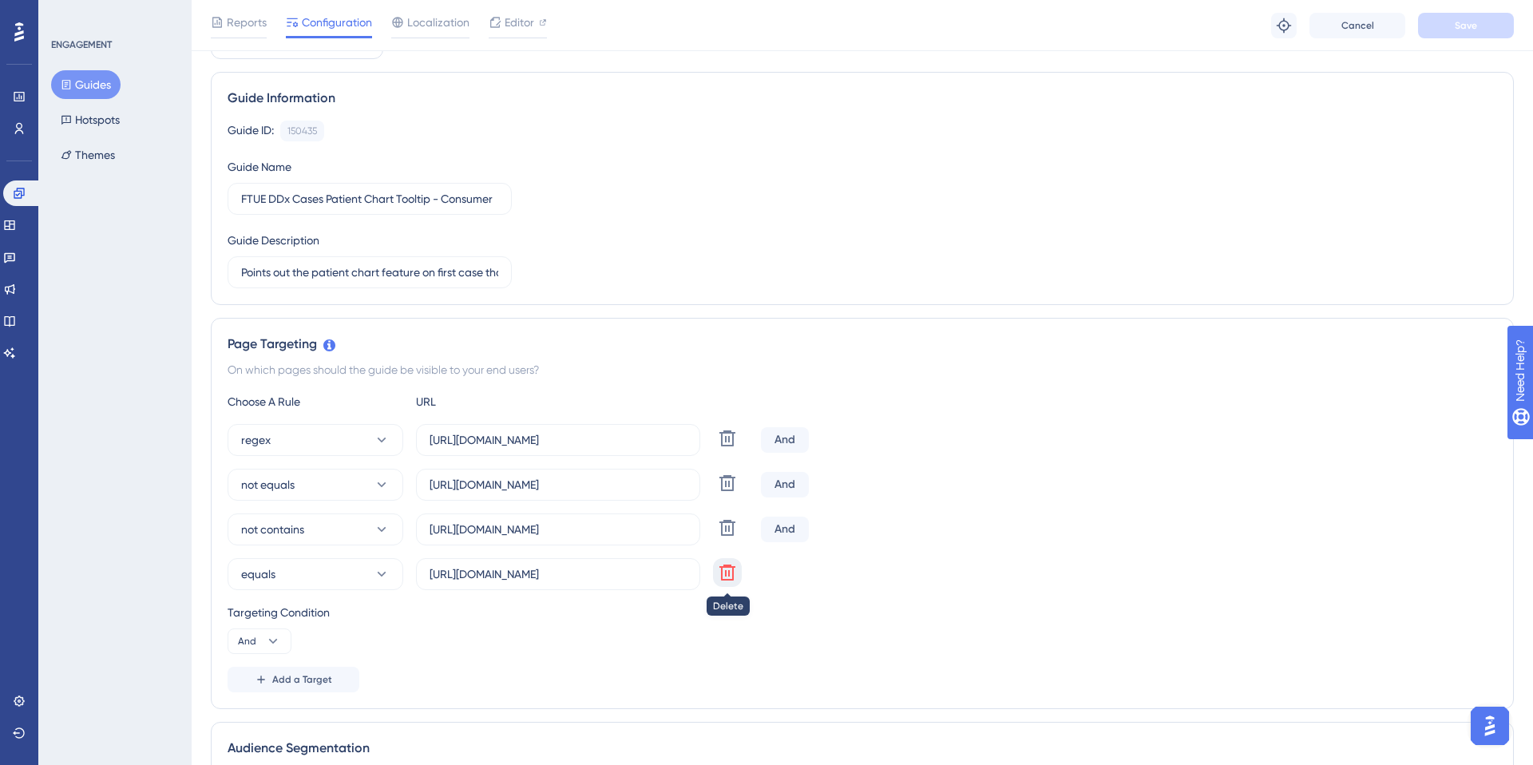
click at [735, 573] on icon at bounding box center [727, 572] width 19 height 19
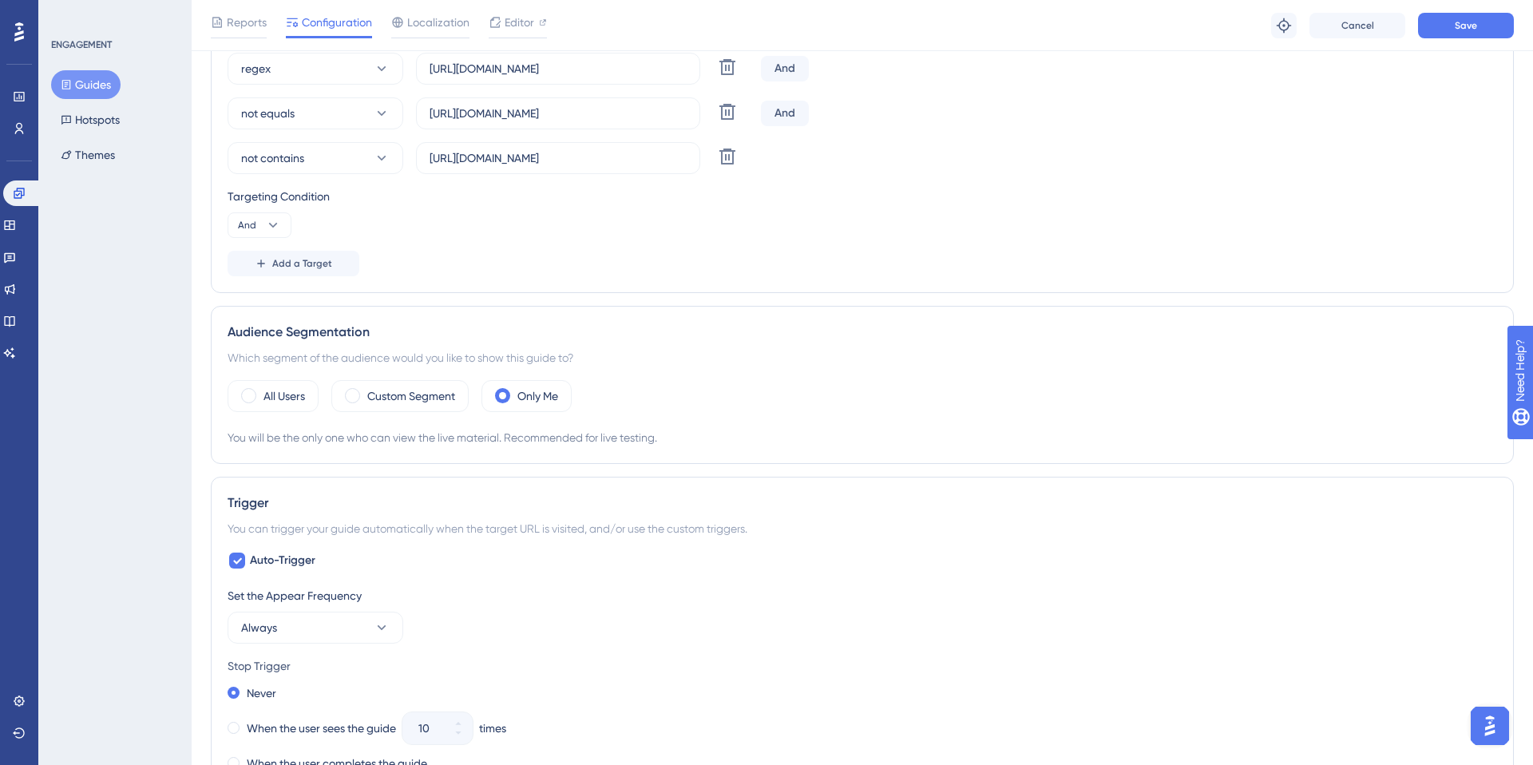
scroll to position [535, 0]
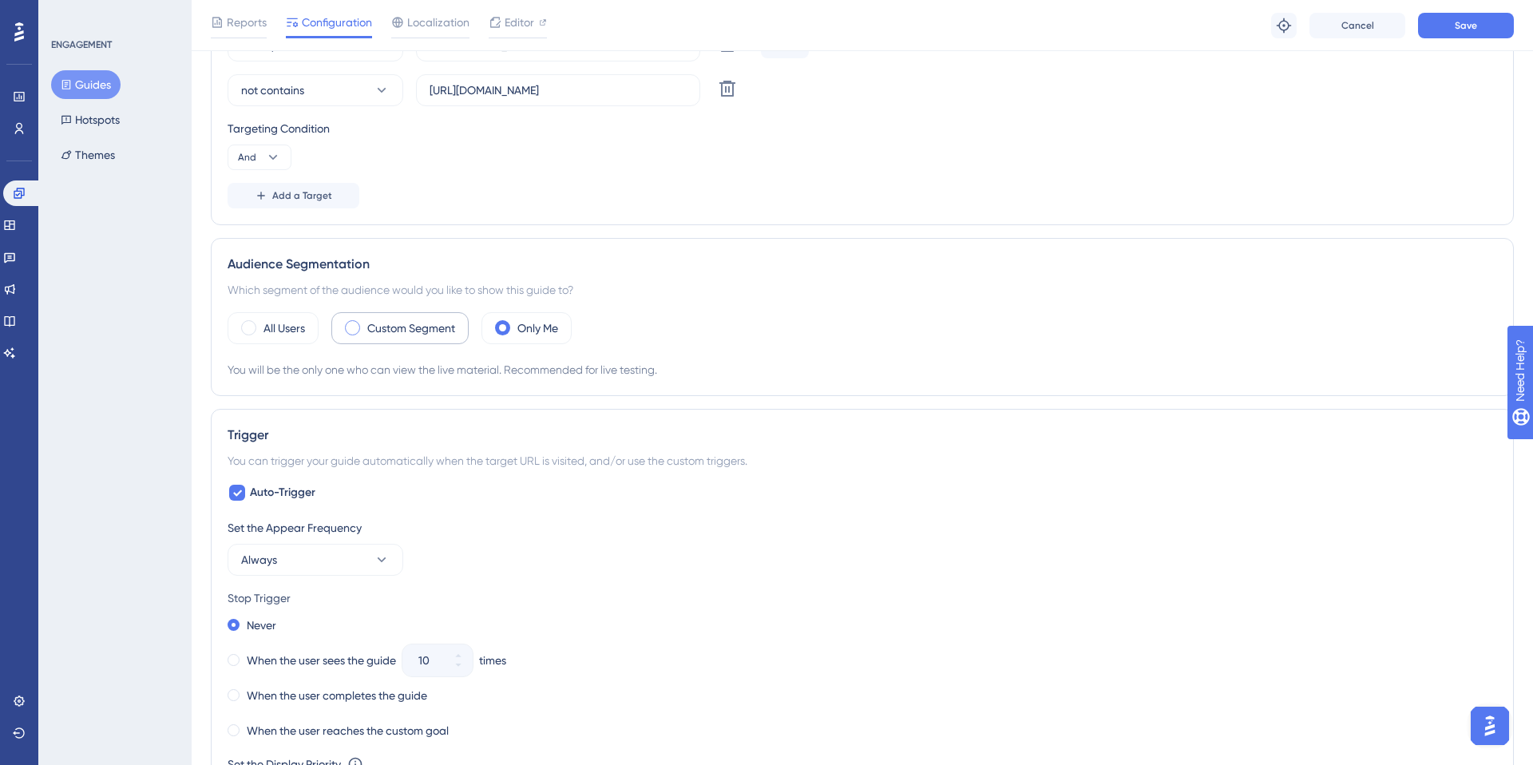
click at [325, 313] on div "All Users Custom Segment Only Me" at bounding box center [863, 328] width 1270 height 32
click at [351, 327] on span at bounding box center [352, 327] width 15 height 15
click at [365, 323] on input "radio" at bounding box center [365, 323] width 0 height 0
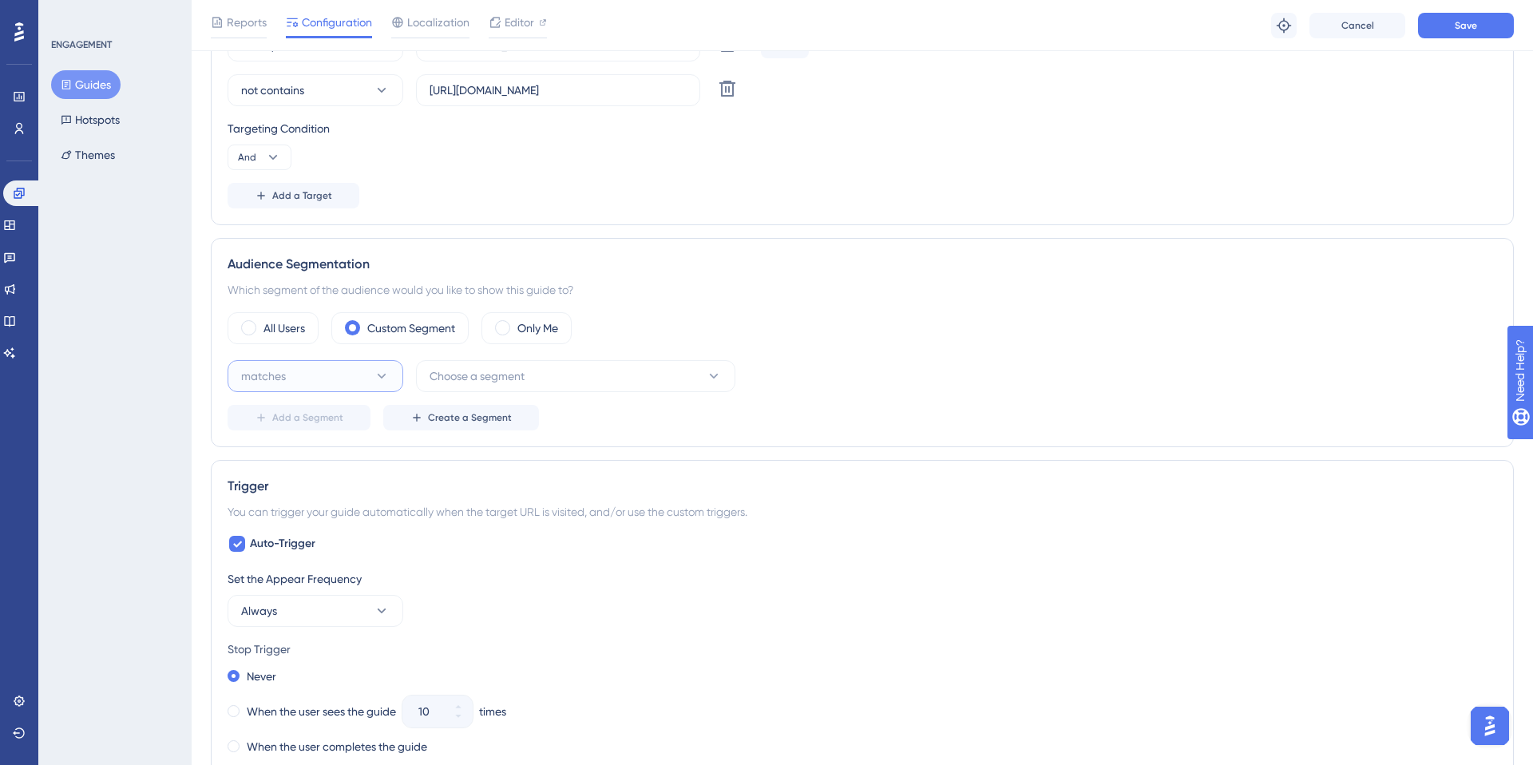
click at [364, 380] on button "matches" at bounding box center [316, 376] width 176 height 32
click at [347, 431] on div "matches matches" at bounding box center [315, 425] width 129 height 32
click at [477, 378] on span "Choose a segment" at bounding box center [477, 376] width 95 height 19
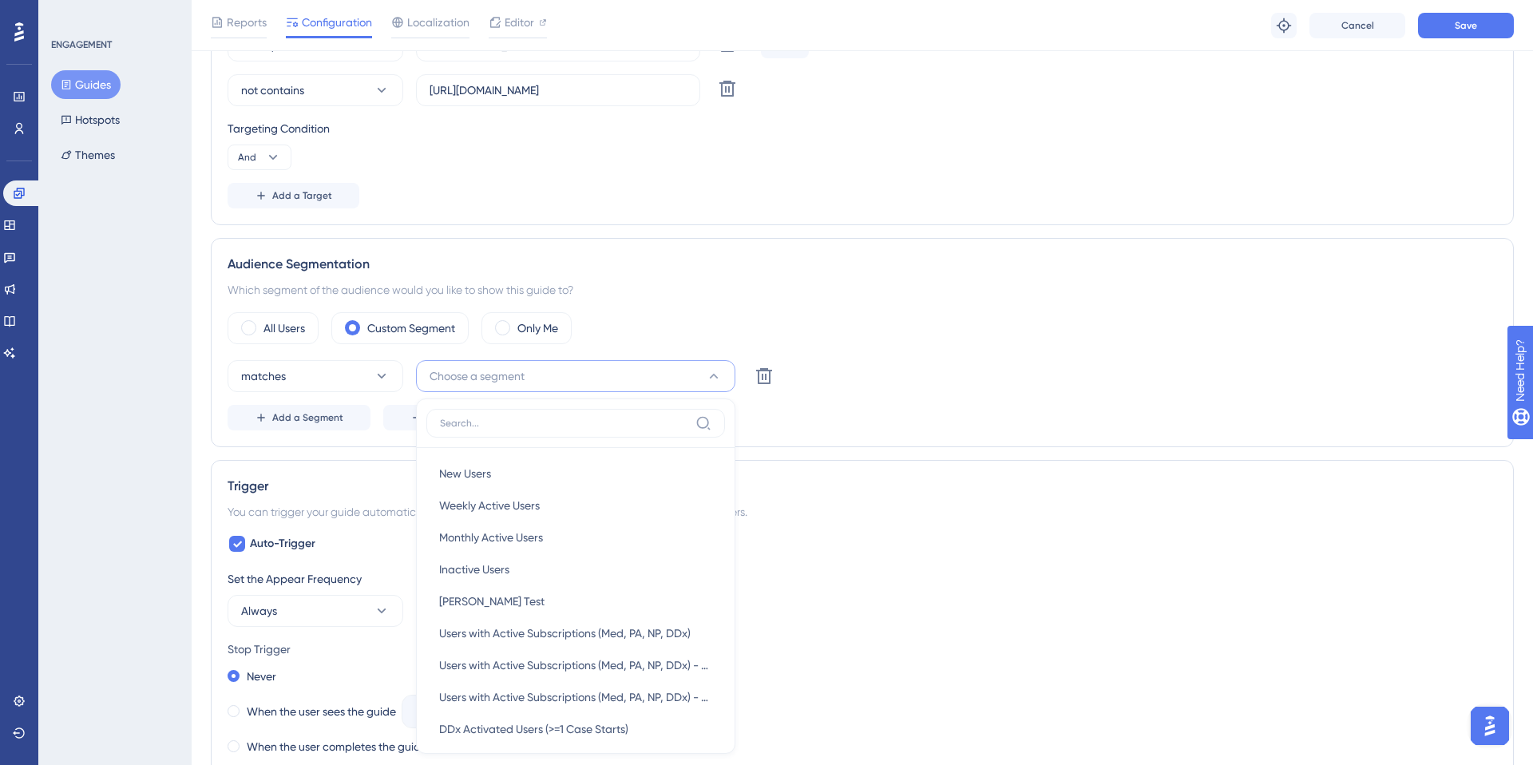
scroll to position [729, 0]
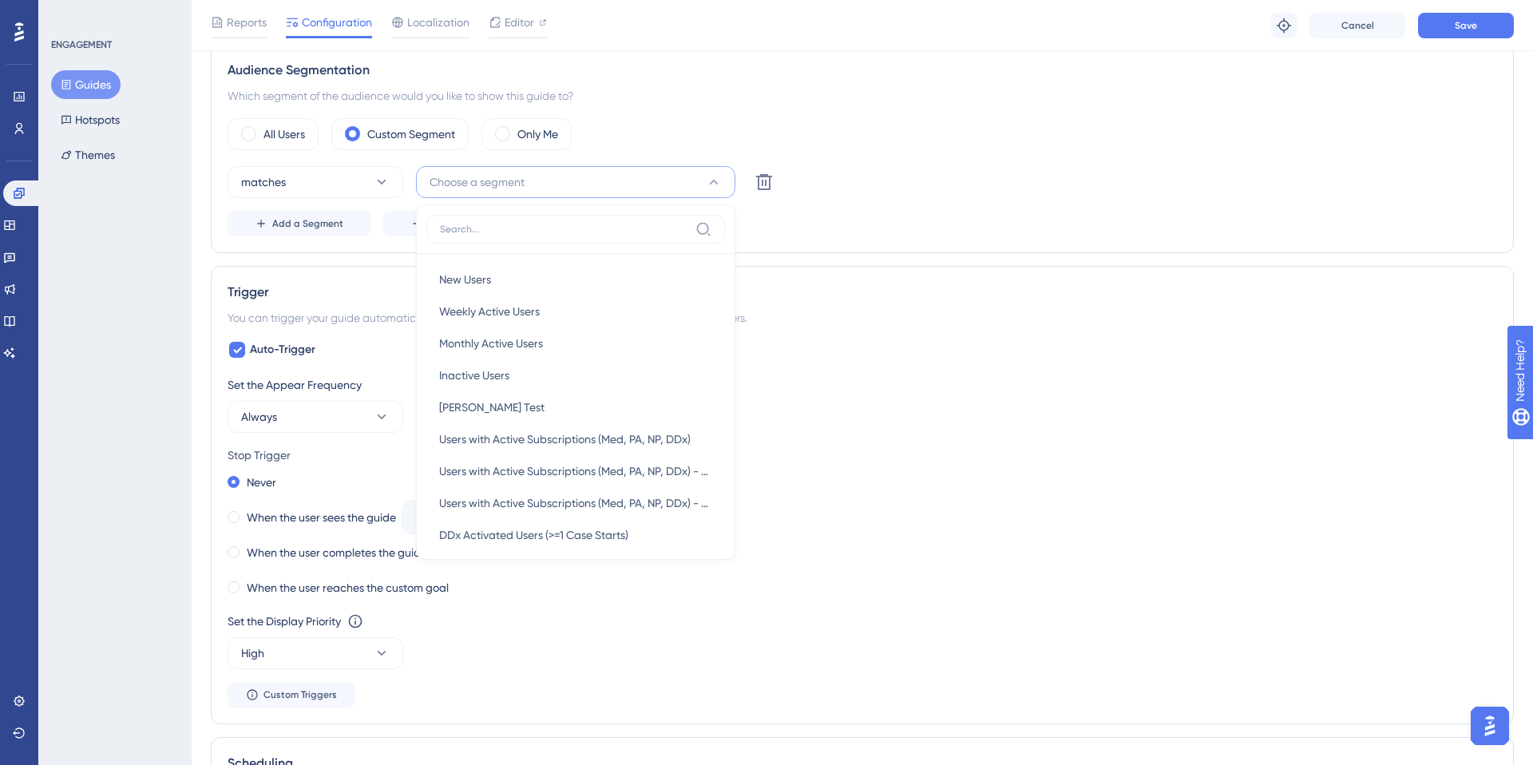
click at [470, 181] on span "Choose a segment" at bounding box center [477, 181] width 95 height 19
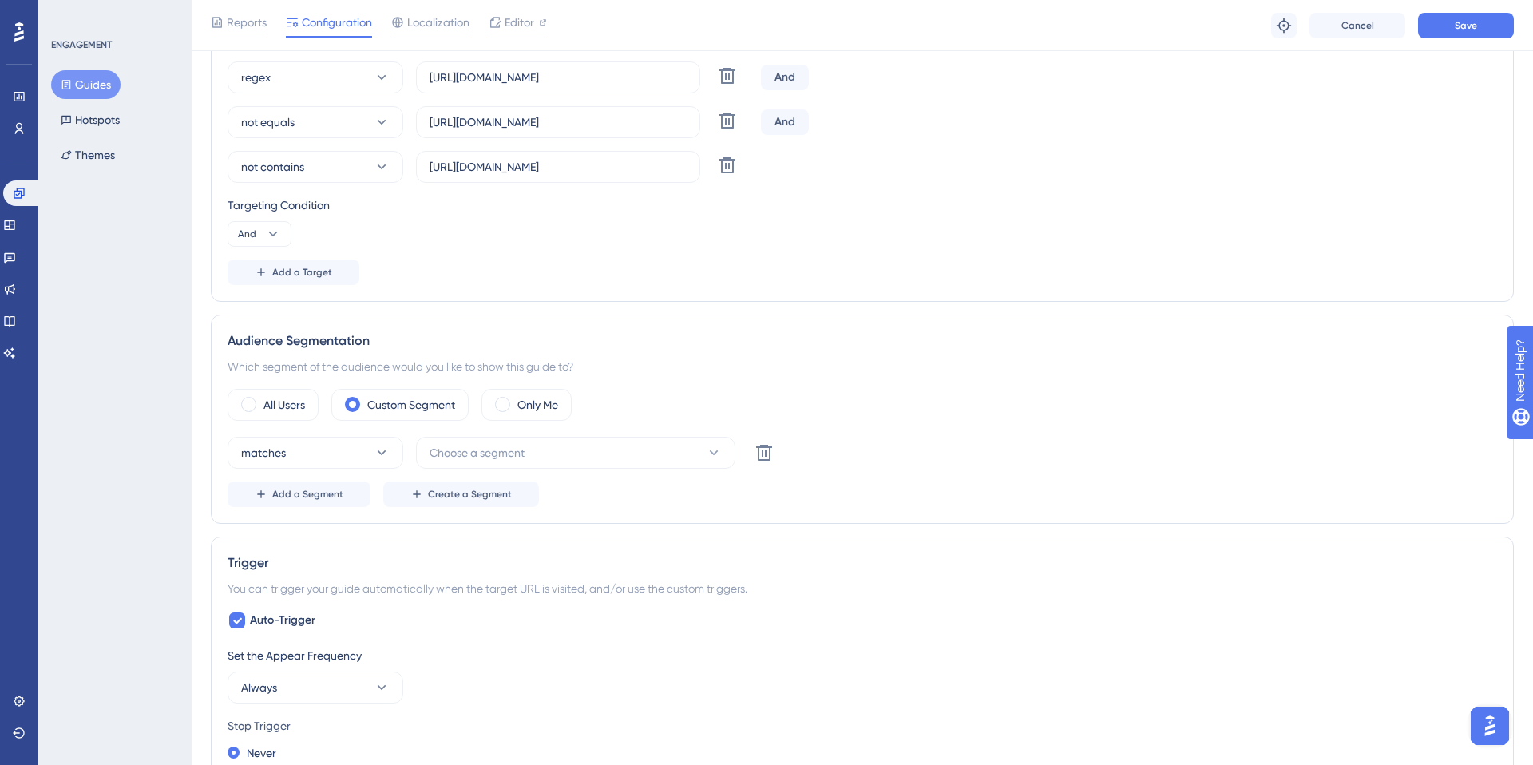
scroll to position [660, 0]
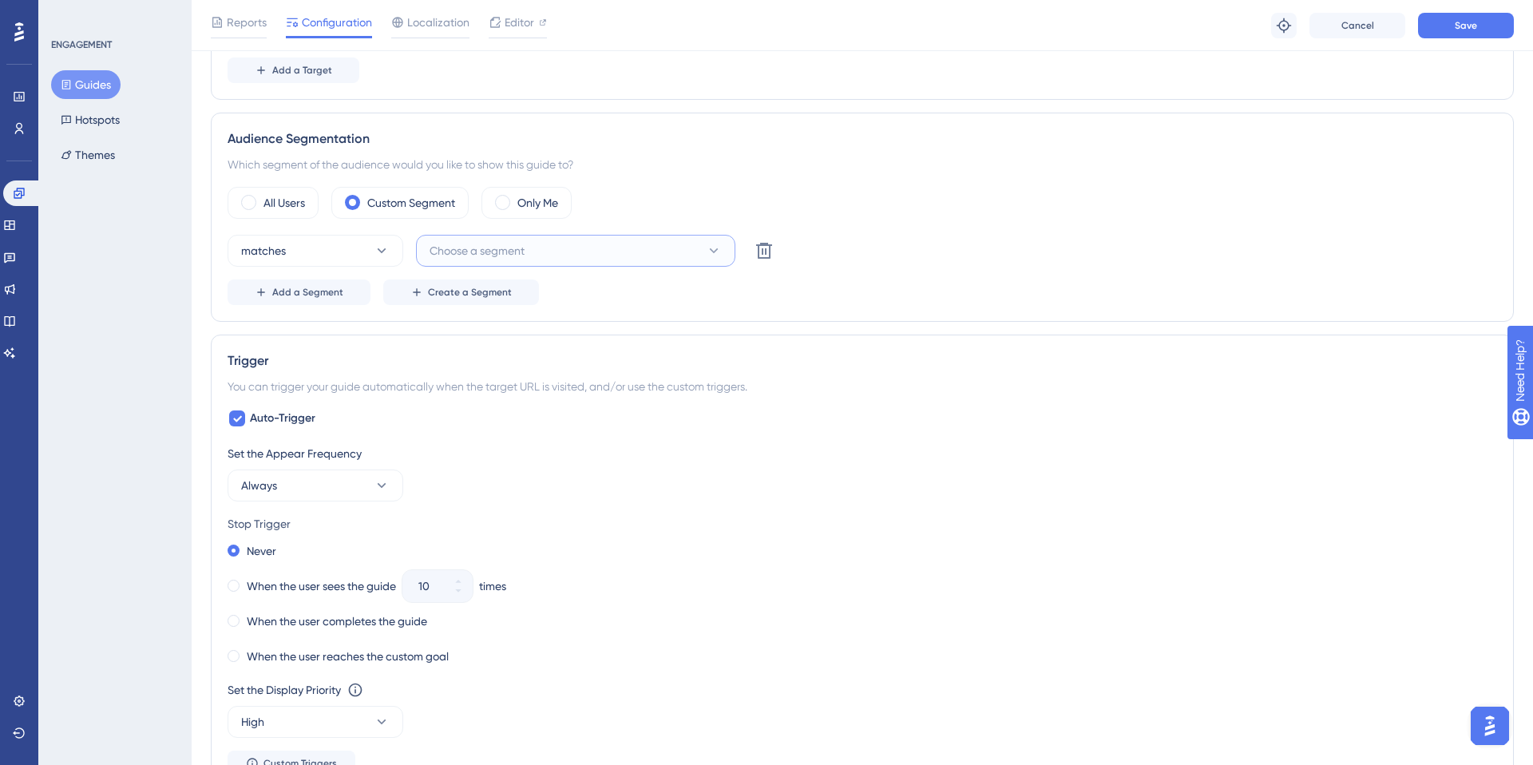
click at [468, 252] on span "Choose a segment" at bounding box center [477, 250] width 95 height 19
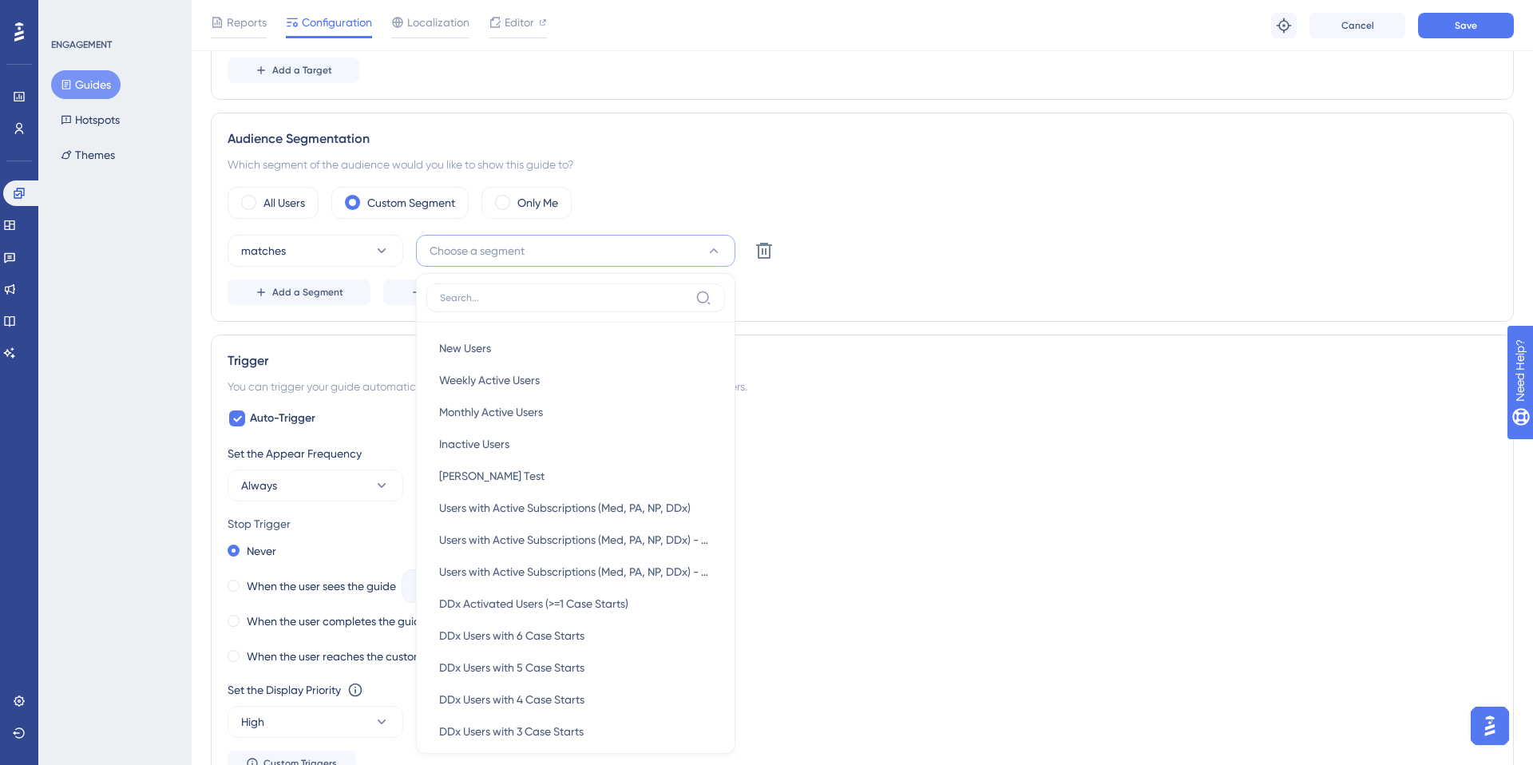
scroll to position [787, 0]
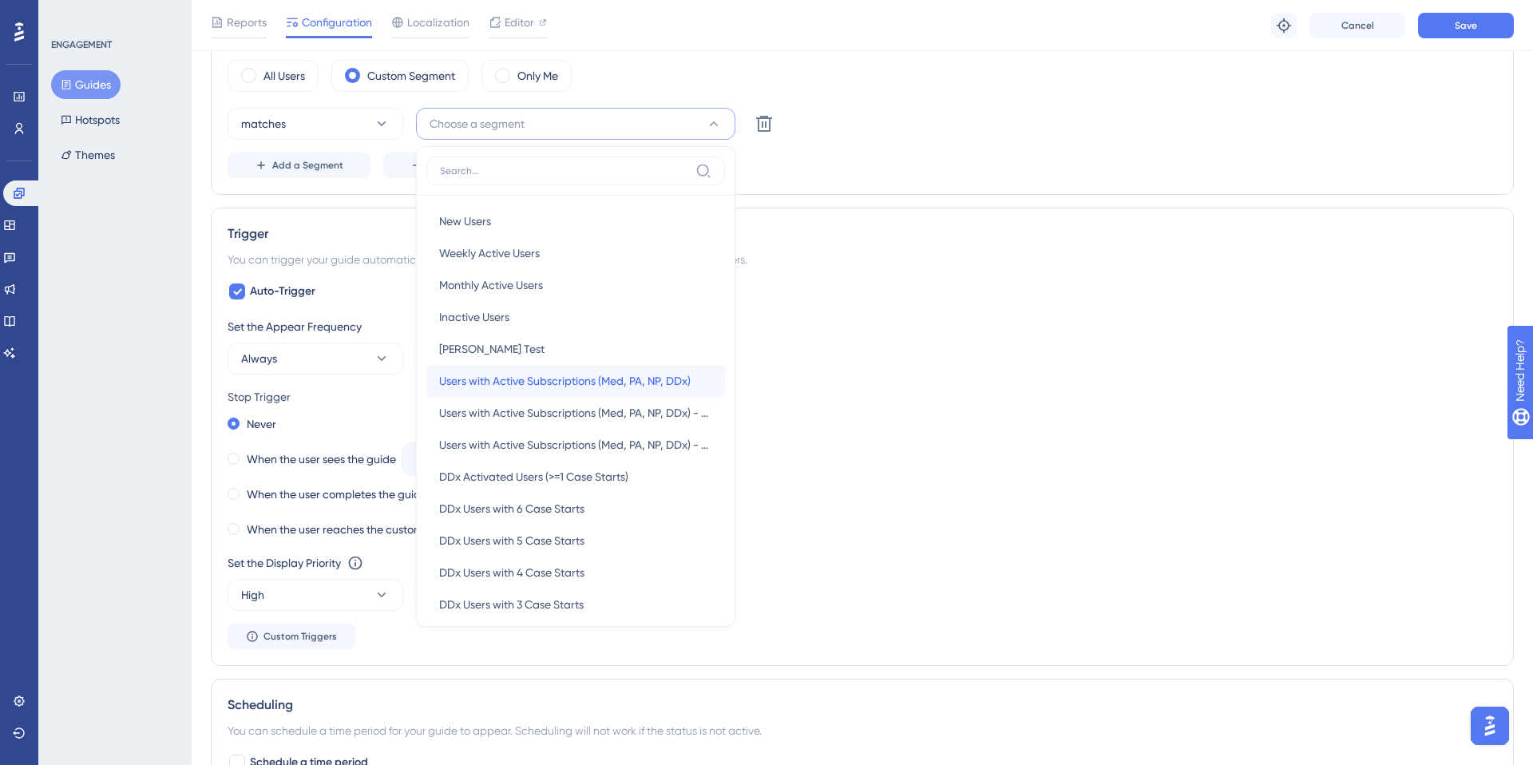
click at [491, 386] on span "Users with Active Subscriptions (Med, PA, NP, DDx)" at bounding box center [565, 380] width 252 height 19
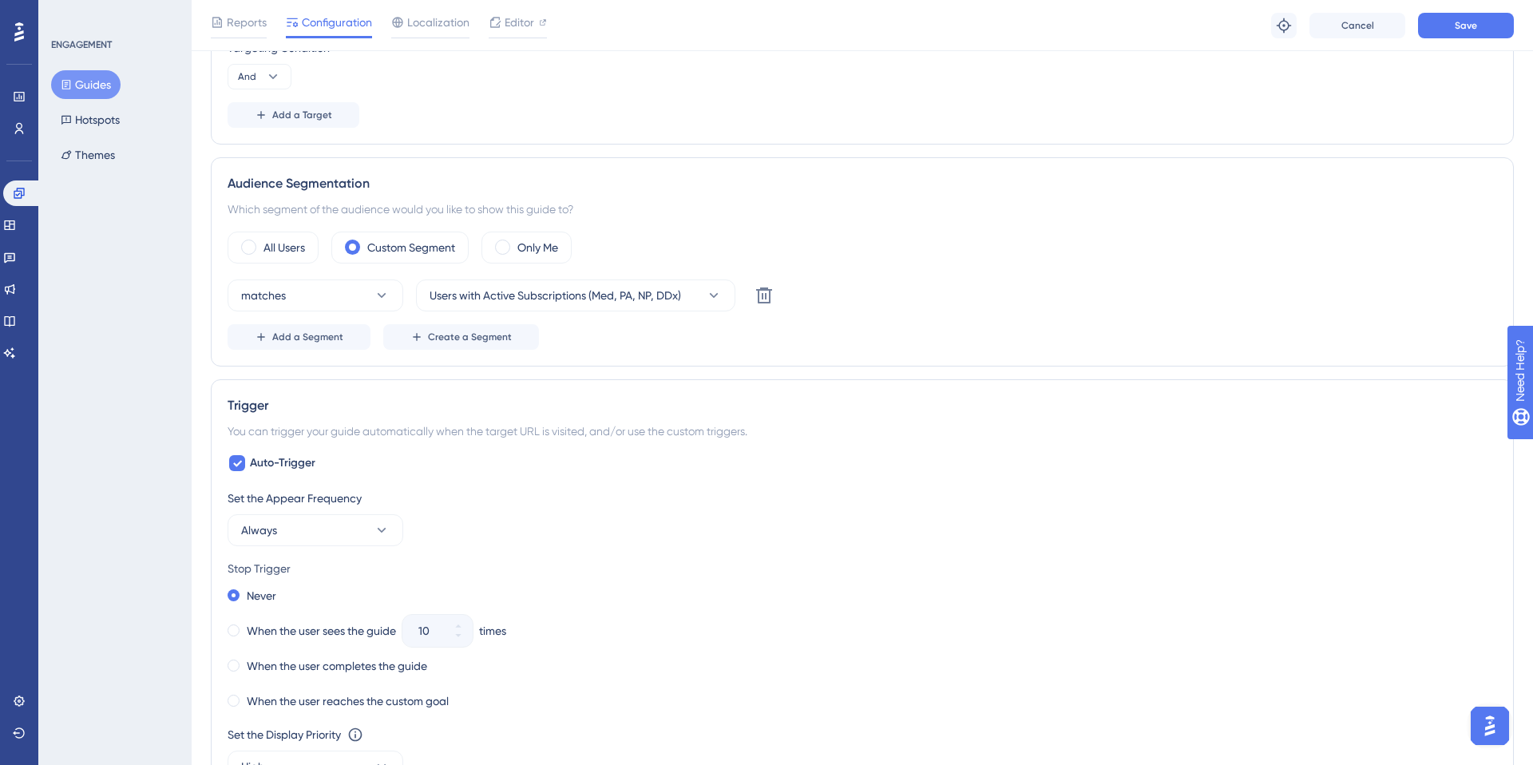
scroll to position [583, 0]
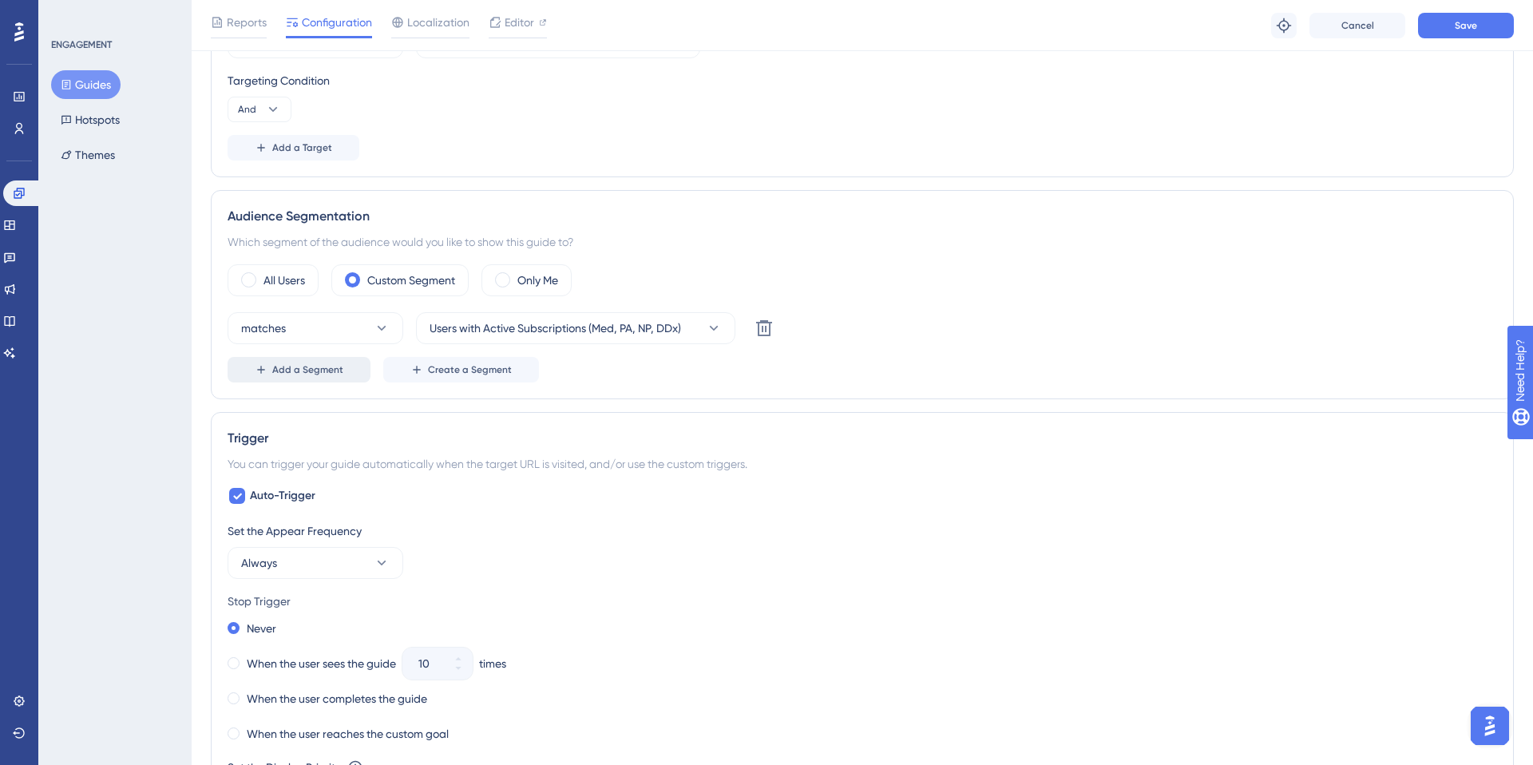
click at [312, 373] on span "Add a Segment" at bounding box center [307, 369] width 71 height 13
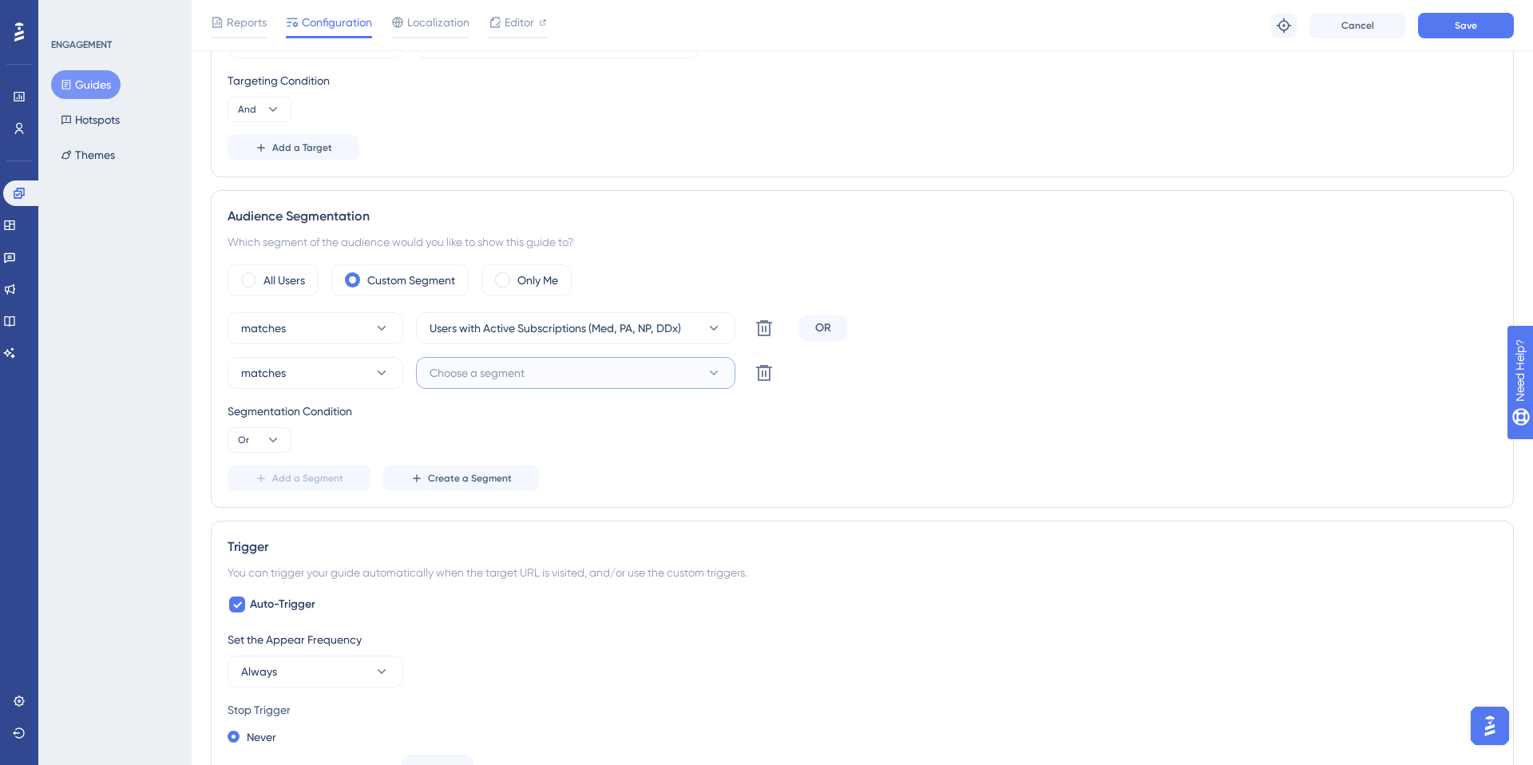
click at [460, 371] on span "Choose a segment" at bounding box center [477, 372] width 95 height 19
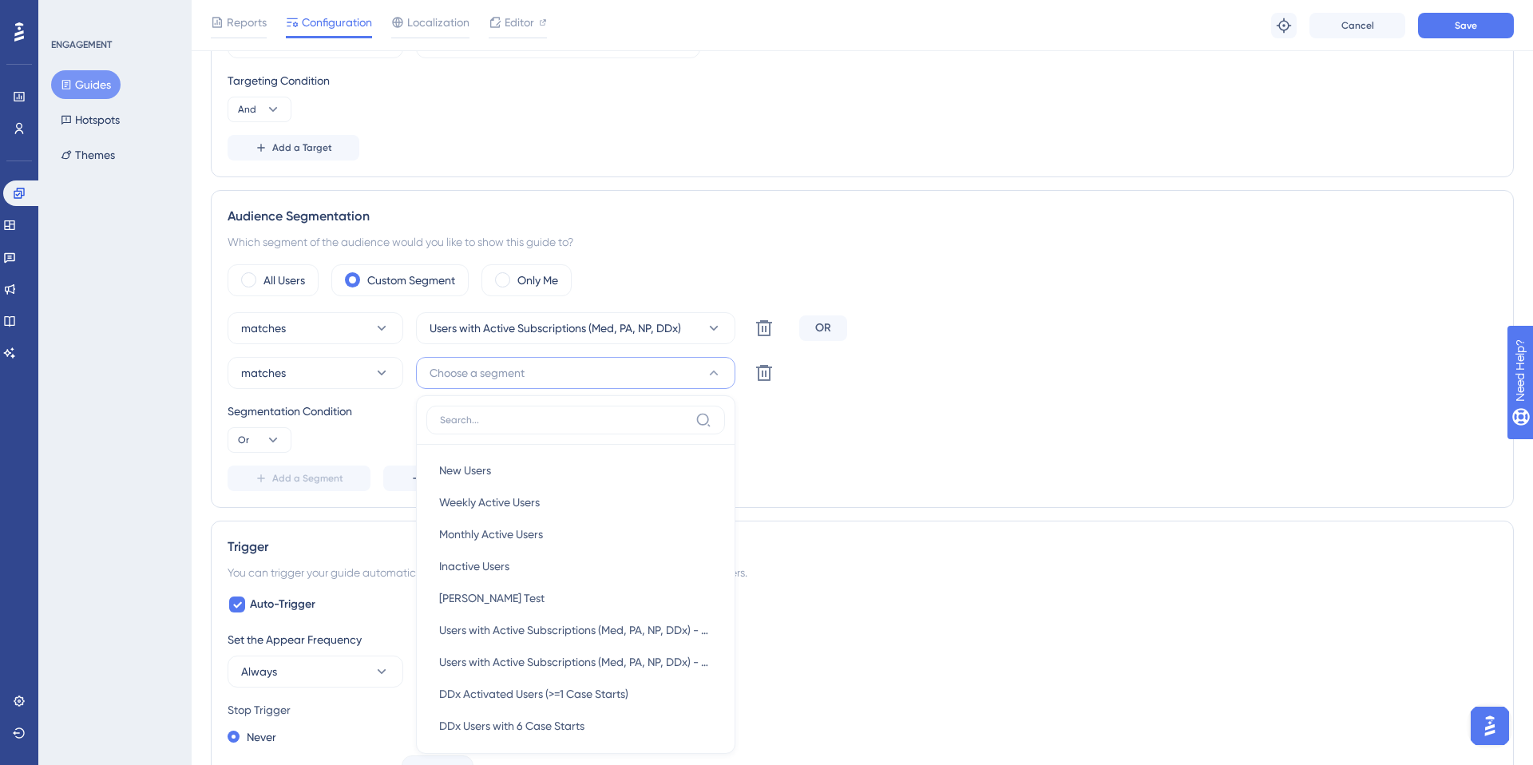
scroll to position [772, 0]
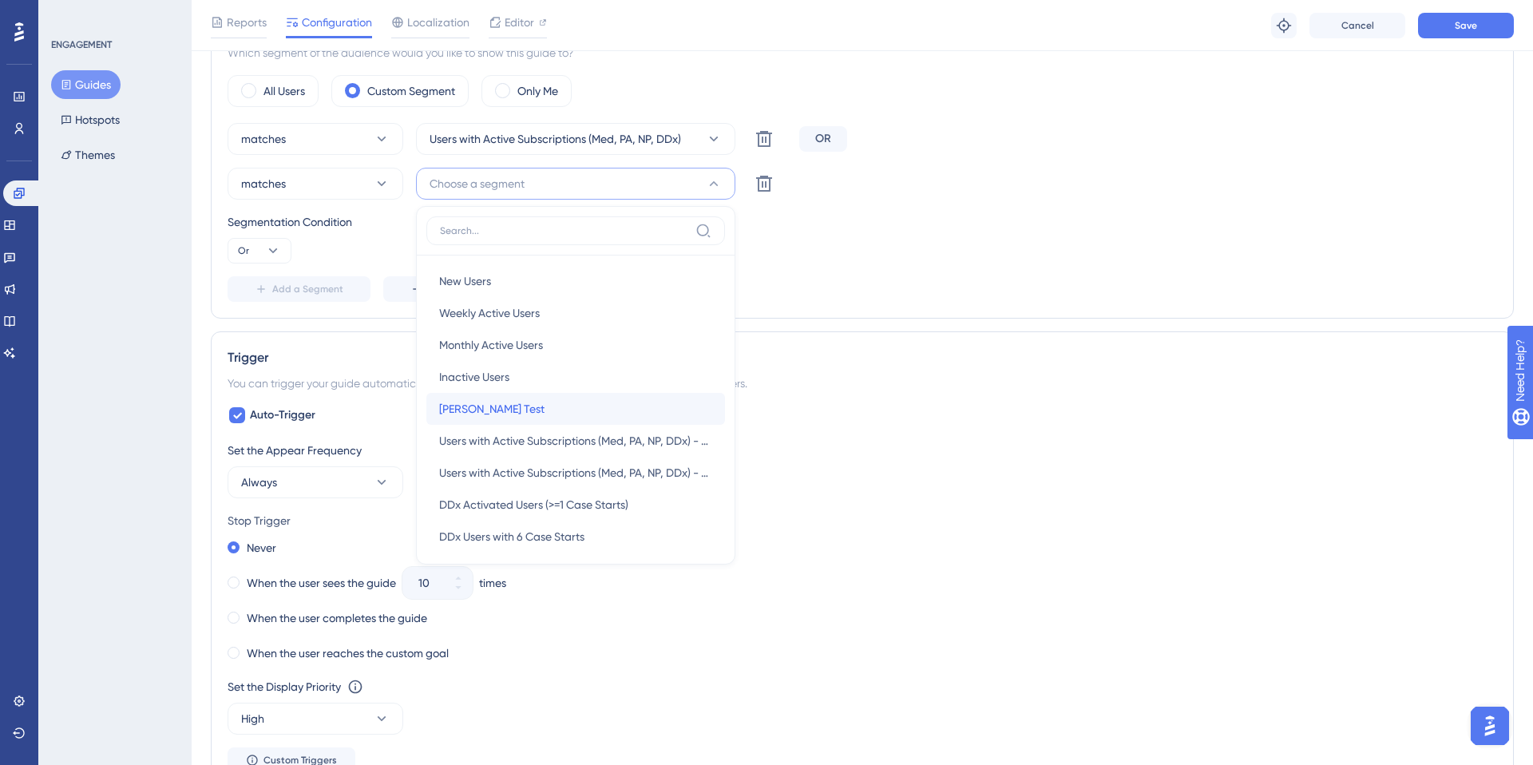
click at [463, 403] on span "Kelly Test" at bounding box center [491, 408] width 105 height 19
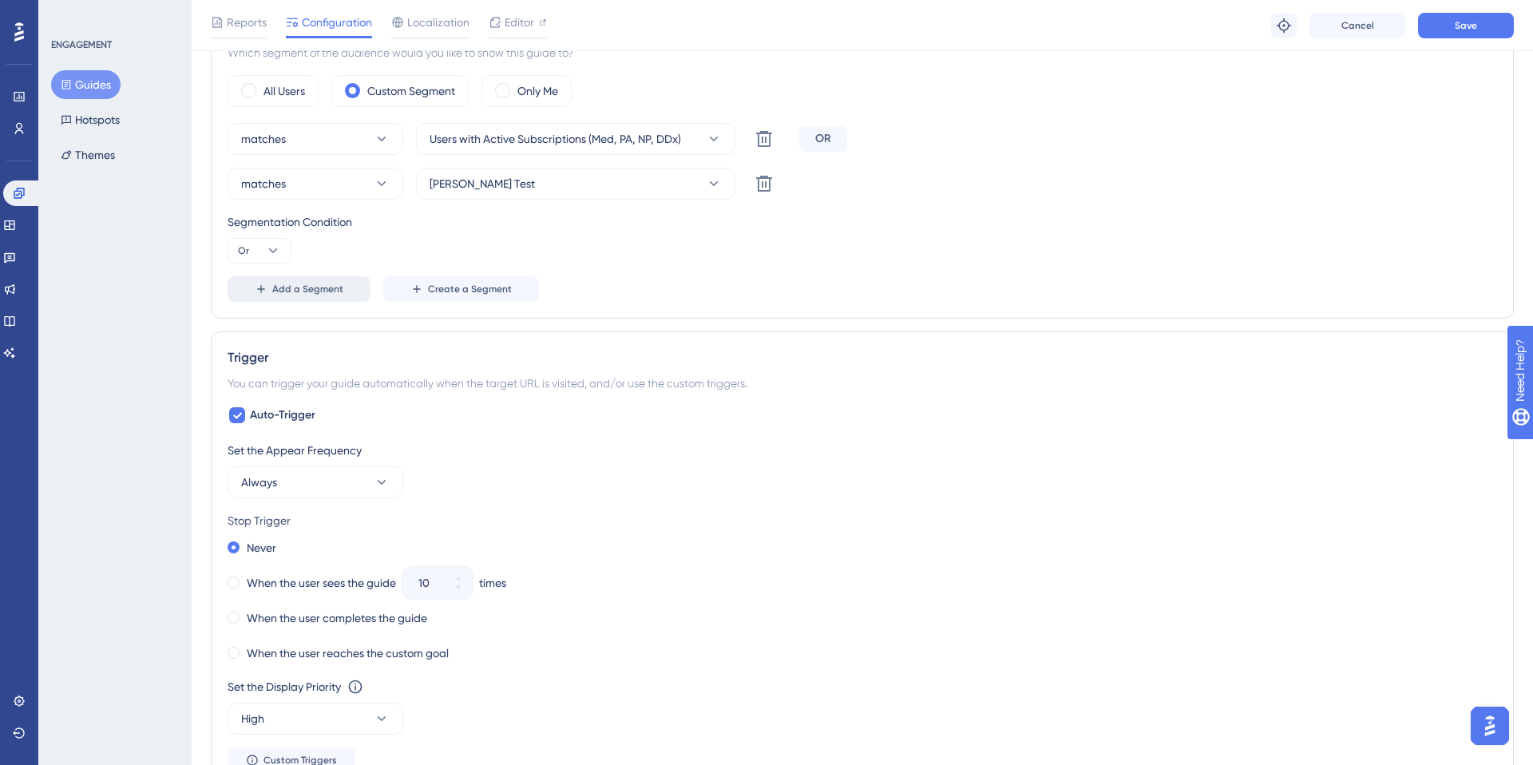
click at [298, 291] on span "Add a Segment" at bounding box center [307, 289] width 71 height 13
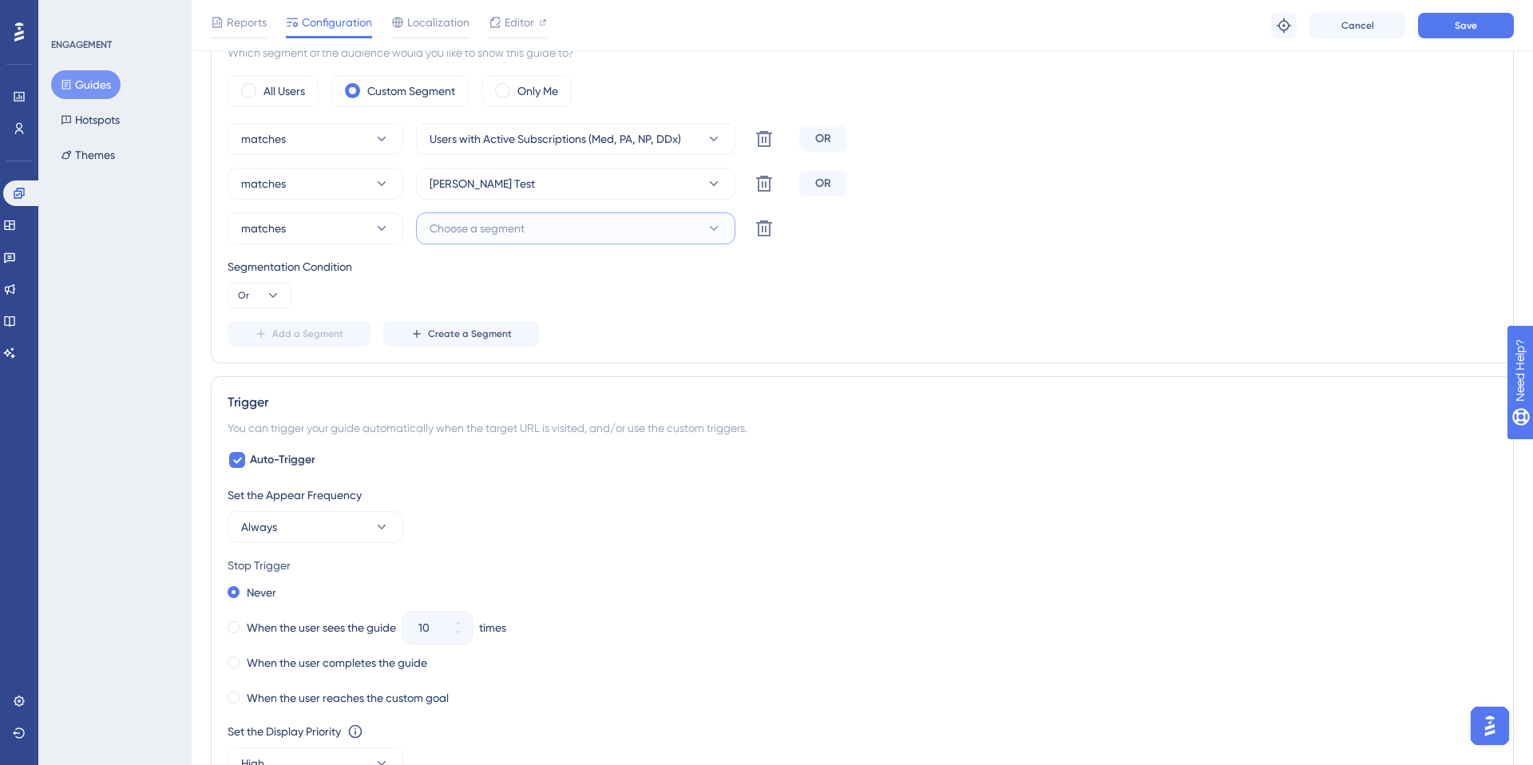
click at [507, 232] on span "Choose a segment" at bounding box center [477, 228] width 95 height 19
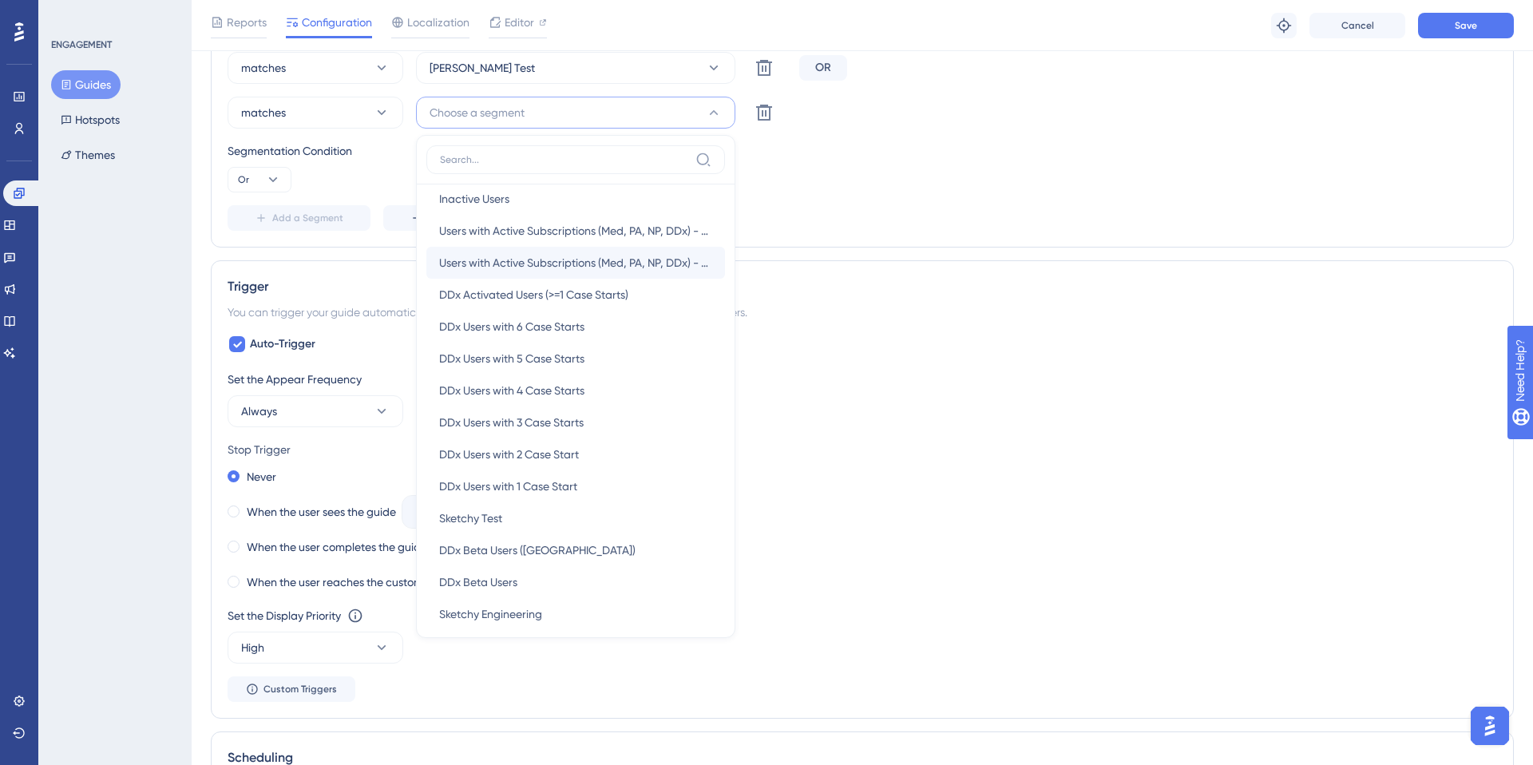
scroll to position [129, 0]
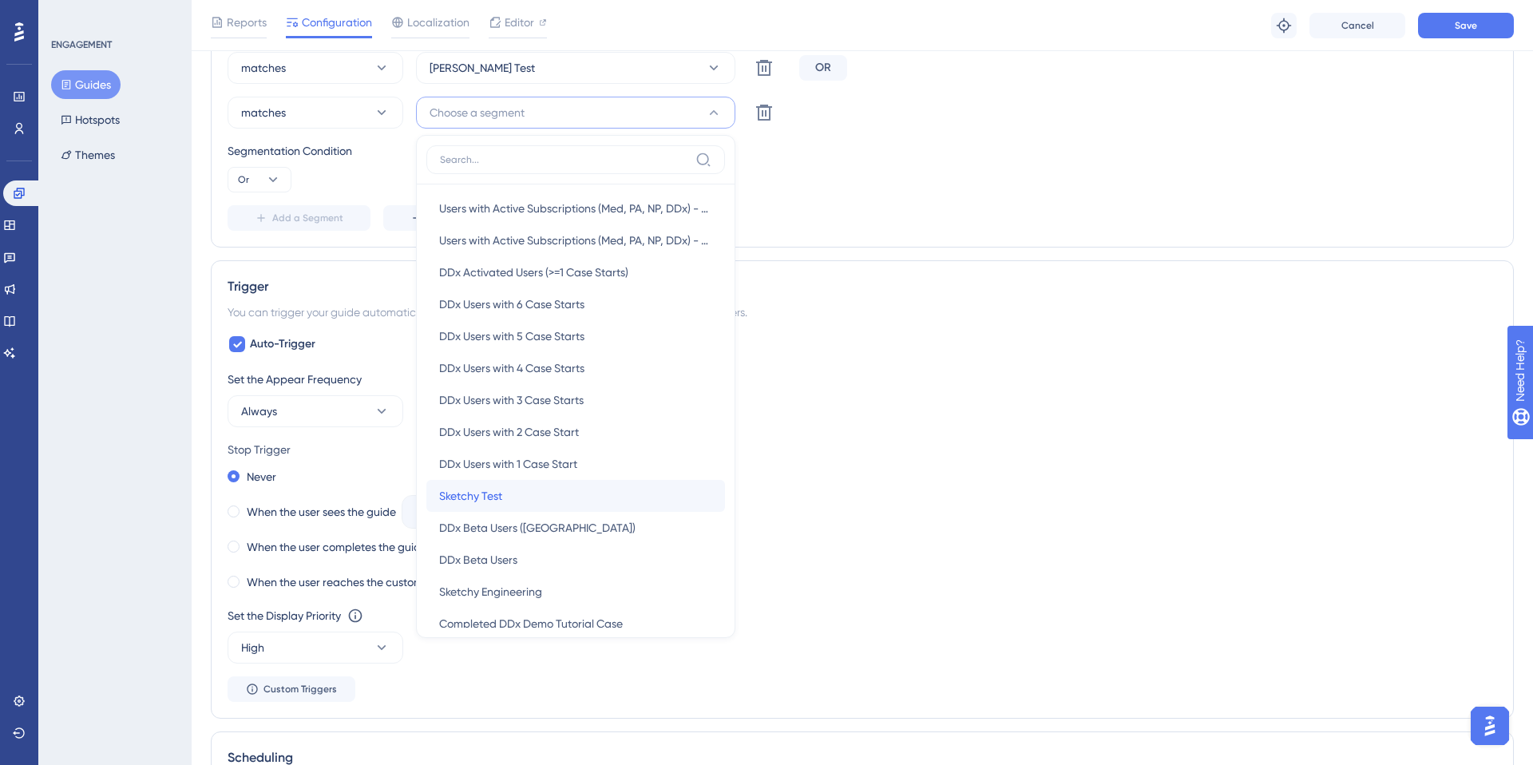
click at [466, 505] on div "Sketchy Test Sketchy Test" at bounding box center [575, 496] width 273 height 32
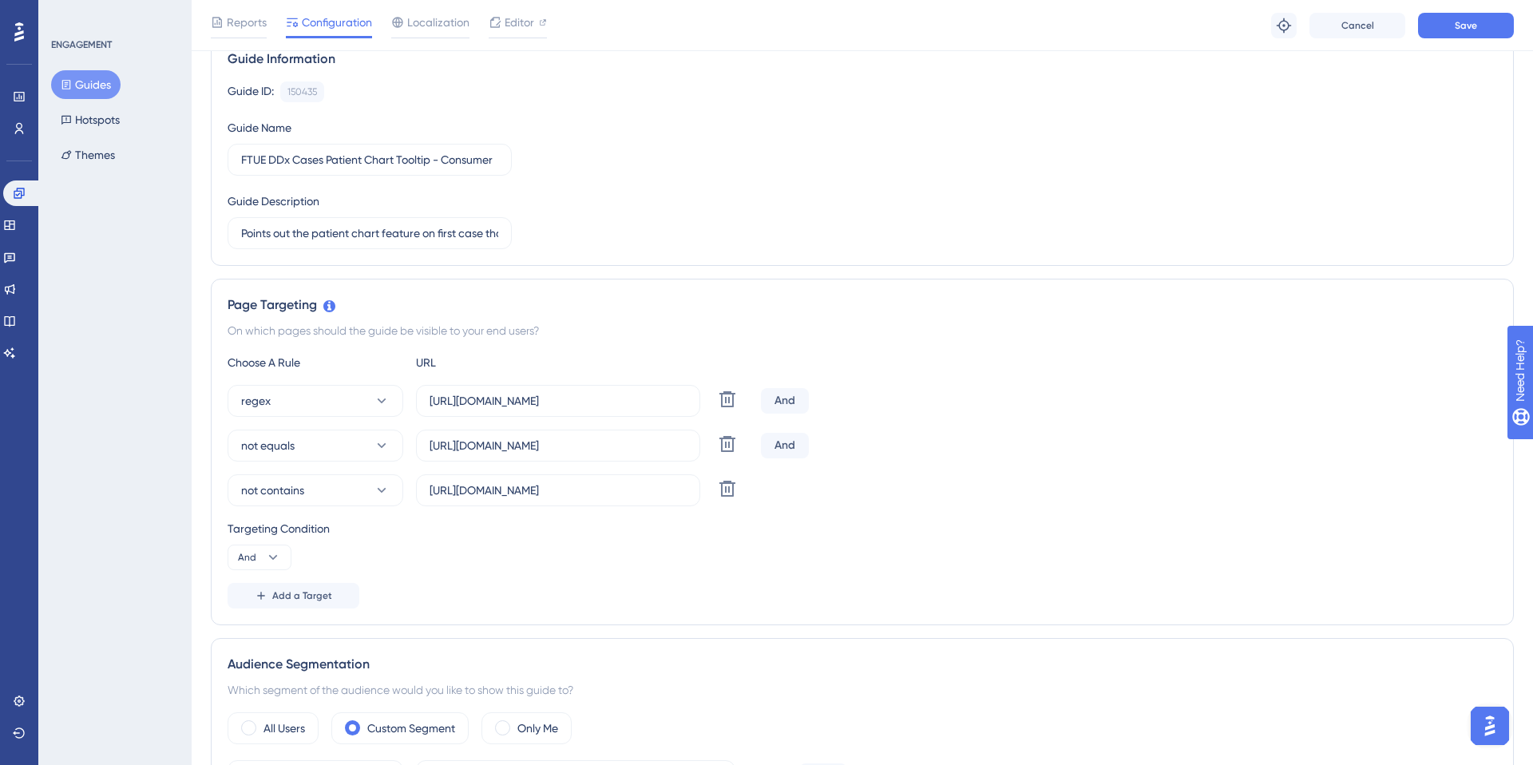
scroll to position [0, 0]
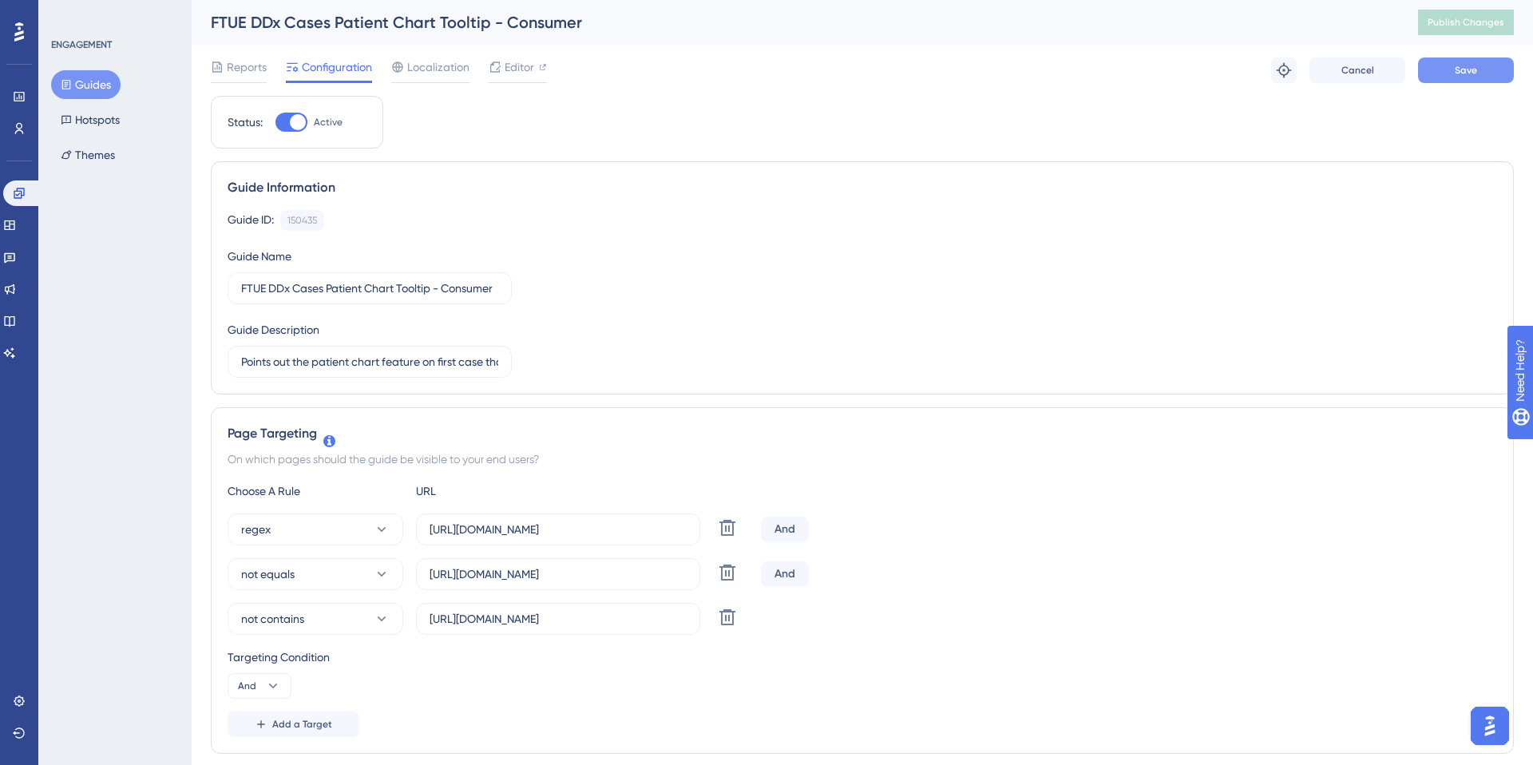
click at [1442, 77] on button "Save" at bounding box center [1466, 70] width 96 height 26
click at [732, 185] on div "Guide Information" at bounding box center [863, 187] width 1270 height 19
click at [1449, 38] on div "FTUE DDx Cases Patient Chart Tooltip - Consumer Publish Changes" at bounding box center [862, 22] width 1341 height 45
click at [1448, 27] on span "Publish Changes" at bounding box center [1466, 22] width 77 height 13
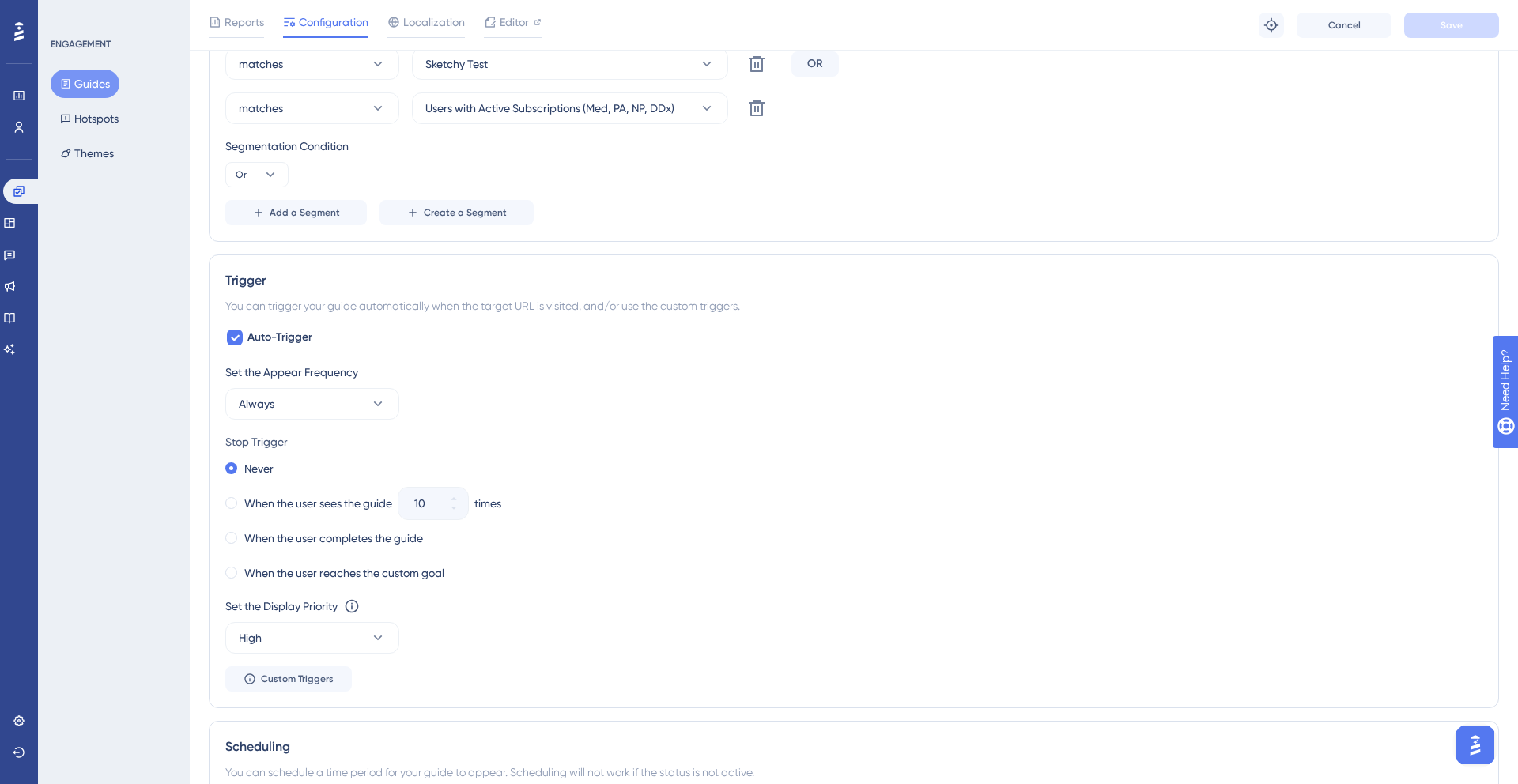
scroll to position [1009, 0]
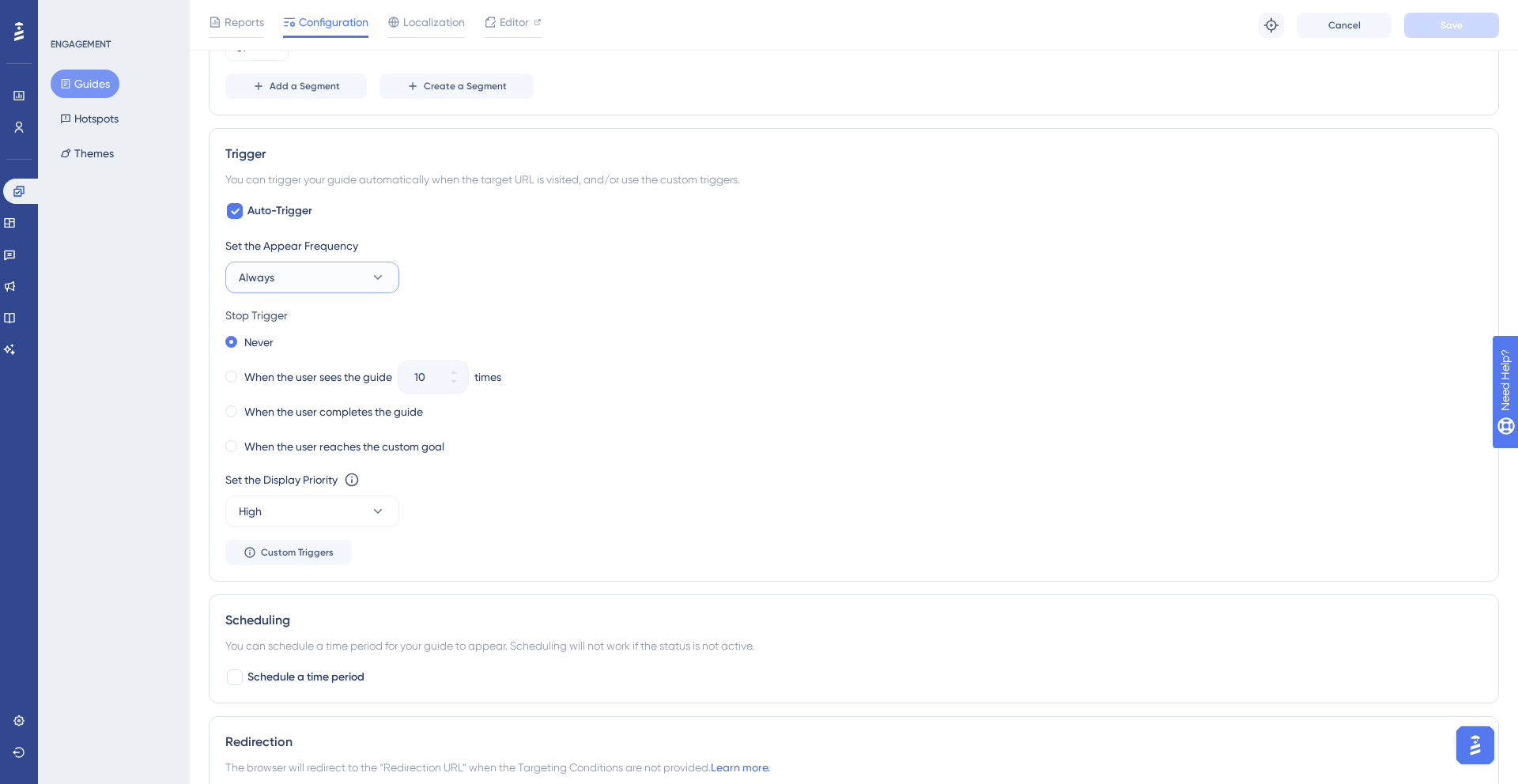
click at [257, 277] on span "Always" at bounding box center [256, 277] width 36 height 19
click at [263, 320] on span "Only Once" at bounding box center [274, 325] width 52 height 19
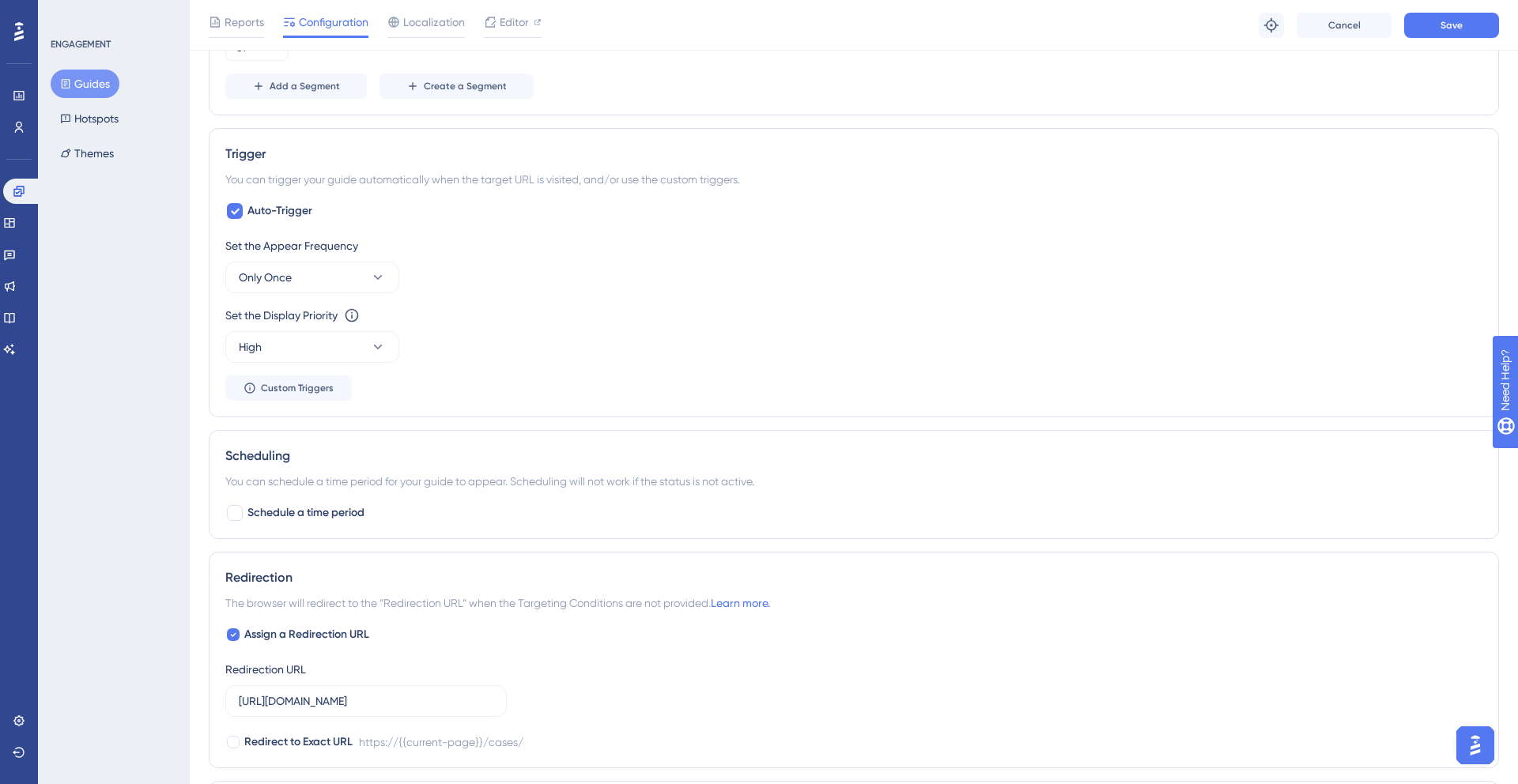
click at [497, 286] on div "Set the Appear Frequency Only Once" at bounding box center [855, 264] width 1258 height 56
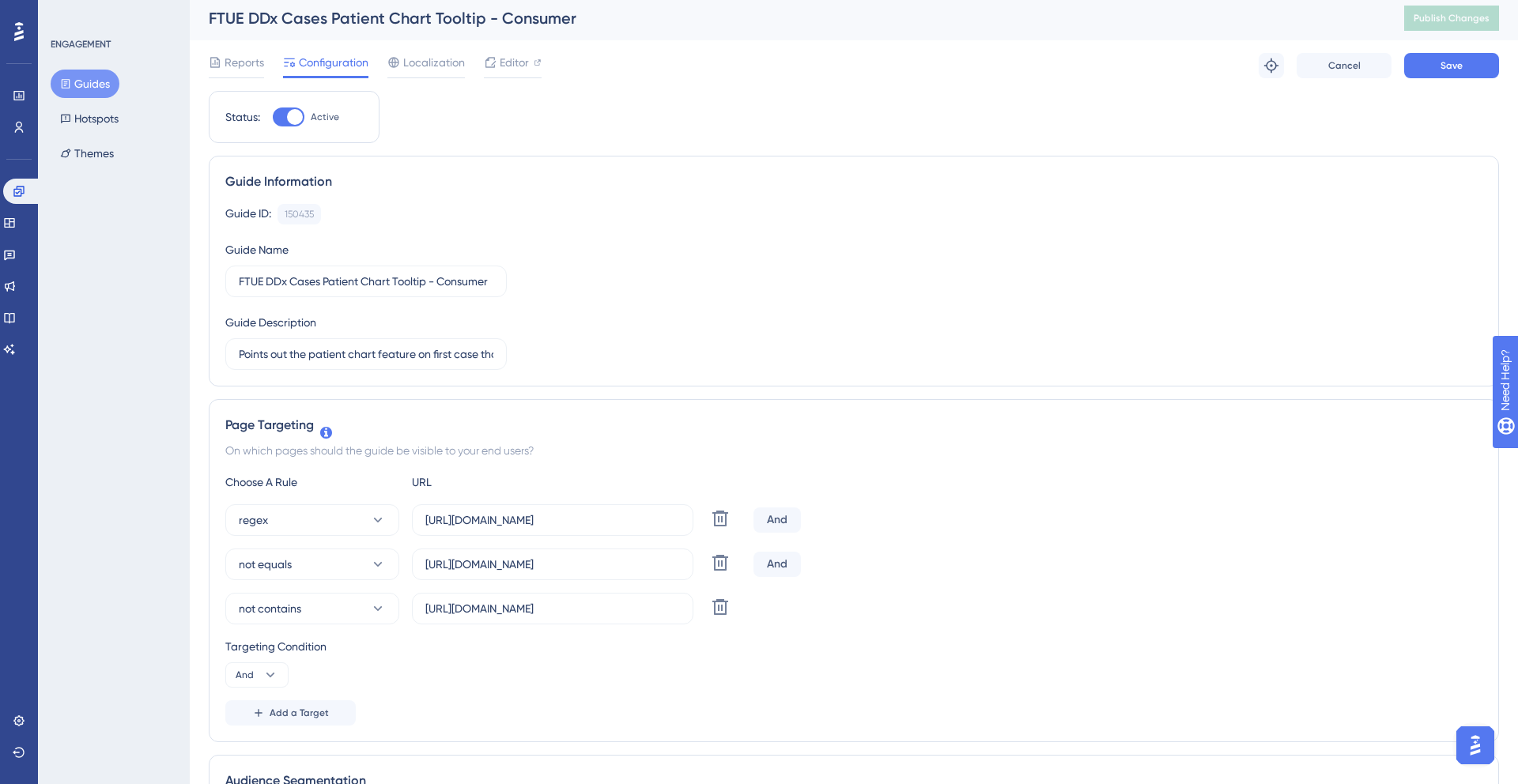
scroll to position [0, 0]
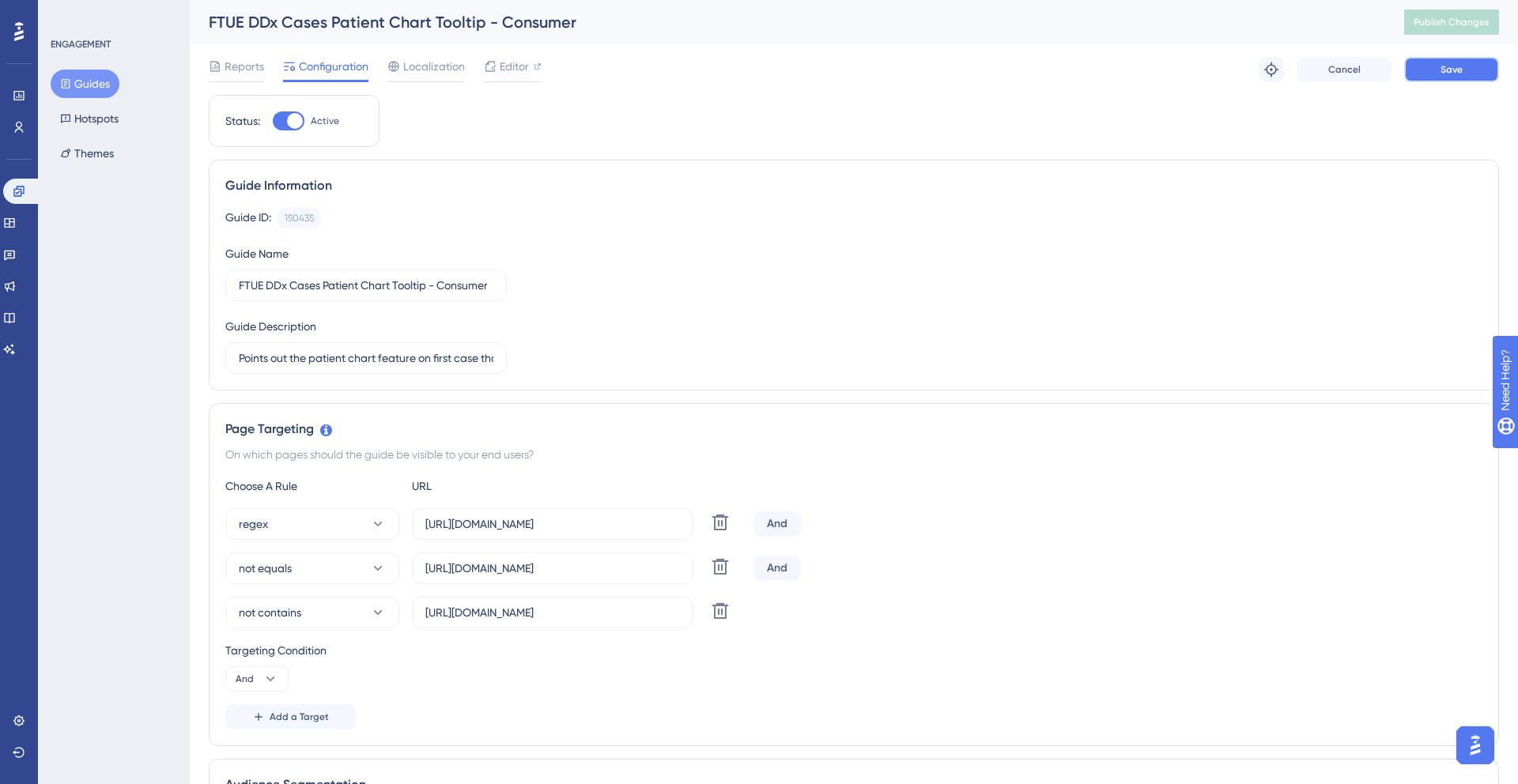
click at [1458, 72] on span "Save" at bounding box center [1452, 69] width 22 height 13
click at [88, 84] on button "Guides" at bounding box center [84, 83] width 68 height 29
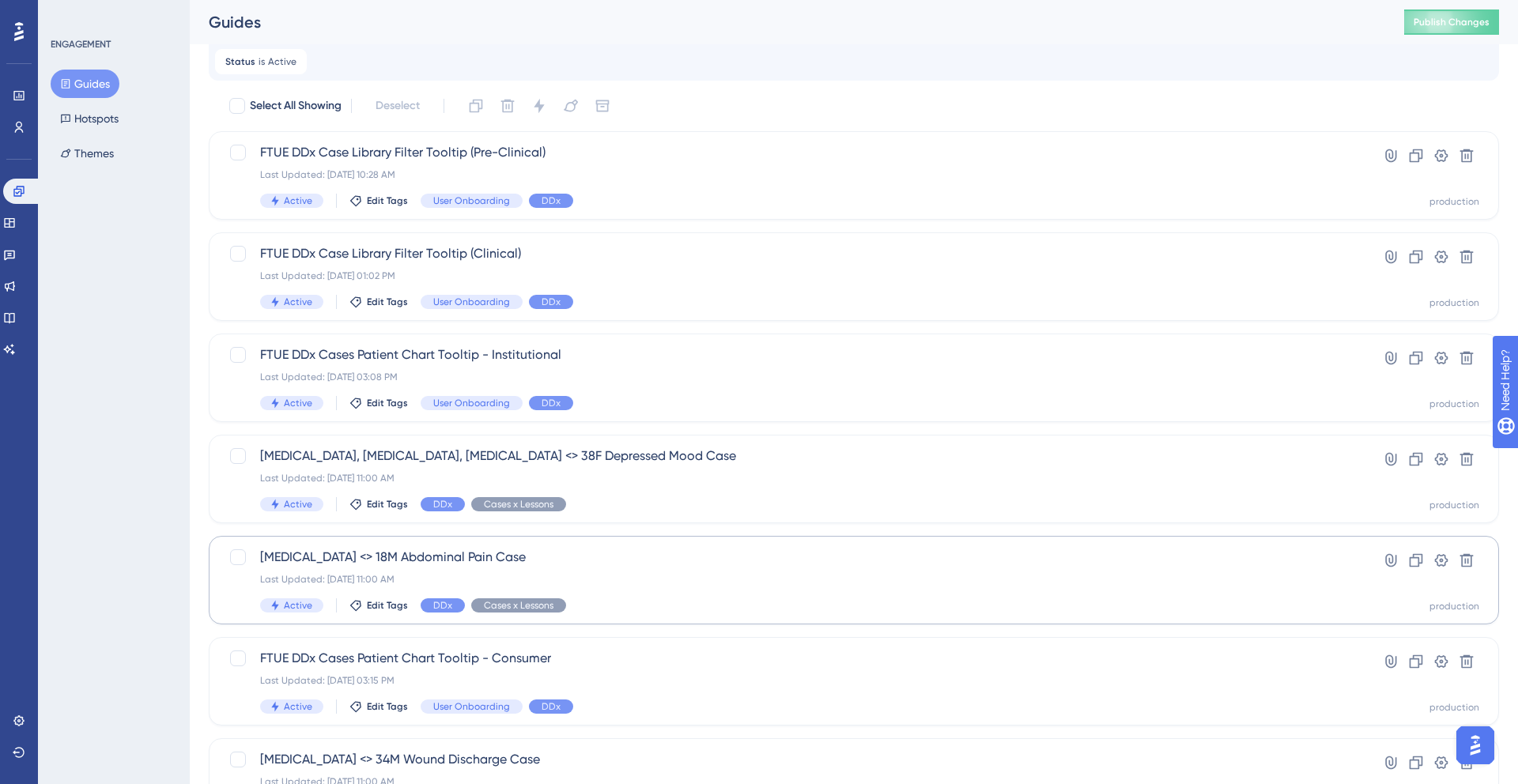
scroll to position [91, 0]
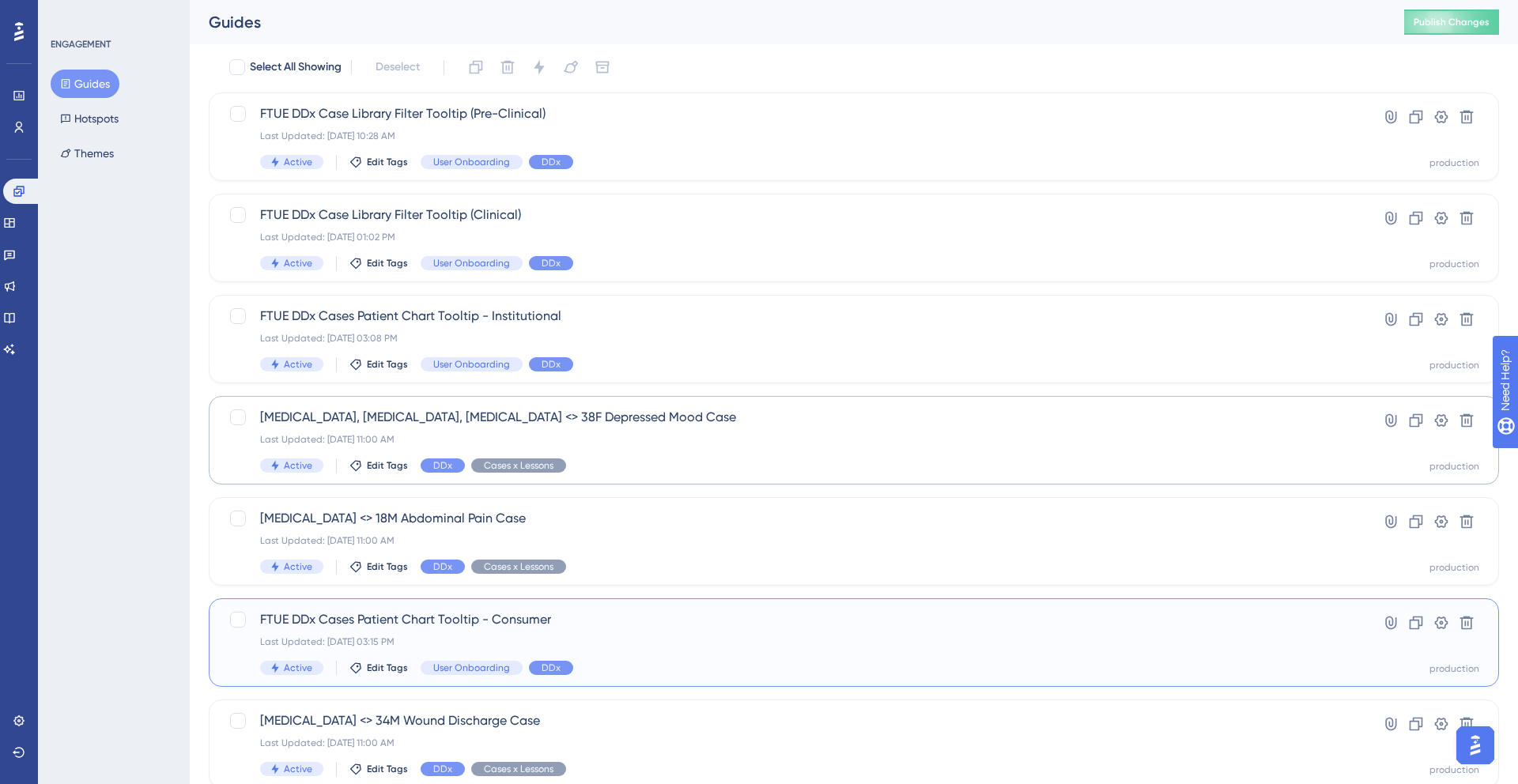
drag, startPoint x: 594, startPoint y: 642, endPoint x: 587, endPoint y: 432, distance: 210.1
click at [587, 432] on div "Select All Showing Deselect FTUE DDx Case Library Filter Tooltip (Pre-Clinical)…" at bounding box center [854, 573] width 1290 height 1037
click at [1419, 625] on icon at bounding box center [1416, 623] width 16 height 16
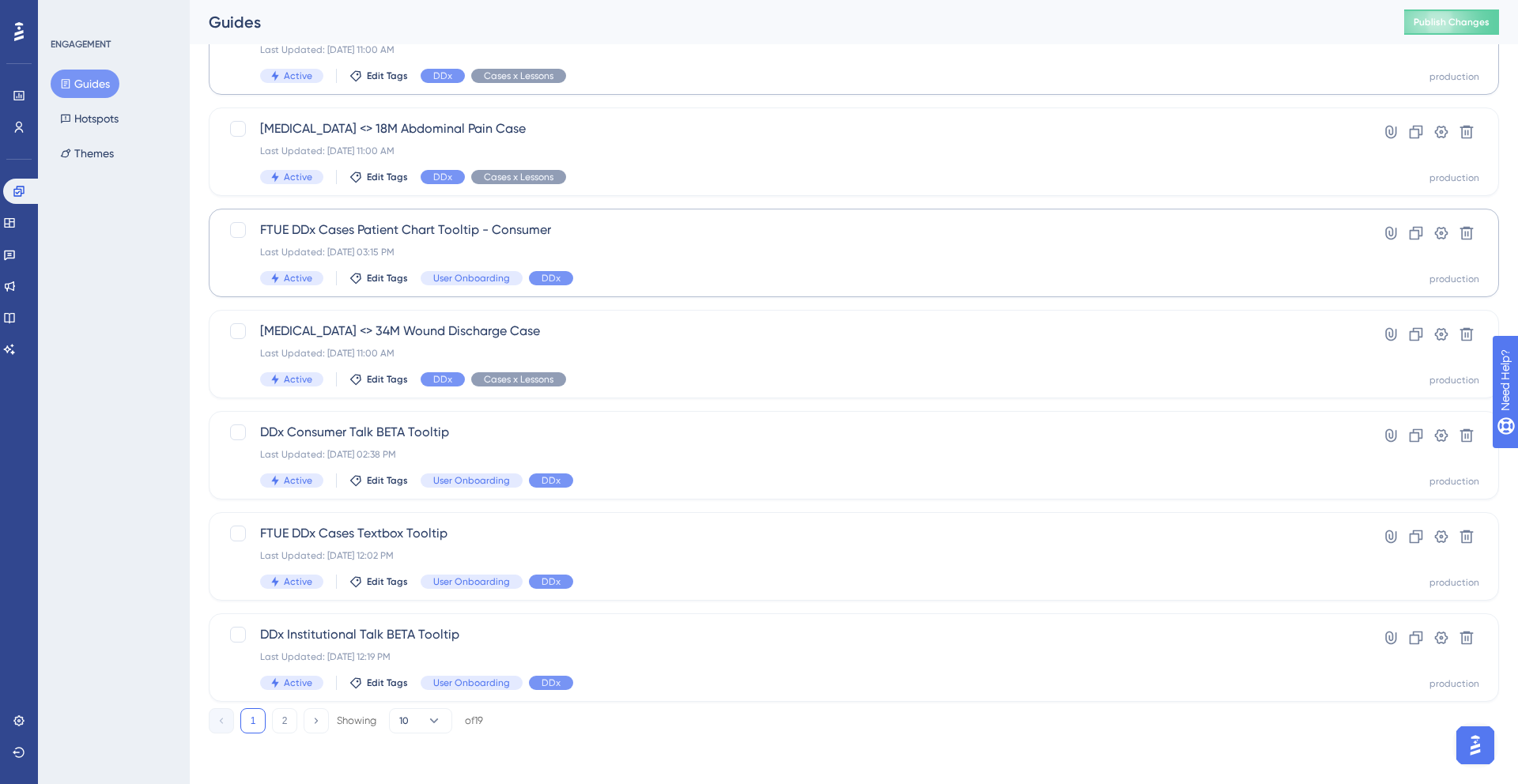
scroll to position [0, 0]
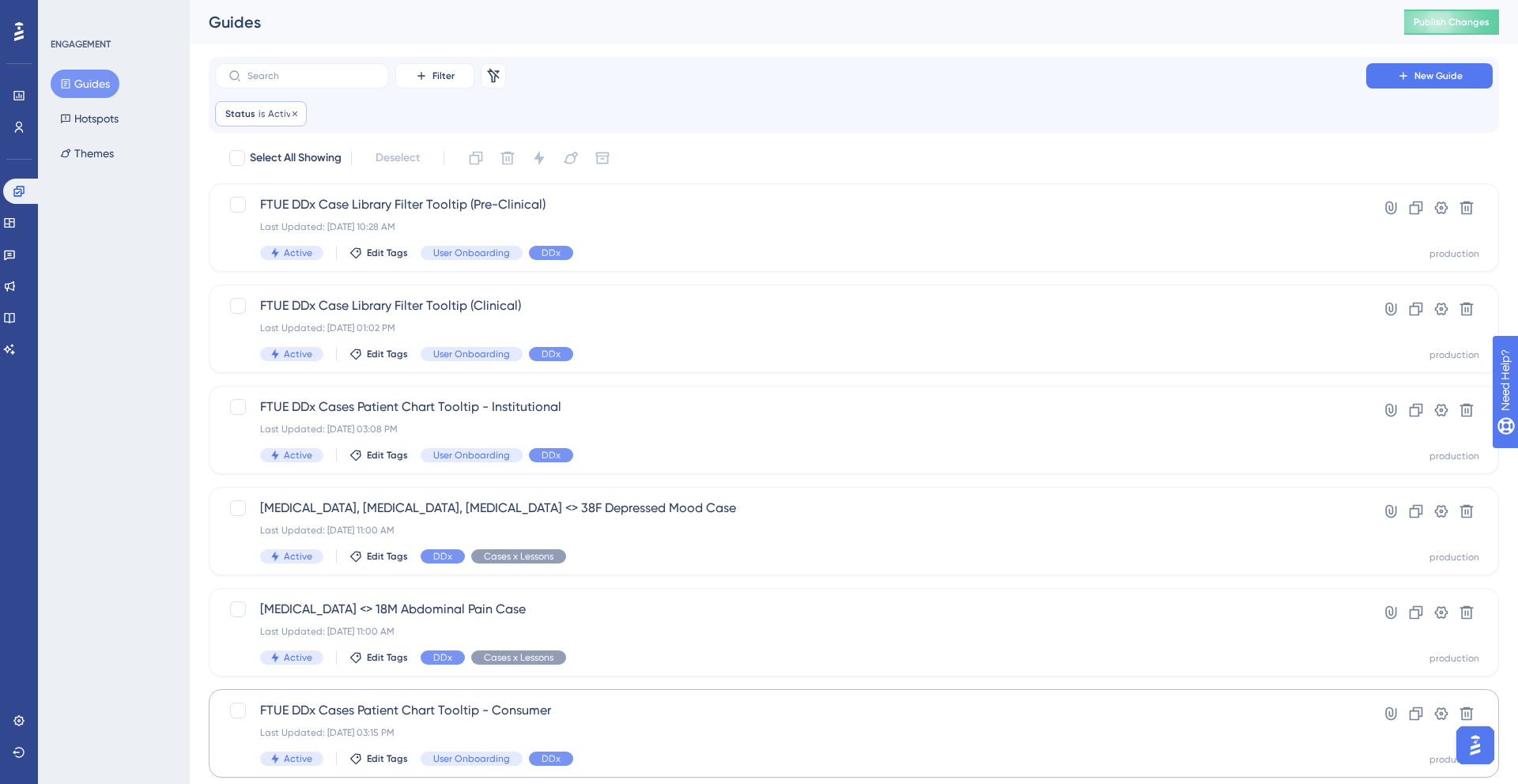
click at [297, 112] on div "Status is Active Active Remove" at bounding box center [260, 114] width 92 height 26
click at [332, 183] on button "Active" at bounding box center [316, 190] width 174 height 32
click at [272, 280] on div "Inactive Inactive" at bounding box center [315, 270] width 128 height 32
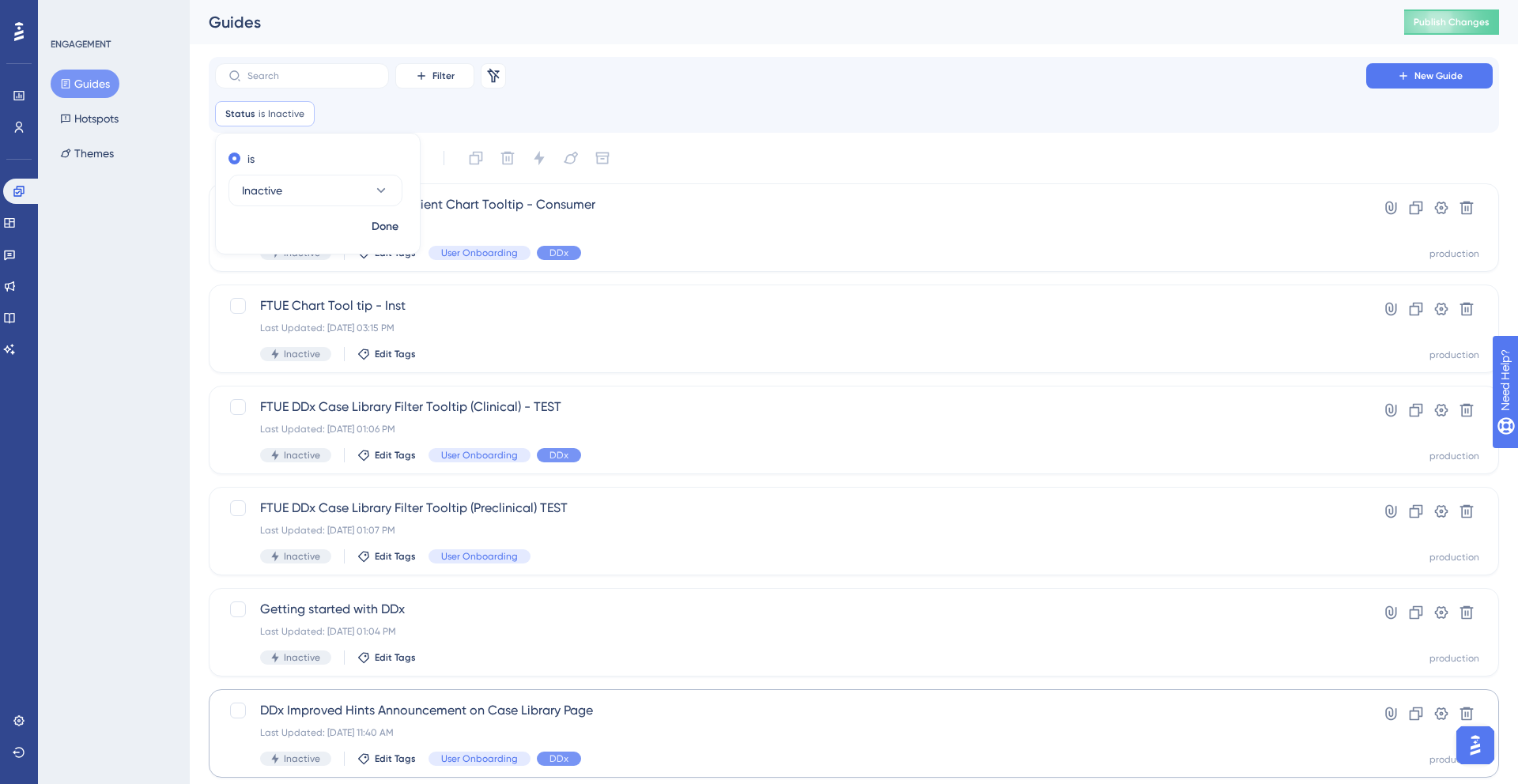
click at [388, 207] on div "is Inactive" at bounding box center [318, 179] width 204 height 66
click at [386, 230] on span "Done" at bounding box center [384, 227] width 27 height 19
click at [519, 225] on div "Last Updated: Sep 11 2025, 03:15 PM" at bounding box center [791, 227] width 1062 height 13
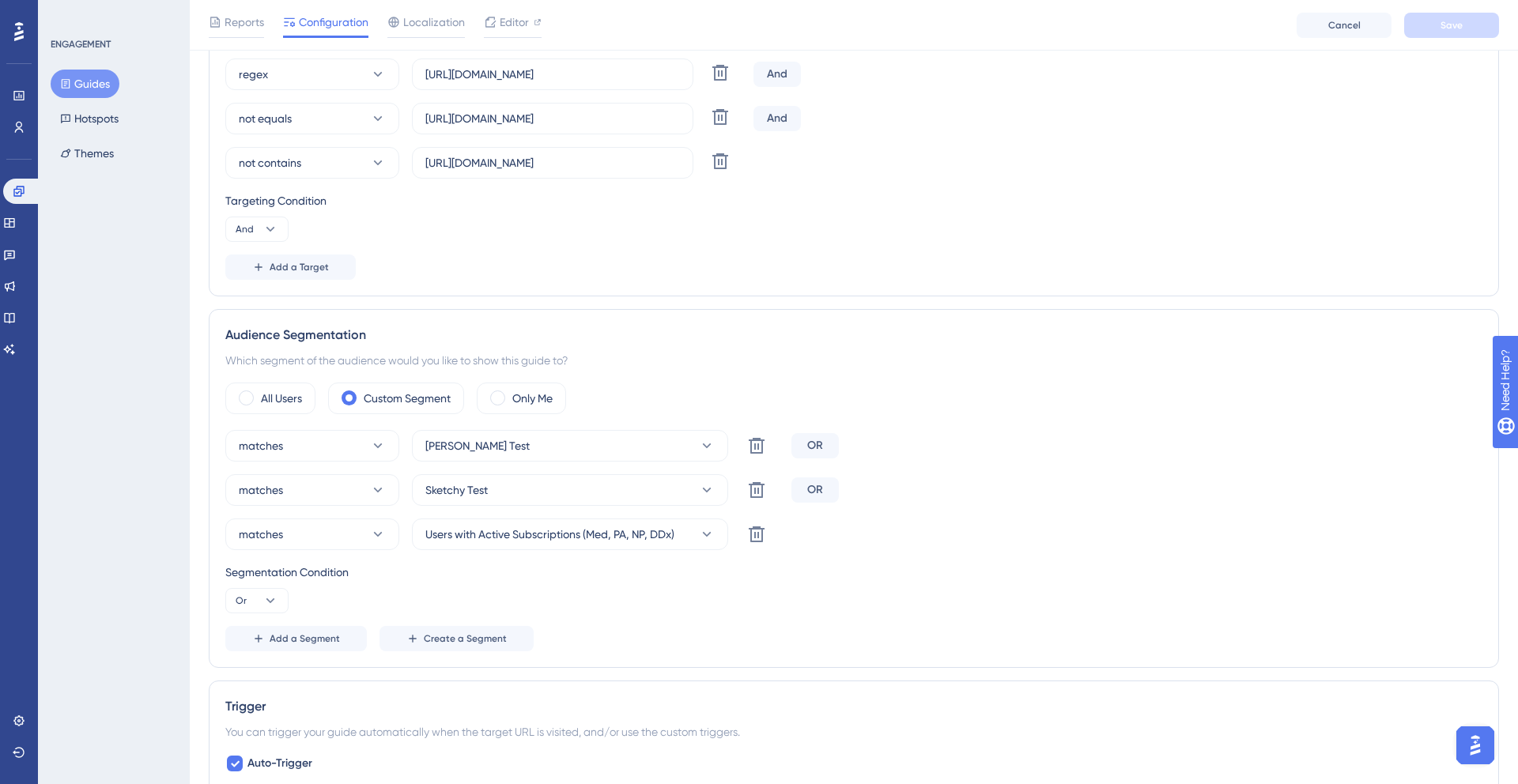
scroll to position [552, 0]
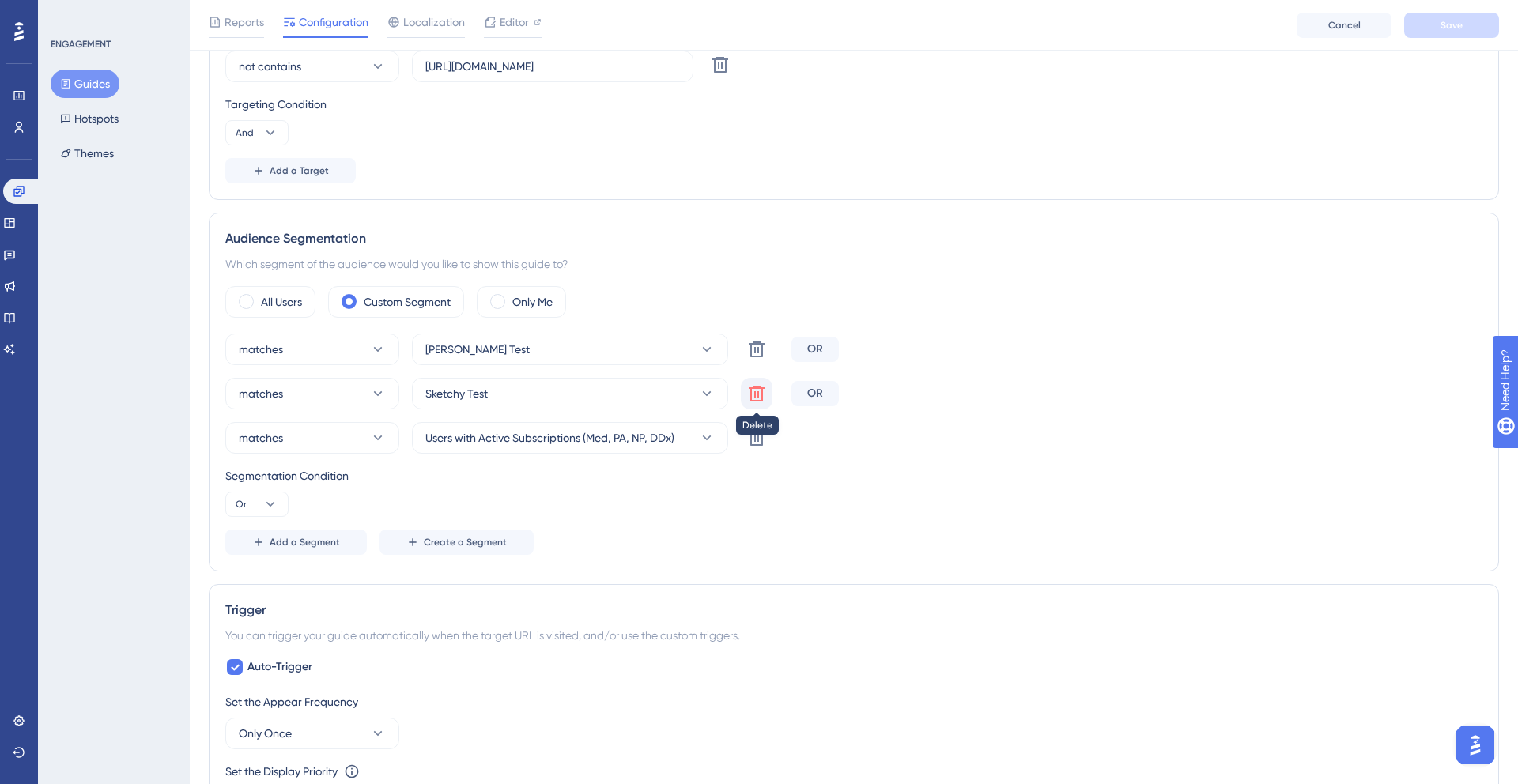
click at [755, 402] on icon at bounding box center [757, 393] width 19 height 19
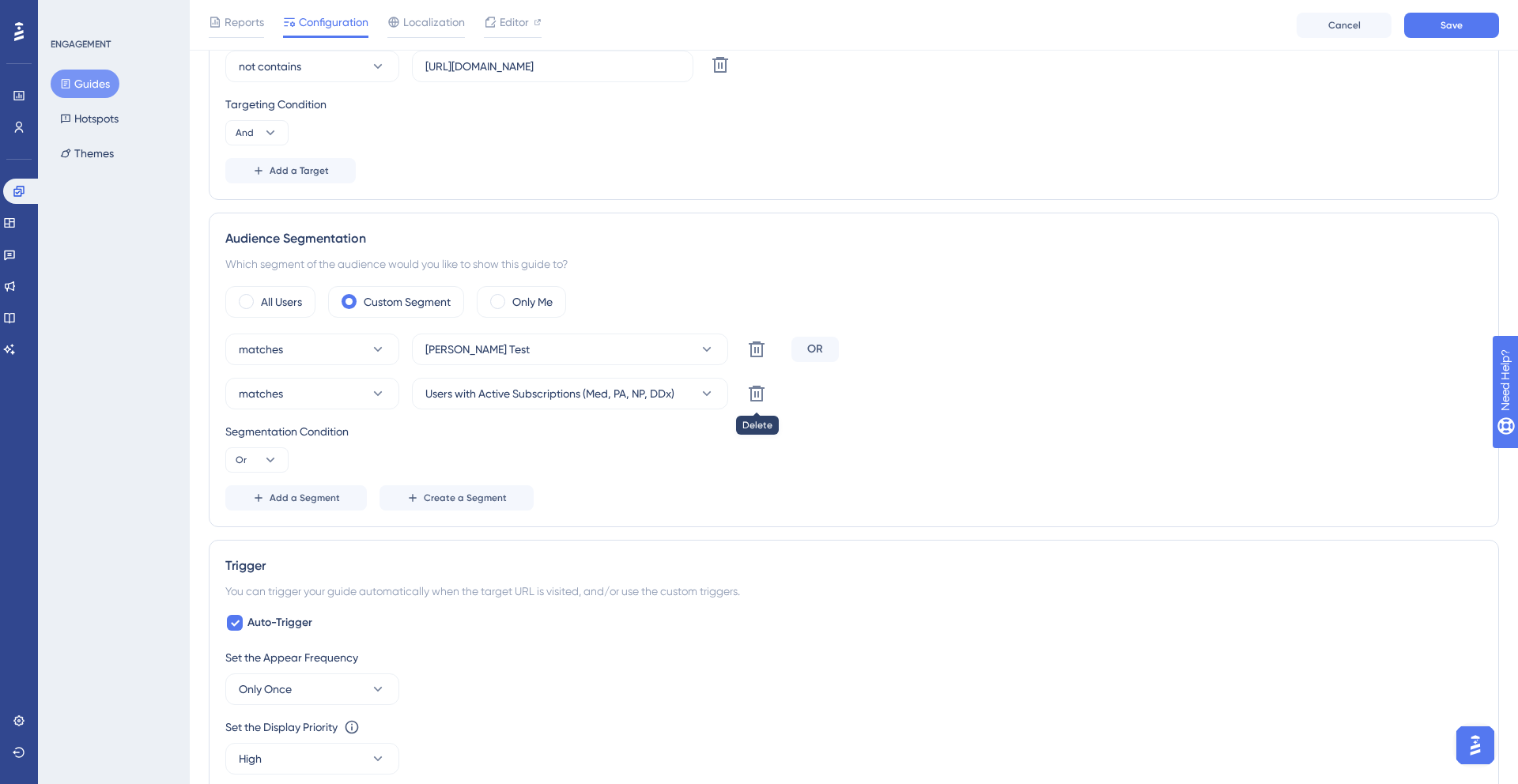
click at [755, 403] on button at bounding box center [757, 394] width 32 height 32
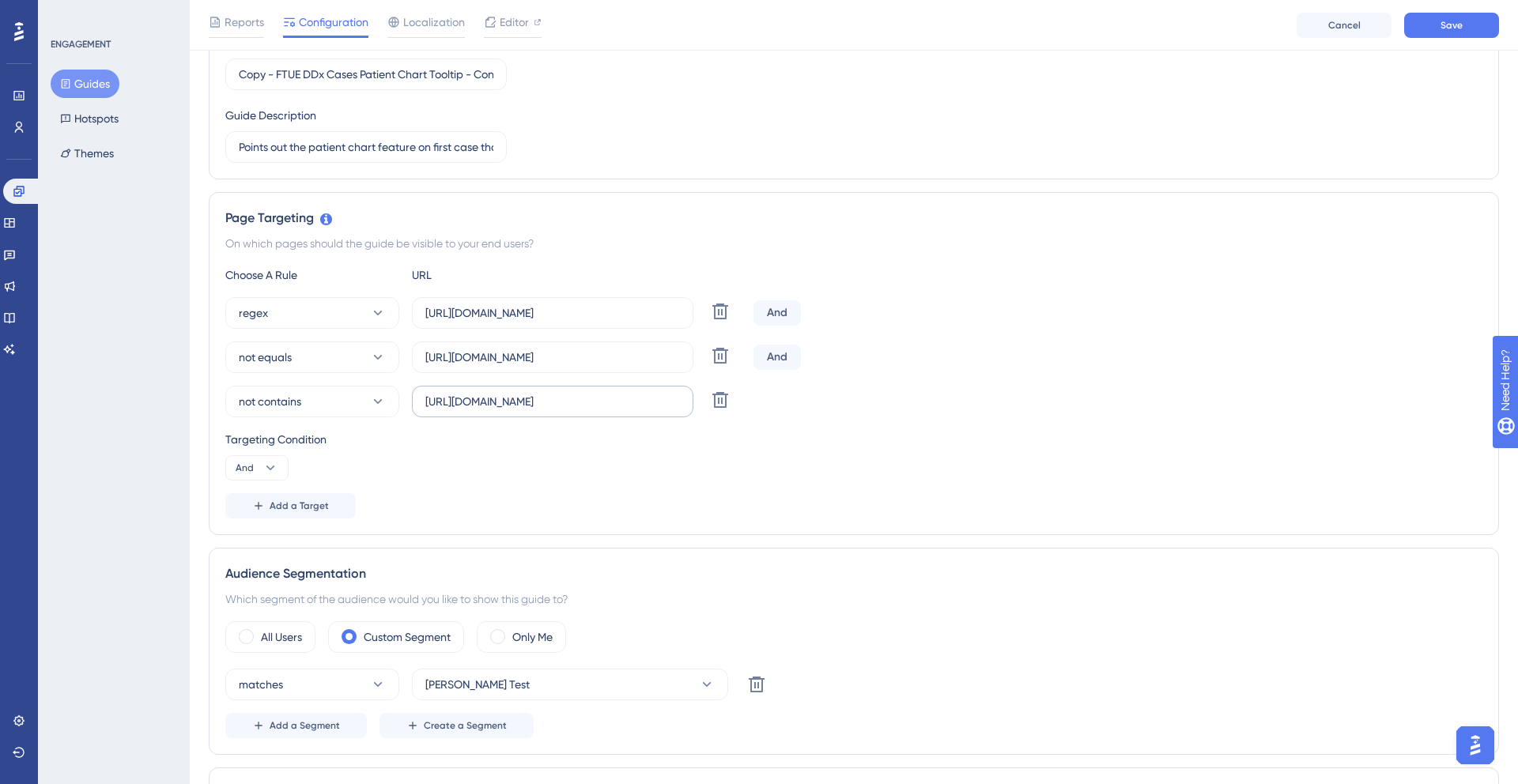
scroll to position [204, 0]
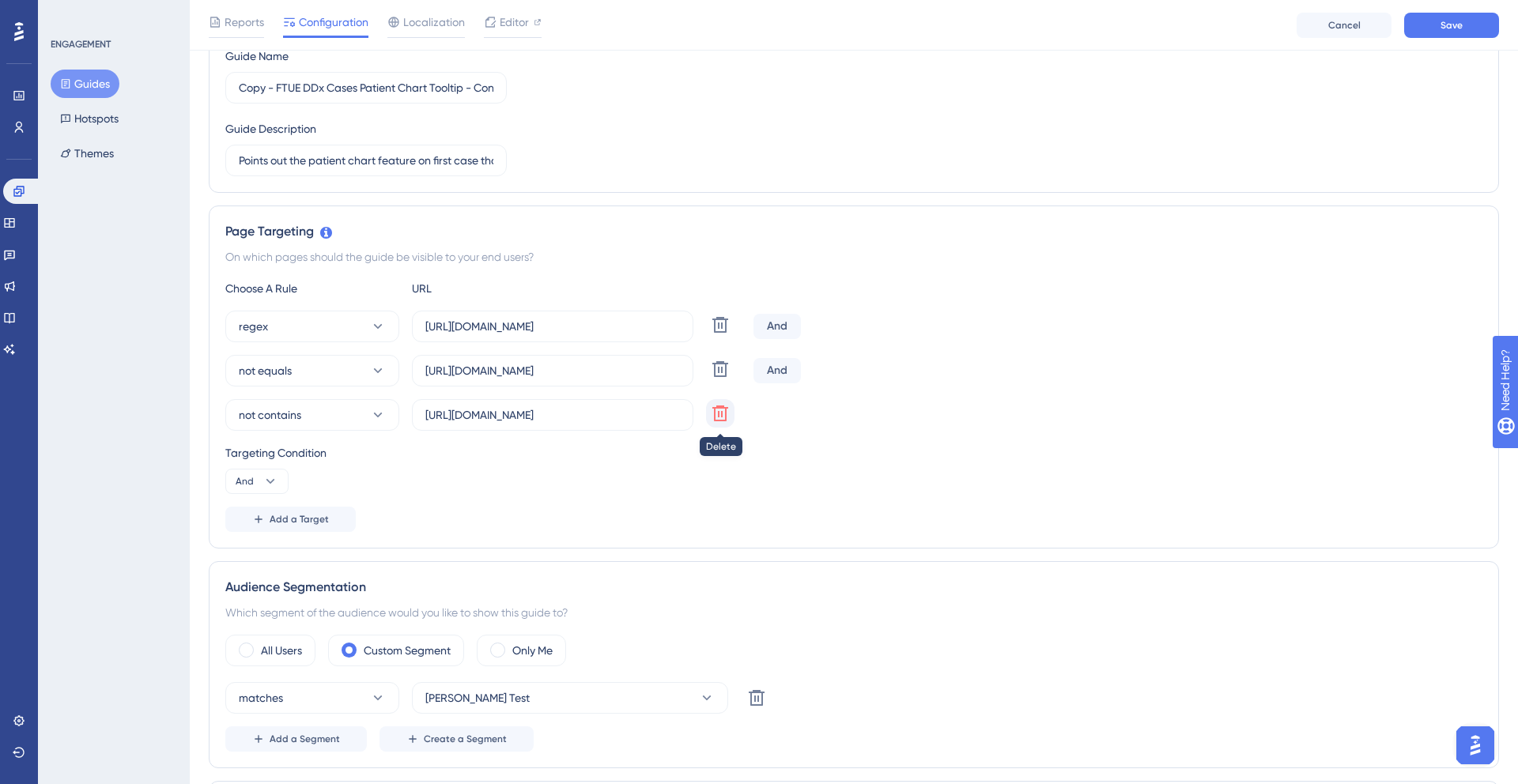
click at [716, 416] on icon at bounding box center [720, 413] width 19 height 19
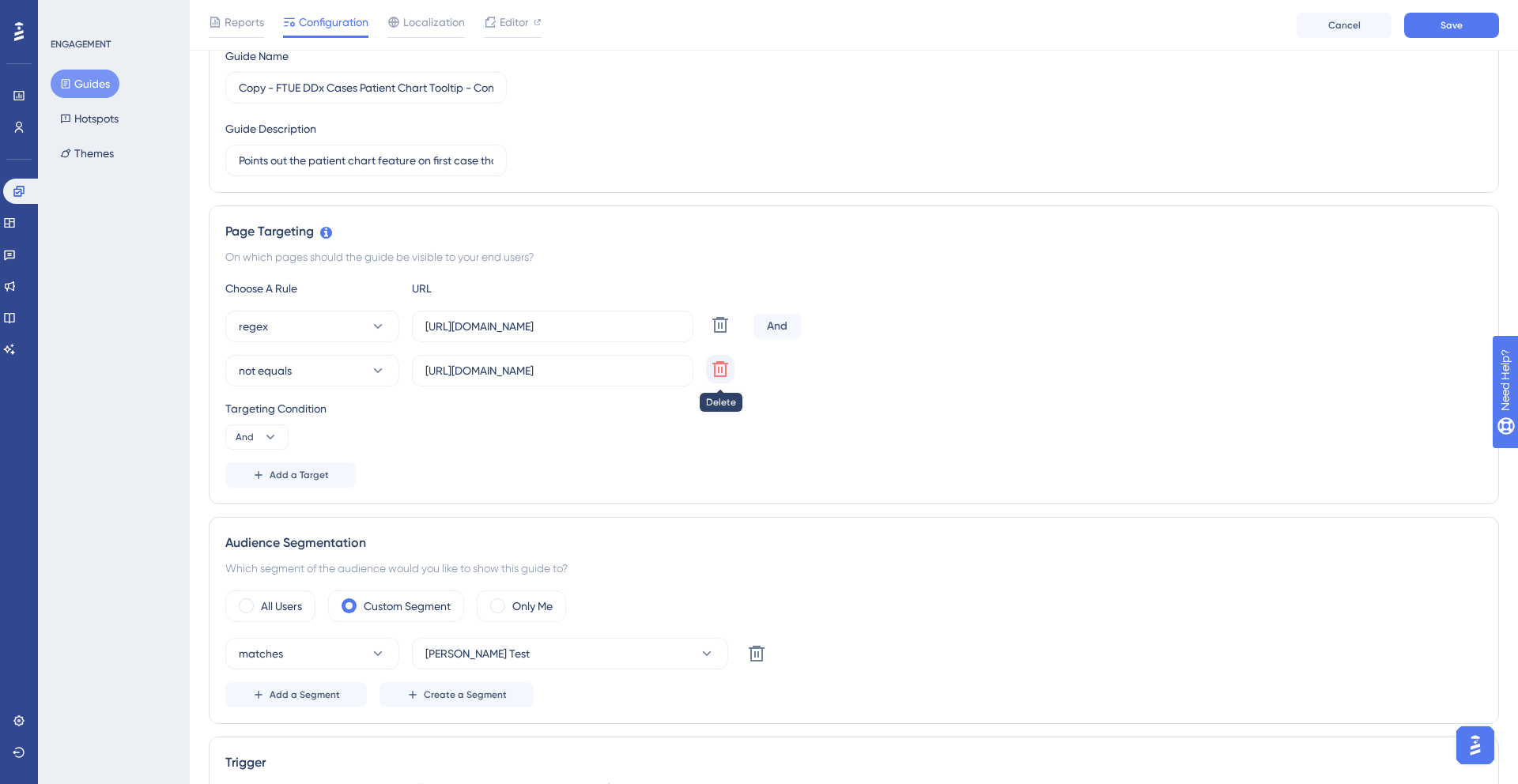
click at [714, 373] on icon at bounding box center [720, 369] width 16 height 16
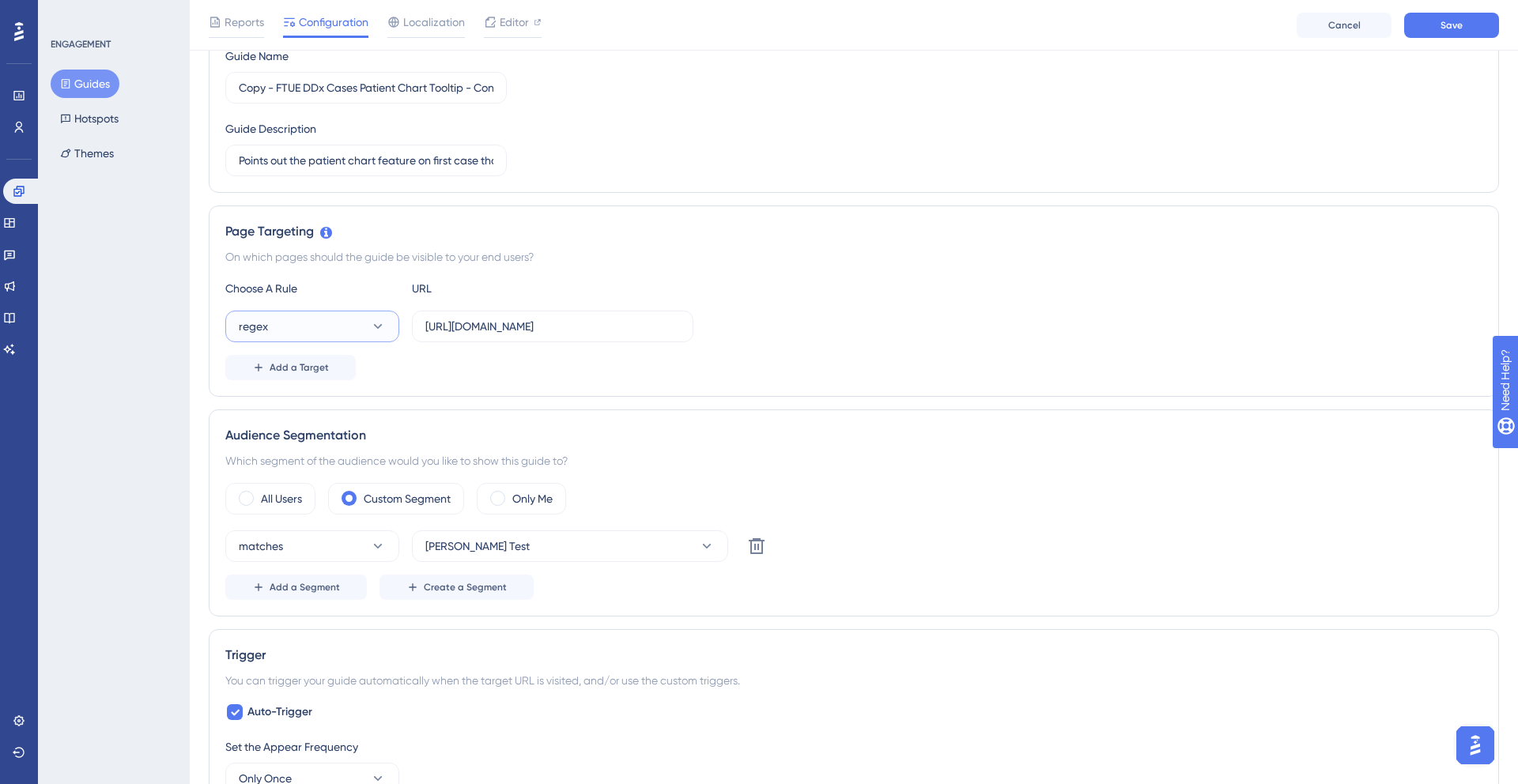
click at [330, 340] on button "regex" at bounding box center [313, 327] width 174 height 32
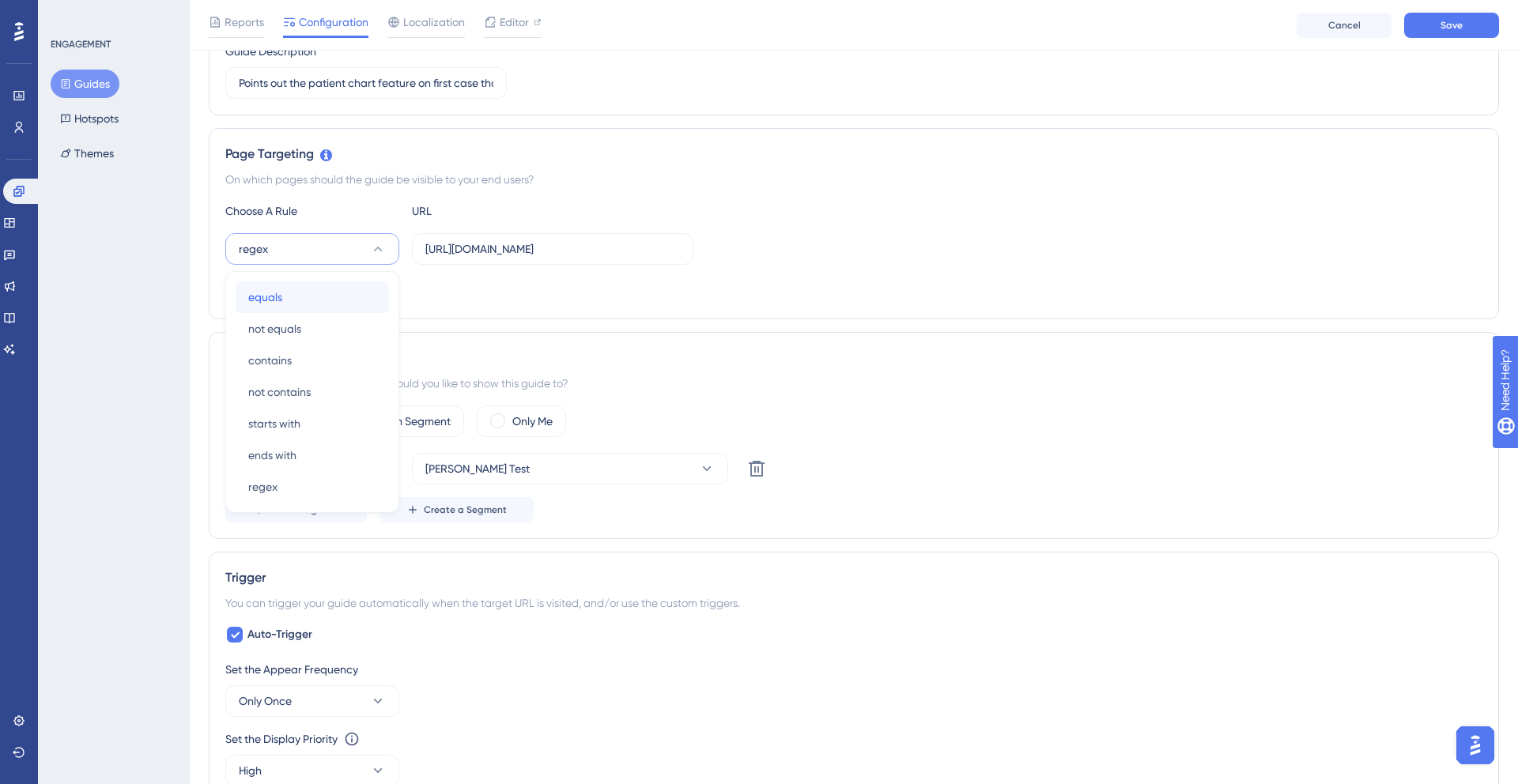
click at [308, 307] on div "equals equals" at bounding box center [312, 297] width 128 height 32
click at [578, 245] on input "https://app.sketchy.com/cases/(.*)" at bounding box center [553, 249] width 254 height 18
paste input "07e1766a-d91a-47a6-bc6d-93612679722b"
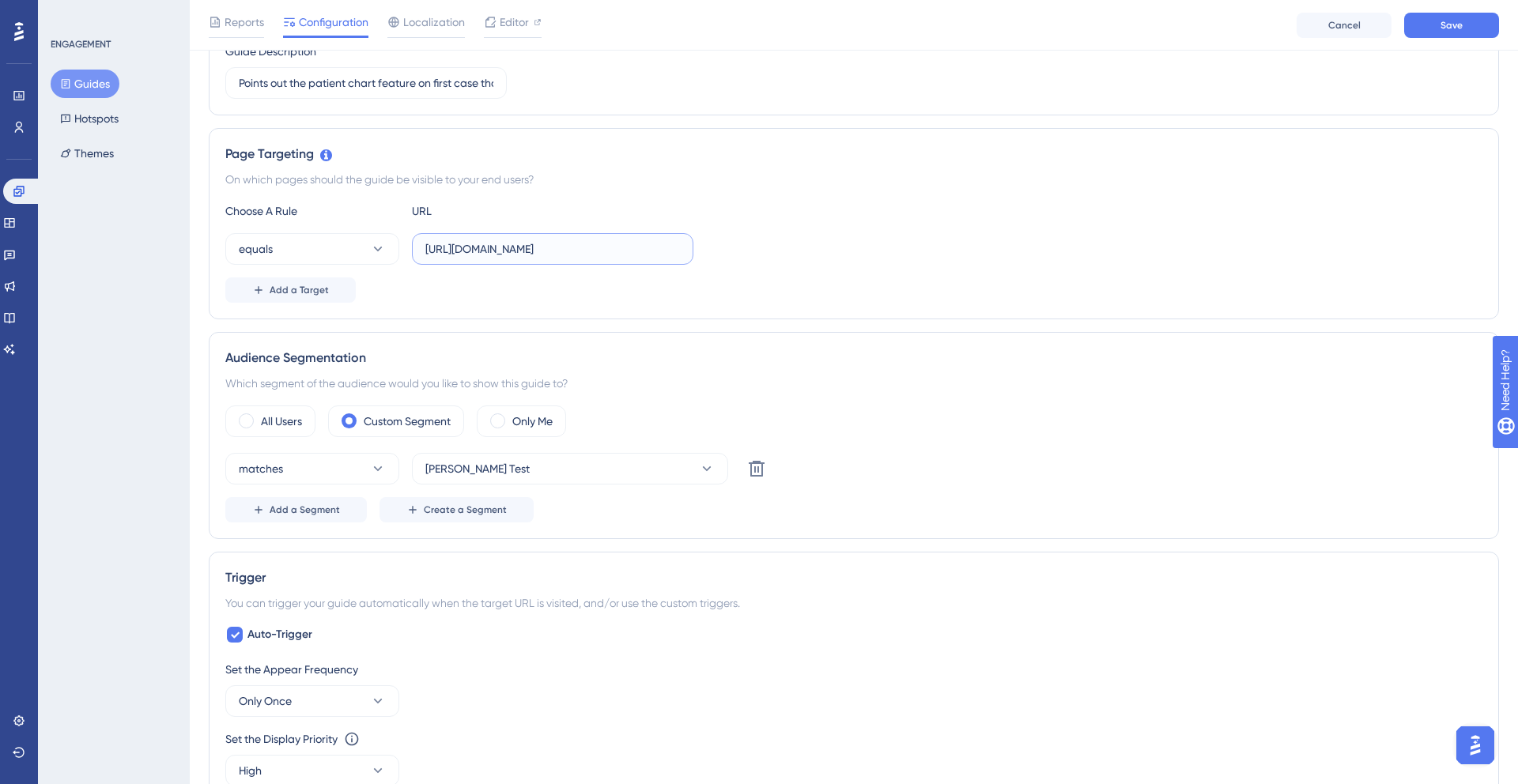
scroll to position [0, 121]
type input "https://app.sketchy.com/cases/07e1766a-d91a-47a6-bc6d-93612679722b"
click at [692, 206] on div "Choose A Rule URL" at bounding box center [855, 211] width 1258 height 19
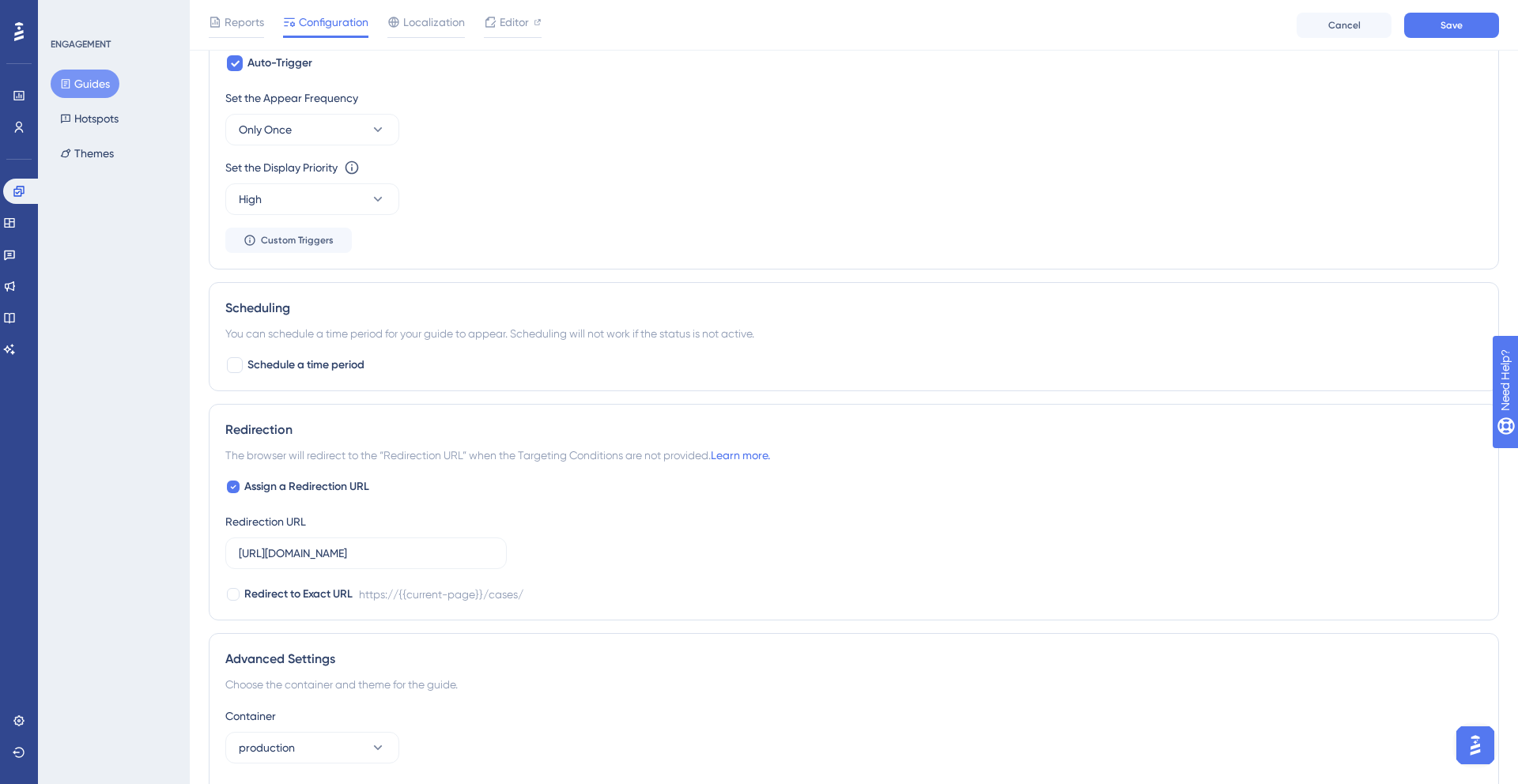
scroll to position [718, 0]
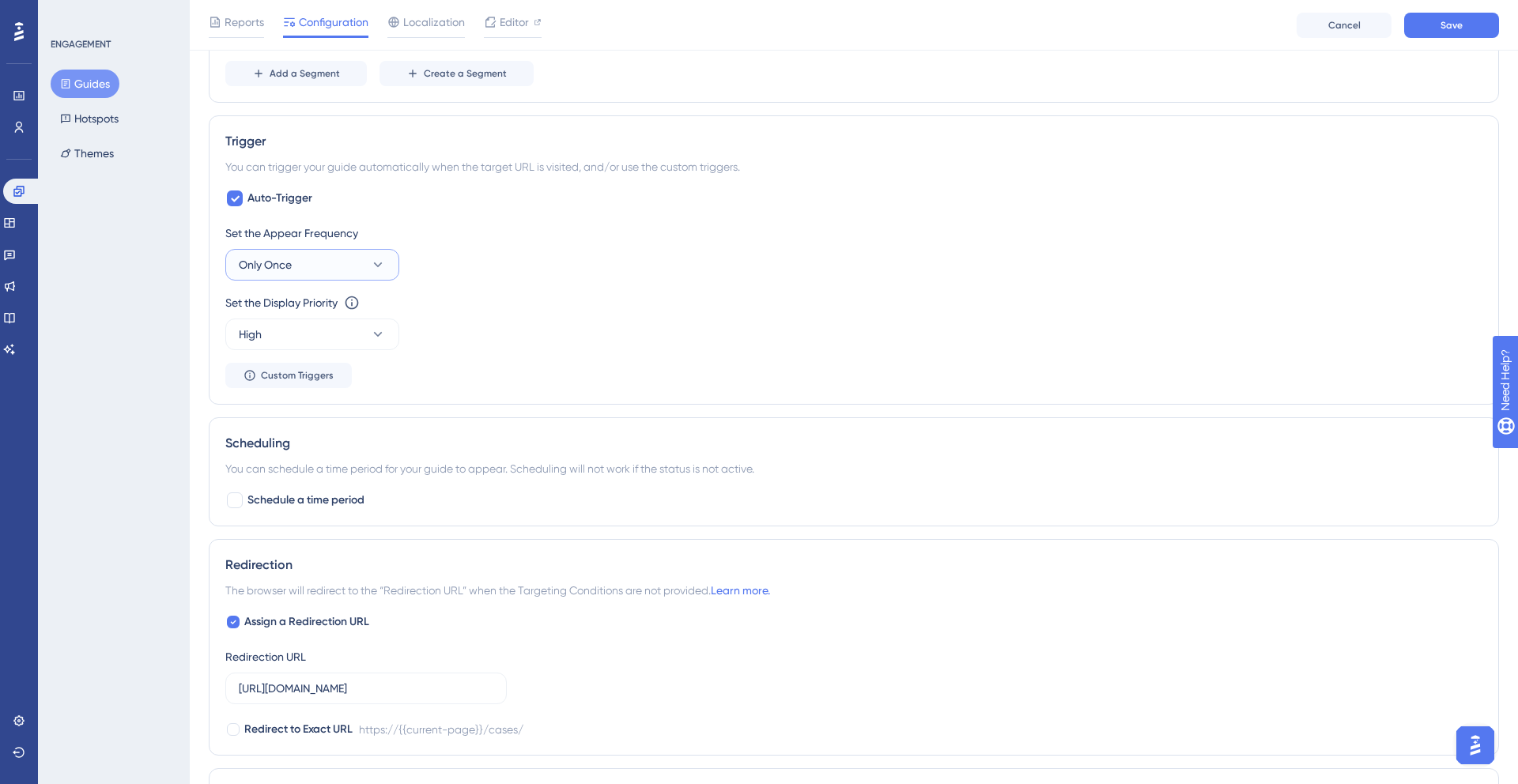
click at [311, 268] on button "Only Once" at bounding box center [313, 265] width 174 height 32
click at [284, 507] on div "Always Always" at bounding box center [312, 503] width 128 height 32
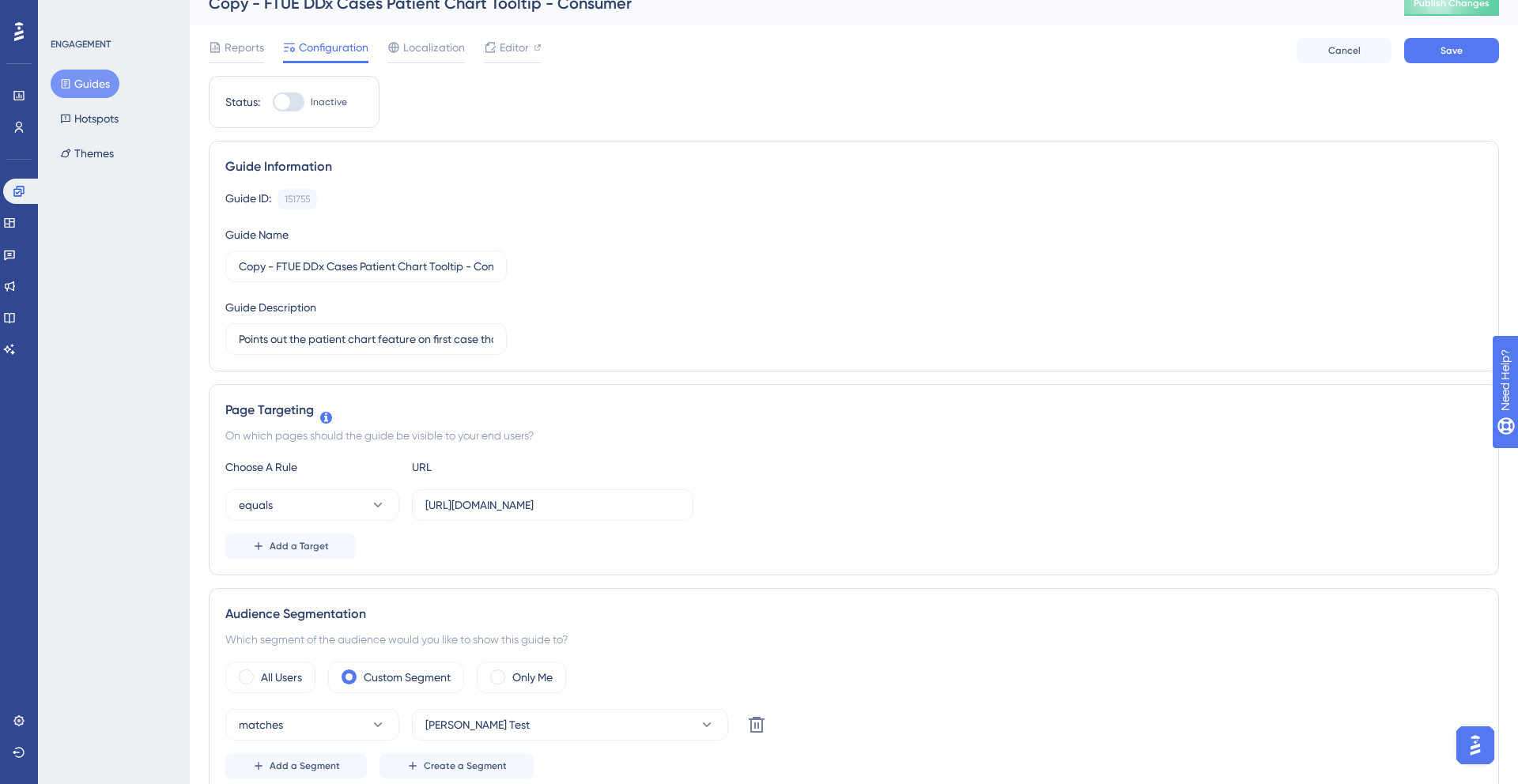
scroll to position [0, 0]
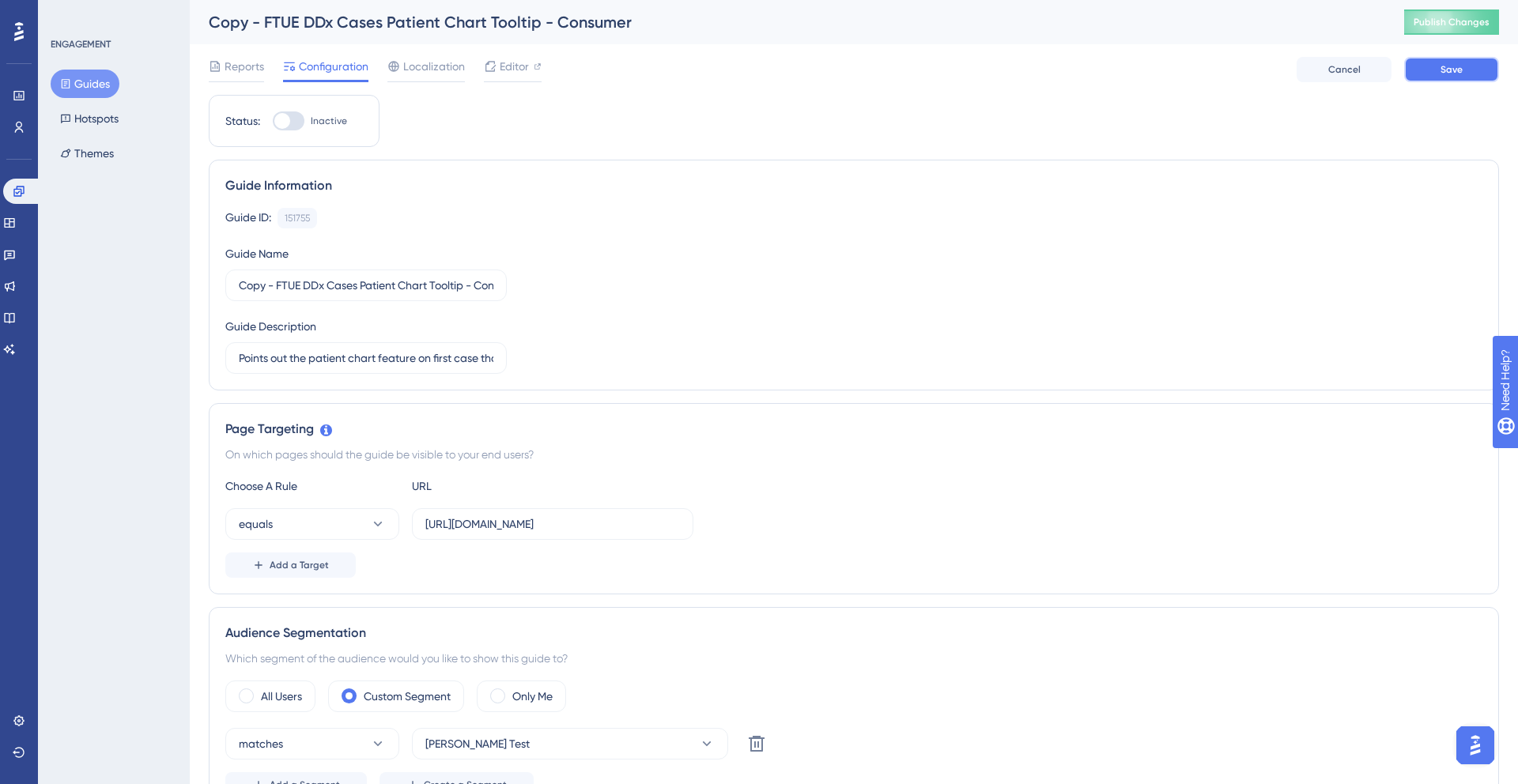
click at [1429, 76] on button "Save" at bounding box center [1452, 69] width 95 height 26
click at [516, 77] on div "Editor" at bounding box center [513, 69] width 57 height 26
click at [281, 124] on div at bounding box center [282, 121] width 16 height 16
click at [272, 122] on input "Inactive" at bounding box center [272, 121] width 1 height 1
checkbox input "true"
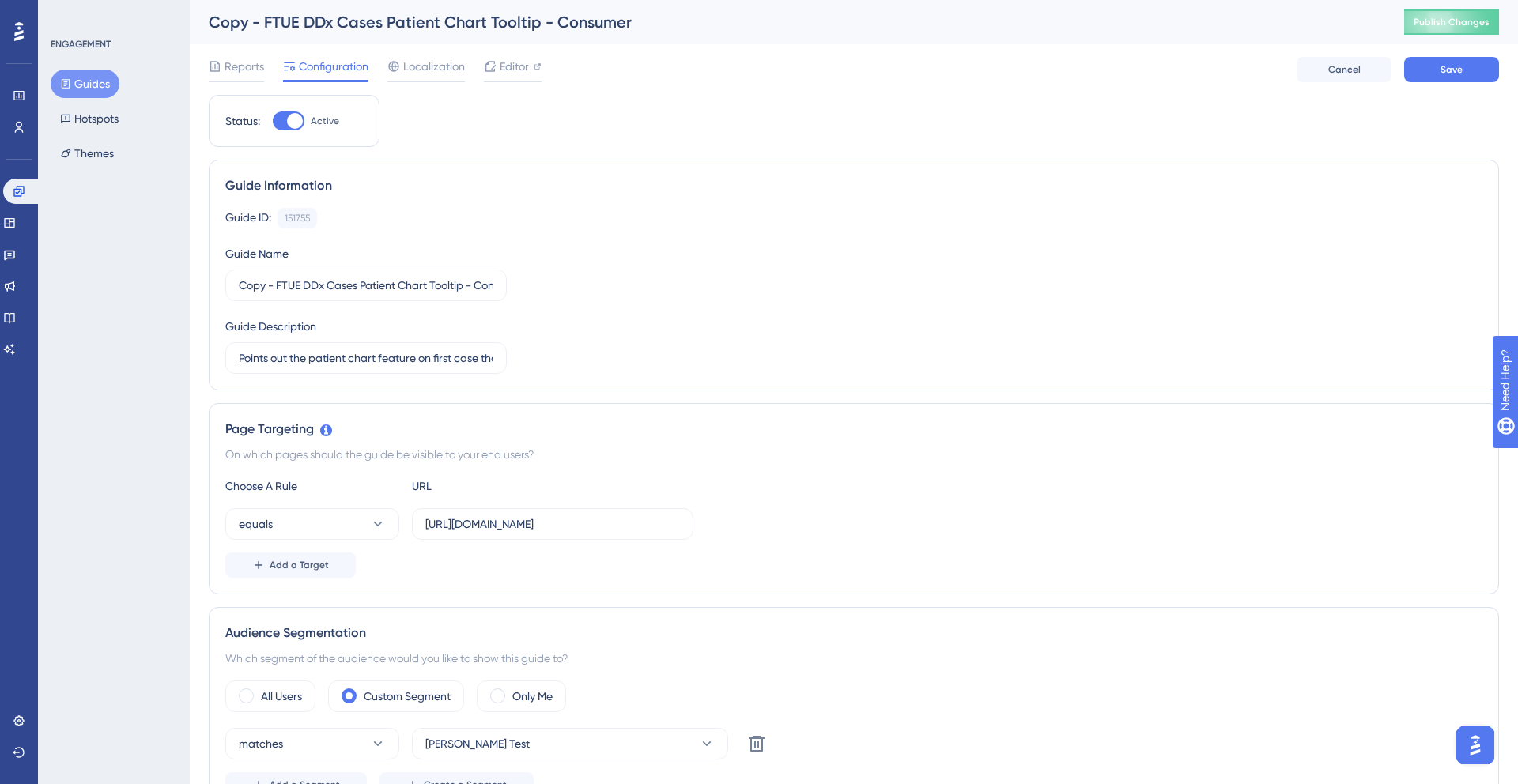
click at [1432, 83] on div "Reports Configuration Localization Editor Cancel Save" at bounding box center [854, 69] width 1290 height 50
click at [1431, 66] on button "Save" at bounding box center [1452, 69] width 95 height 26
click at [497, 33] on button at bounding box center [489, 30] width 25 height 26
click at [270, 26] on div "Copy - FTUE DDx Cases Patient Chart Tooltip - Consumer" at bounding box center [786, 22] width 1156 height 22
click at [259, 26] on div "Copy - FTUE DDx Cases Patient Chart Tooltip - Consumer" at bounding box center [786, 22] width 1156 height 22
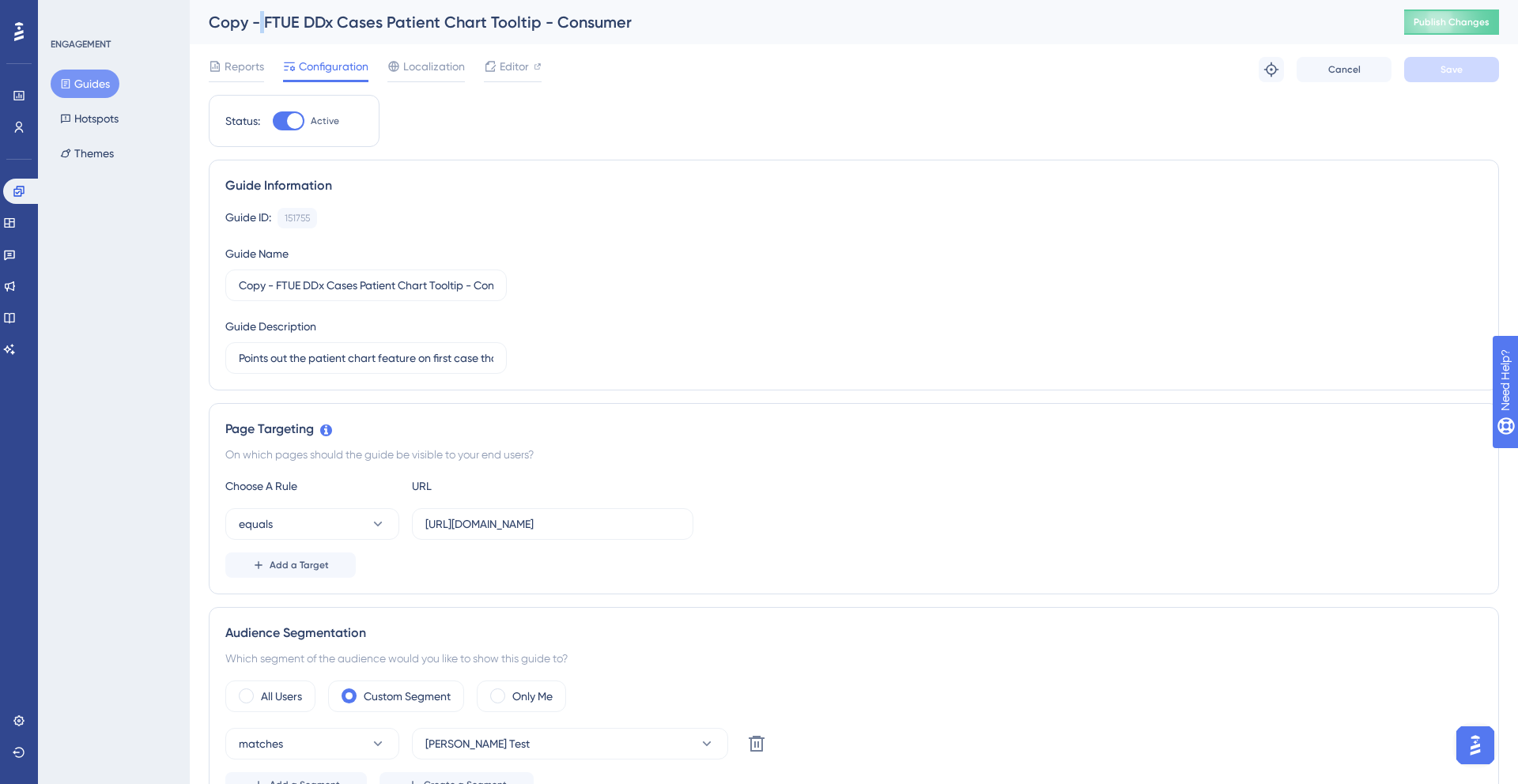
click at [259, 26] on div "Copy - FTUE DDx Cases Patient Chart Tooltip - Consumer" at bounding box center [786, 22] width 1156 height 22
click at [245, 27] on div "Copy - FTUE DDx Cases Patient Chart Tooltip - Consumer" at bounding box center [786, 22] width 1156 height 22
drag, startPoint x: 267, startPoint y: 284, endPoint x: 218, endPoint y: 282, distance: 49.0
click at [217, 282] on div "Guide Information Guide ID: 151755 Copy Guide Name Copy - FTUE DDx Cases Patien…" at bounding box center [854, 274] width 1290 height 231
type input "TEST - FTUE DDx Cases Patient Chart Tooltip - Consumer"
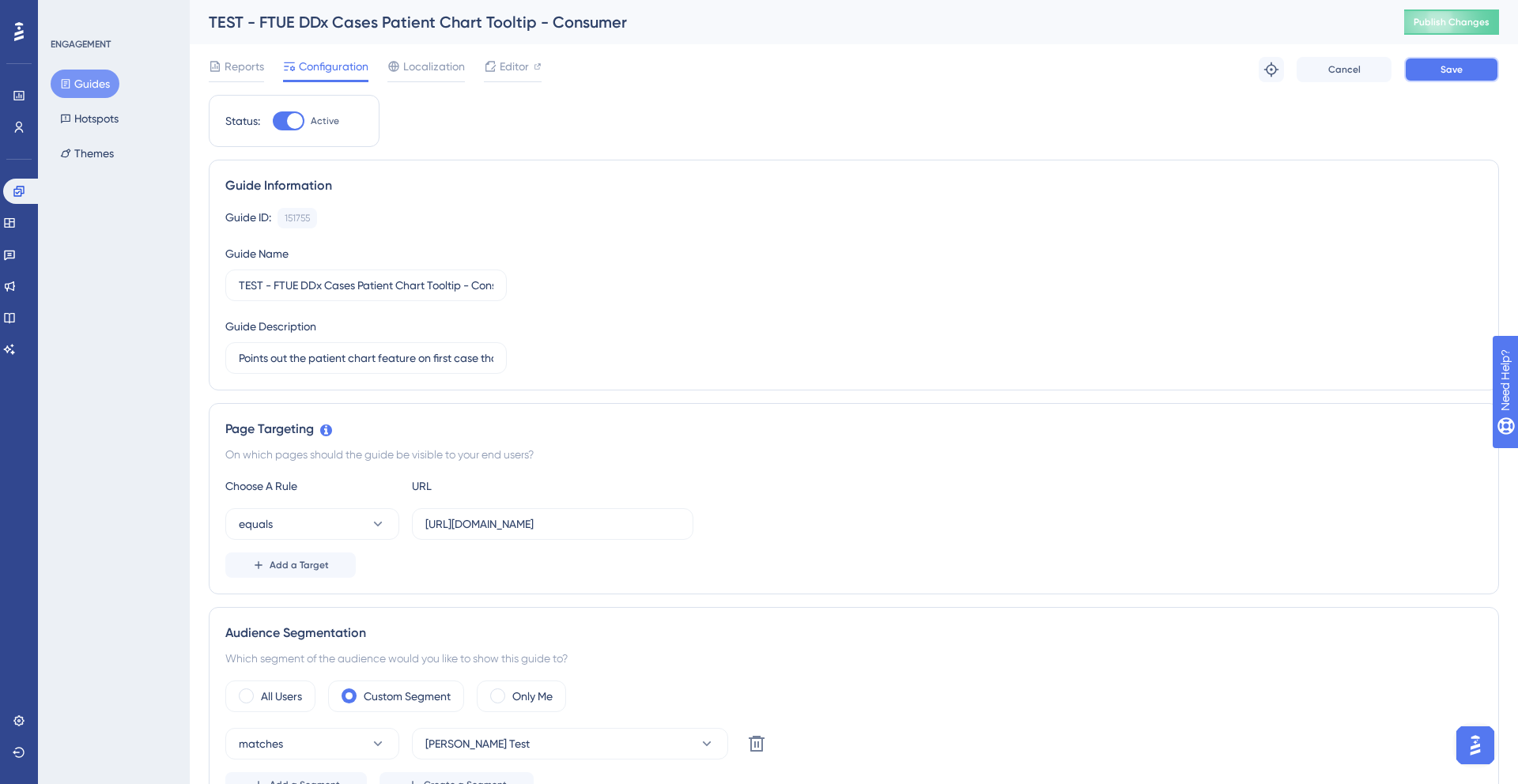
click at [1444, 63] on span "Save" at bounding box center [1452, 69] width 22 height 13
click at [1442, 26] on span "Publish Changes" at bounding box center [1452, 22] width 76 height 13
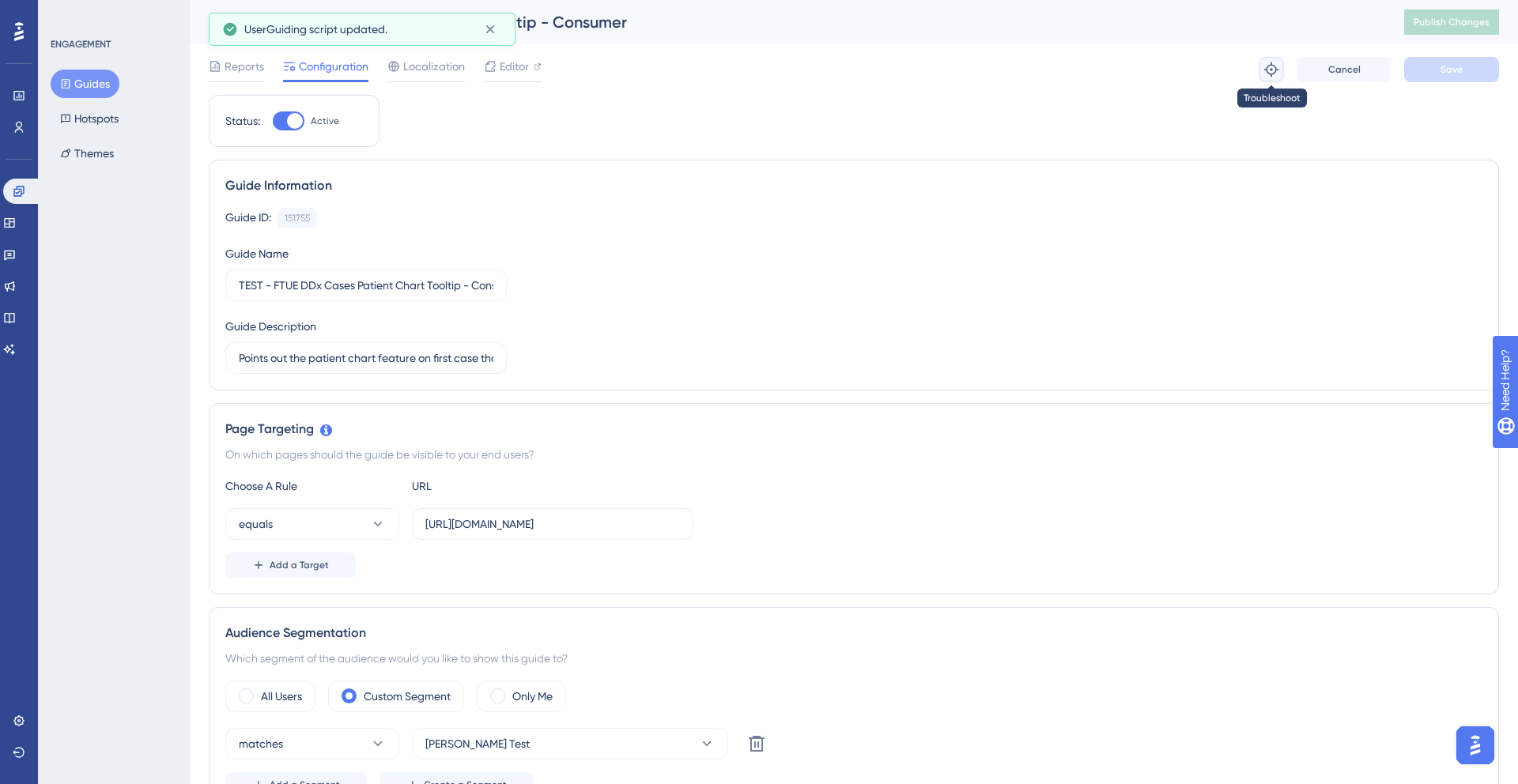
click at [1271, 67] on icon at bounding box center [1271, 69] width 16 height 16
click at [487, 526] on input "https://app.sketchy.com/cases/07e1766a-d91a-47a6-bc6d-93612679722b" at bounding box center [553, 525] width 254 height 18
click at [496, 528] on input "https://app.sketchy.com/cases/07e1766a-d91a-47a6-bc6d-93612679722b" at bounding box center [553, 525] width 254 height 18
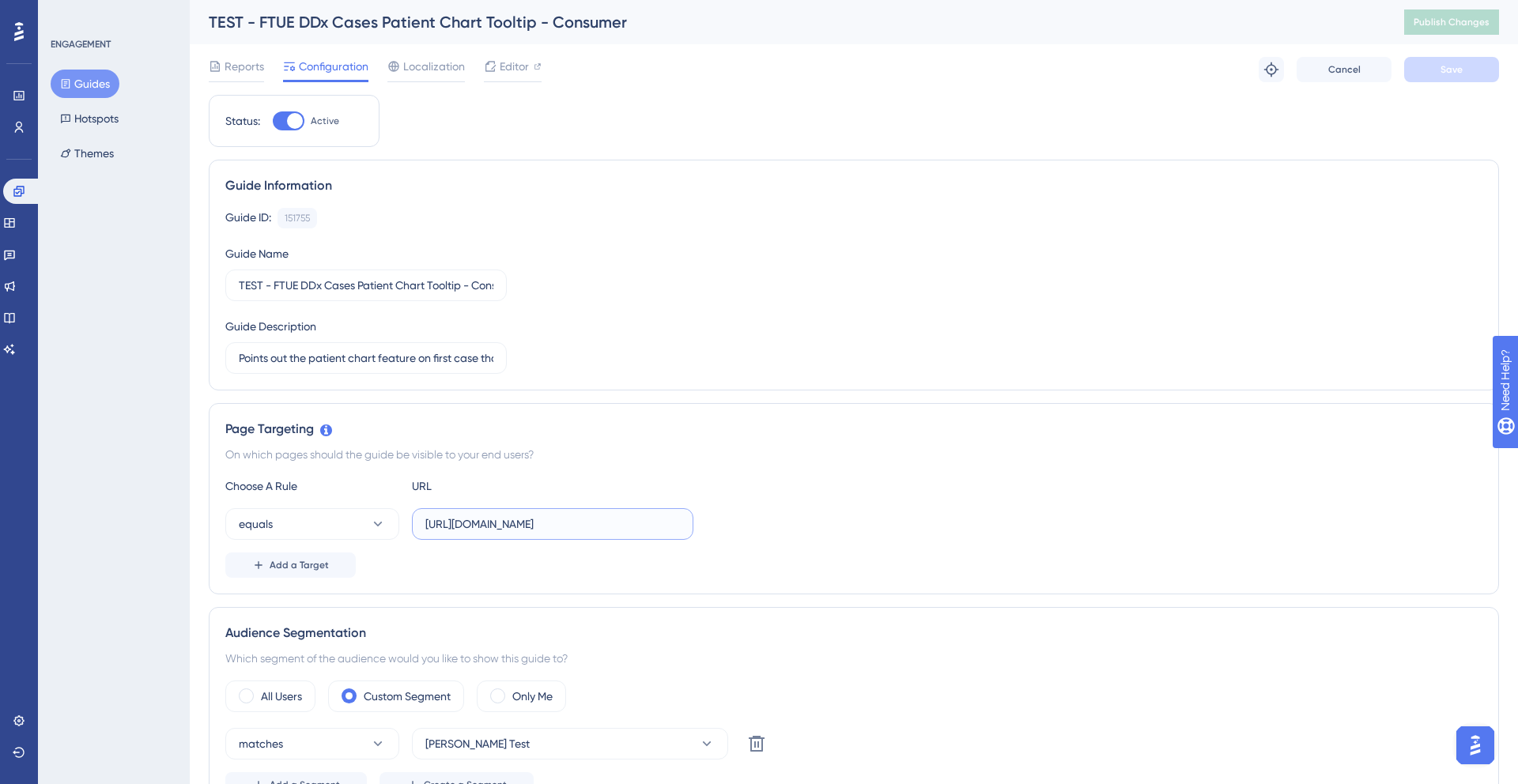
click at [496, 528] on input "https://app.sketchy.com/cases/07e1766a-d91a-47a6-bc6d-93612679722b" at bounding box center [553, 525] width 254 height 18
